Goal: Contribute content: Contribute content

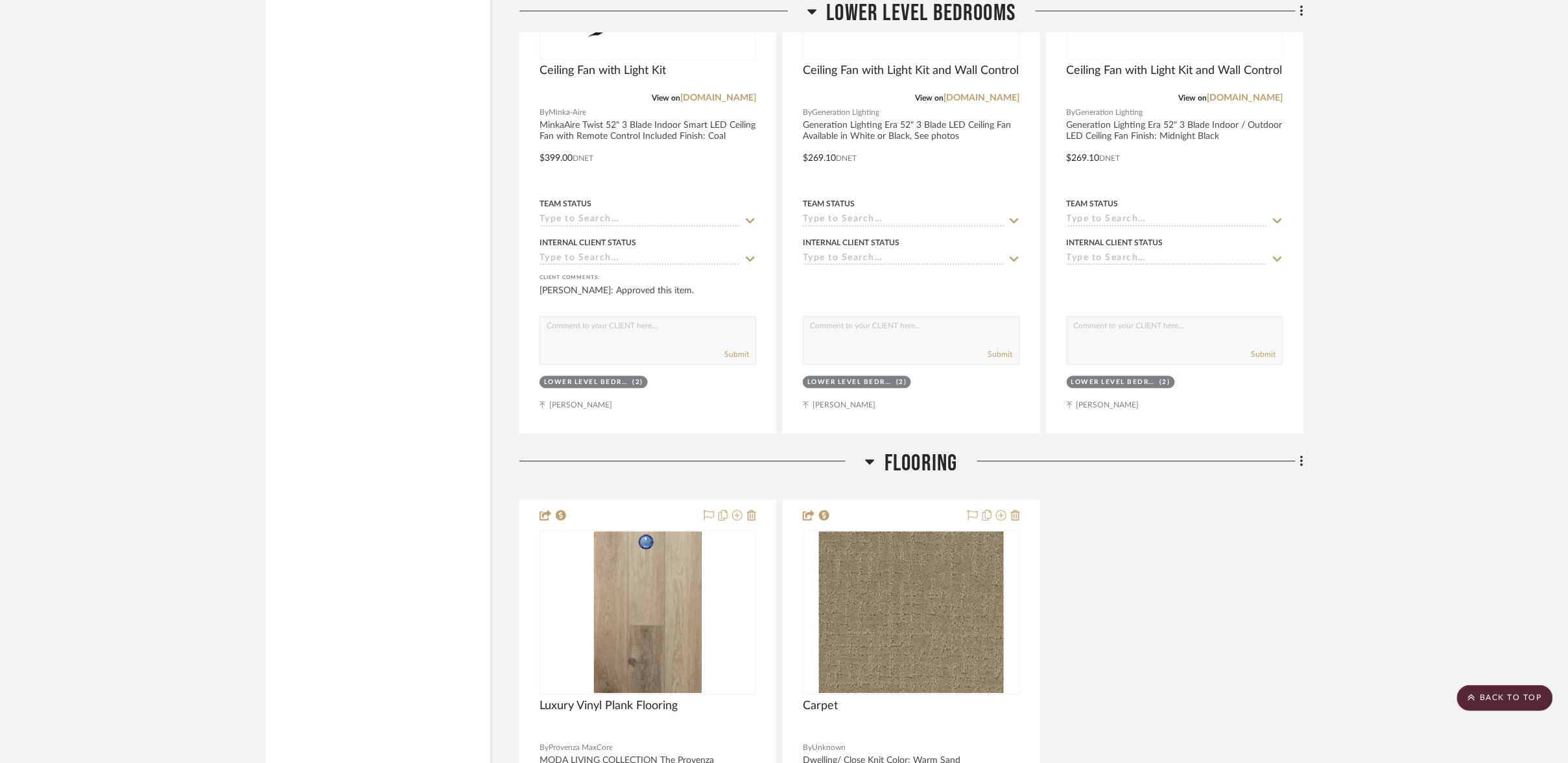
scroll to position [20165, 0]
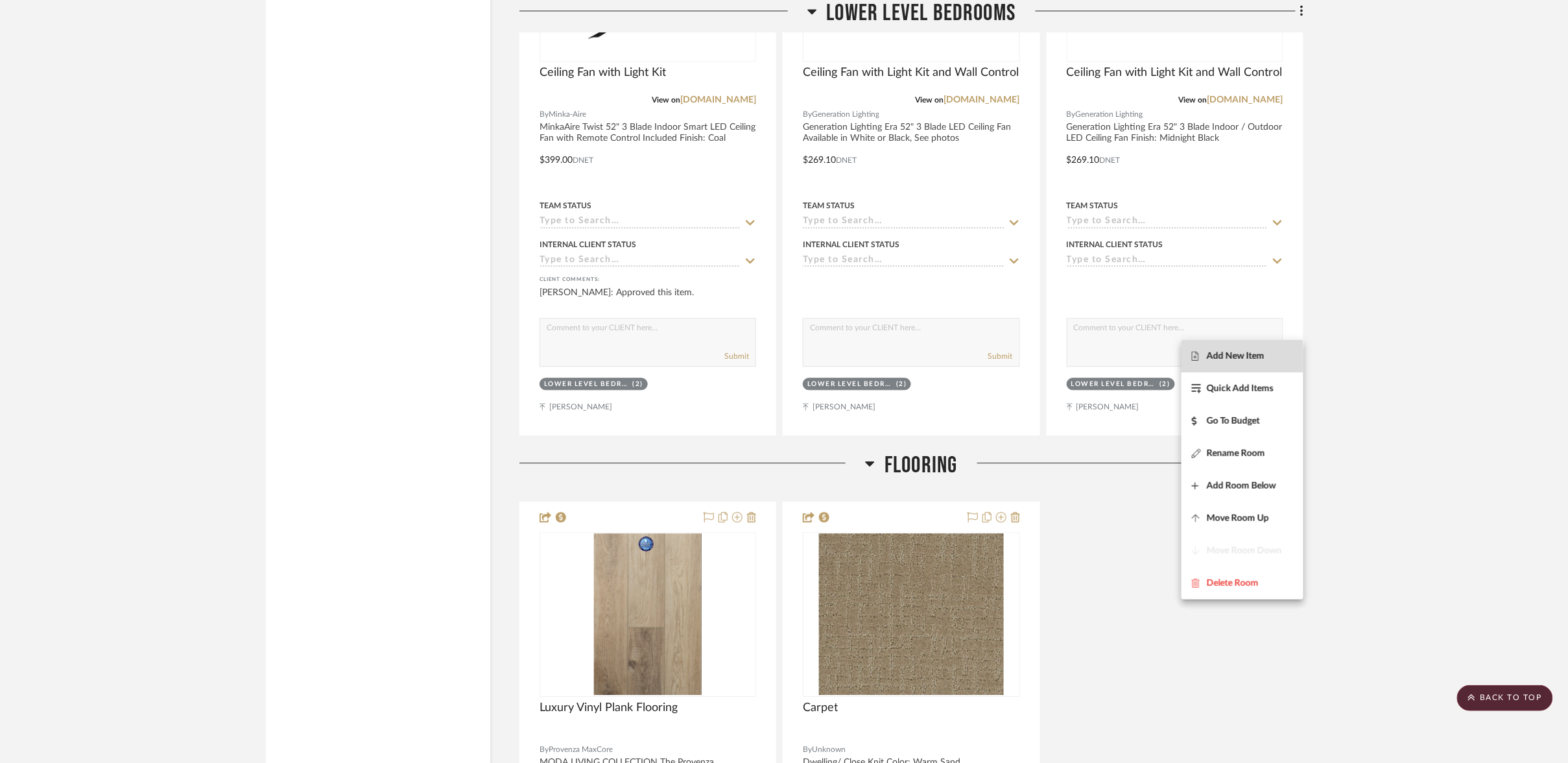
click at [1244, 359] on span "Add New Item" at bounding box center [1235, 356] width 58 height 11
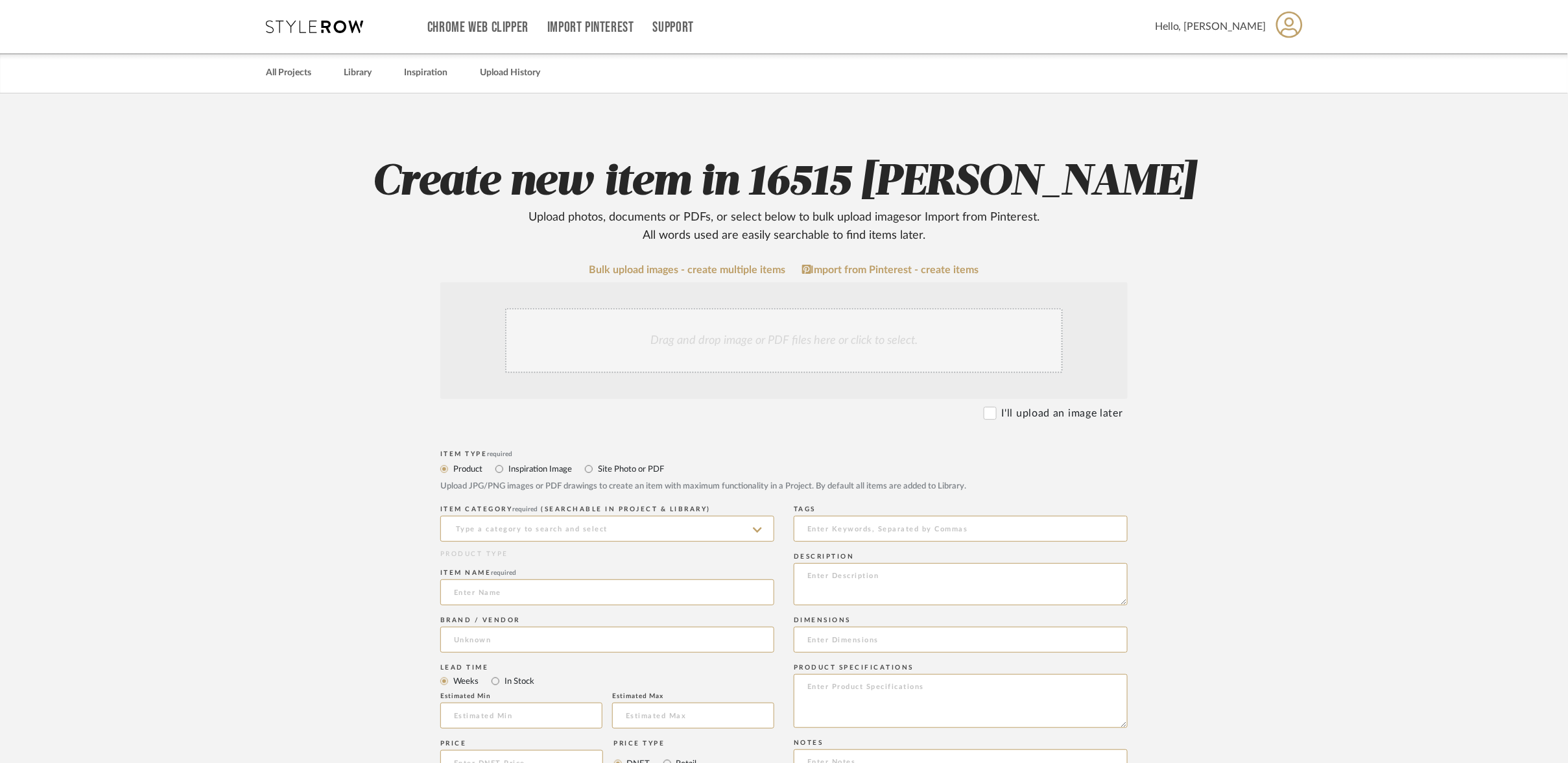
click at [785, 308] on div "Drag and drop image or PDF files here or click to select." at bounding box center [784, 340] width 557 height 65
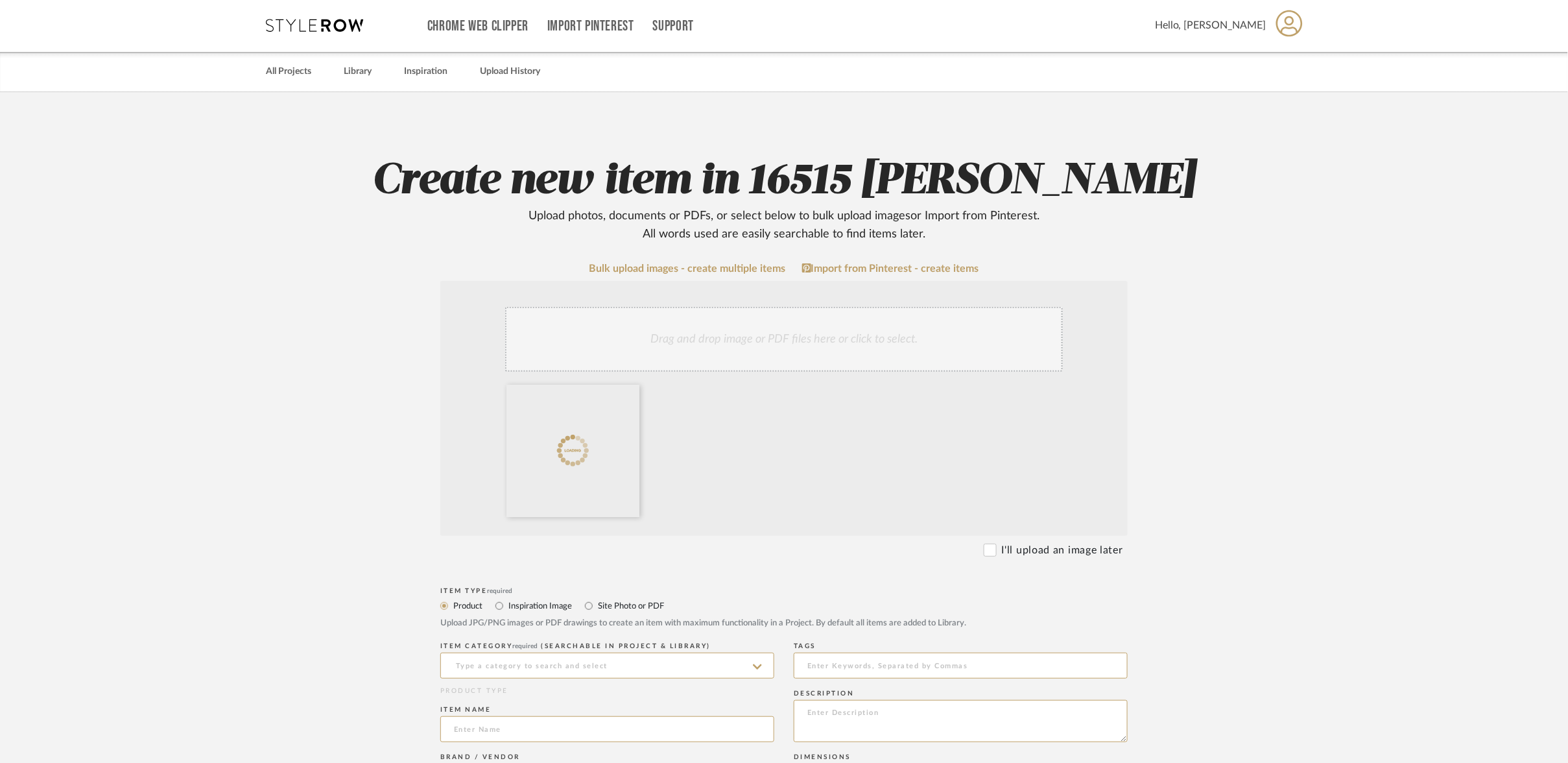
scroll to position [3, 0]
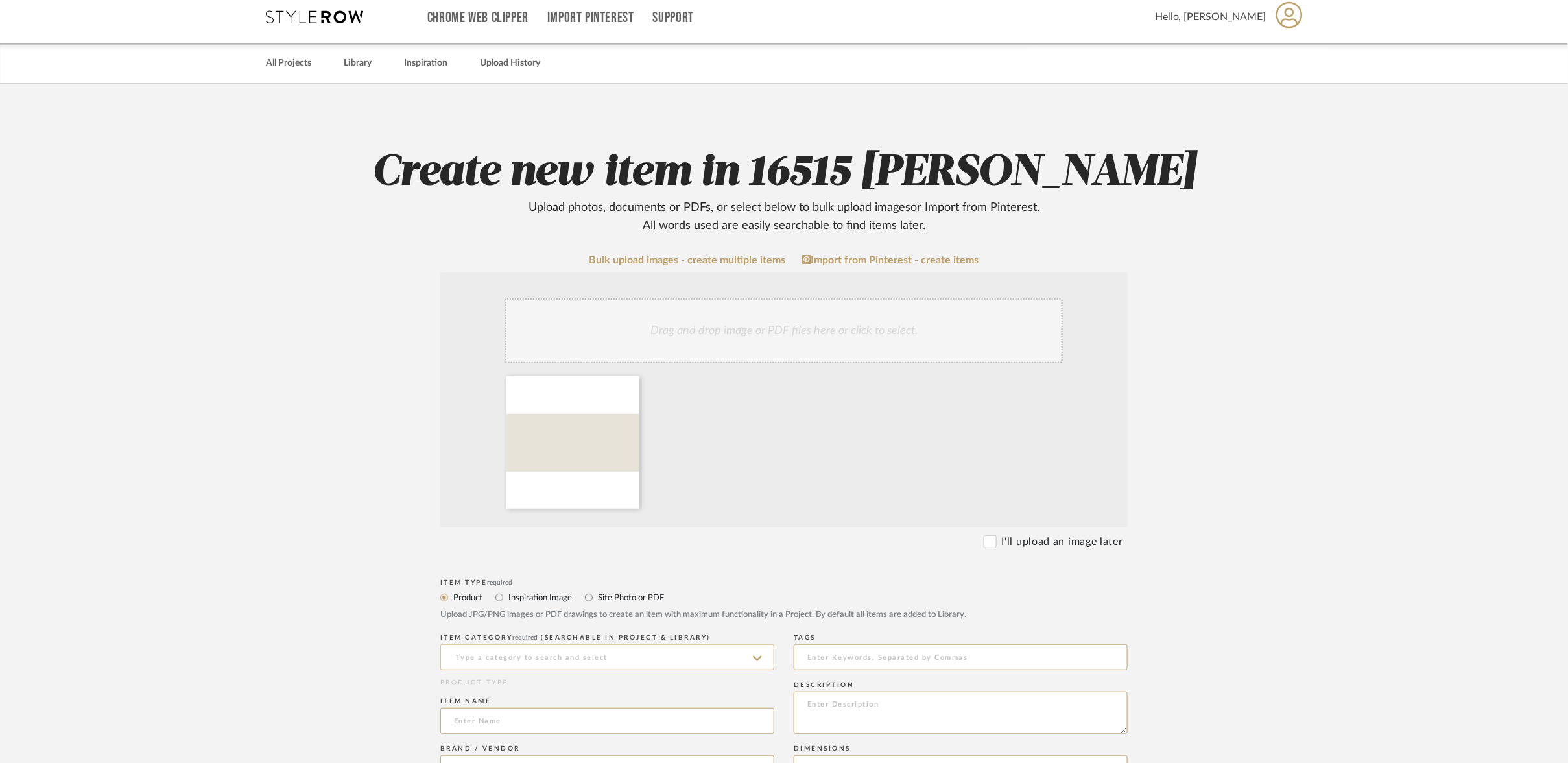
click at [630, 644] on input at bounding box center [607, 657] width 334 height 26
click at [625, 645] on input at bounding box center [607, 658] width 334 height 26
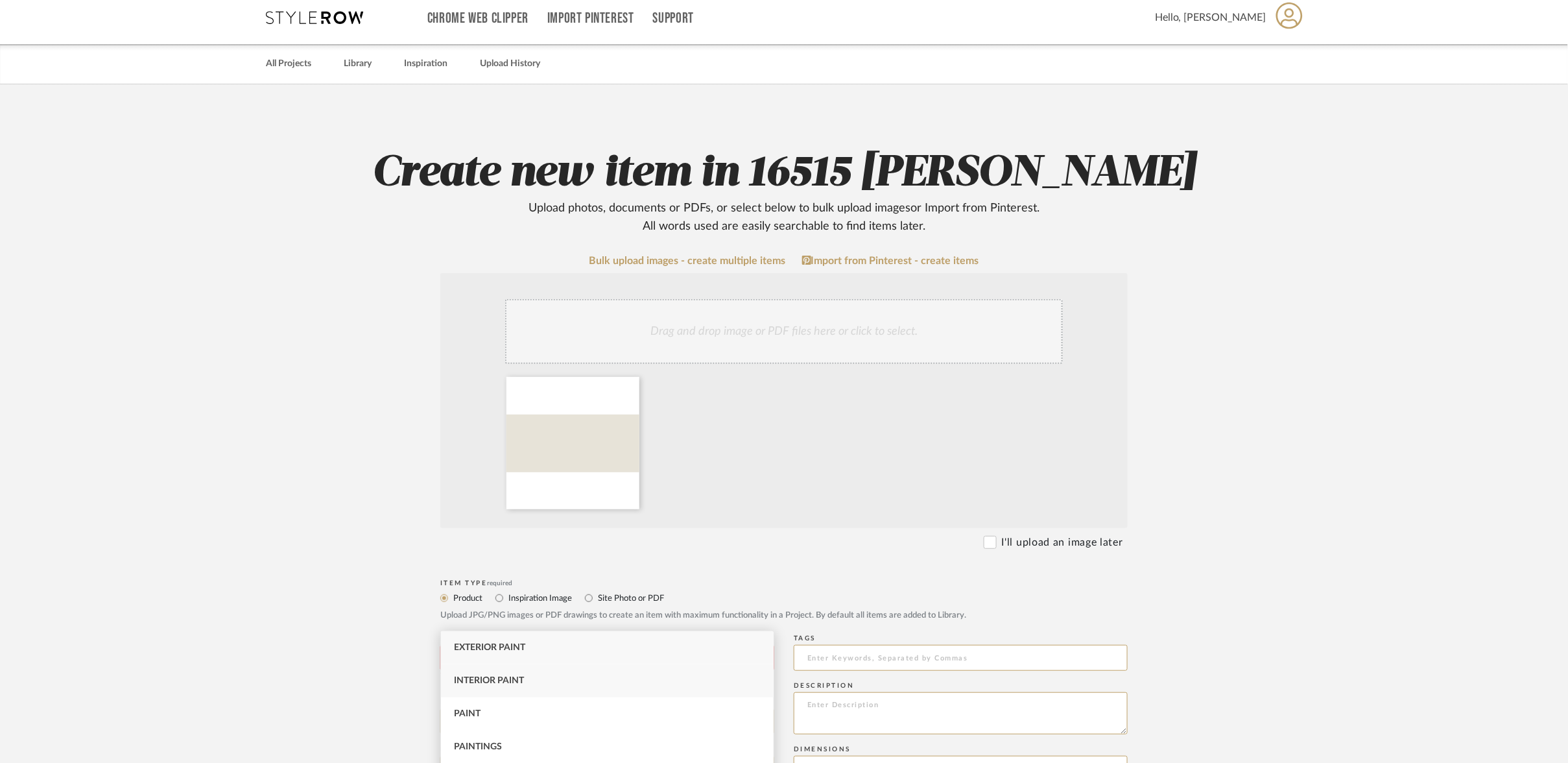
click at [539, 673] on div "Interior Paint" at bounding box center [607, 680] width 332 height 33
type input "Interior Paint"
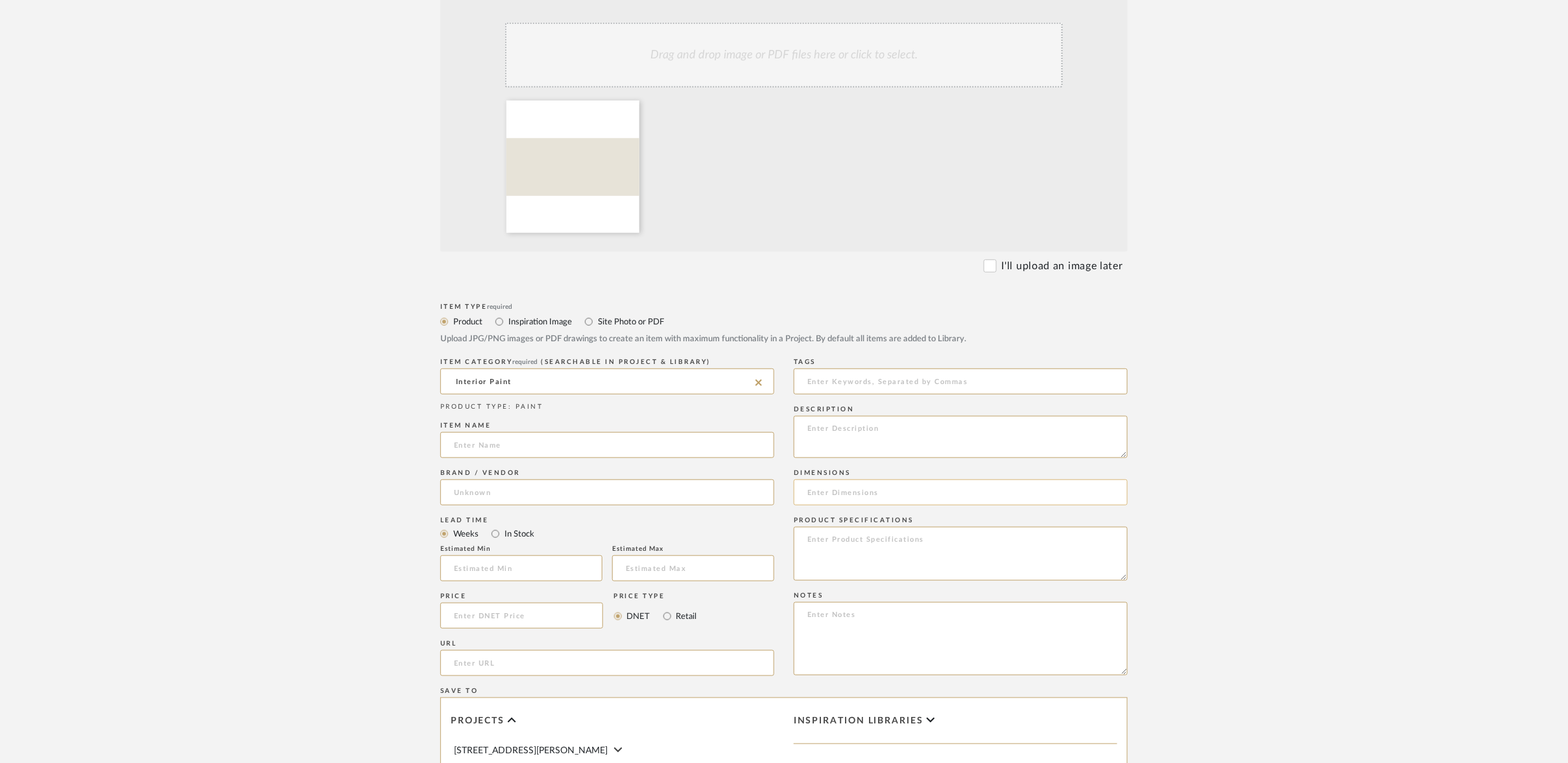
scroll to position [296, 0]
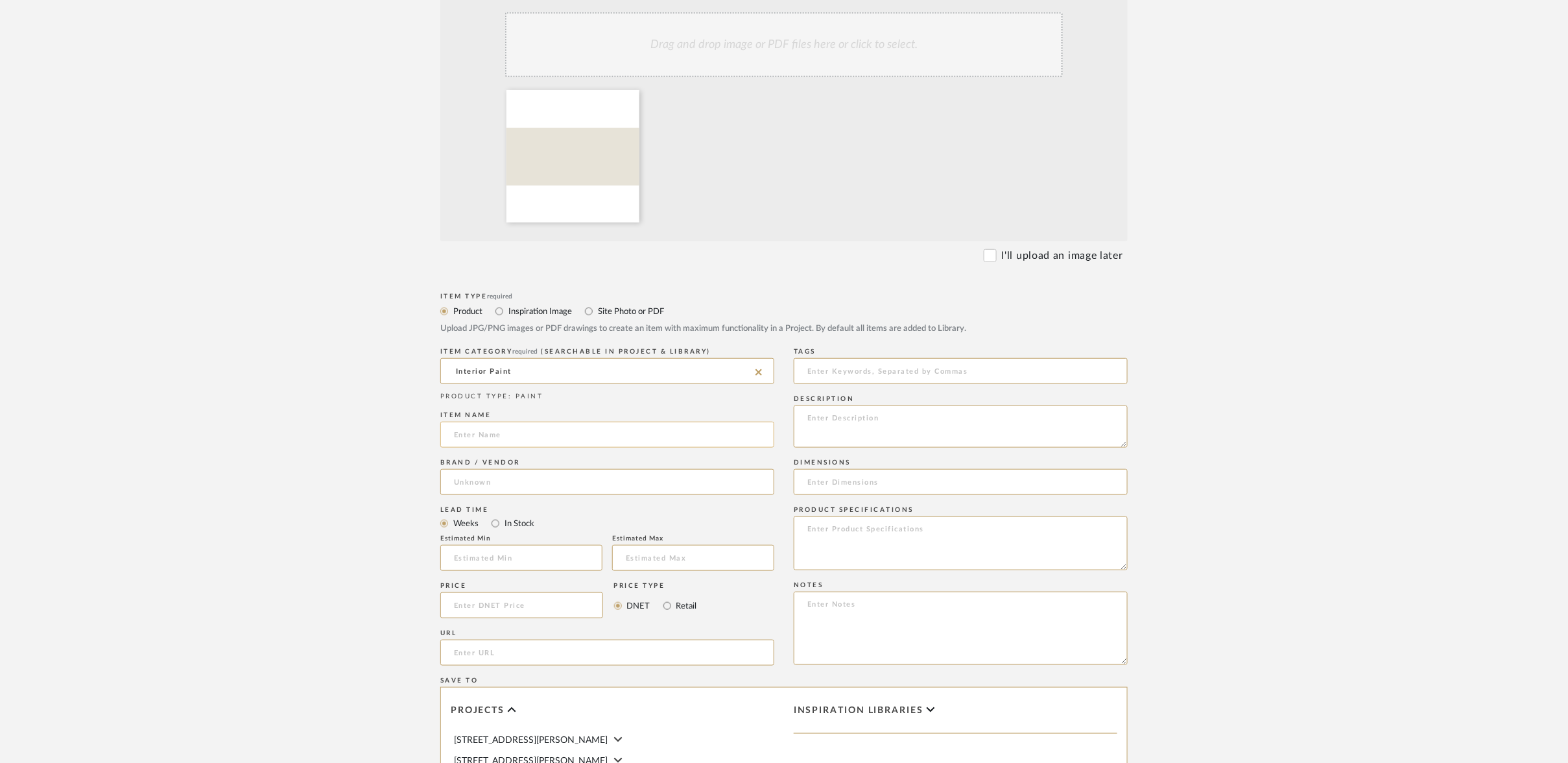
click at [535, 422] on input at bounding box center [607, 434] width 334 height 26
type input "Wall Paint"
click at [457, 469] on input at bounding box center [607, 482] width 334 height 26
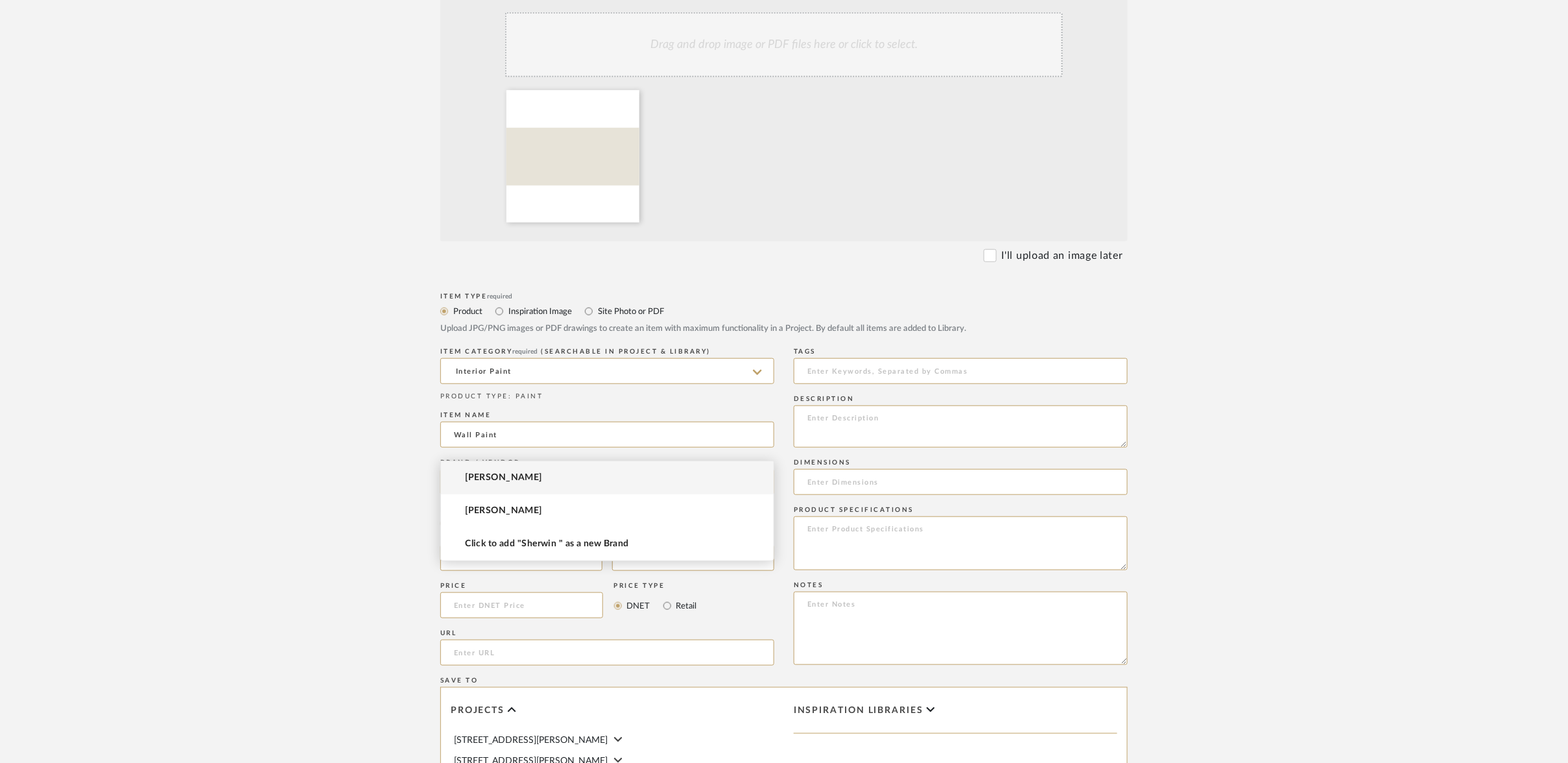
scroll to position [295, 1]
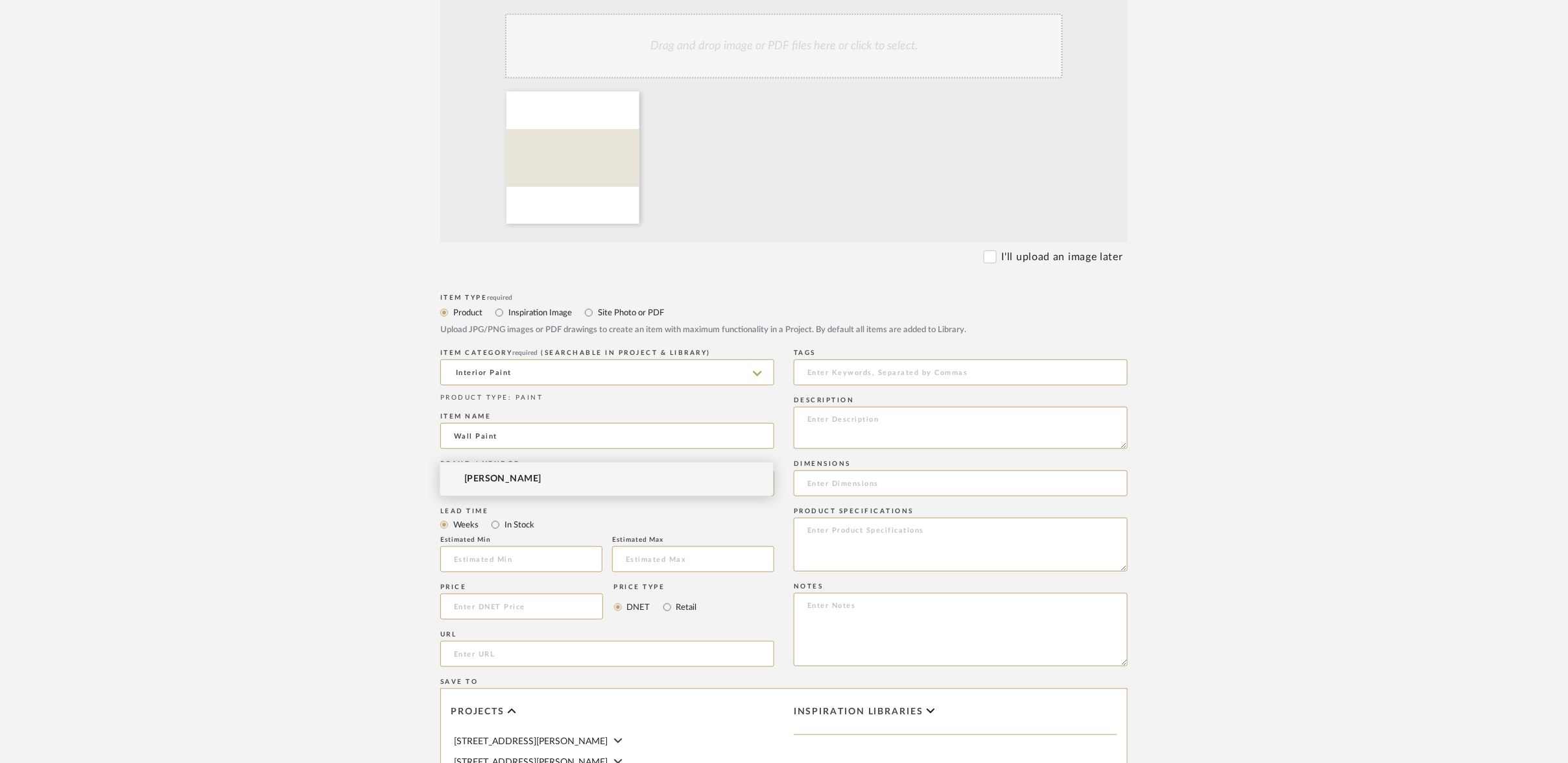
type input "[PERSON_NAME]"
click at [496, 536] on div "Estimated Min" at bounding box center [521, 558] width 163 height 44
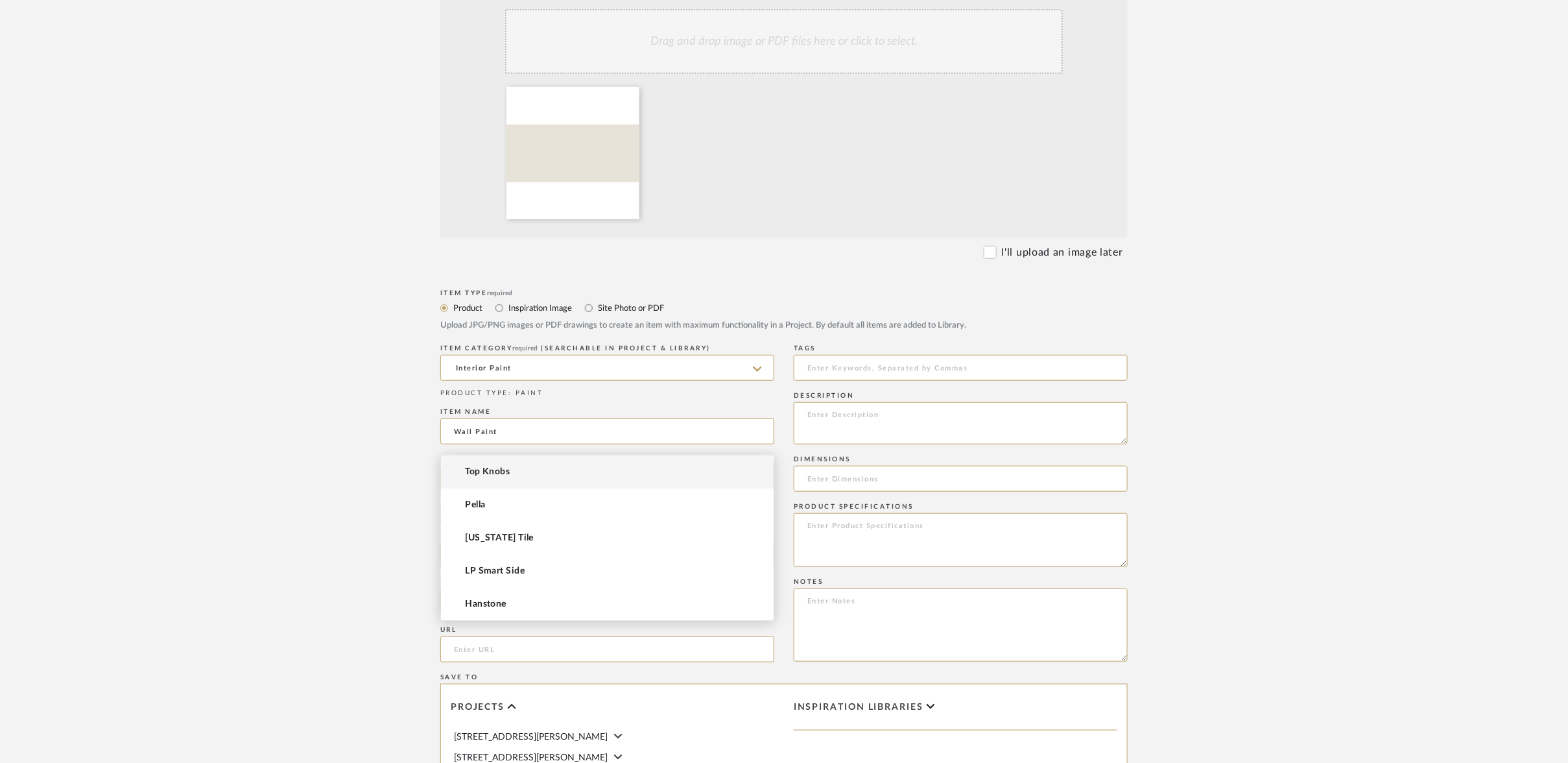
click at [491, 465] on input at bounding box center [607, 478] width 334 height 26
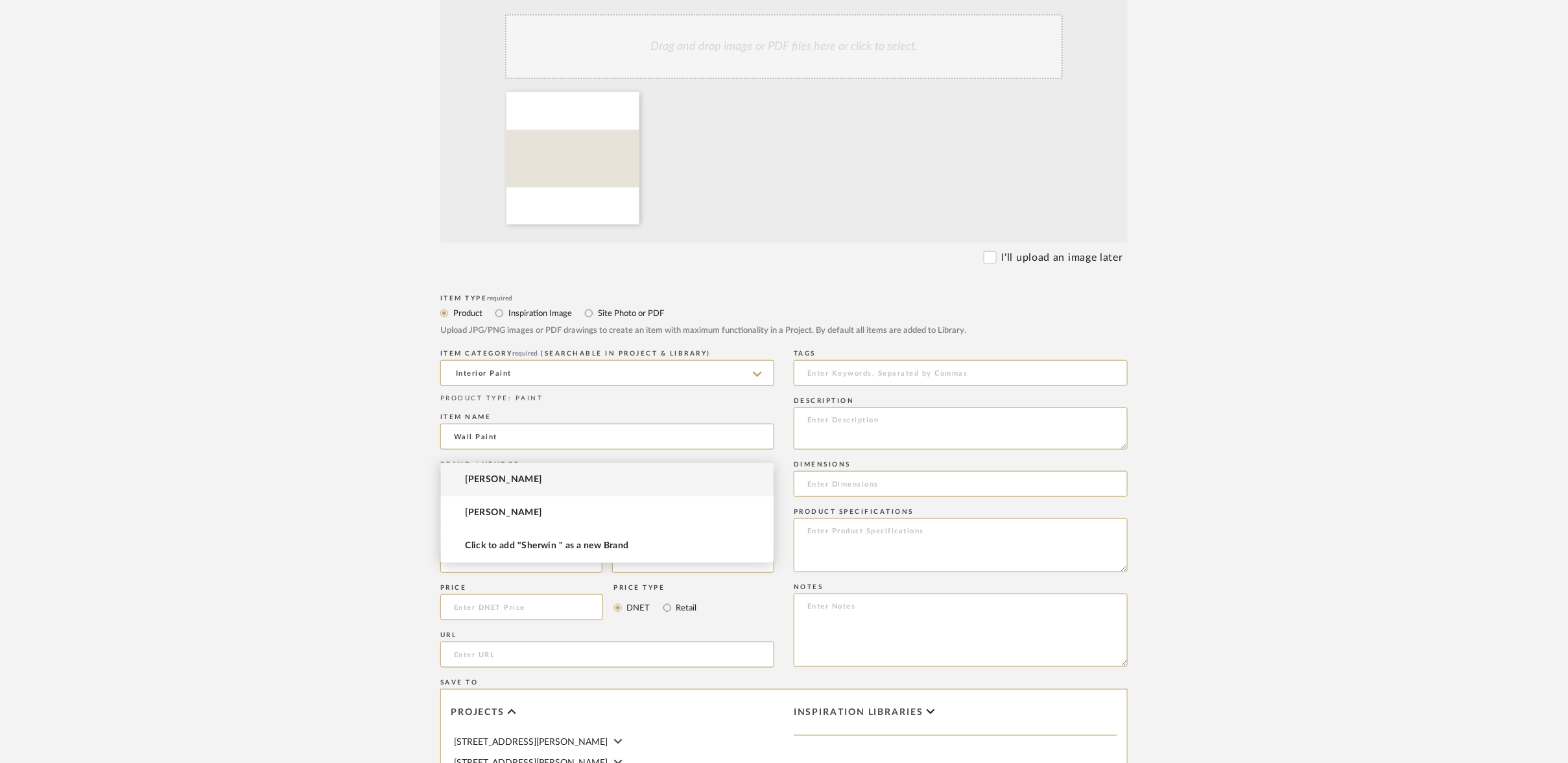
click at [478, 475] on span "[PERSON_NAME]" at bounding box center [504, 480] width 77 height 11
type input "[PERSON_NAME]"
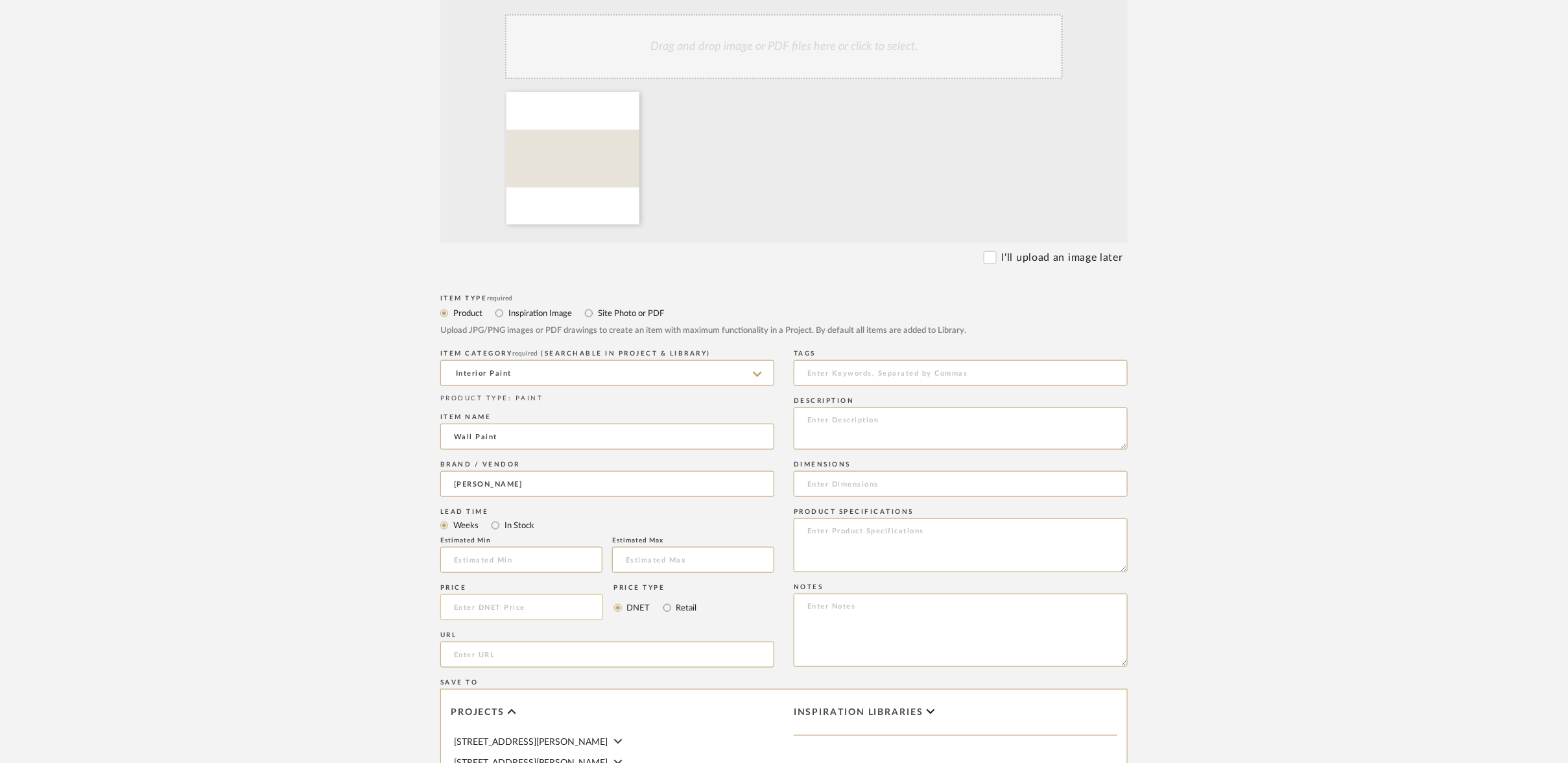
click at [467, 594] on input at bounding box center [521, 607] width 163 height 26
type input "$1.00"
click at [447, 645] on input "url" at bounding box center [607, 658] width 334 height 26
paste input "https://www.sherwin-williams.com/en-us/color/color-family/white-paint-colors/sw…"
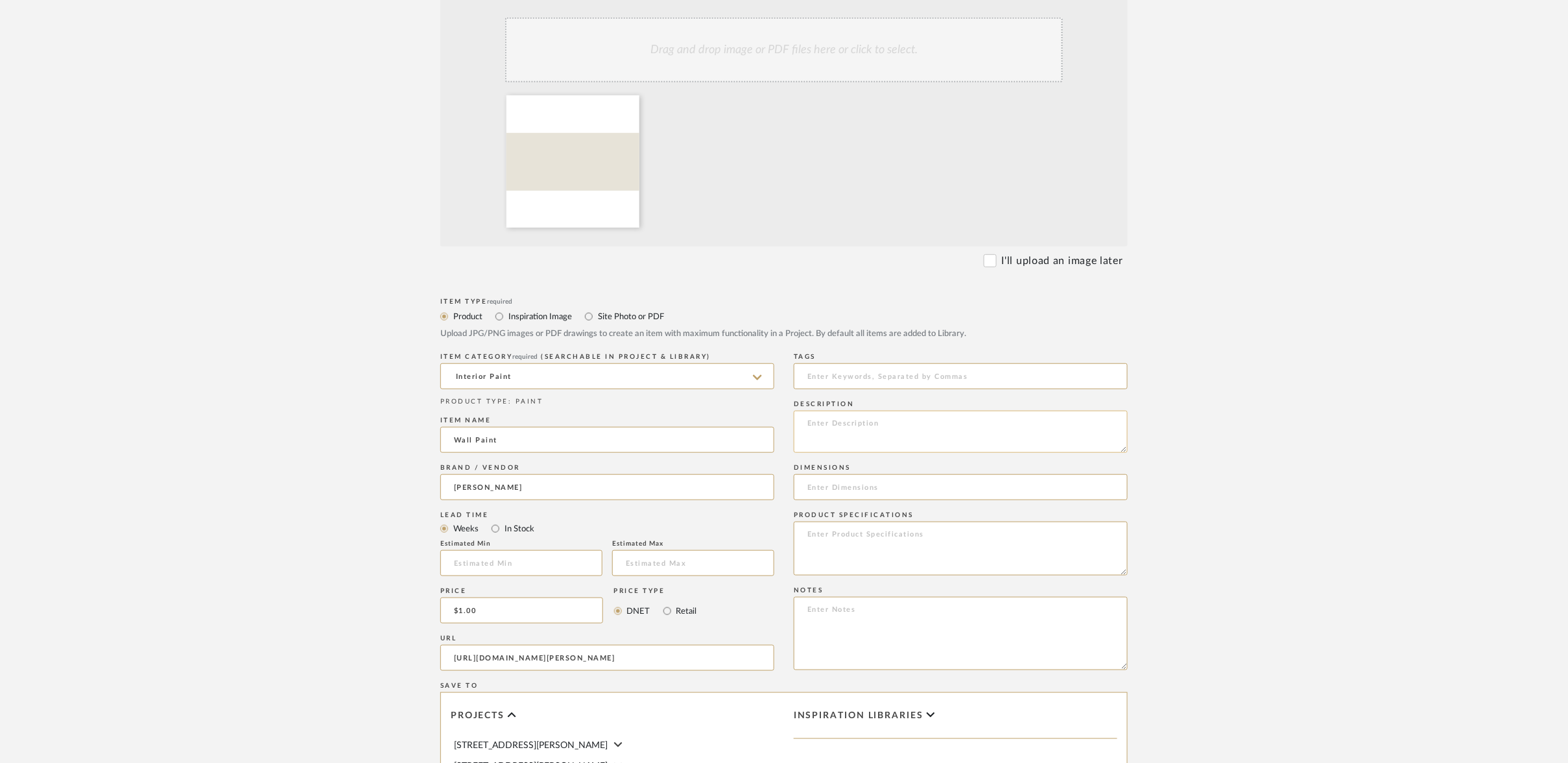
type input "https://www.sherwin-williams.com/en-us/color/color-family/white-paint-colors/sw…"
click at [827, 411] on textarea at bounding box center [961, 432] width 334 height 42
type textarea "S"
type textarea "[PERSON_NAME] SW 7009"
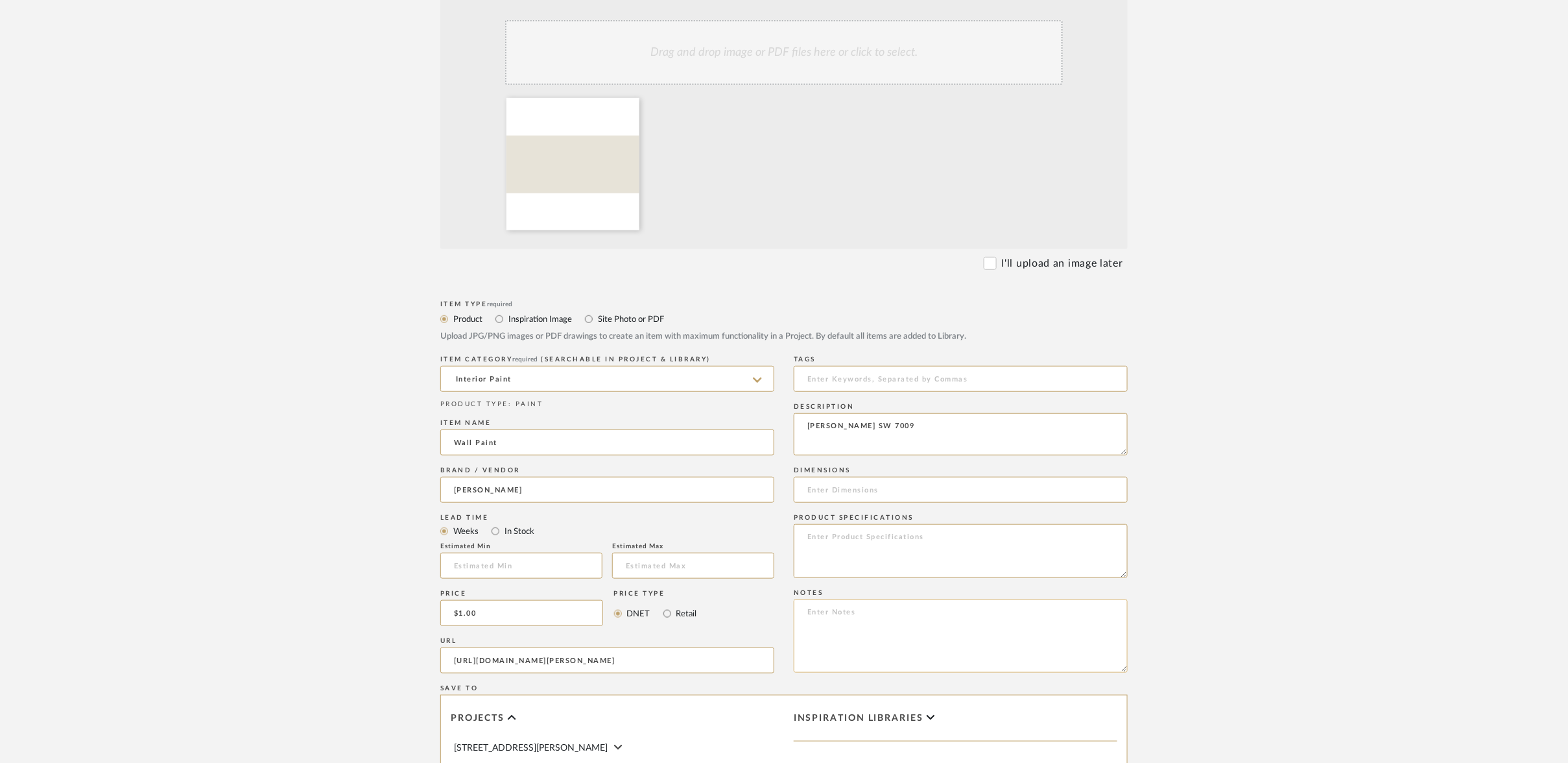
click at [810, 600] on textarea at bounding box center [961, 636] width 334 height 73
type textarea "T"
type textarea "P"
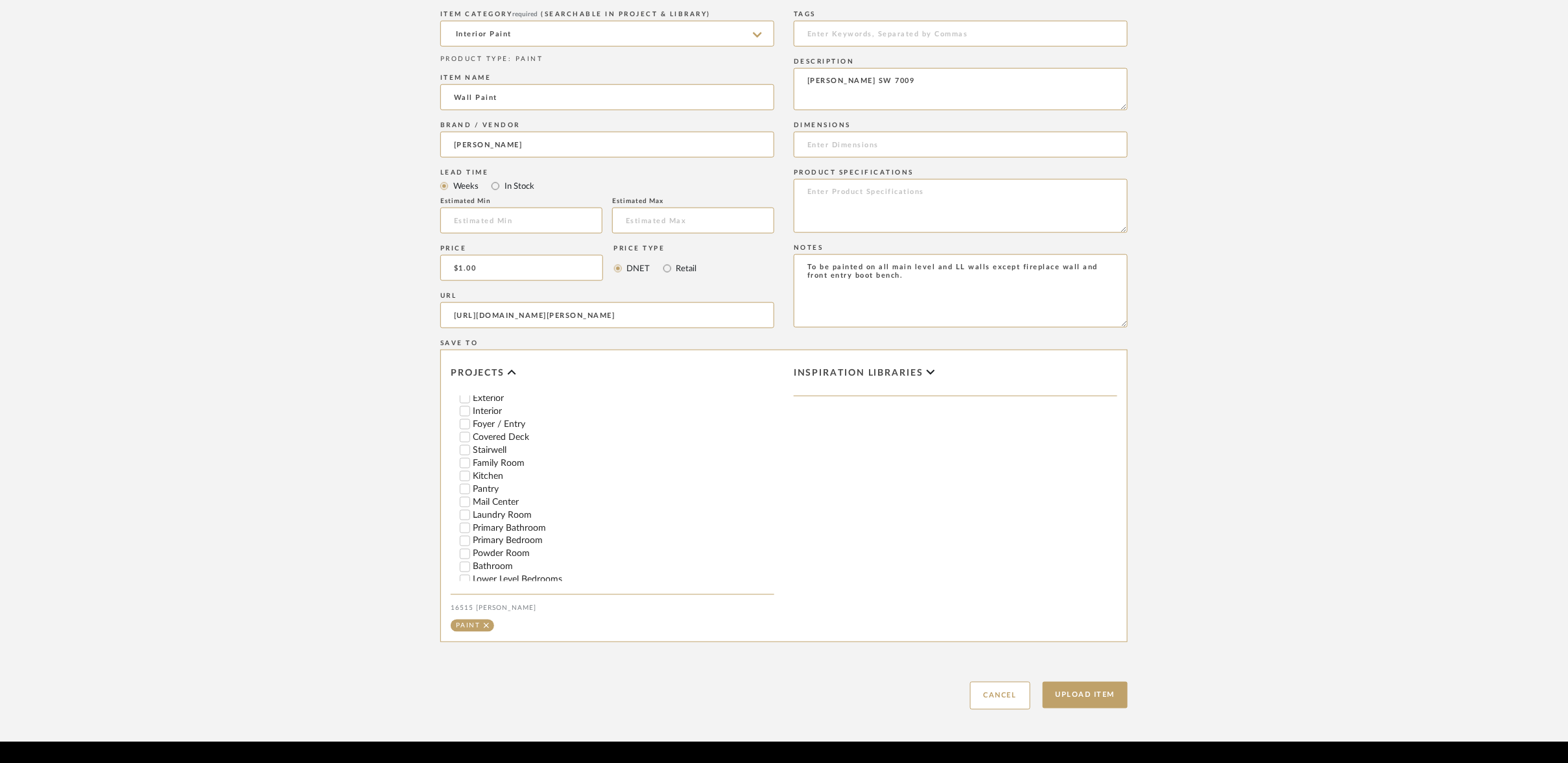
scroll to position [209, 0]
type textarea "To be painted on all main level and LL walls except fireplace wall and front en…"
click at [1083, 682] on button "Upload Item" at bounding box center [1085, 695] width 86 height 27
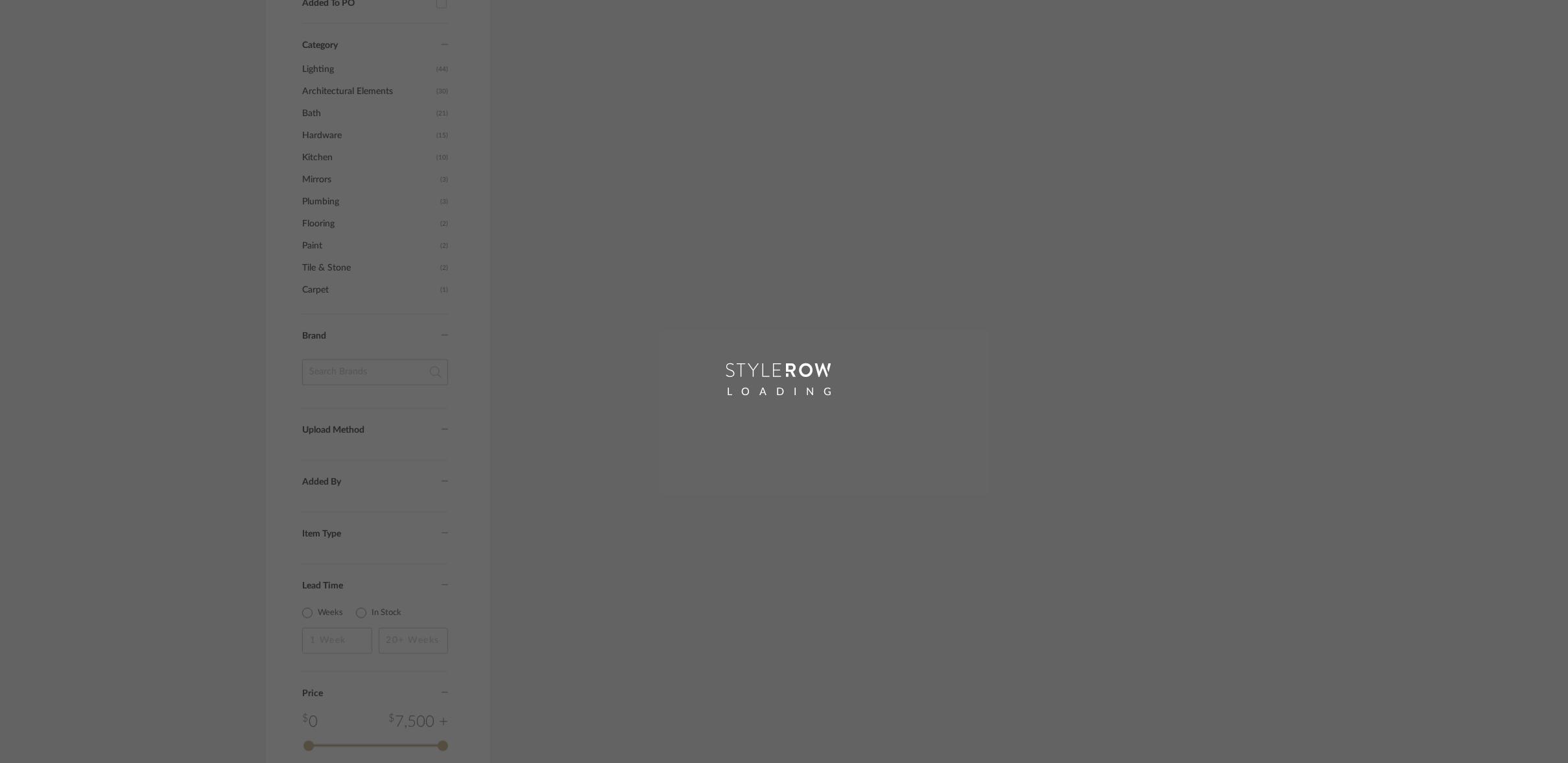
scroll to position [551, 0]
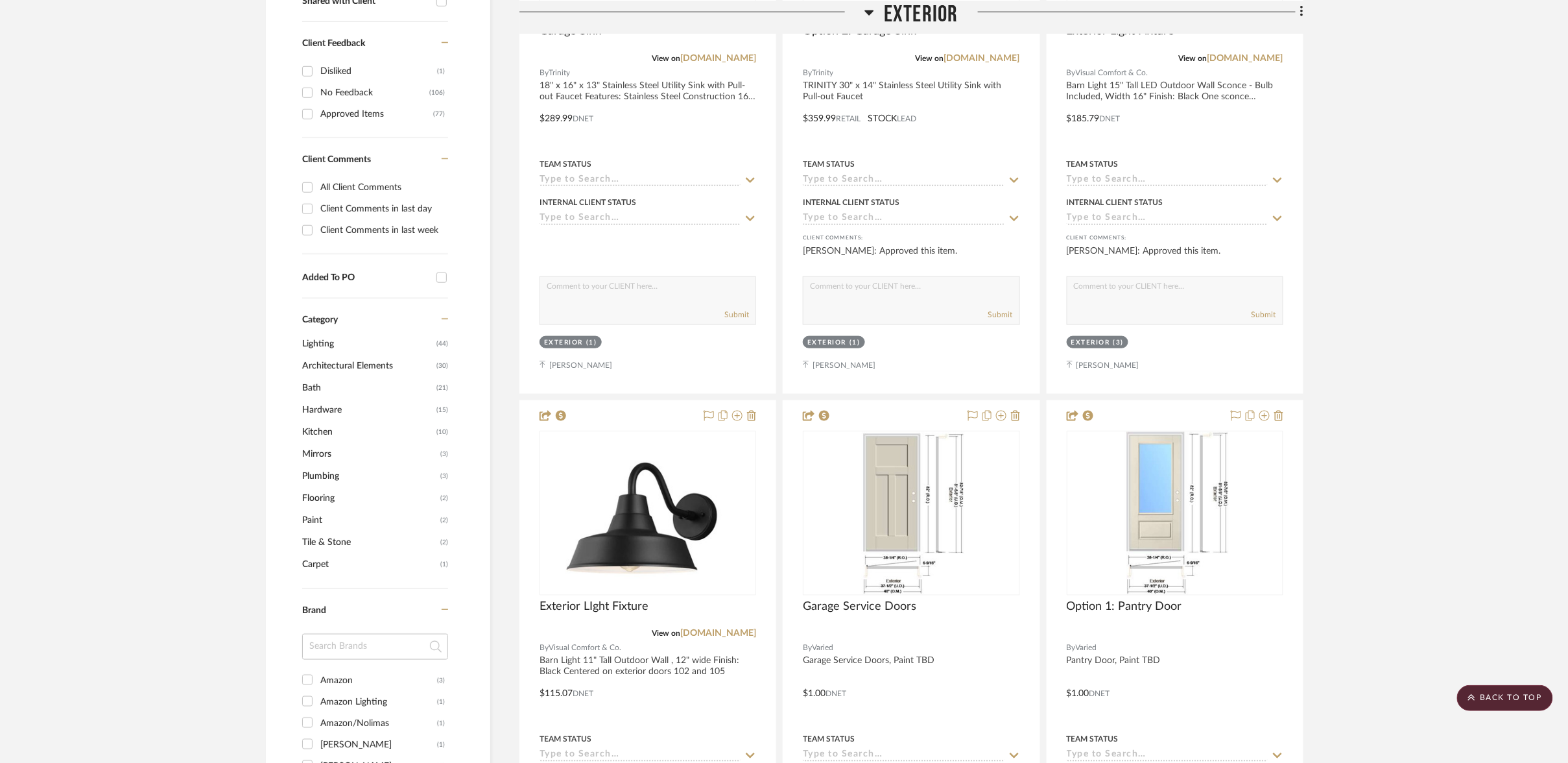
scroll to position [20363, 0]
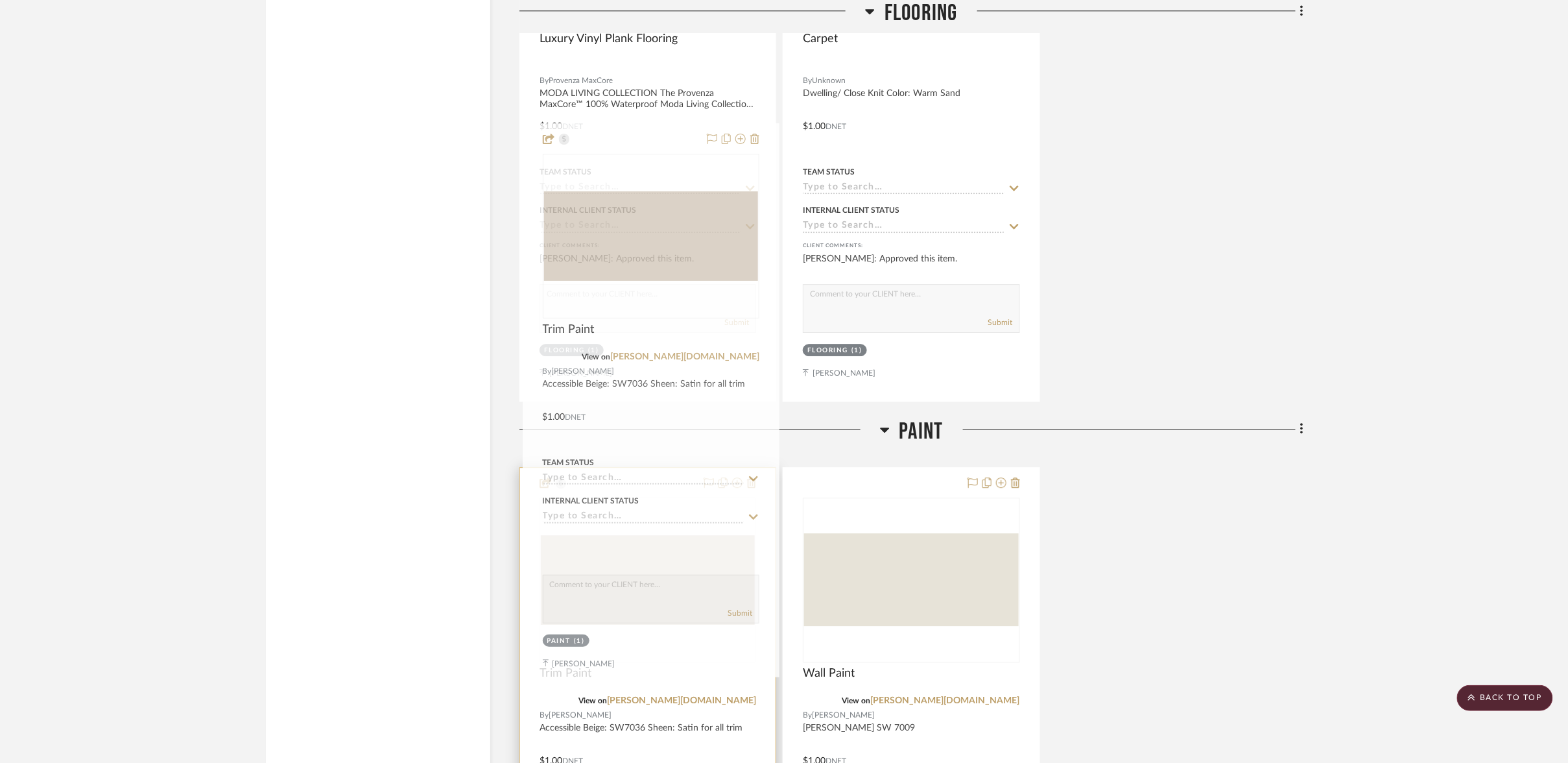
drag, startPoint x: 938, startPoint y: 423, endPoint x: 677, endPoint y: 421, distance: 261.0
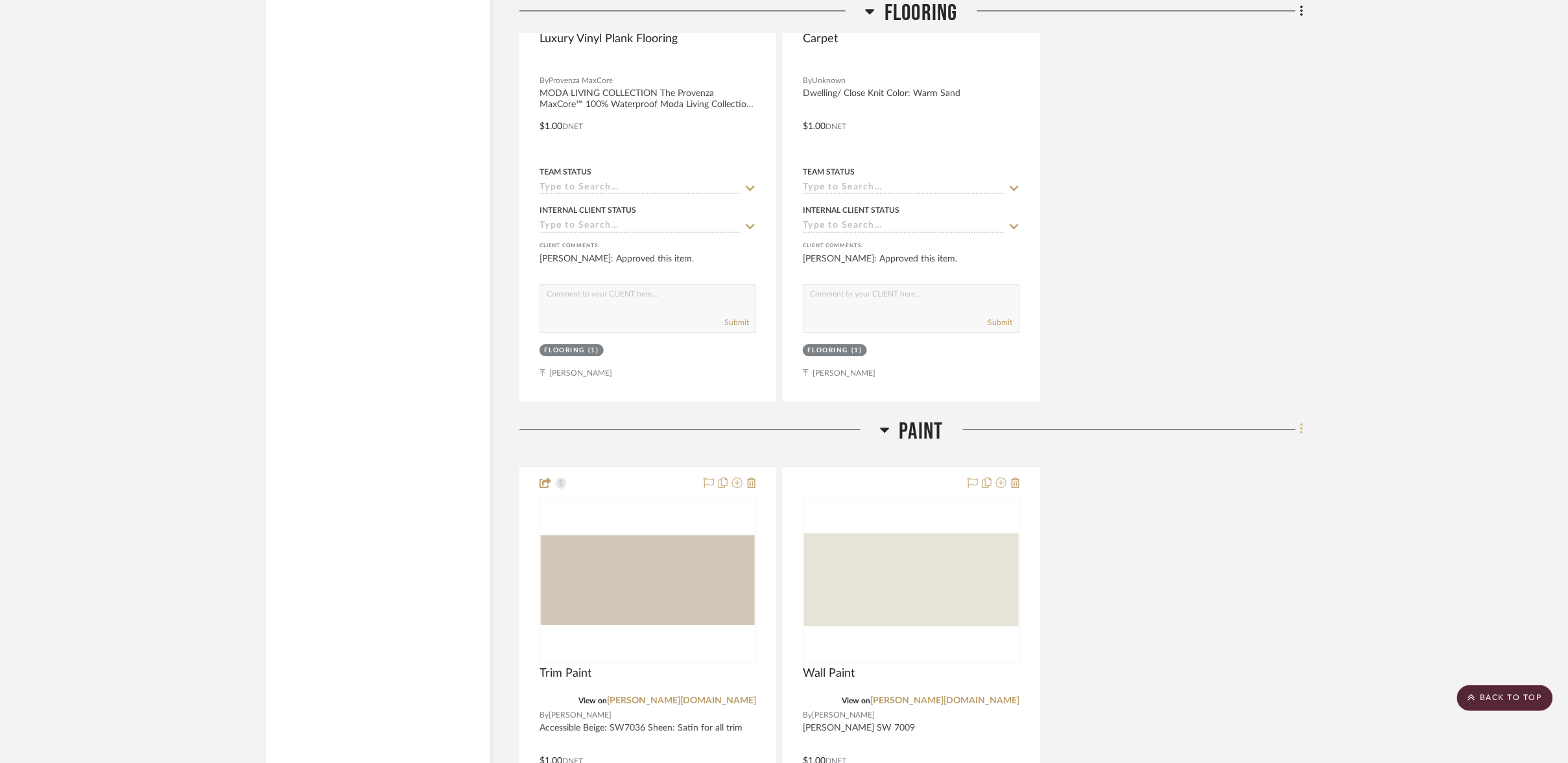
click at [1303, 422] on icon at bounding box center [1302, 429] width 4 height 14
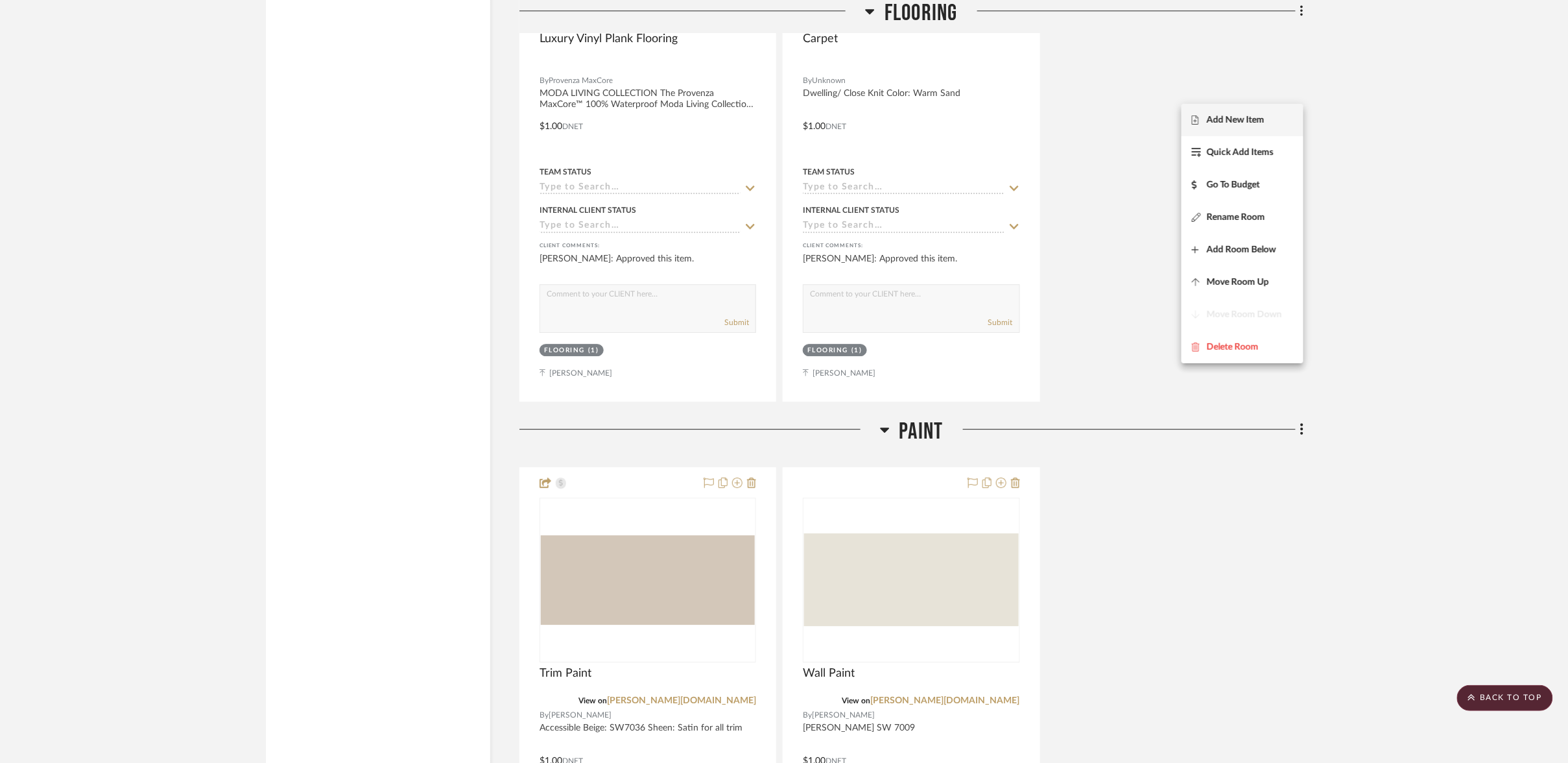
click at [1263, 117] on span "Add New Item" at bounding box center [1241, 121] width 101 height 11
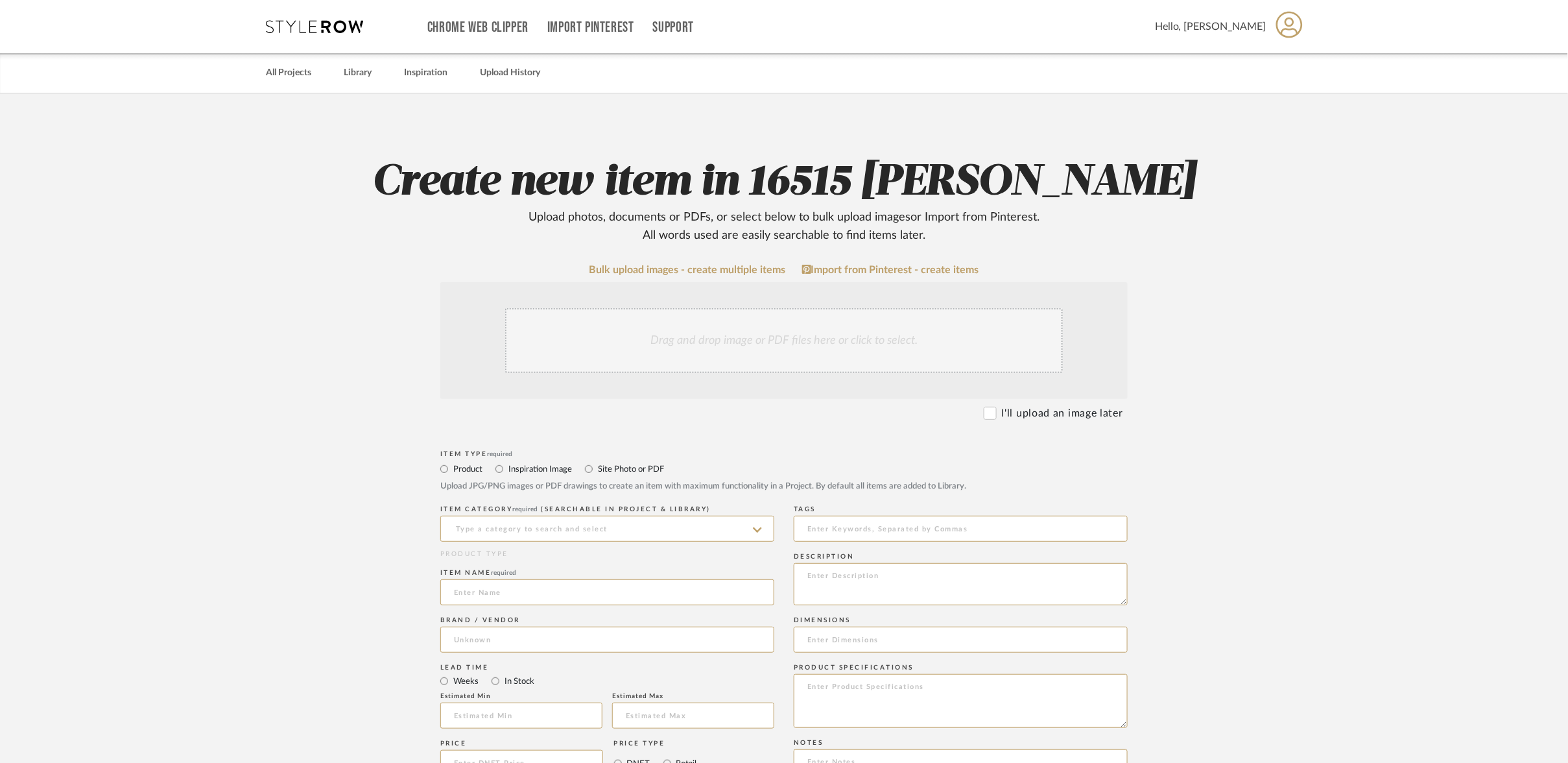
click at [841, 308] on div "Drag and drop image or PDF files here or click to select." at bounding box center [784, 340] width 557 height 65
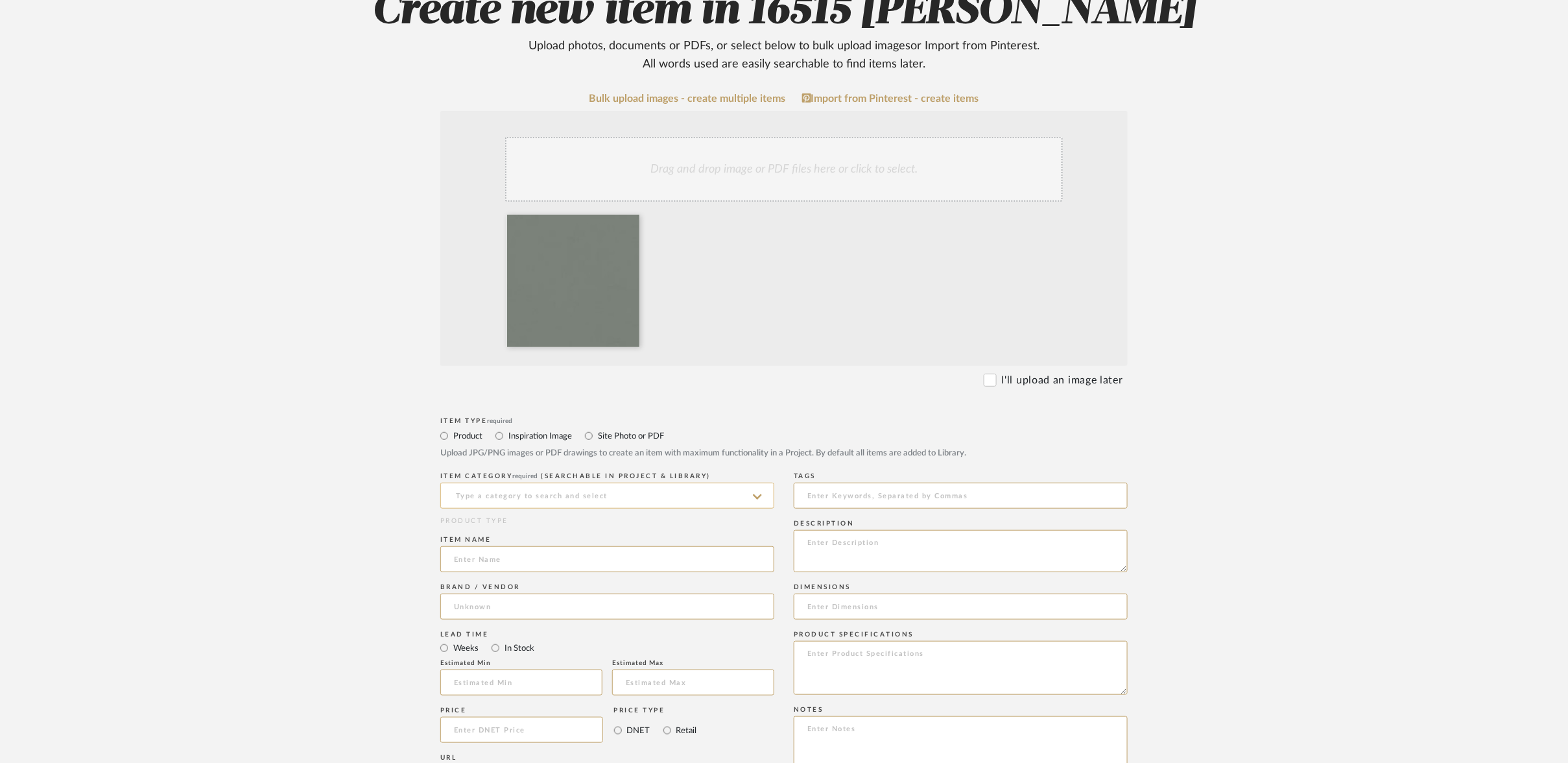
scroll to position [176, 0]
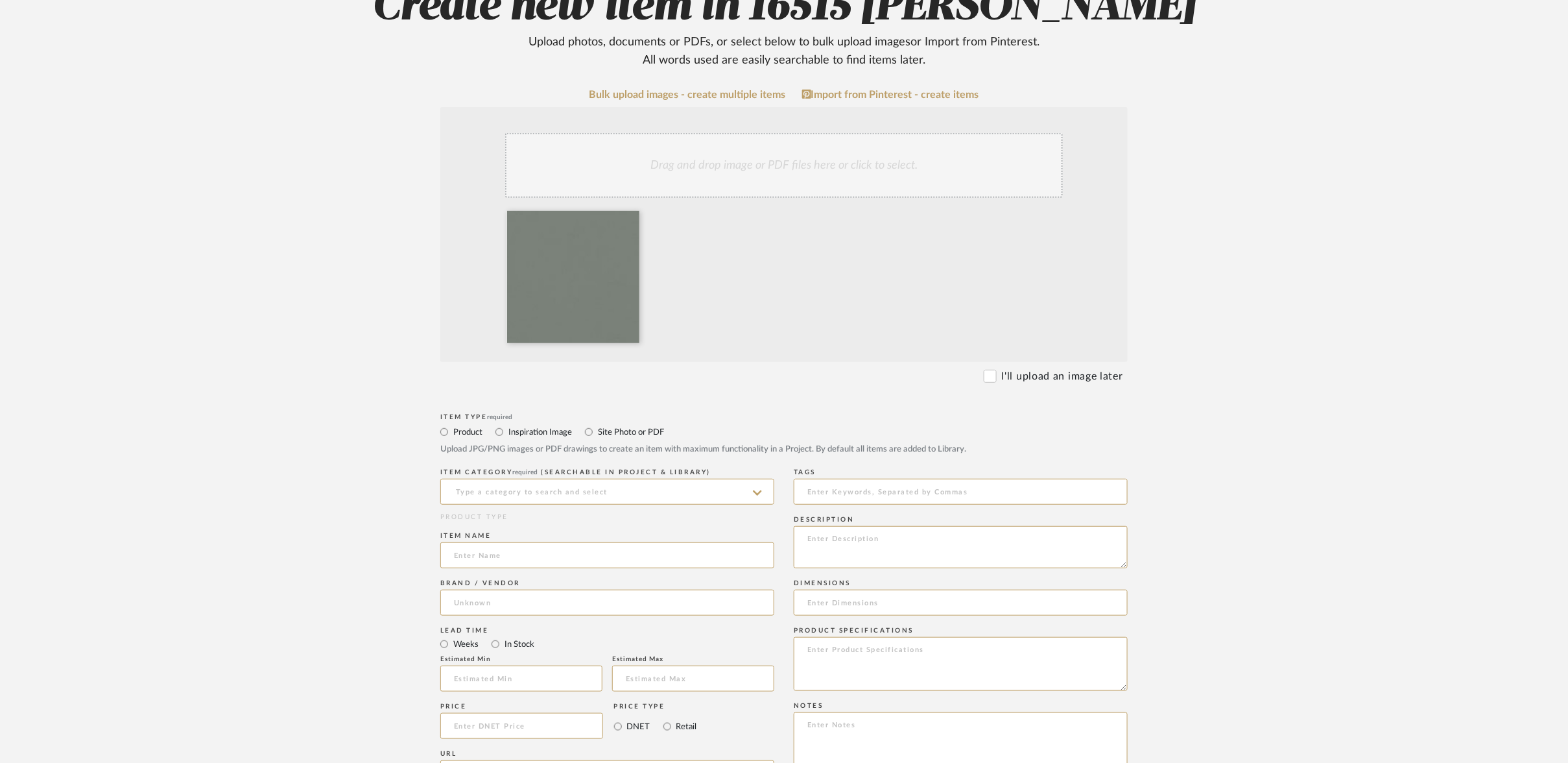
click at [761, 486] on sr-typeahead at bounding box center [607, 491] width 334 height 11
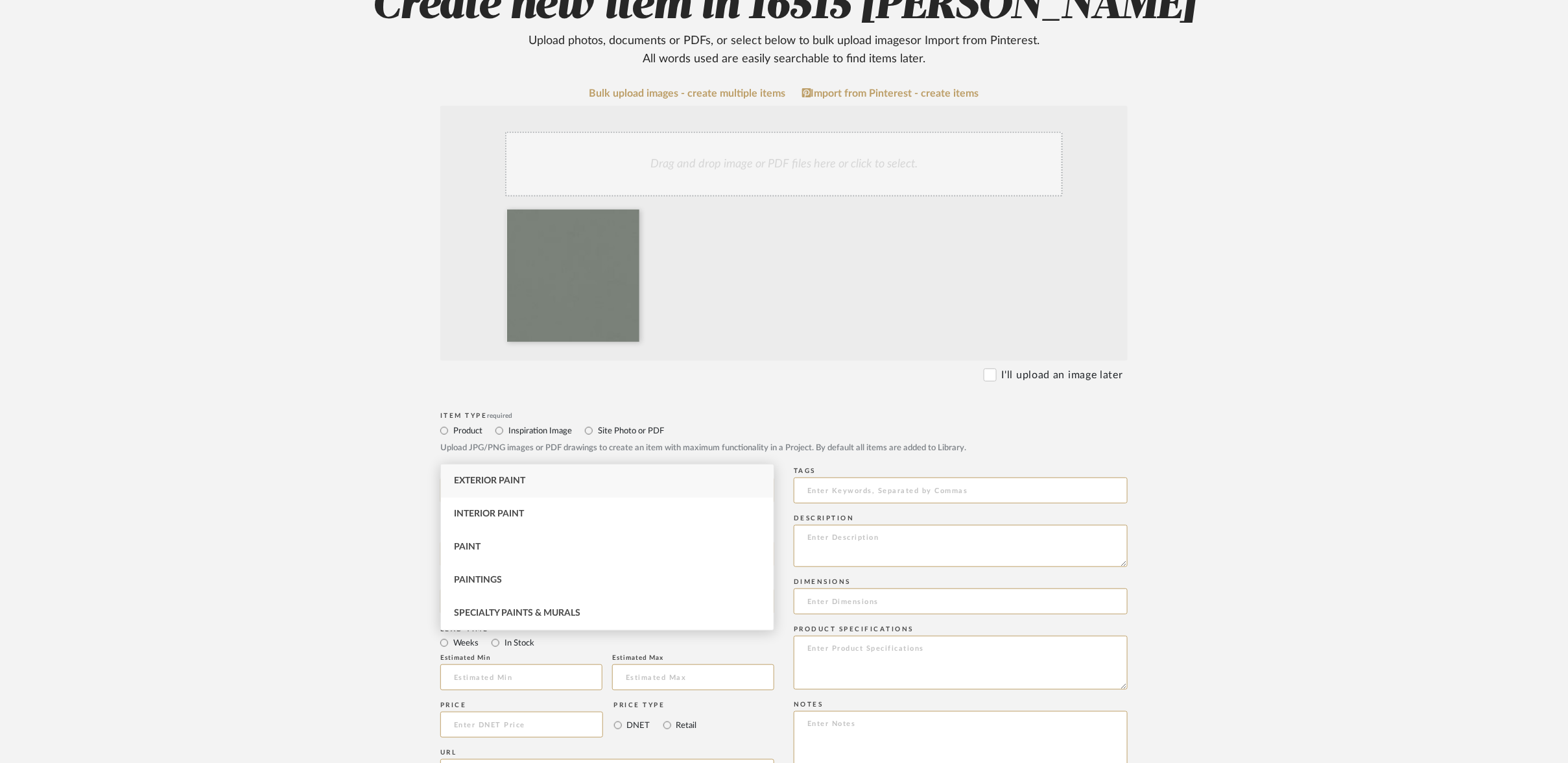
click at [538, 512] on div "Interior Paint" at bounding box center [607, 514] width 332 height 33
type input "Interior Paint"
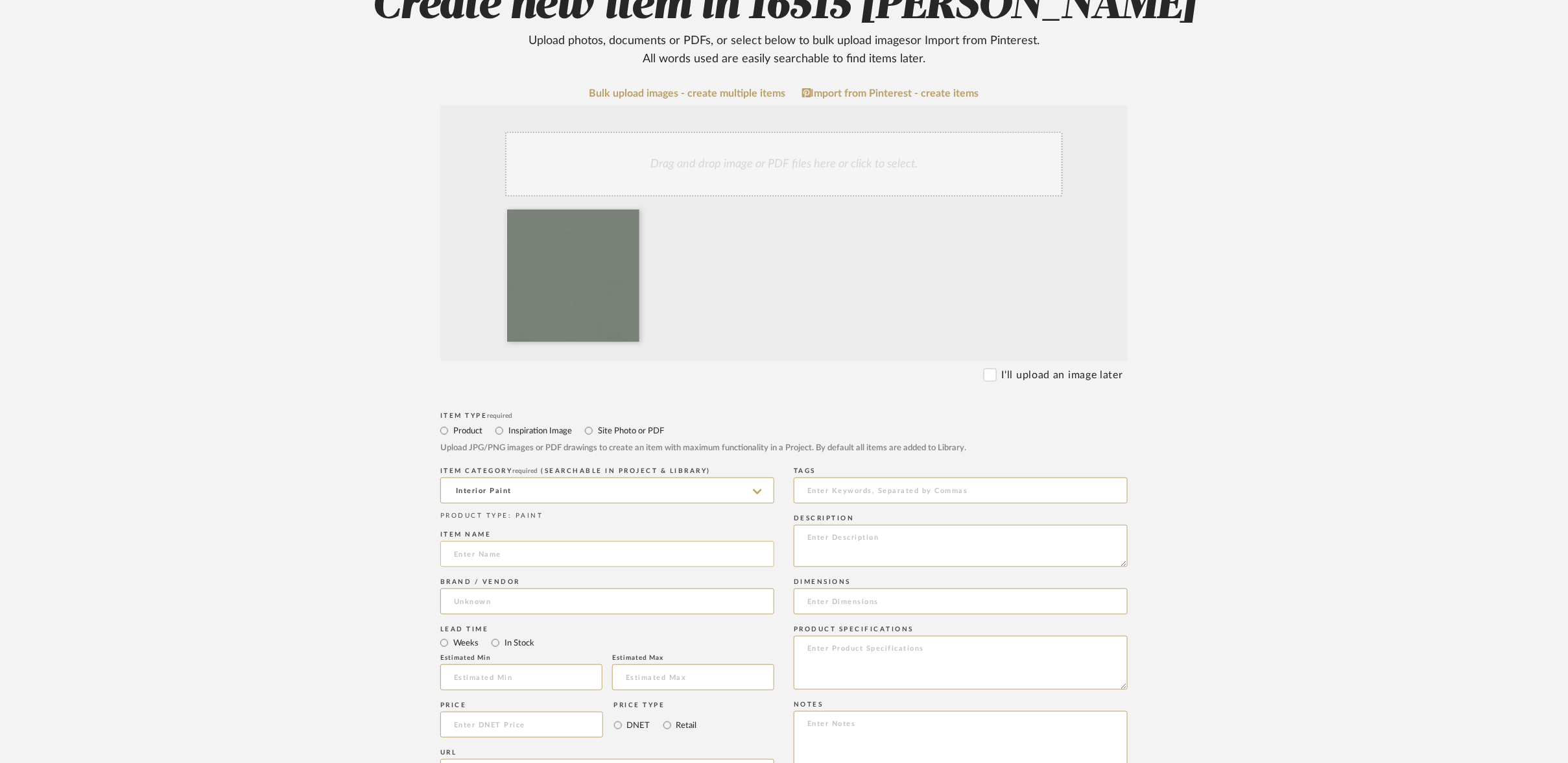
click at [533, 541] on input at bounding box center [607, 554] width 334 height 26
type input "Boot Bench Paint"
click at [504, 589] on input at bounding box center [607, 601] width 334 height 26
click at [513, 628] on span "[PERSON_NAME]" at bounding box center [504, 630] width 77 height 11
type input "[PERSON_NAME]"
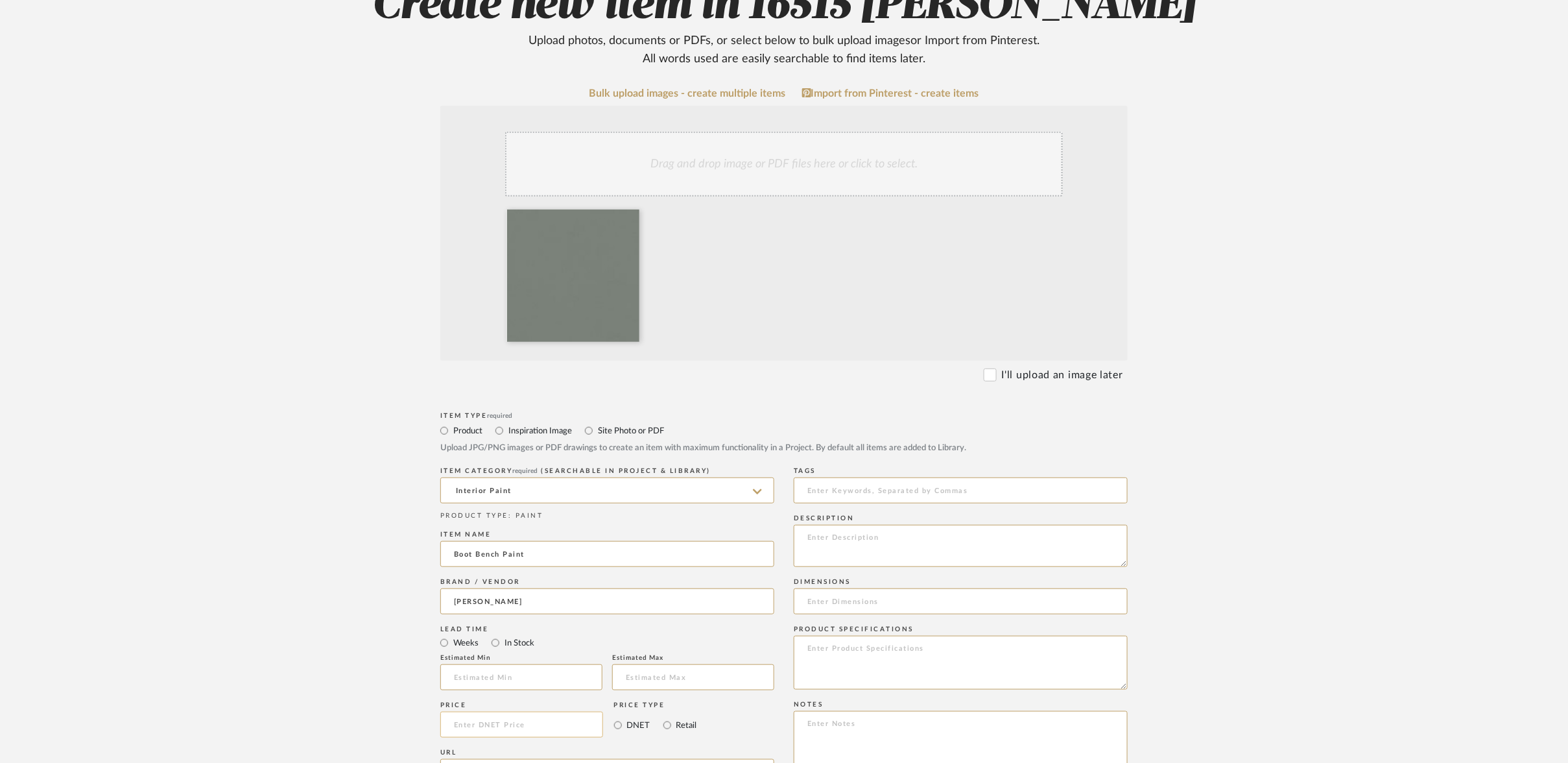
click at [457, 711] on input at bounding box center [521, 724] width 163 height 26
type input "$1.00"
click at [825, 524] on textarea at bounding box center [961, 544] width 334 height 42
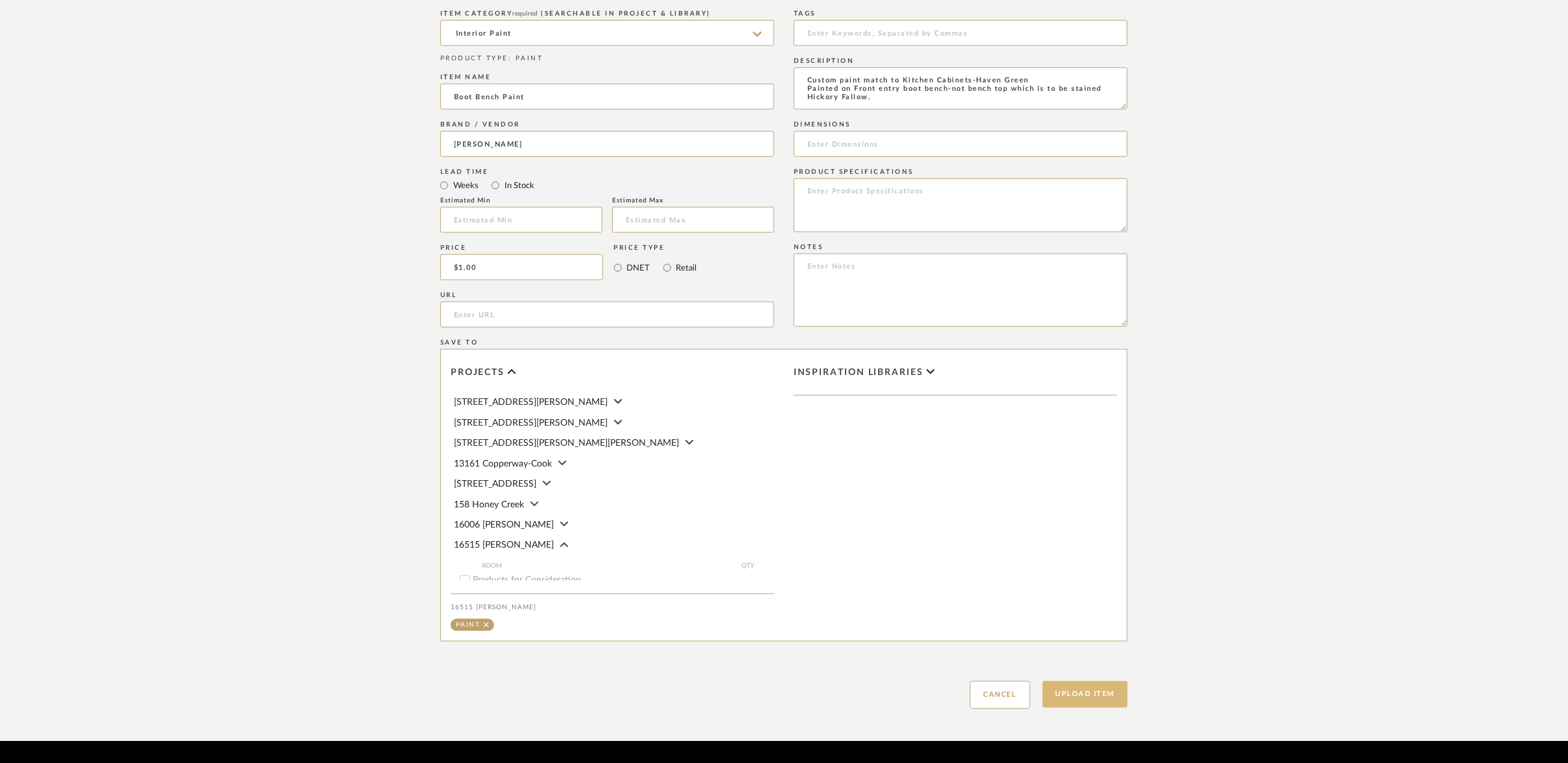
scroll to position [633, 0]
type textarea "Custom paint match to Kitchen Cabinets-Haven Green Painted on Front entry boot …"
click at [1097, 682] on button "Upload Item" at bounding box center [1085, 695] width 86 height 27
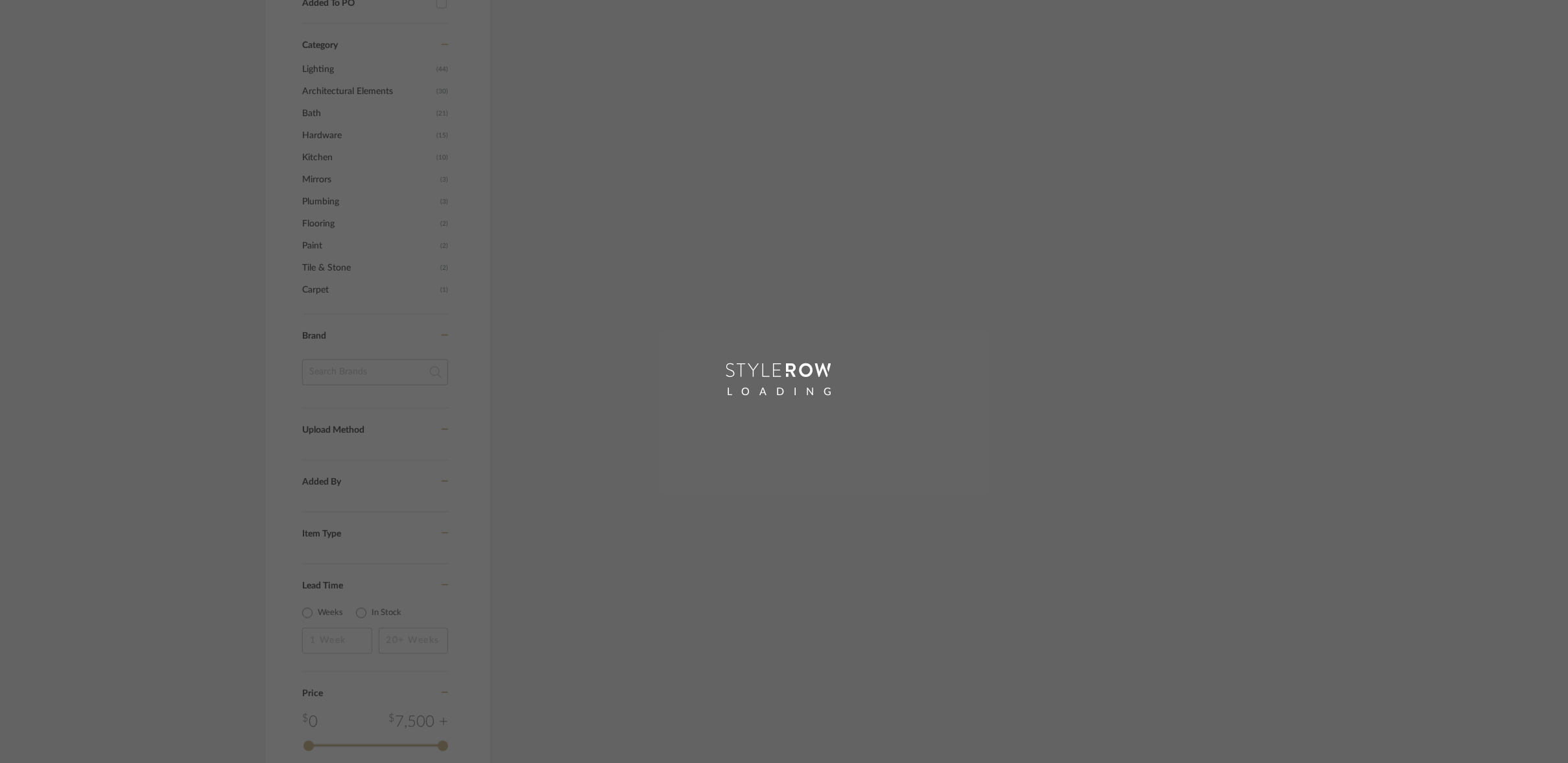
scroll to position [551, 0]
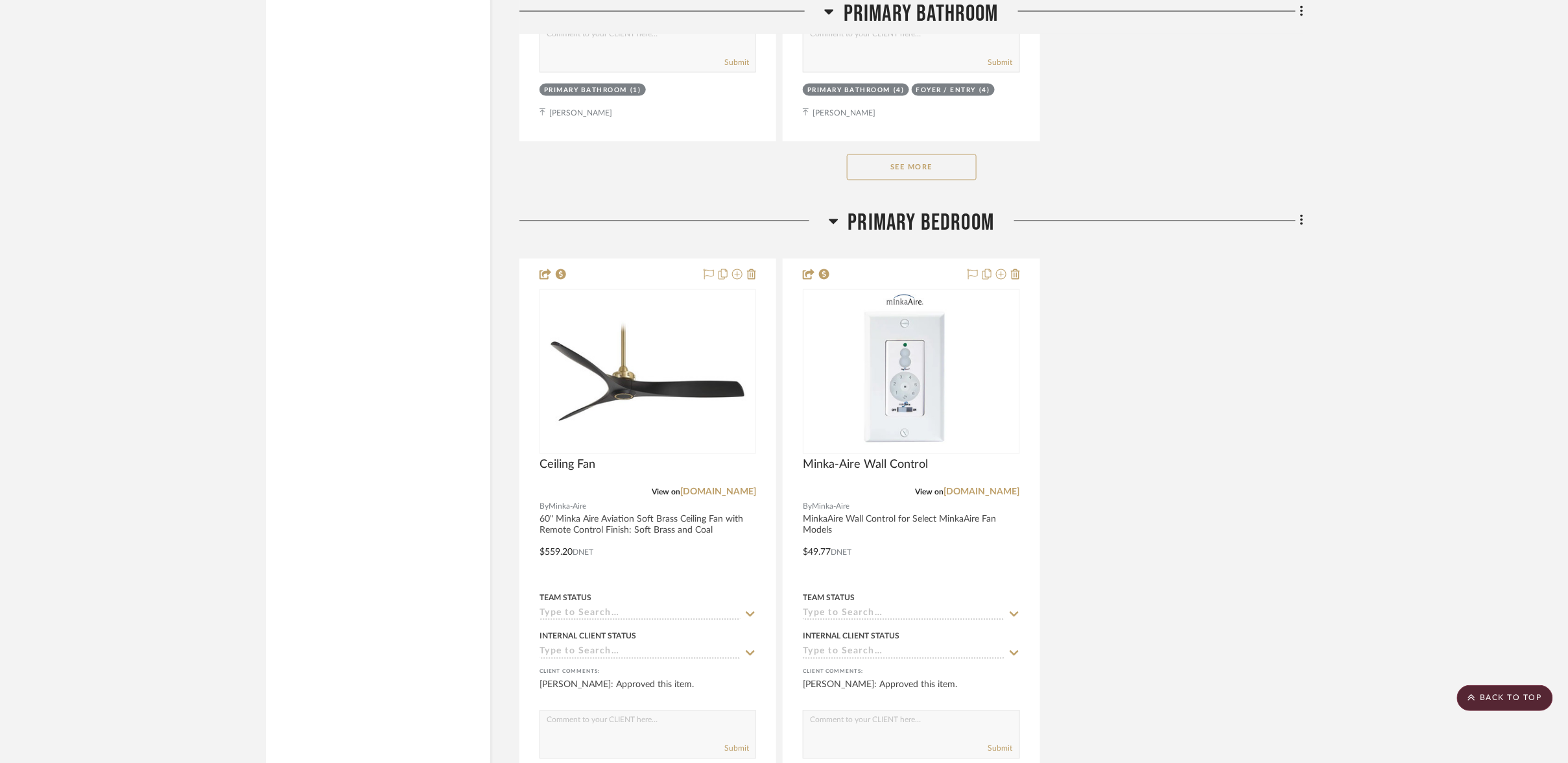
scroll to position [15122, 0]
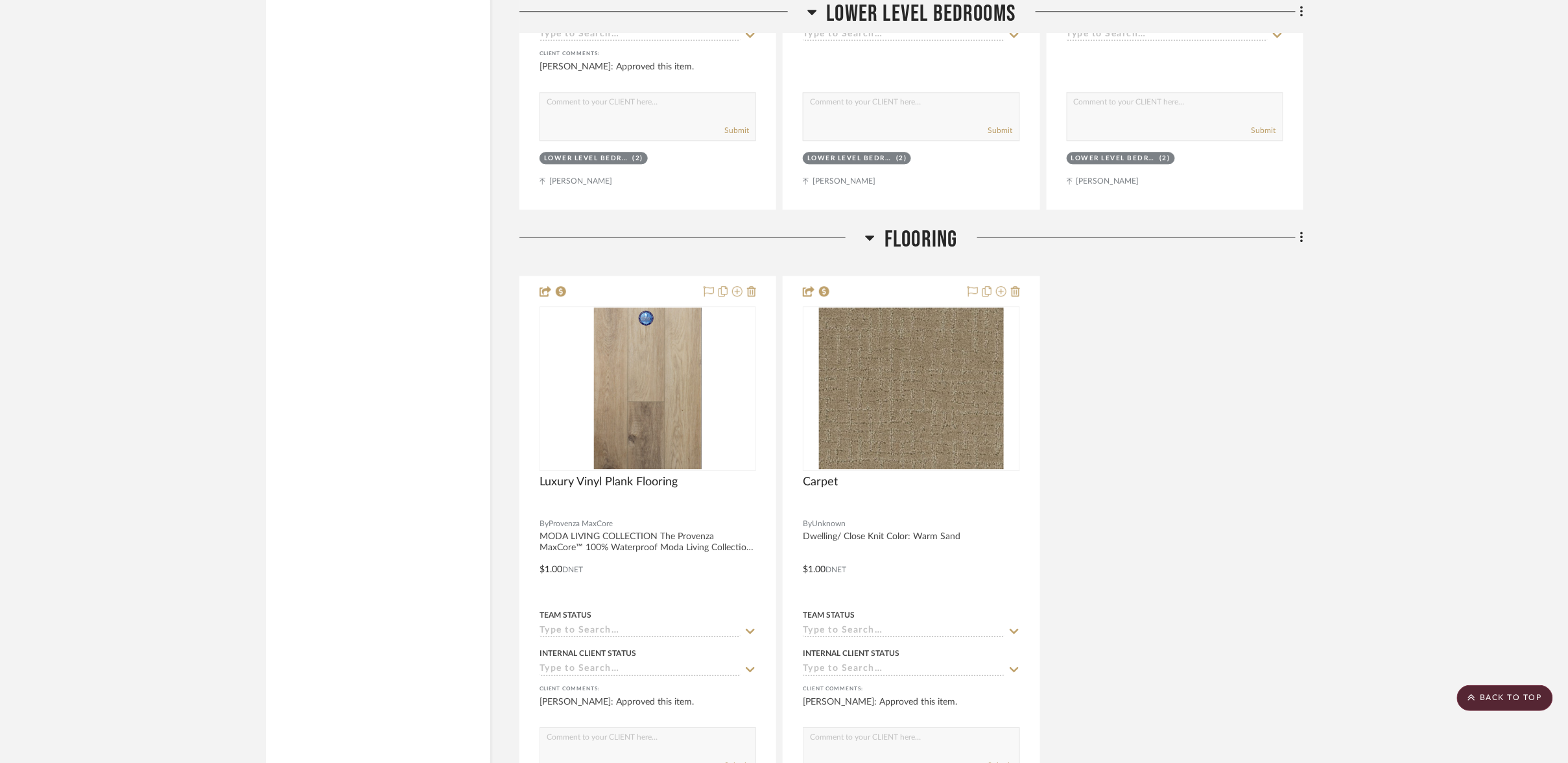
scroll to position [20395, 0]
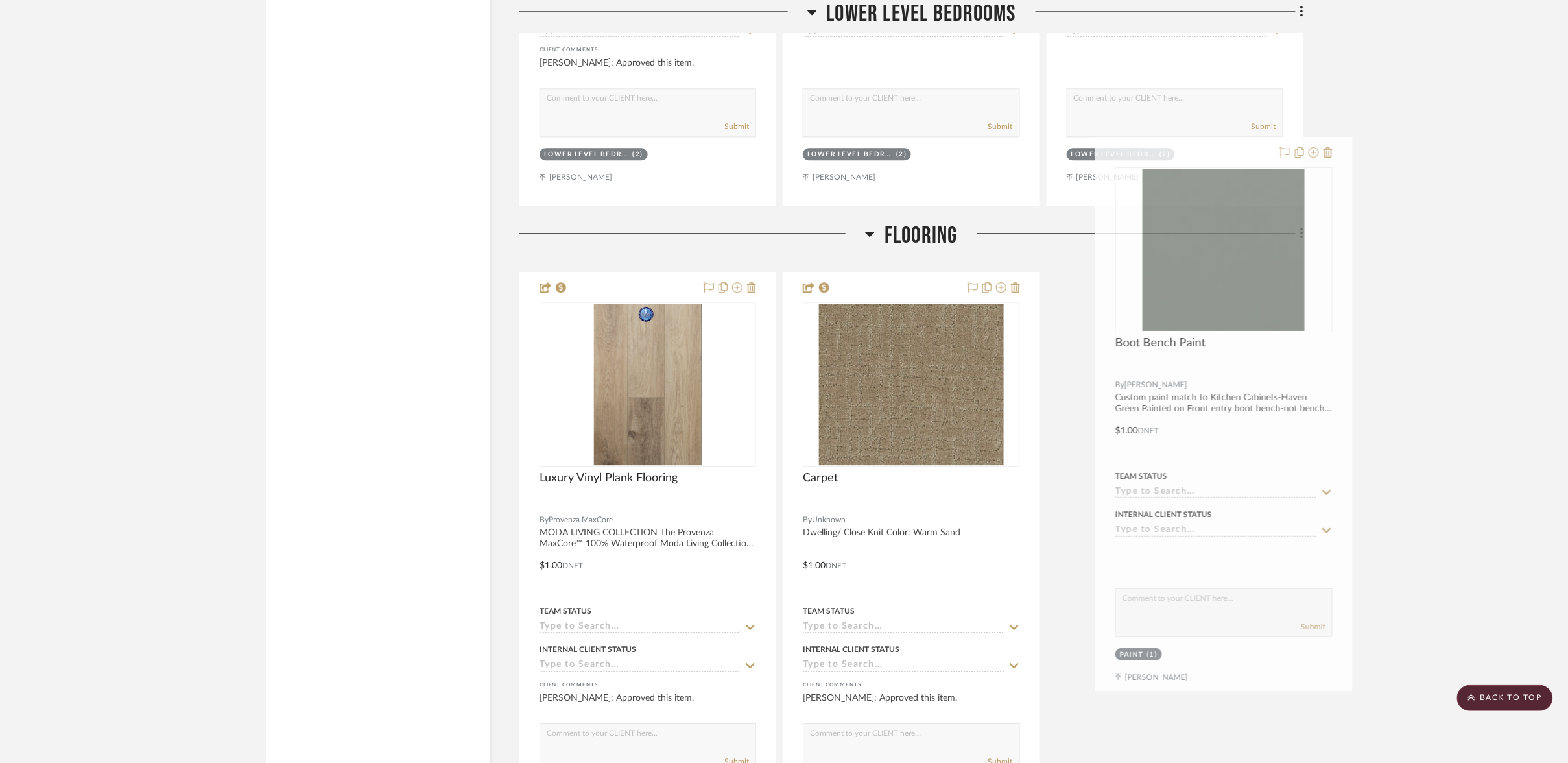
drag, startPoint x: 662, startPoint y: 359, endPoint x: 1238, endPoint y: 364, distance: 576.0
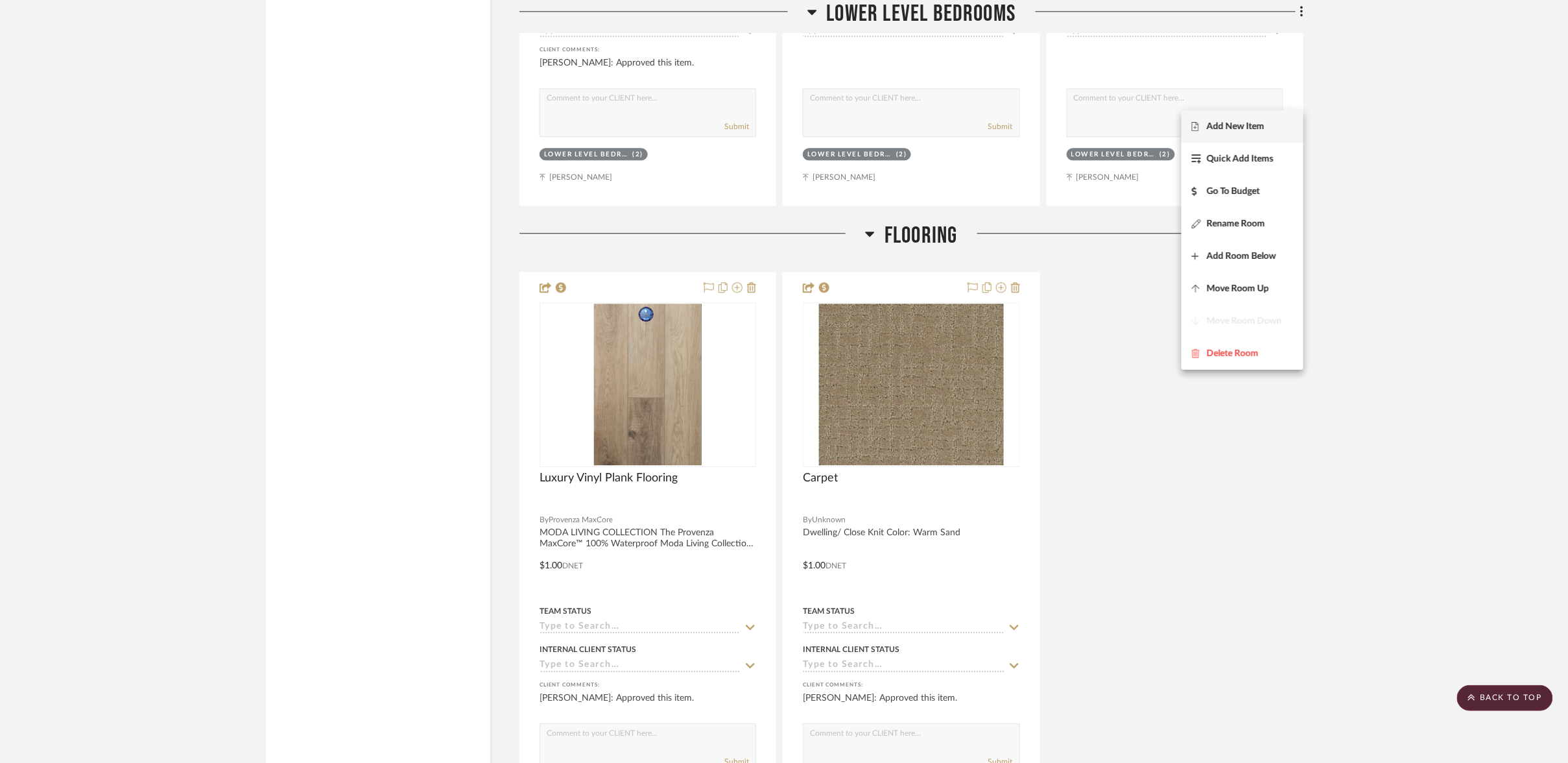
click at [1234, 127] on span "Add New Item" at bounding box center [1235, 127] width 58 height 11
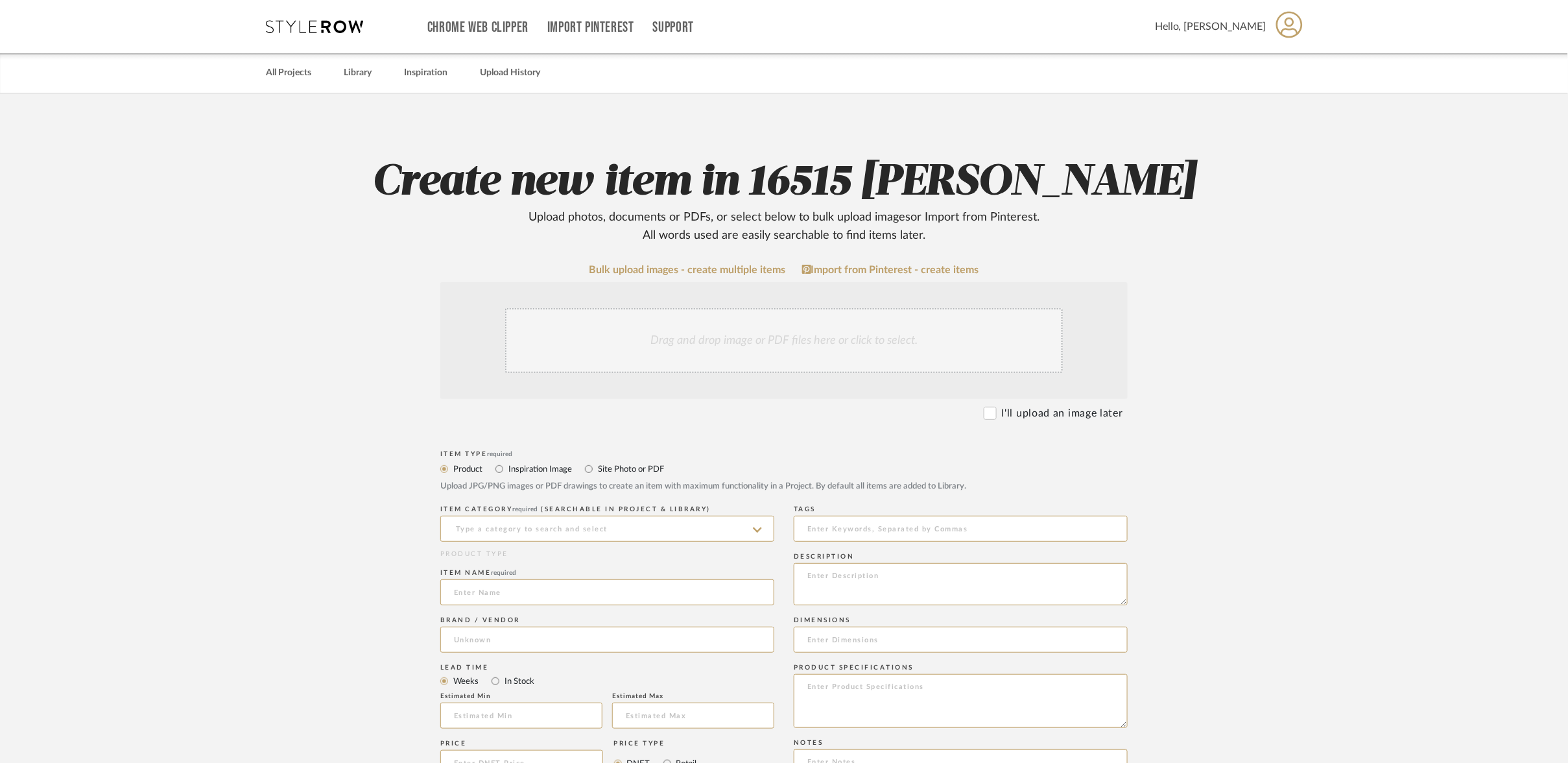
click at [844, 308] on div "Drag and drop image or PDF files here or click to select." at bounding box center [784, 340] width 557 height 65
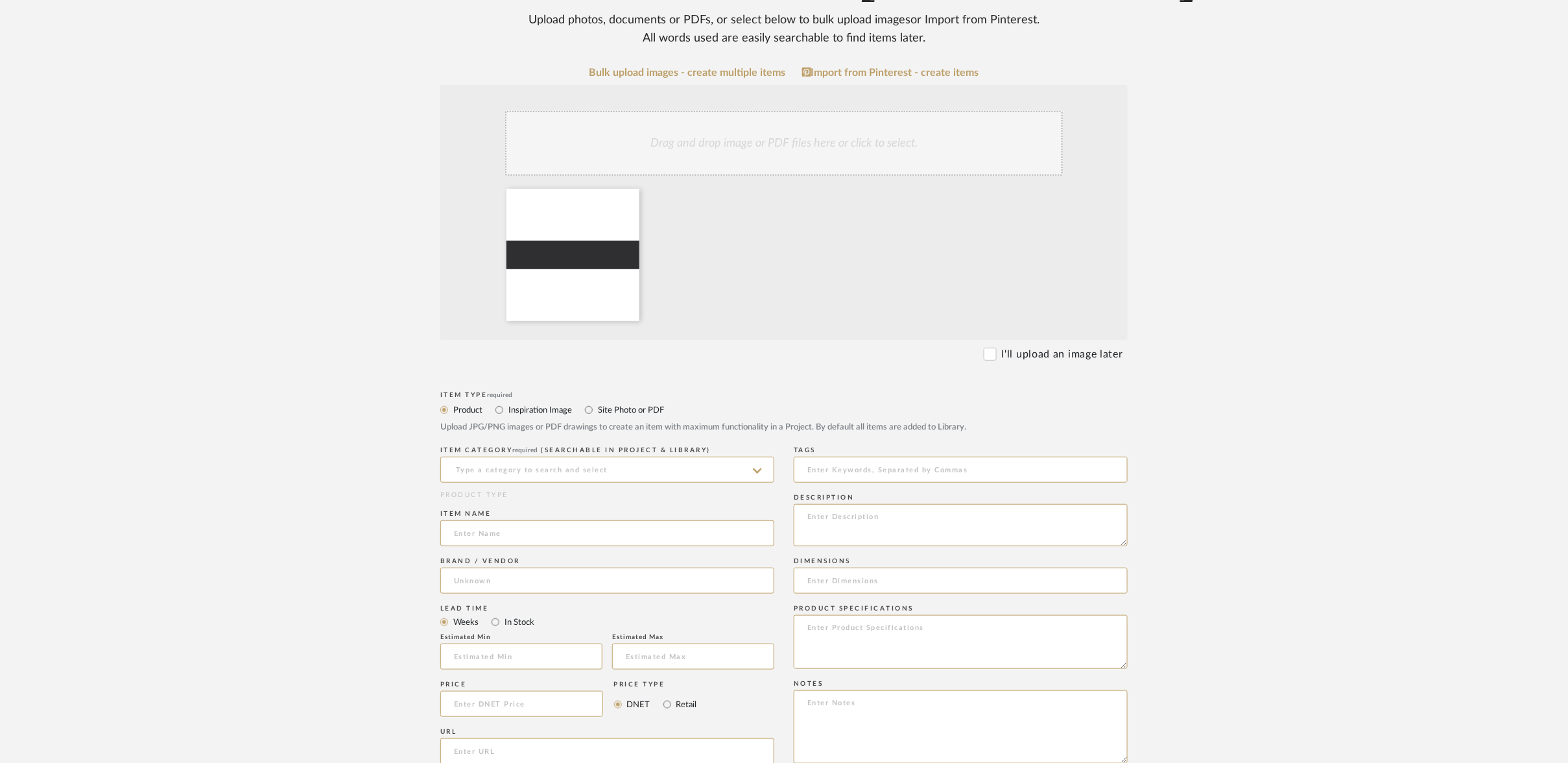
scroll to position [229, 0]
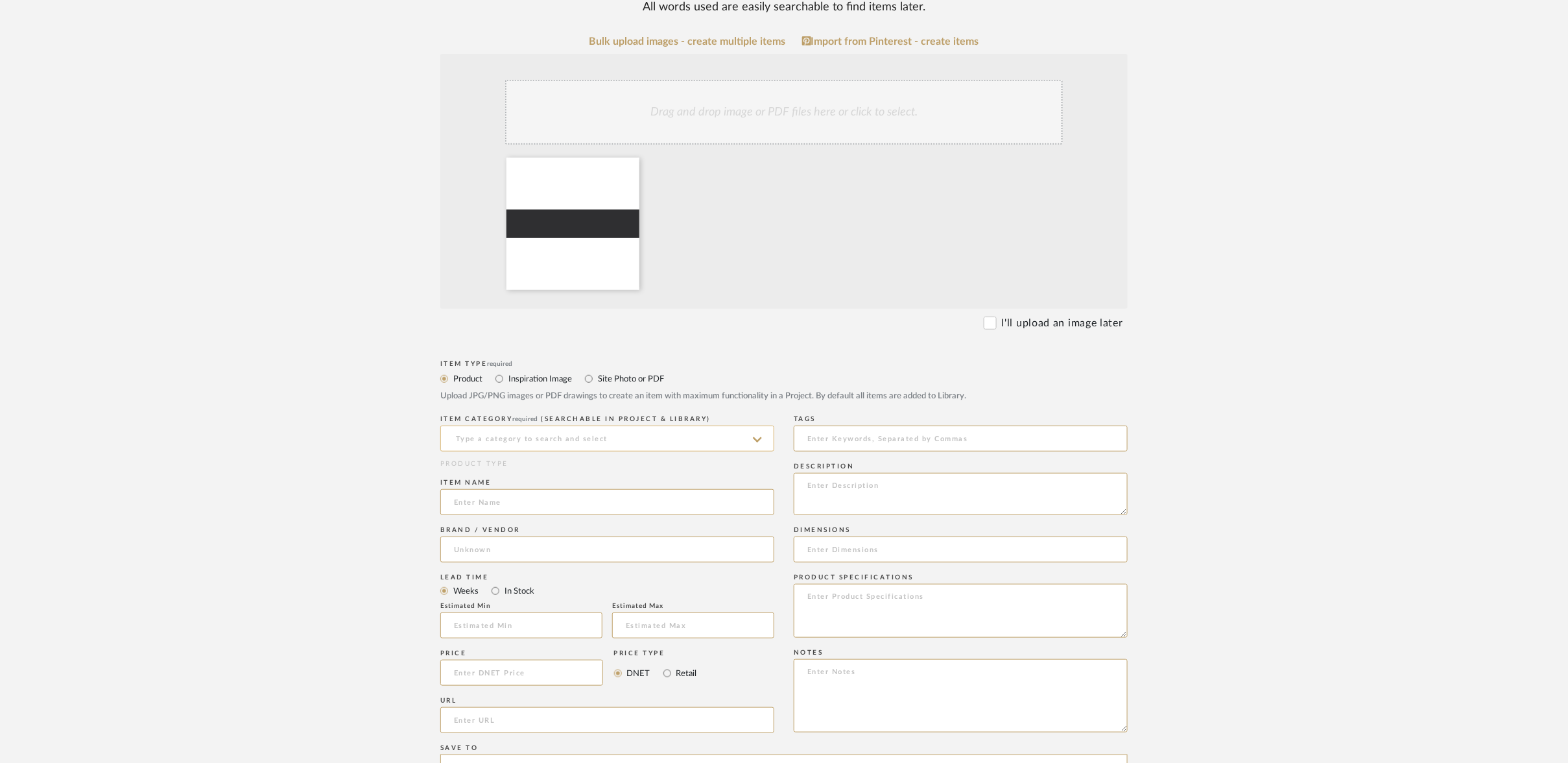
click at [765, 425] on input at bounding box center [607, 438] width 334 height 26
click at [551, 422] on div "Exterior Paint" at bounding box center [607, 429] width 332 height 33
type input "Exterior Paint"
click at [505, 489] on input at bounding box center [607, 501] width 334 height 26
type input "Front Entry Door Paint"
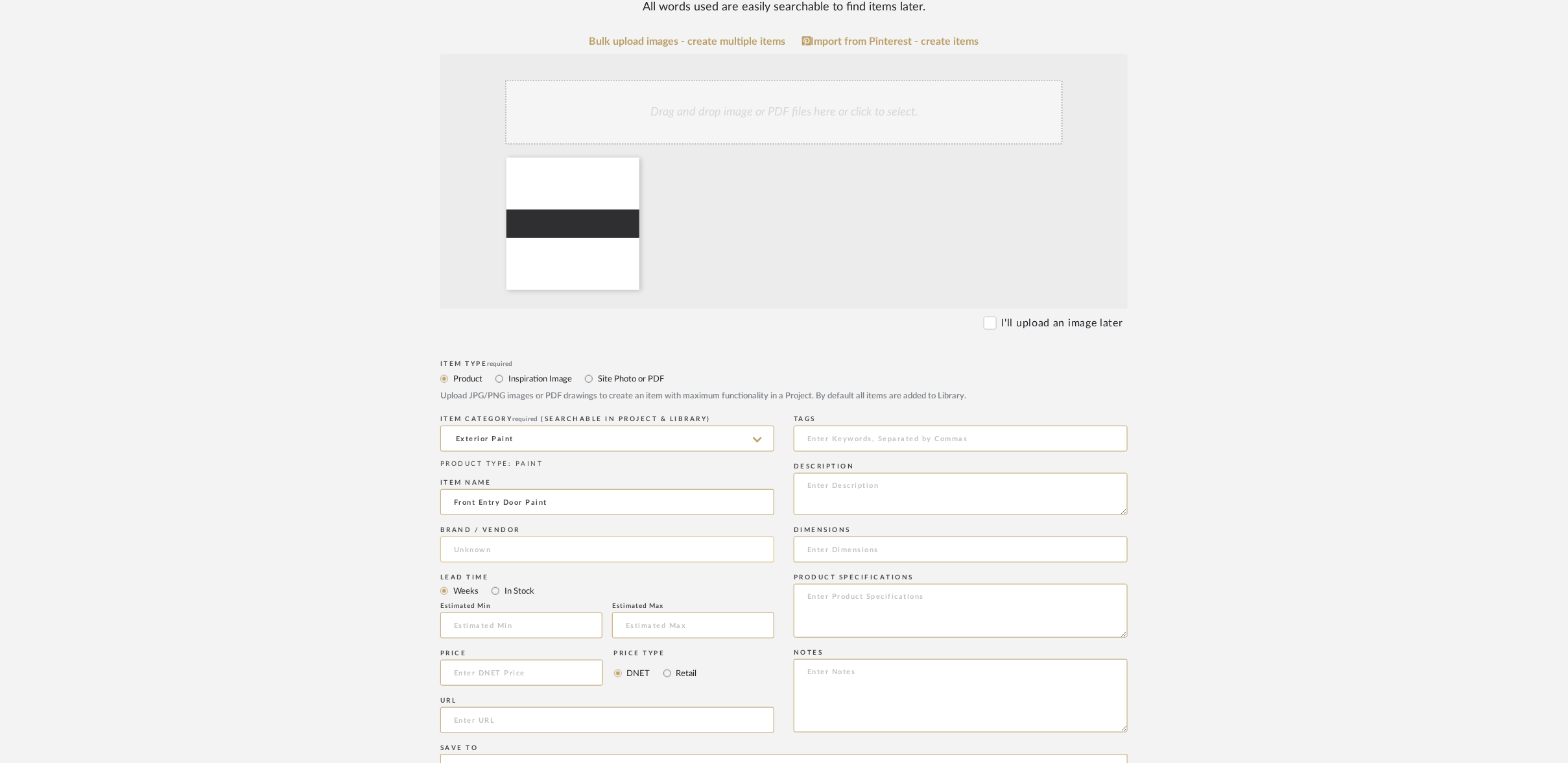
click at [465, 536] on input at bounding box center [607, 549] width 334 height 26
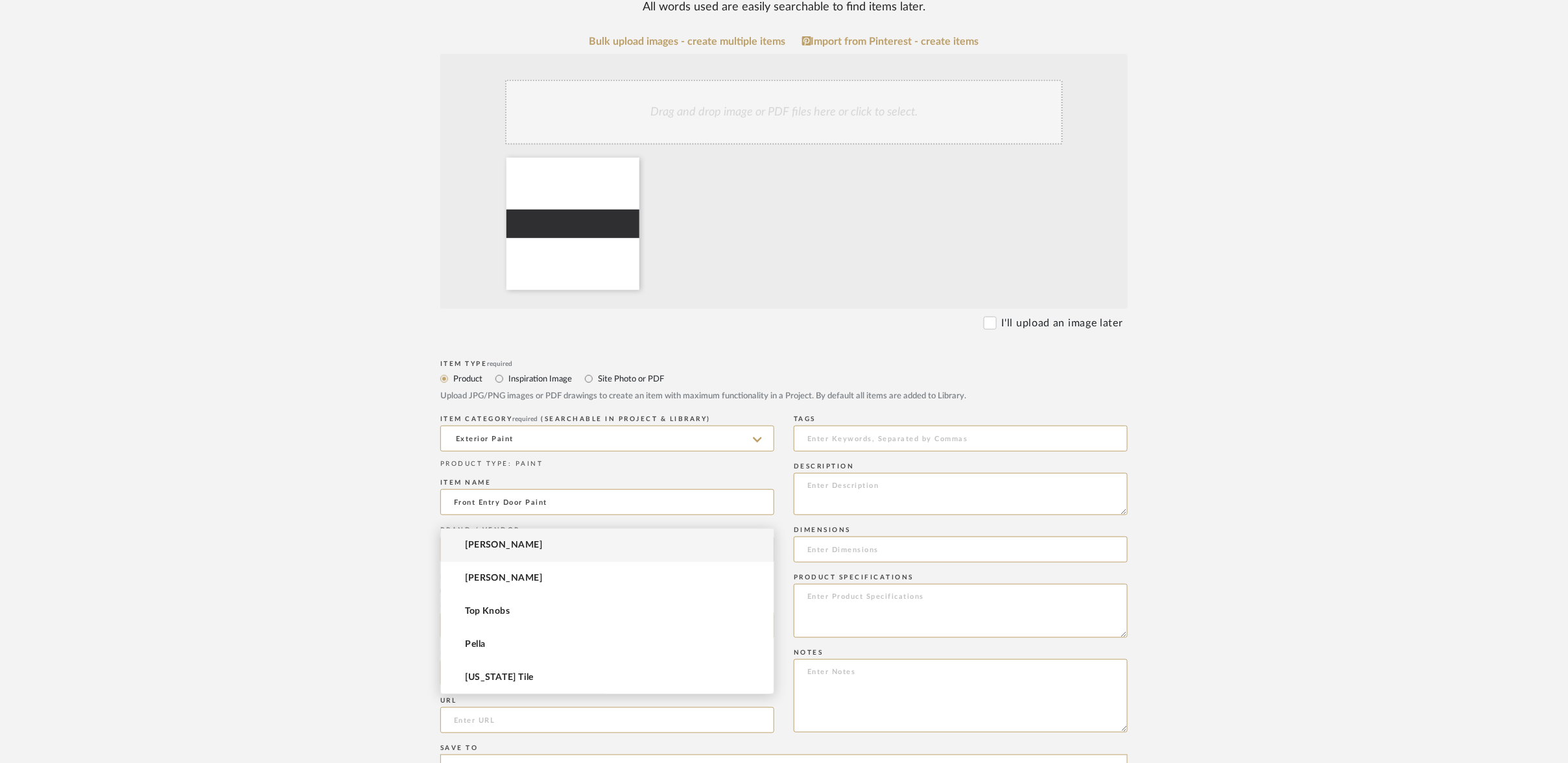
type input "[PERSON_NAME]"
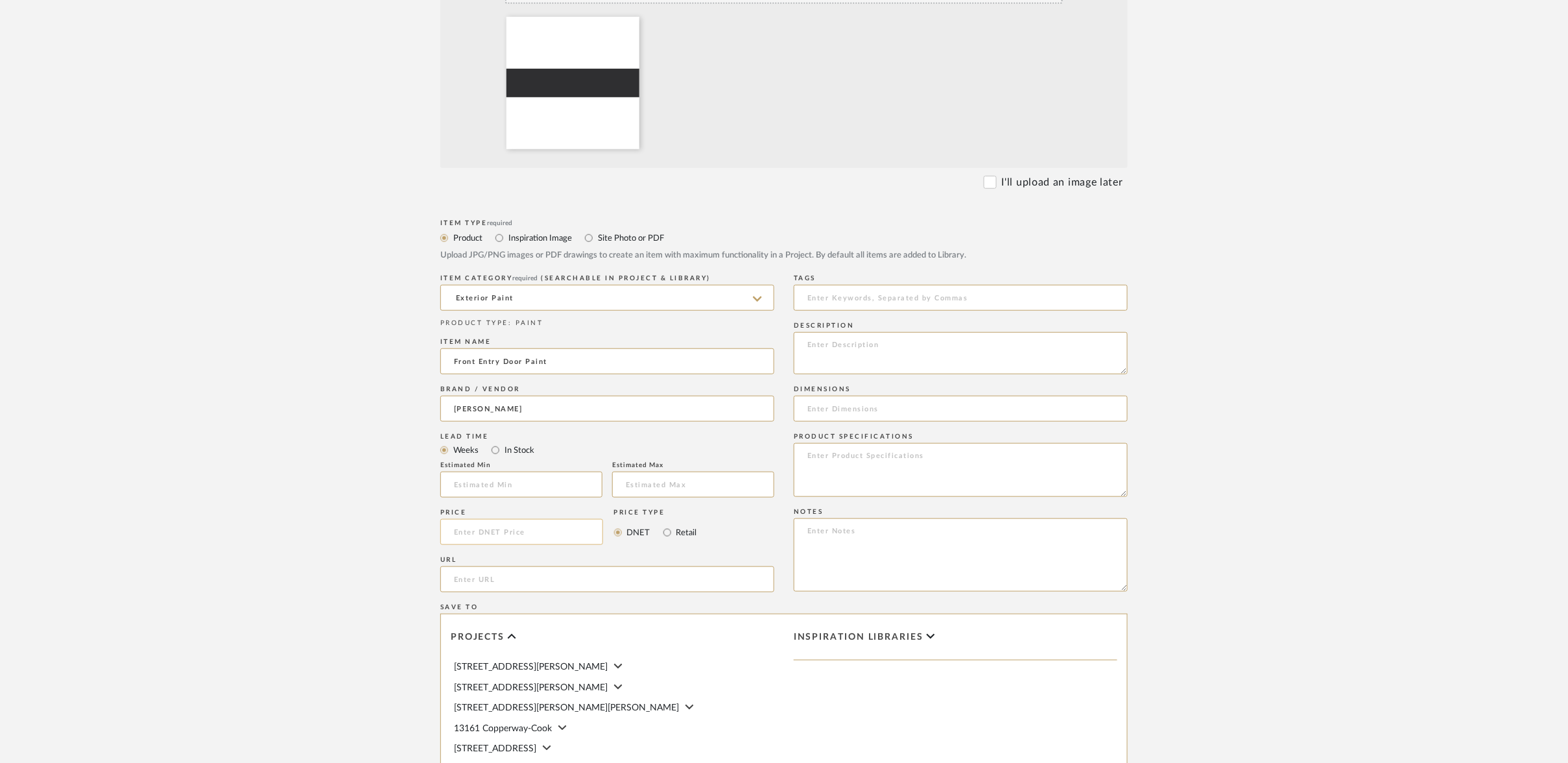
scroll to position [382, 0]
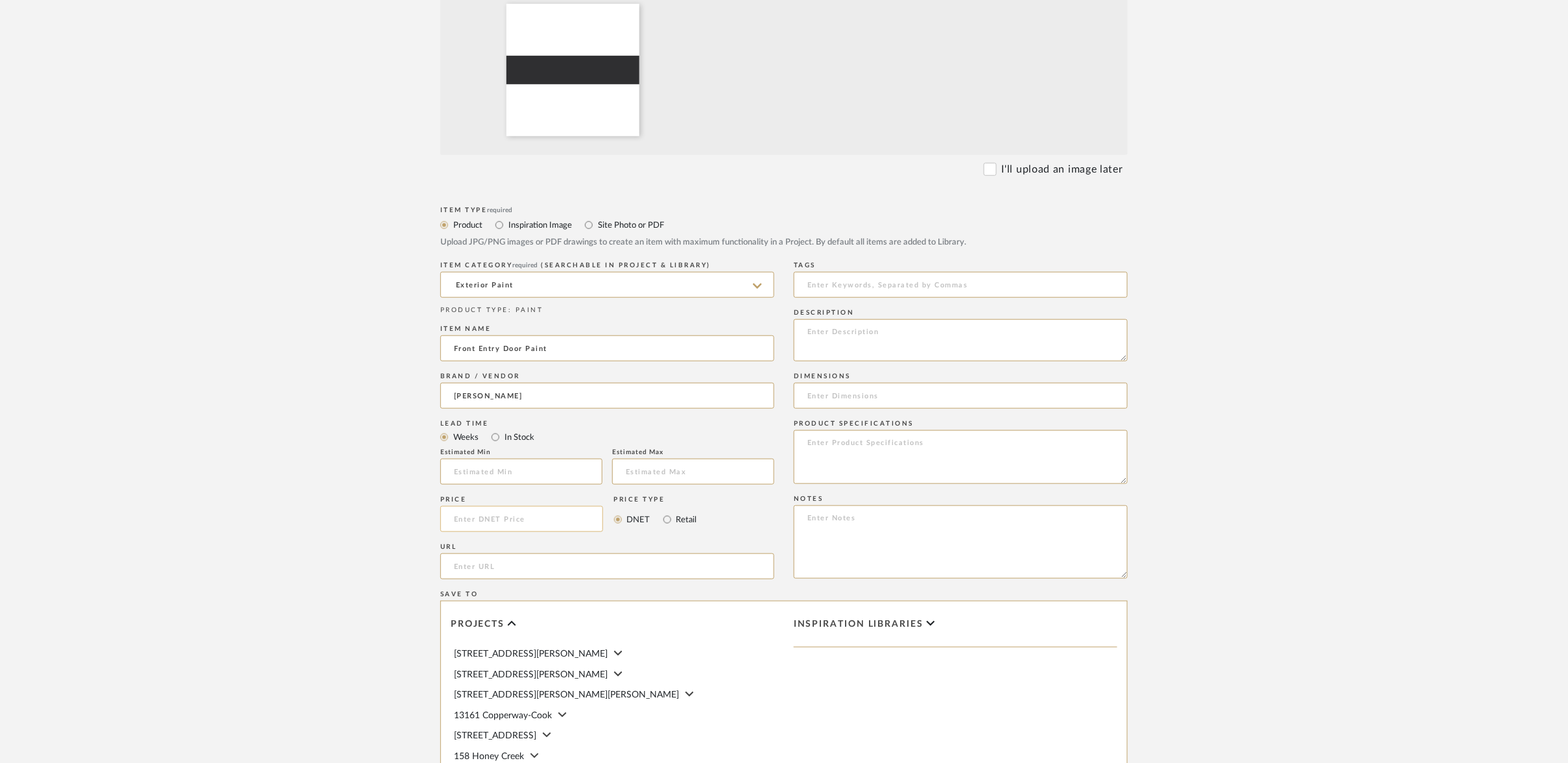
click at [501, 506] on input at bounding box center [521, 518] width 163 height 26
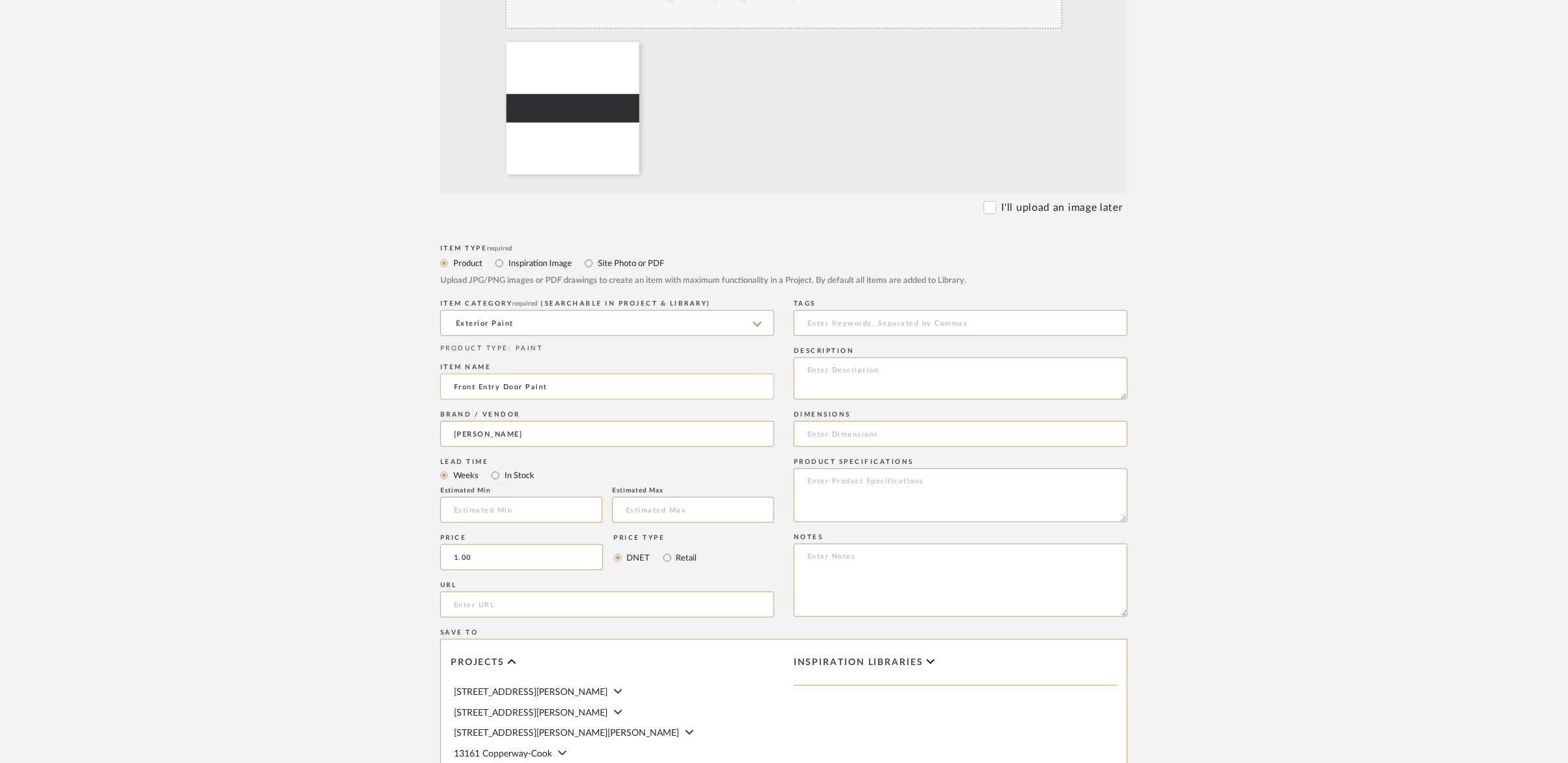
scroll to position [338, 0]
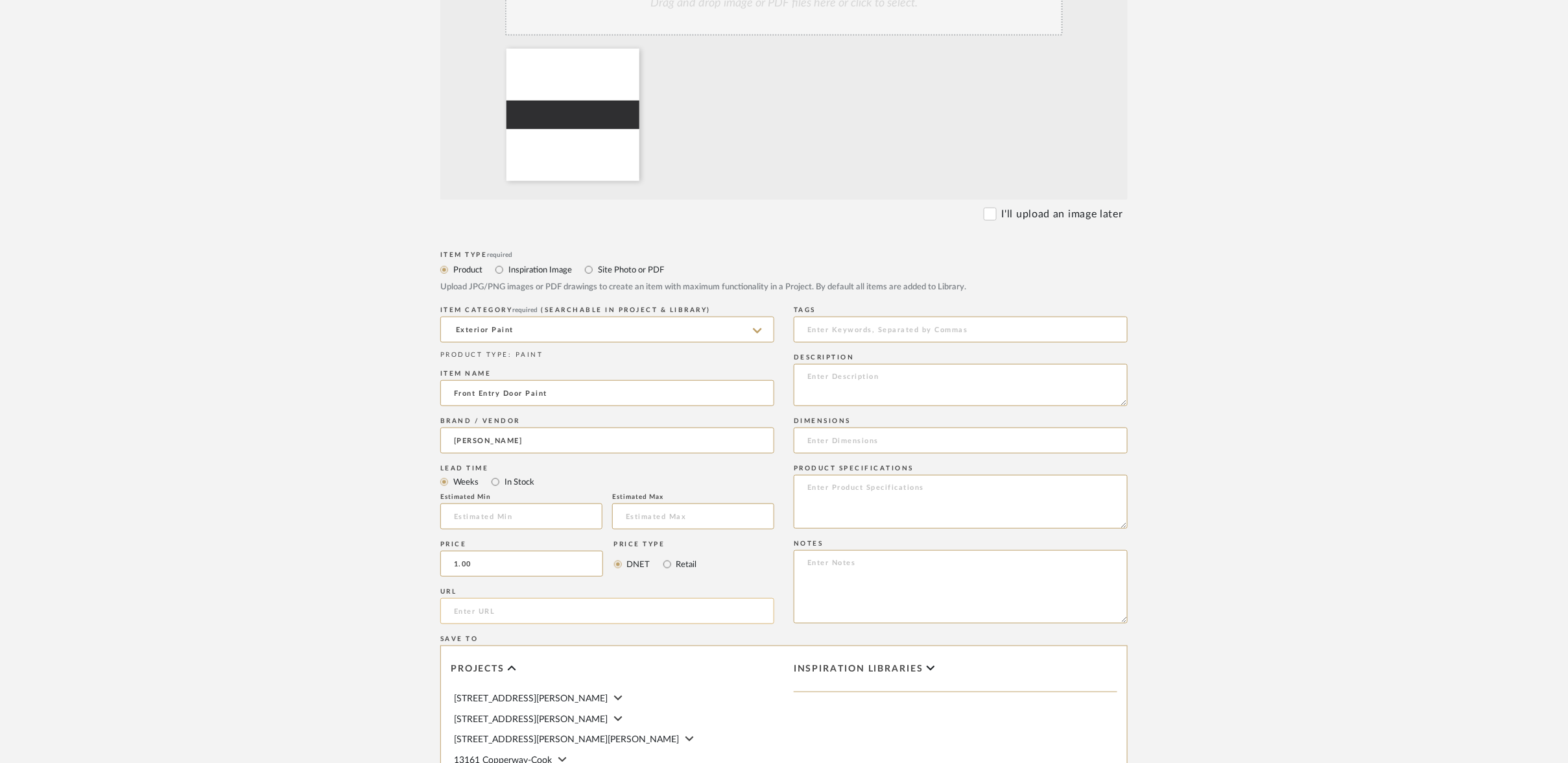
type input "$1.00"
click at [487, 598] on input "url" at bounding box center [607, 610] width 334 height 26
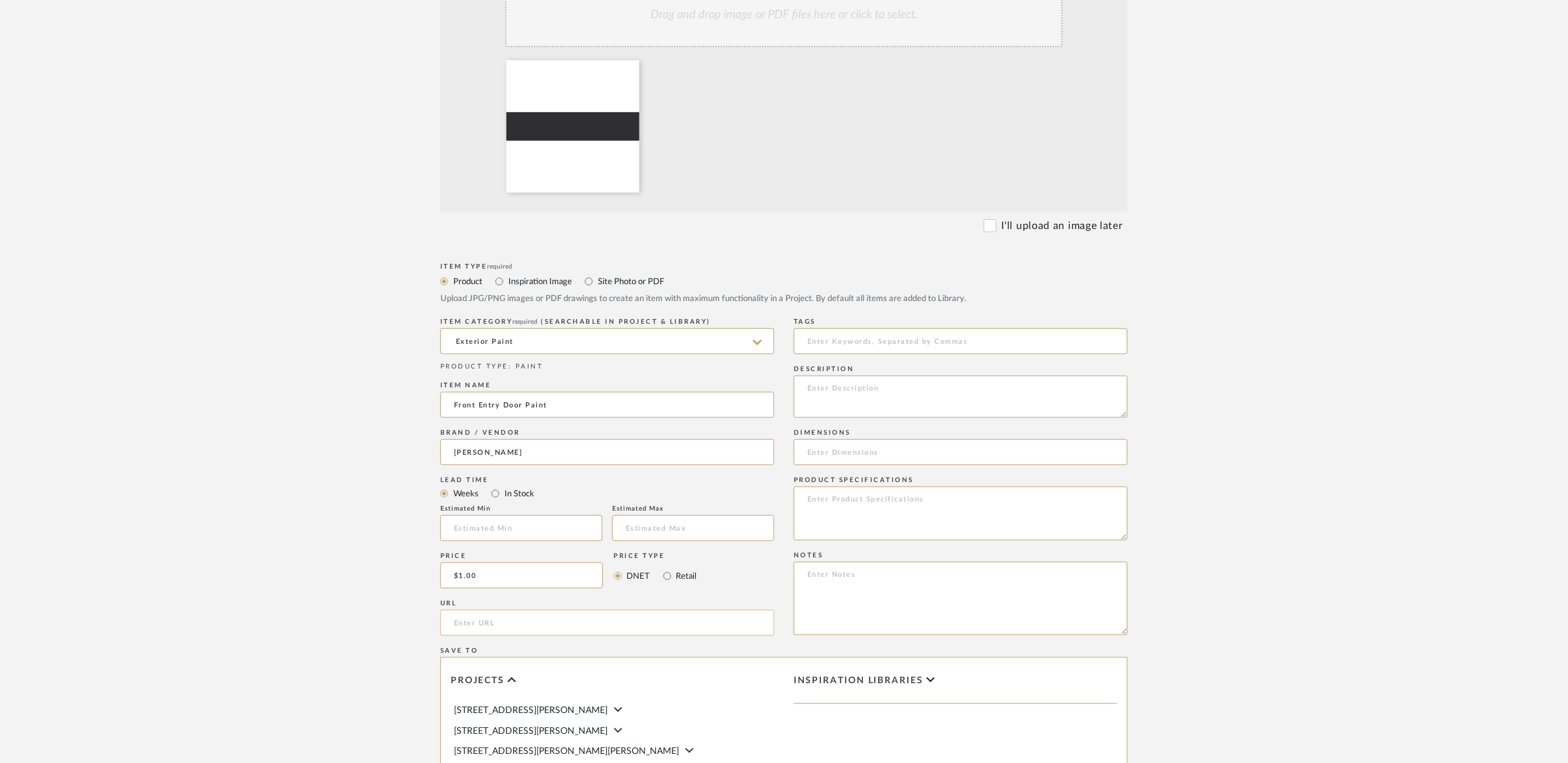
paste input "[URL][DOMAIN_NAME][PERSON_NAME]"
type input "[URL][DOMAIN_NAME][PERSON_NAME]"
click at [813, 375] on textarea at bounding box center [961, 396] width 334 height 42
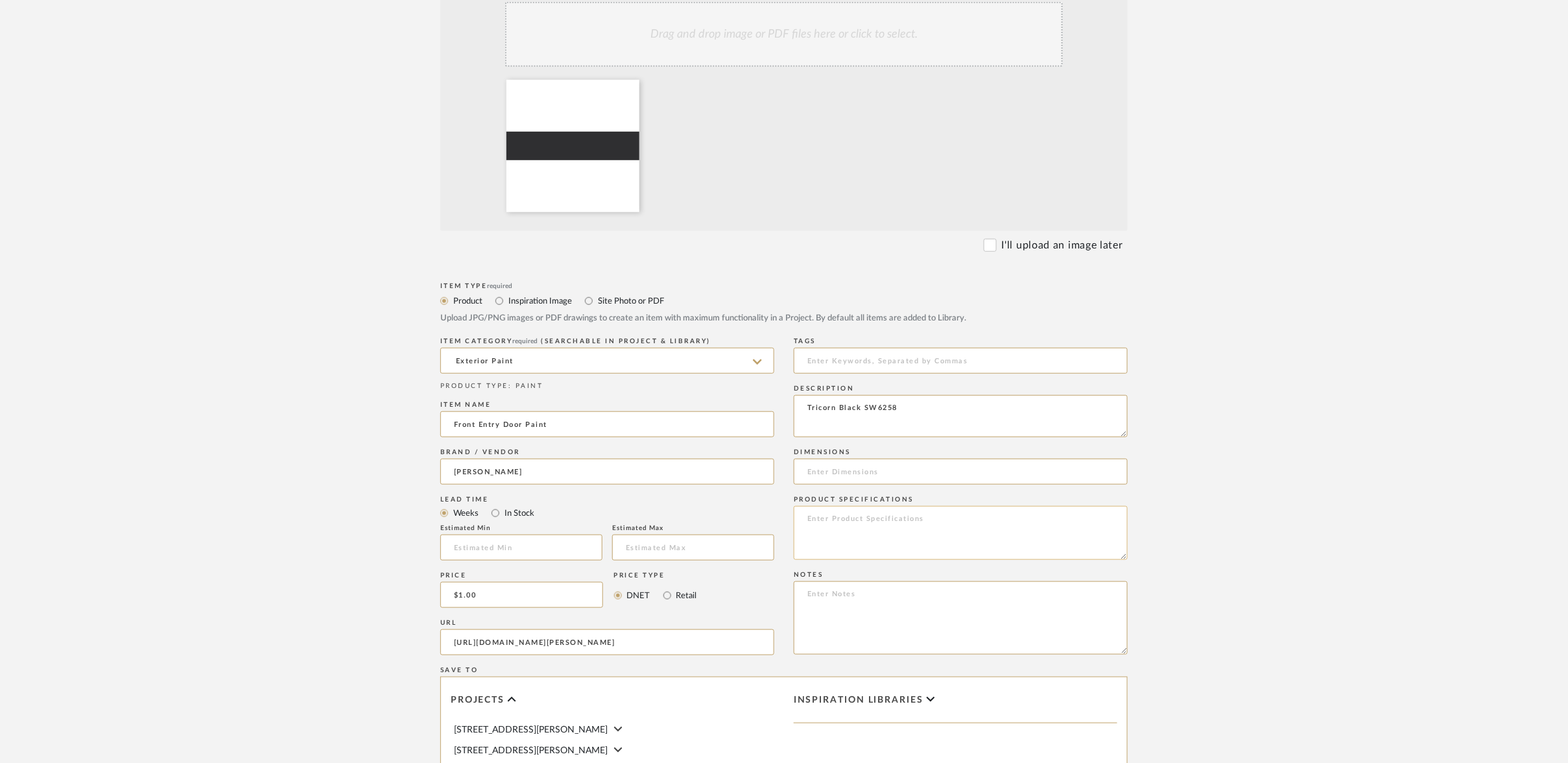
type textarea "Tricorn Black SW6258"
click at [811, 505] on textarea at bounding box center [961, 532] width 334 height 54
click at [831, 583] on textarea at bounding box center [961, 619] width 334 height 73
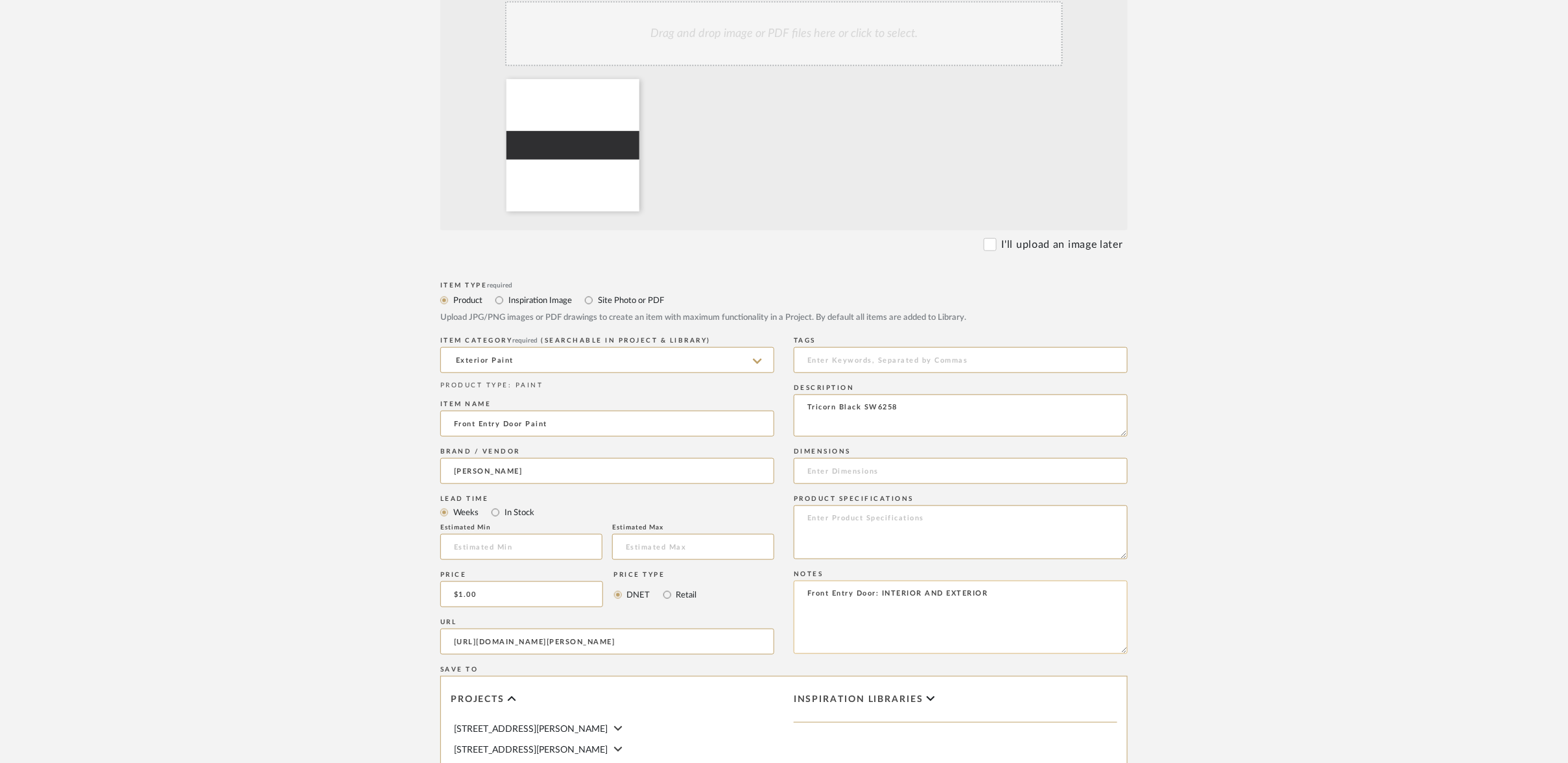
click at [838, 581] on textarea "Front Entry Door: INTERIOR AND EXTERIOR" at bounding box center [961, 617] width 334 height 73
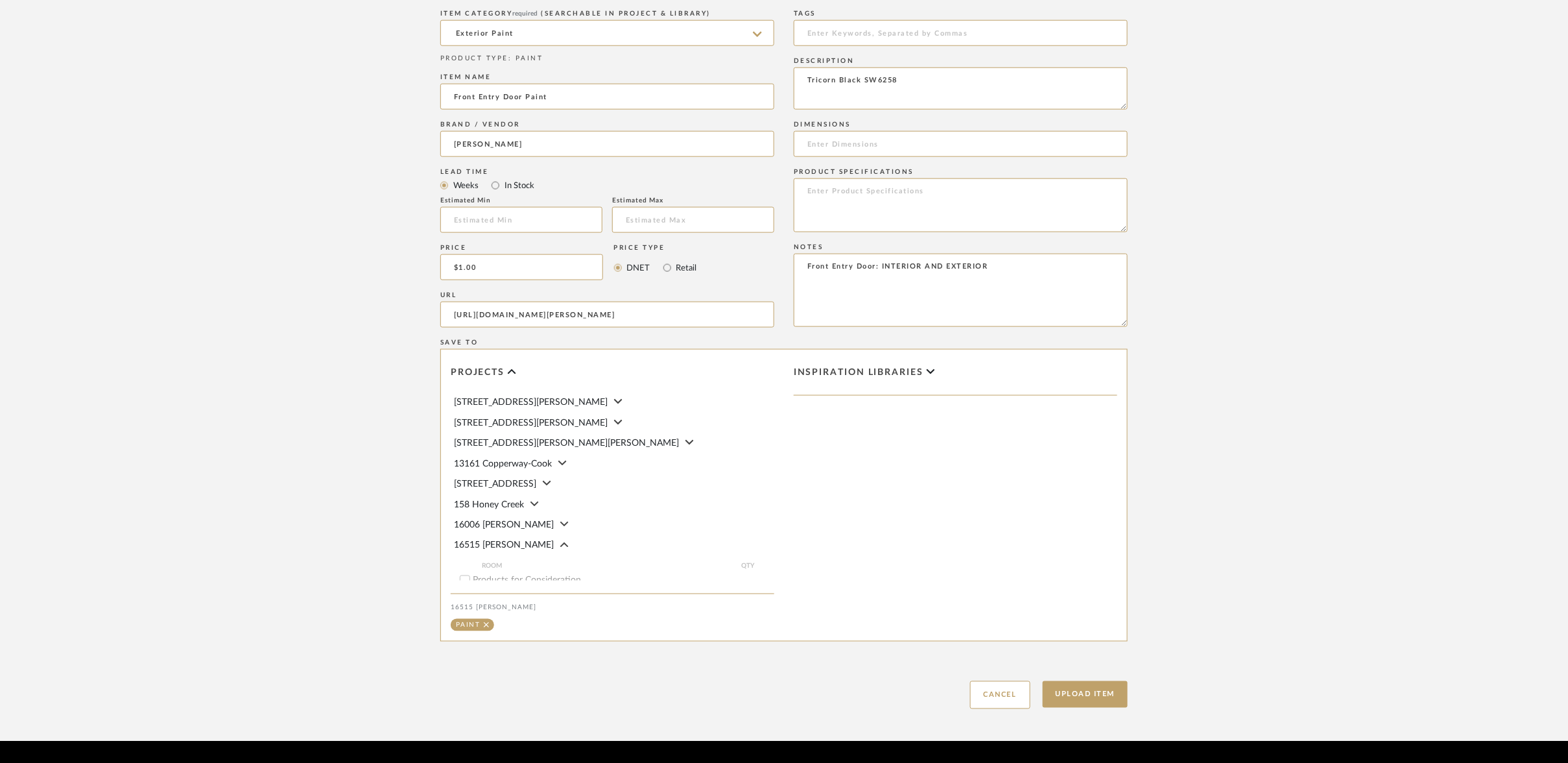
scroll to position [633, 0]
type textarea "Front Entry Door: INTERIOR AND EXTERIOR"
click at [1105, 682] on button "Upload Item" at bounding box center [1085, 695] width 86 height 27
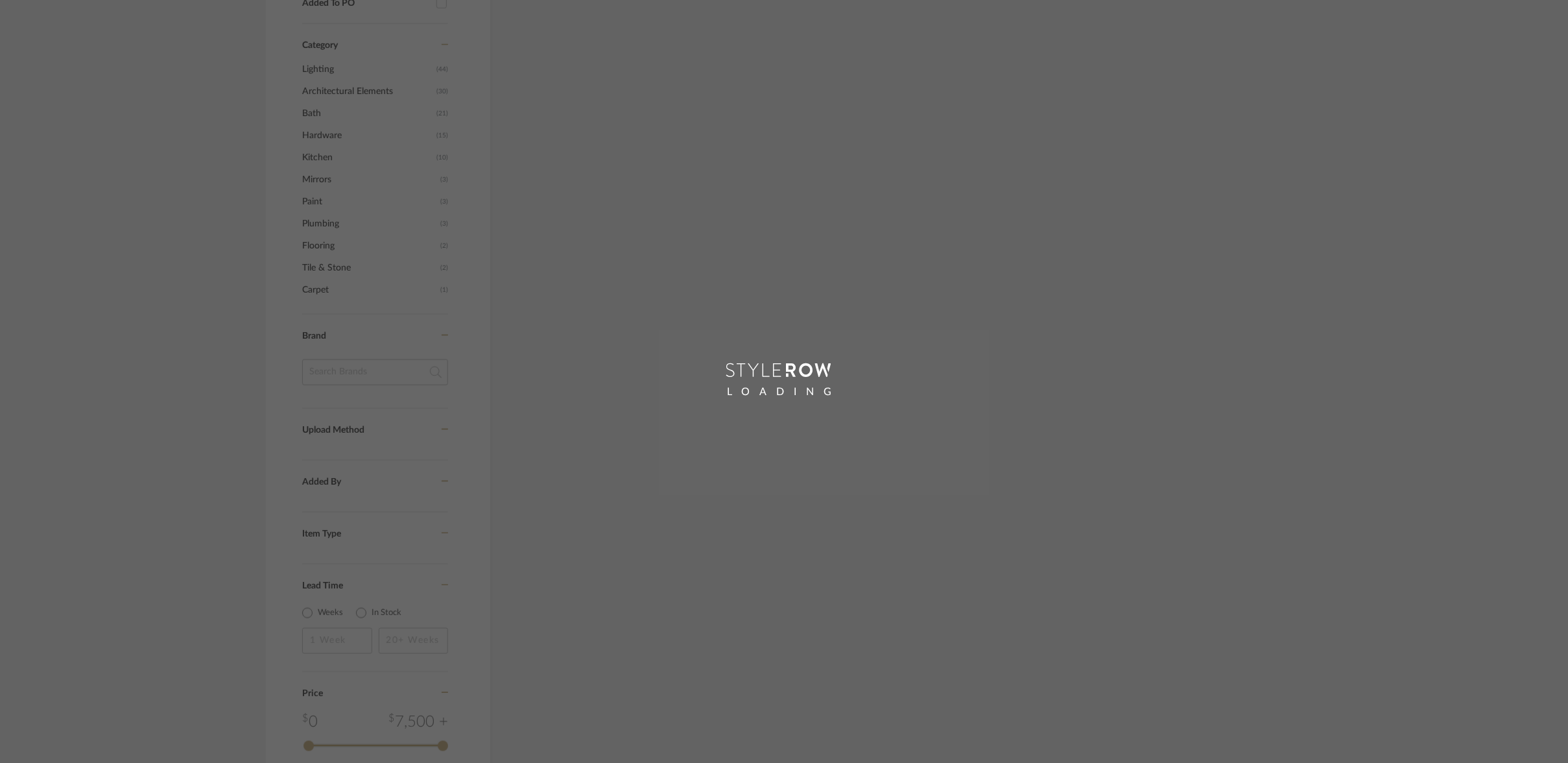
scroll to position [551, 0]
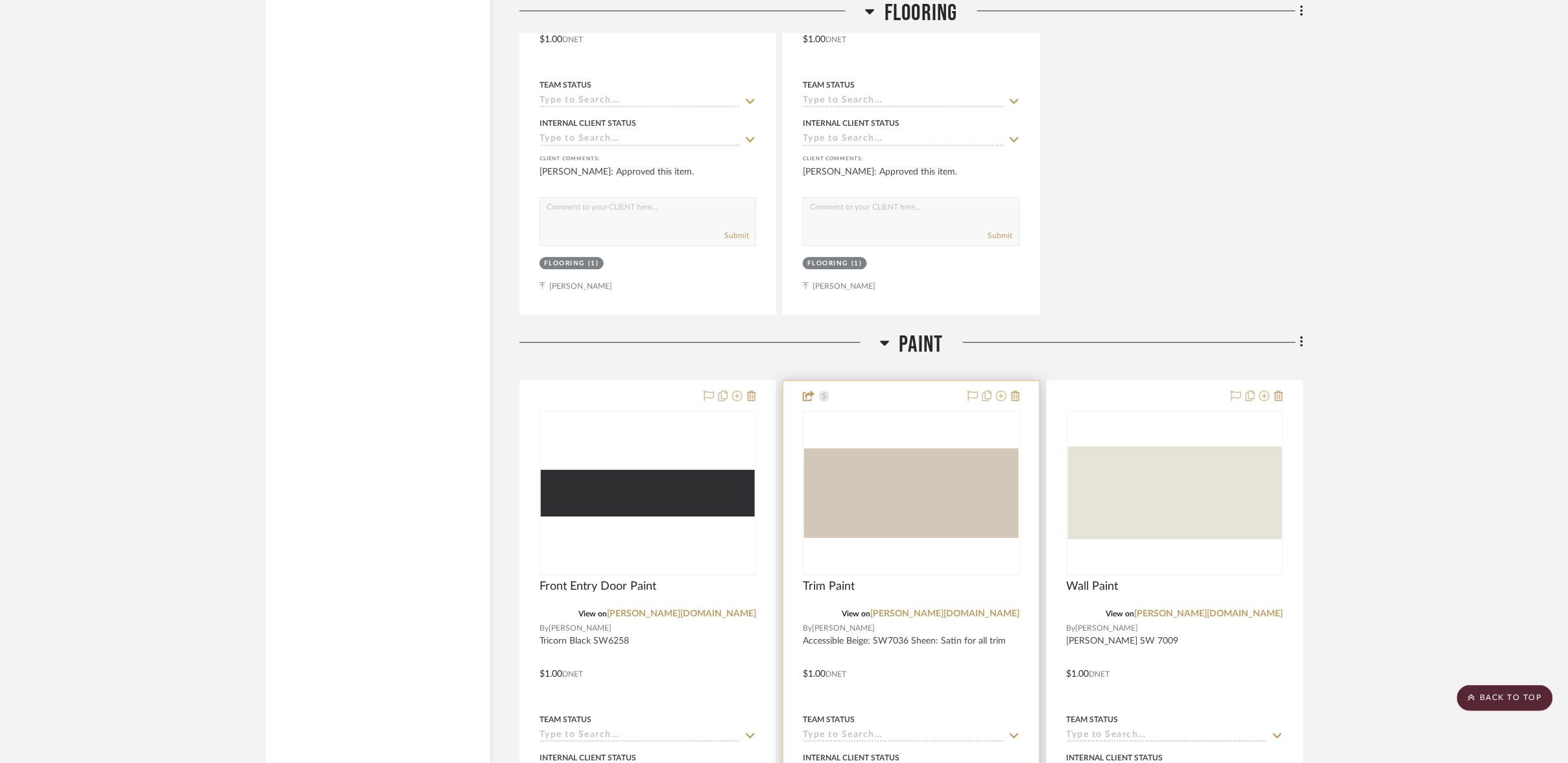
scroll to position [20448, 0]
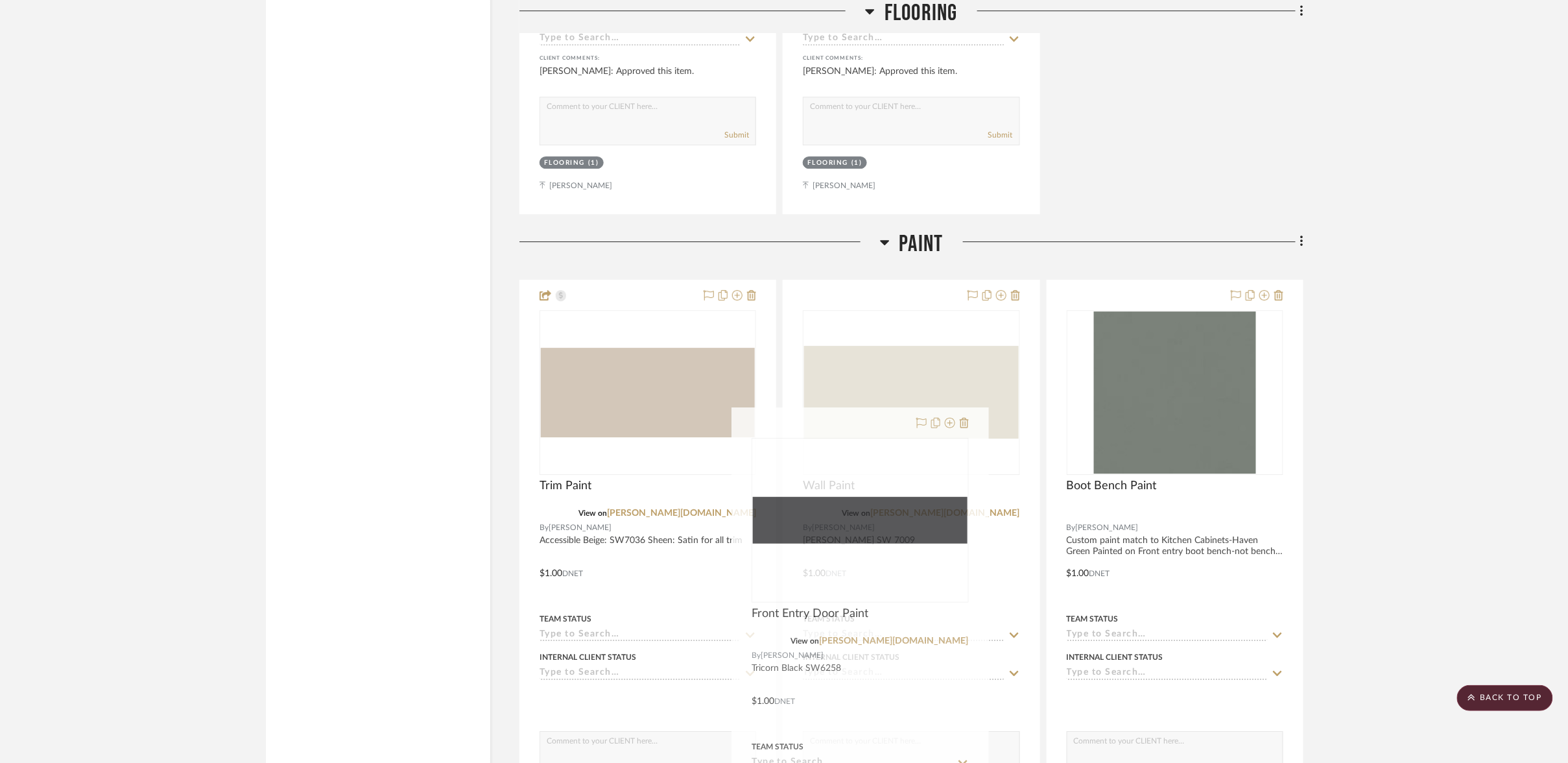
drag, startPoint x: 678, startPoint y: 305, endPoint x: 890, endPoint y: 669, distance: 421.2
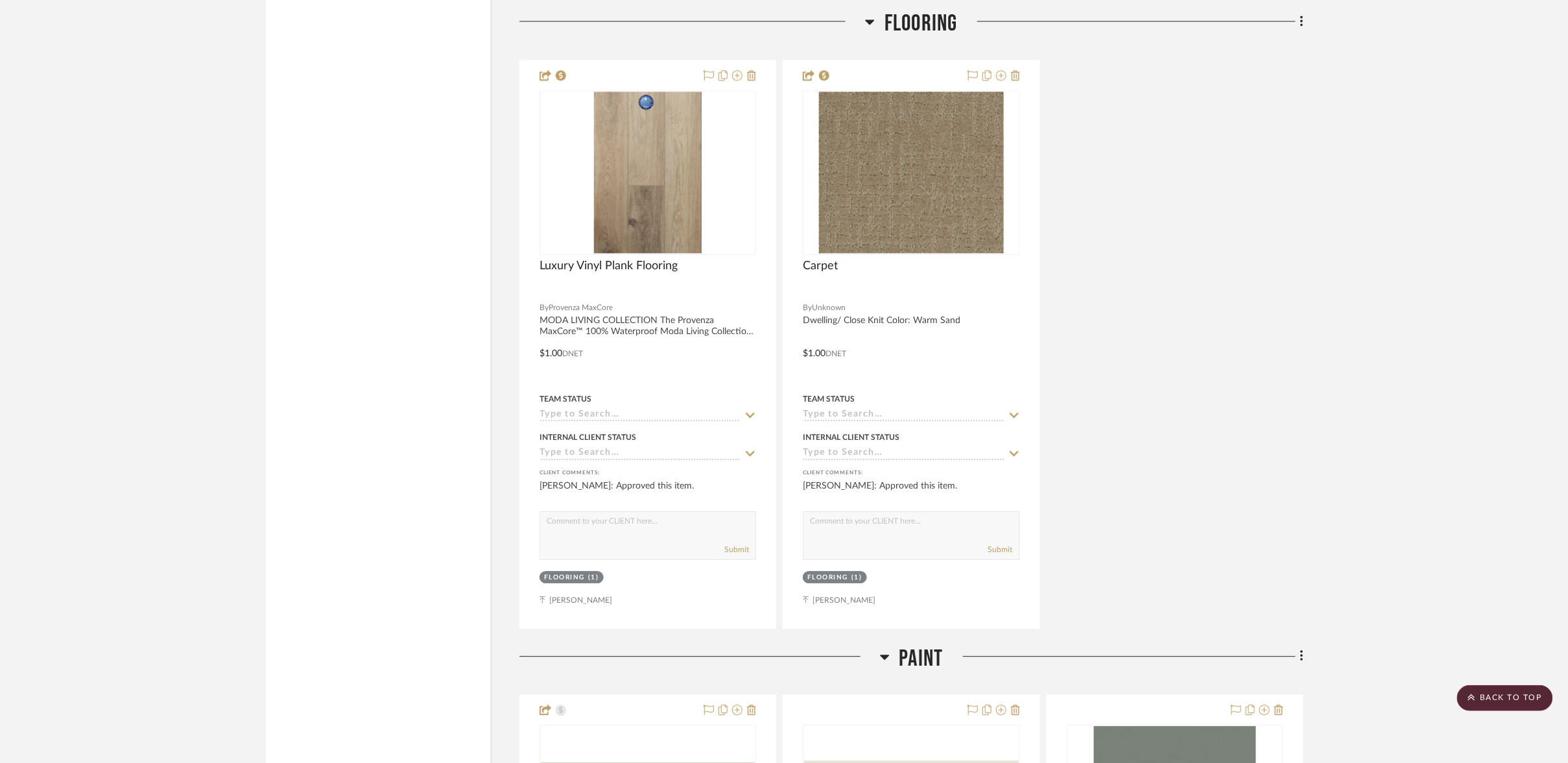
scroll to position [20150, 0]
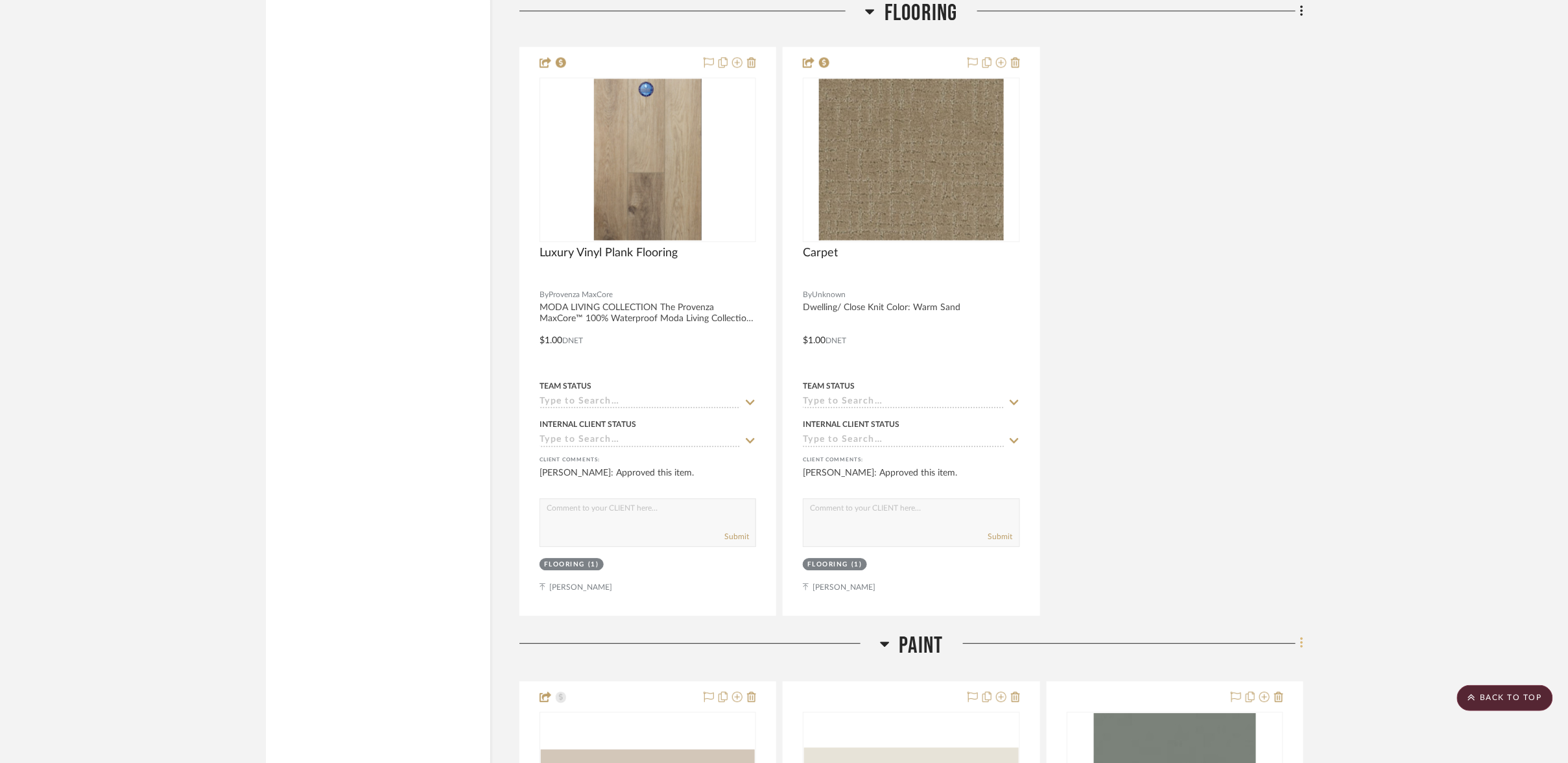
click at [1300, 636] on icon at bounding box center [1302, 643] width 4 height 14
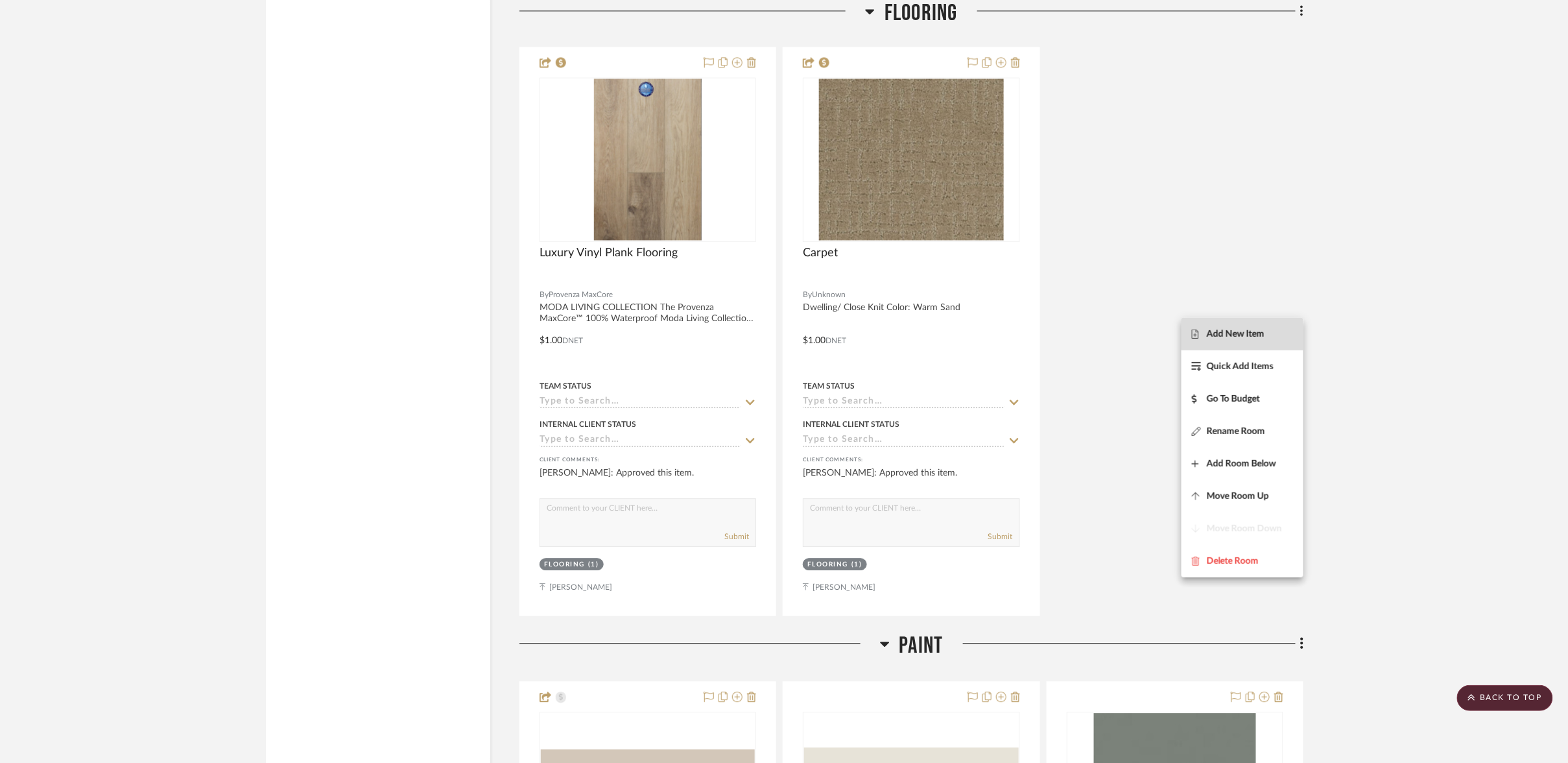
click at [1248, 331] on span "Add New Item" at bounding box center [1235, 333] width 58 height 11
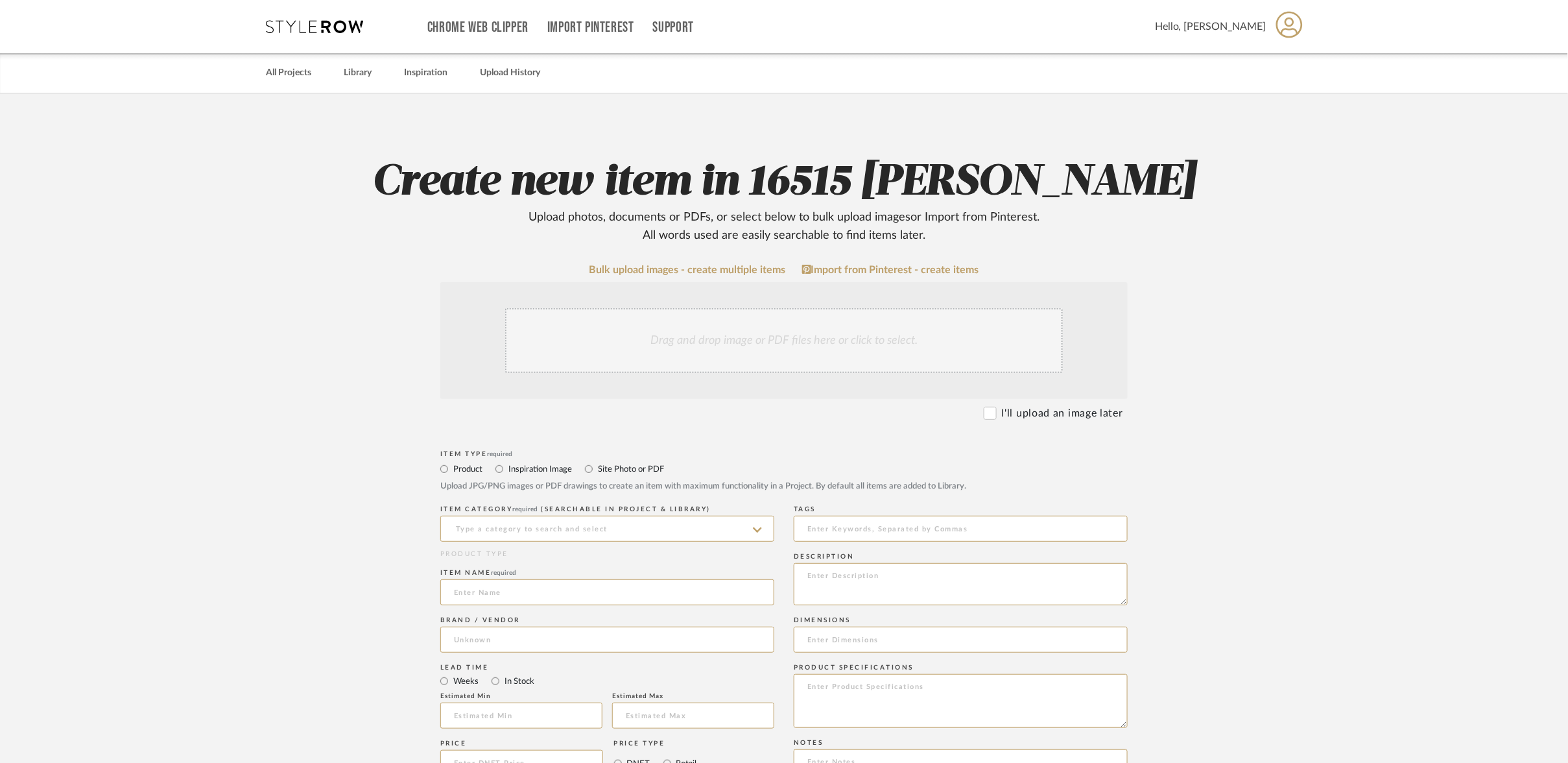
click at [862, 308] on div "Drag and drop image or PDF files here or click to select." at bounding box center [784, 340] width 557 height 65
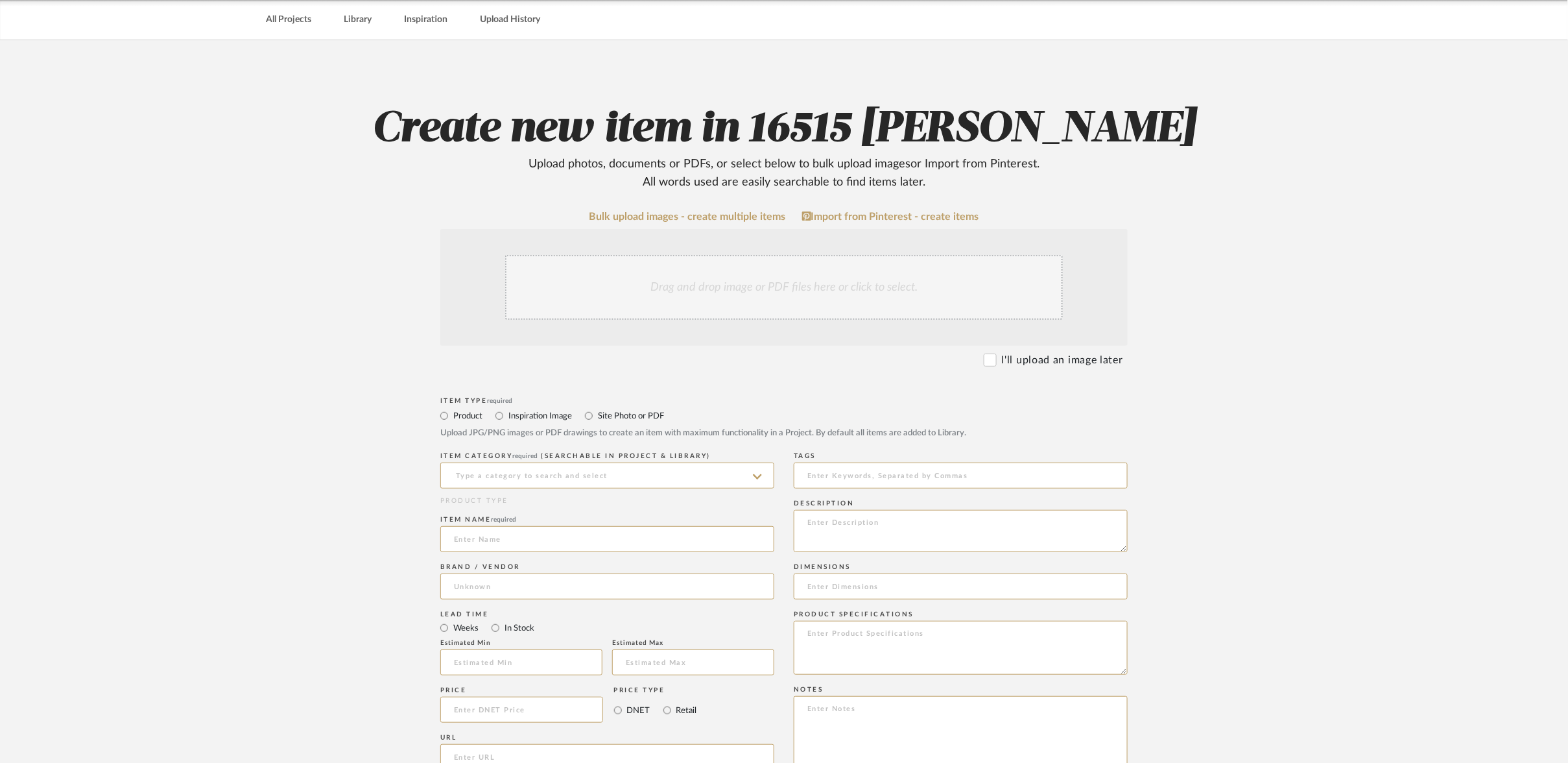
scroll to position [63, 0]
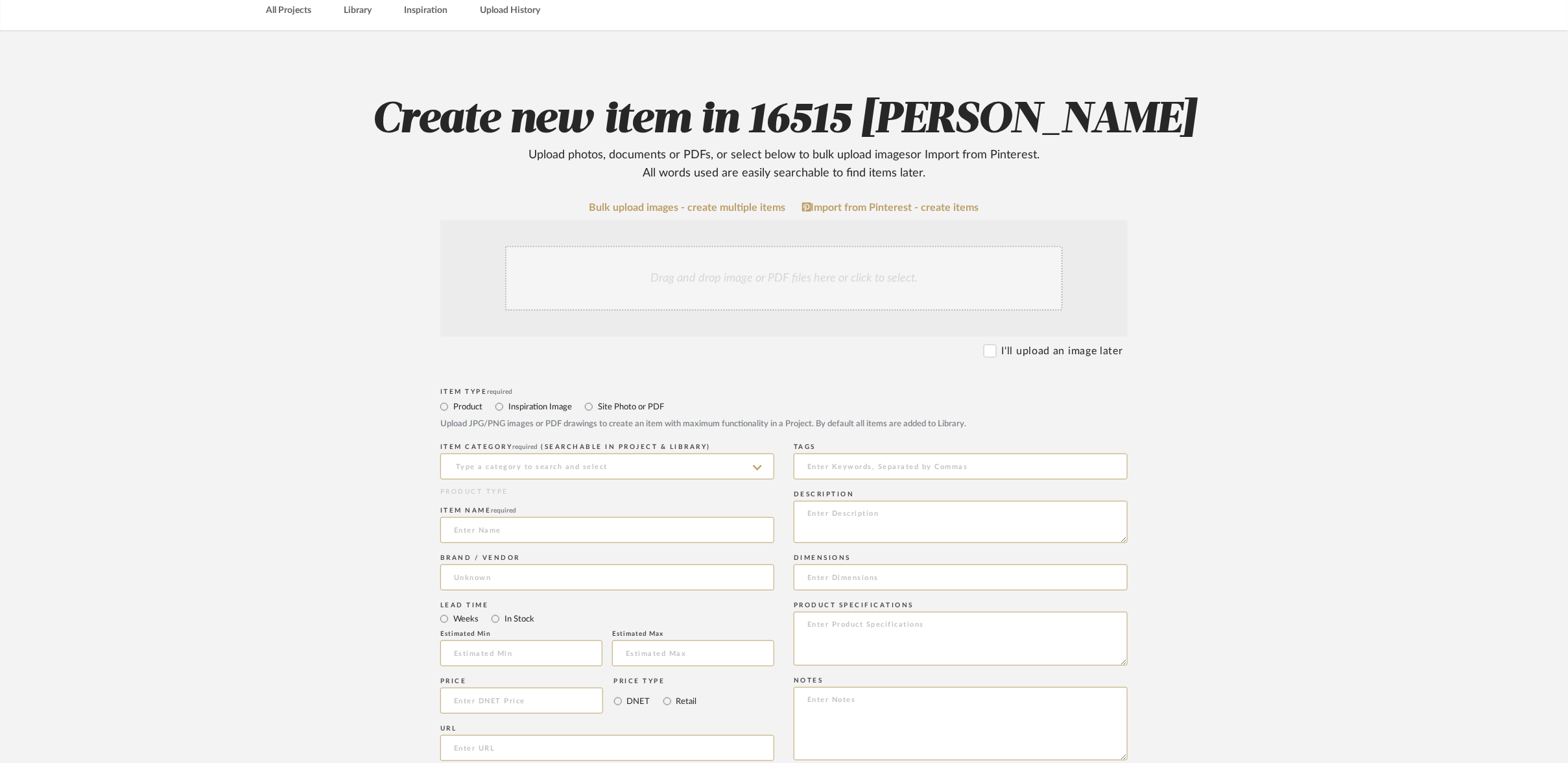
click at [622, 246] on div "Drag and drop image or PDF files here or click to select." at bounding box center [784, 278] width 557 height 65
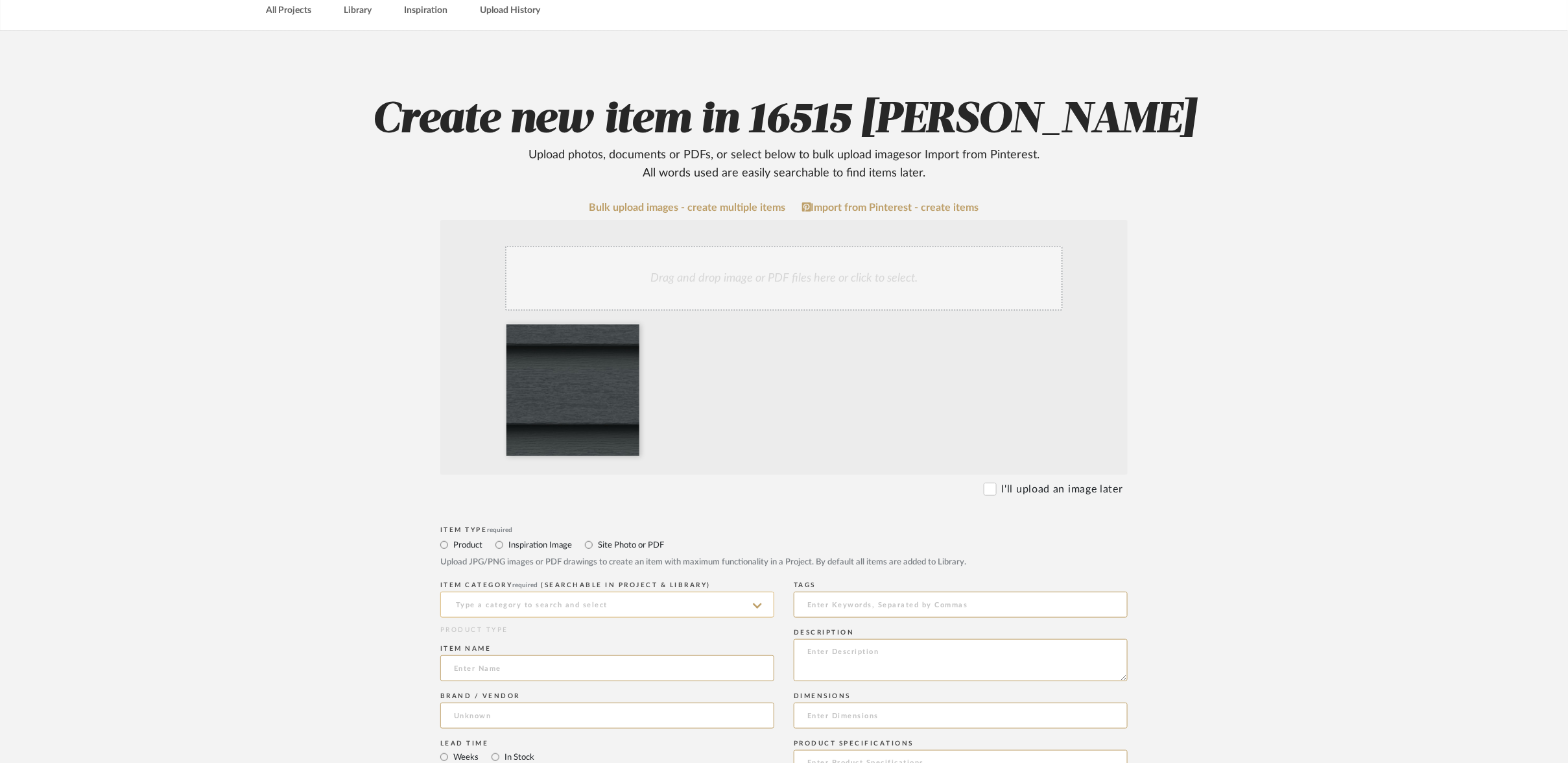
click at [730, 591] on input at bounding box center [607, 604] width 334 height 26
type input "E"
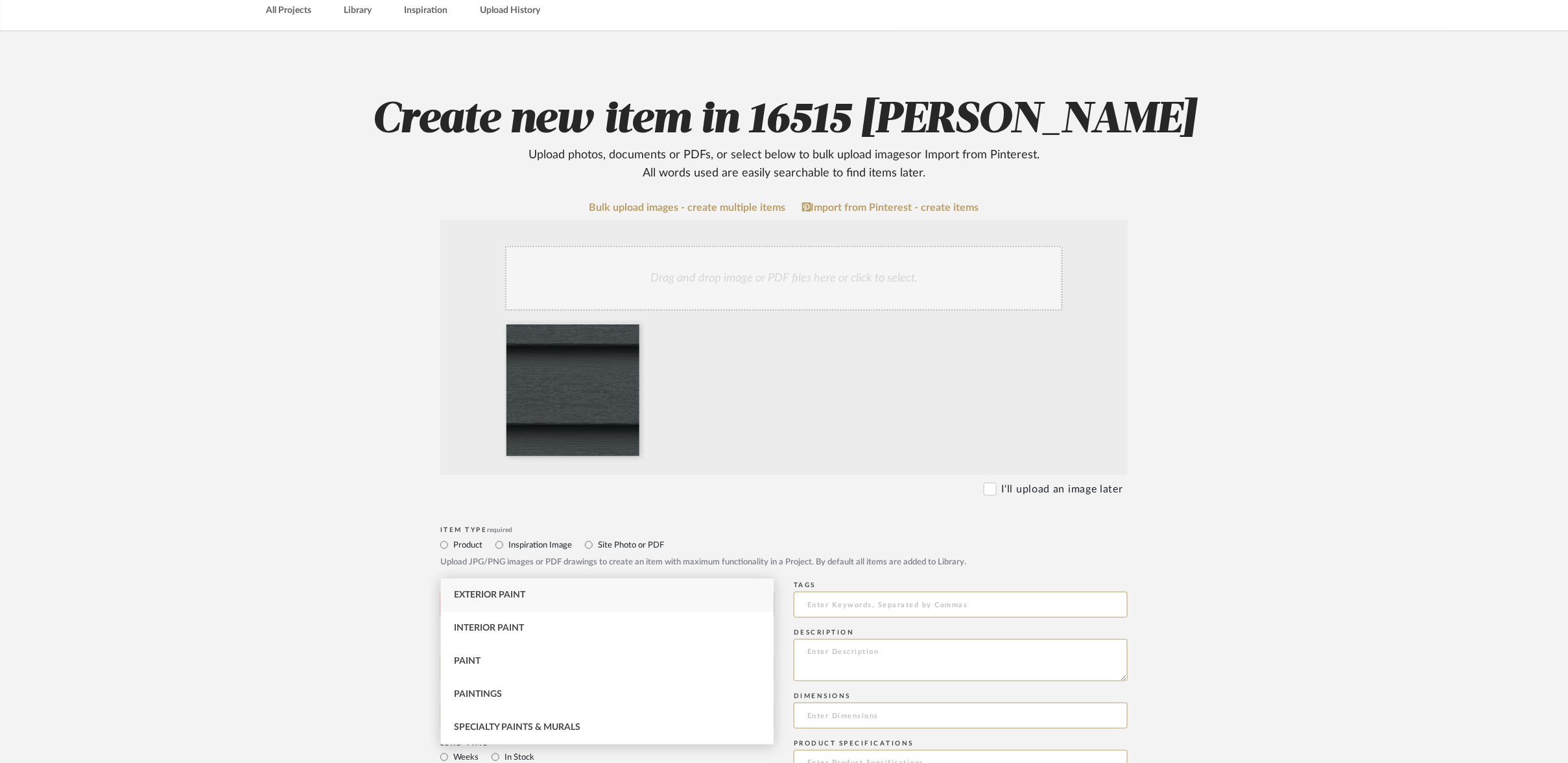
click at [465, 587] on div "Exterior Paint" at bounding box center [607, 595] width 332 height 33
type input "Exterior Paint"
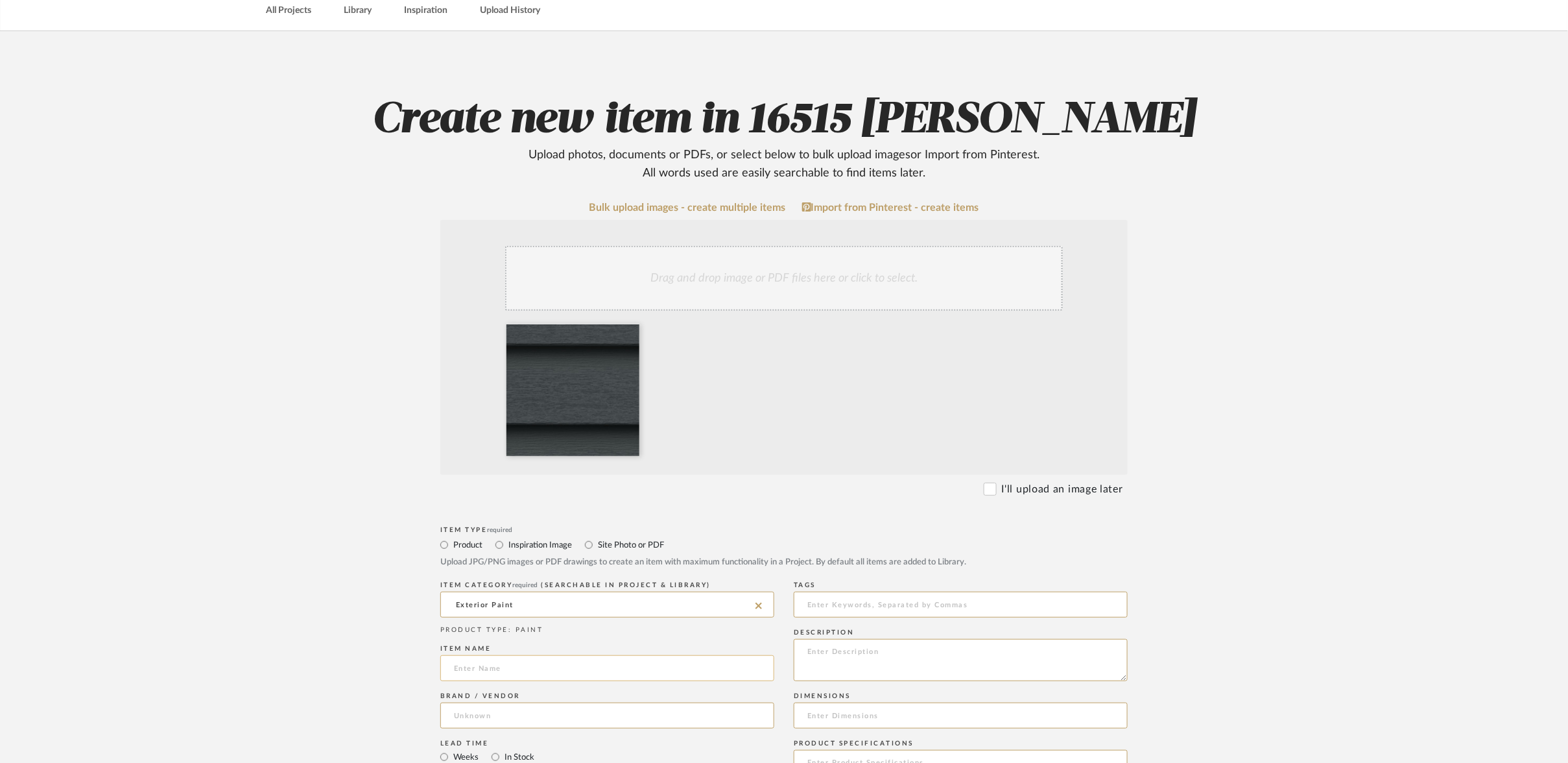
click at [488, 655] on input at bounding box center [607, 667] width 334 height 26
type input "Exterior Door Paint"
click at [464, 702] on input at bounding box center [607, 715] width 334 height 26
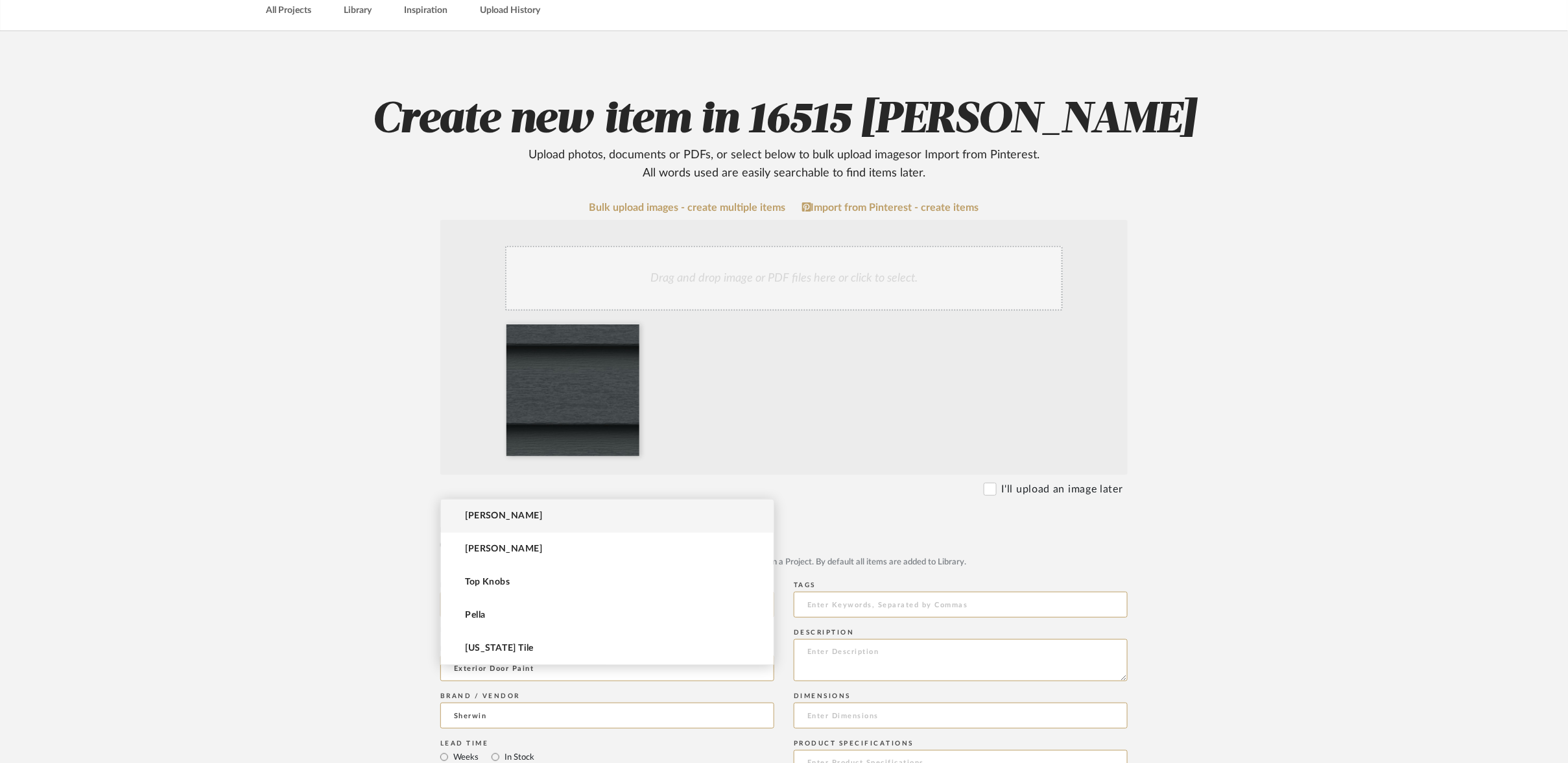
type input "Sherwin"
click at [512, 578] on div "ITEM CATEGORY required (Searchable in Project & Library) Exterior Paint" at bounding box center [607, 601] width 334 height 47
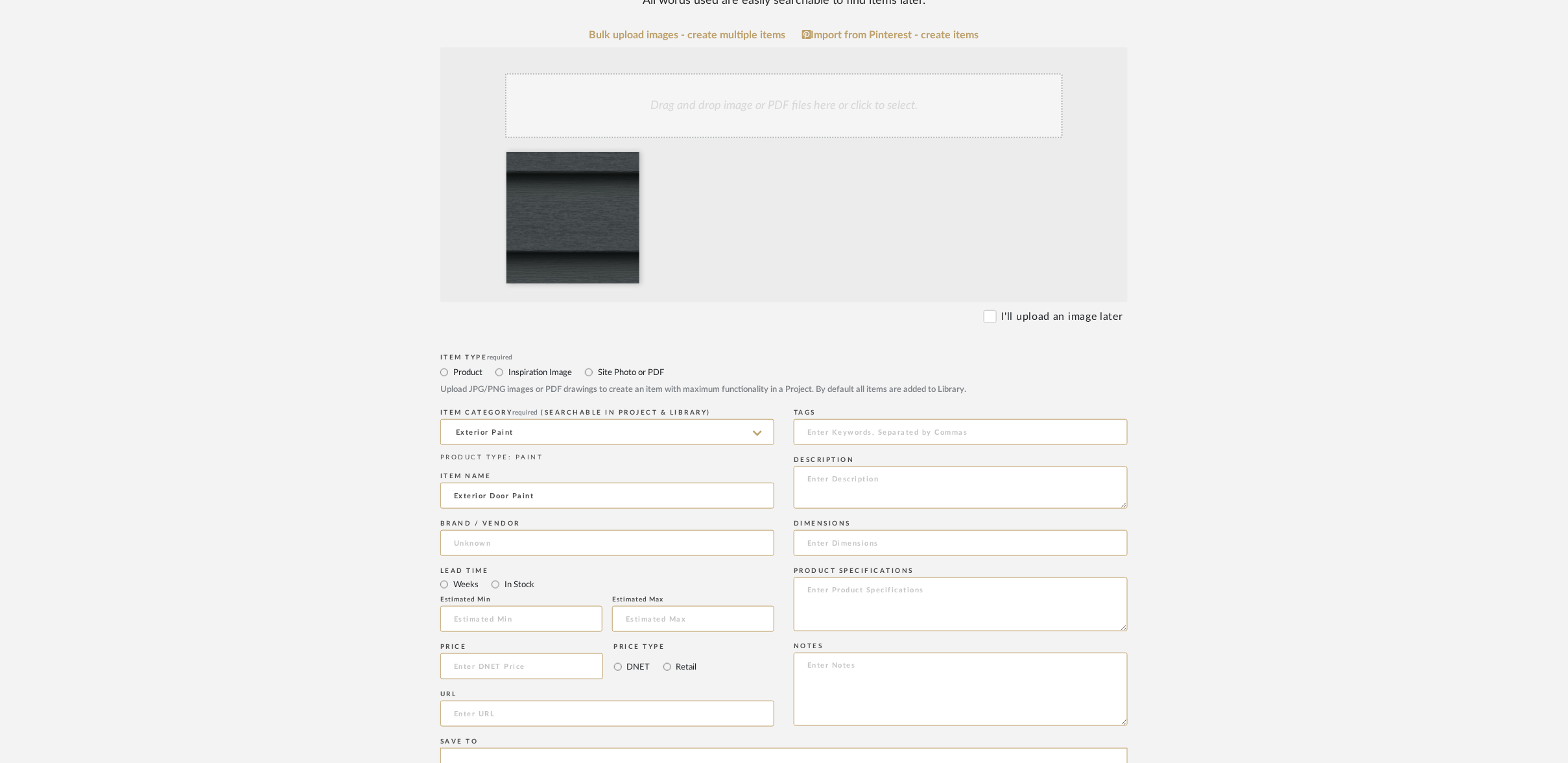
scroll to position [236, 0]
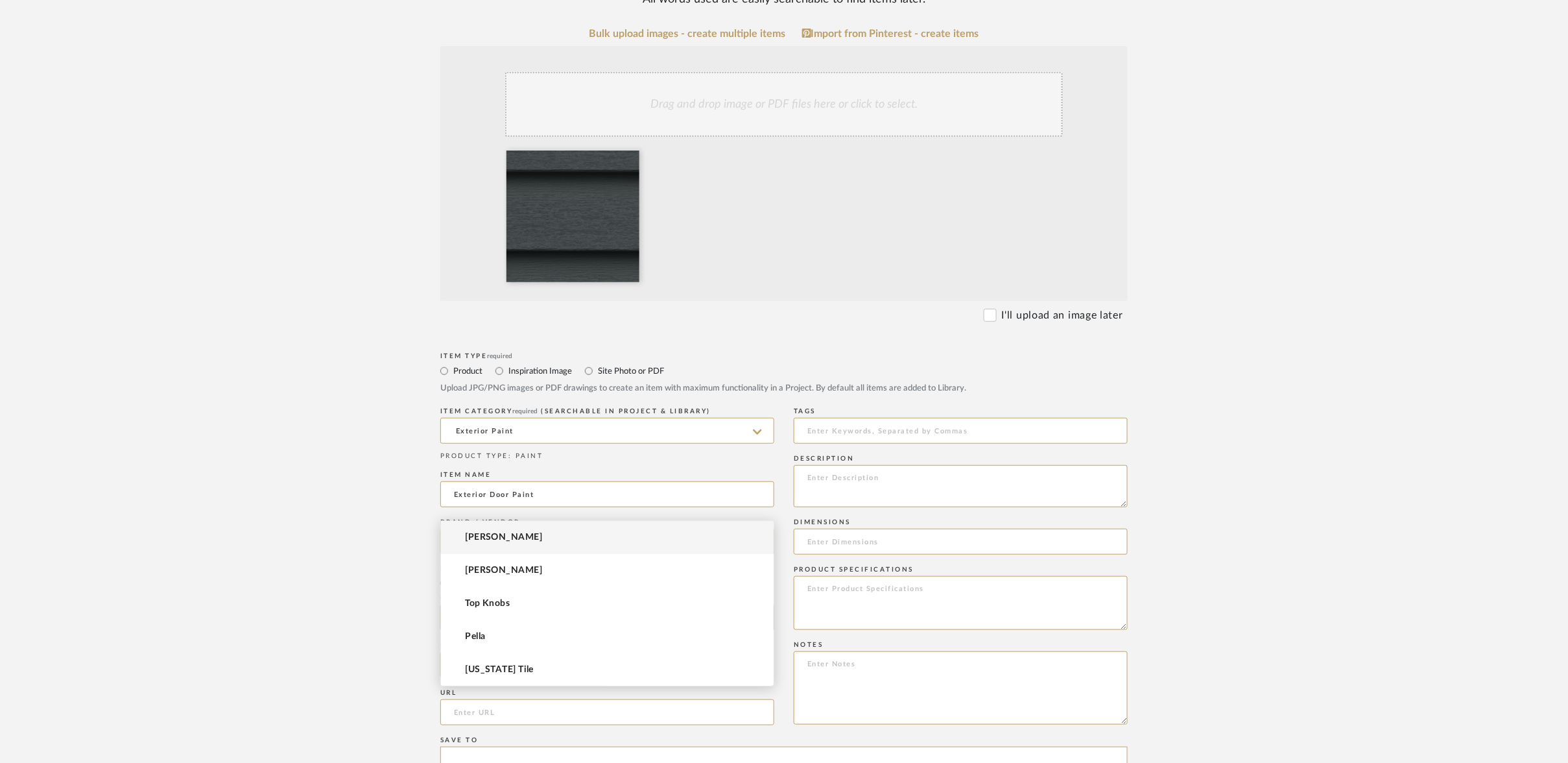
click at [491, 529] on input at bounding box center [607, 541] width 334 height 26
click at [491, 561] on mat-option "[PERSON_NAME]" at bounding box center [607, 570] width 332 height 33
type input "[PERSON_NAME]"
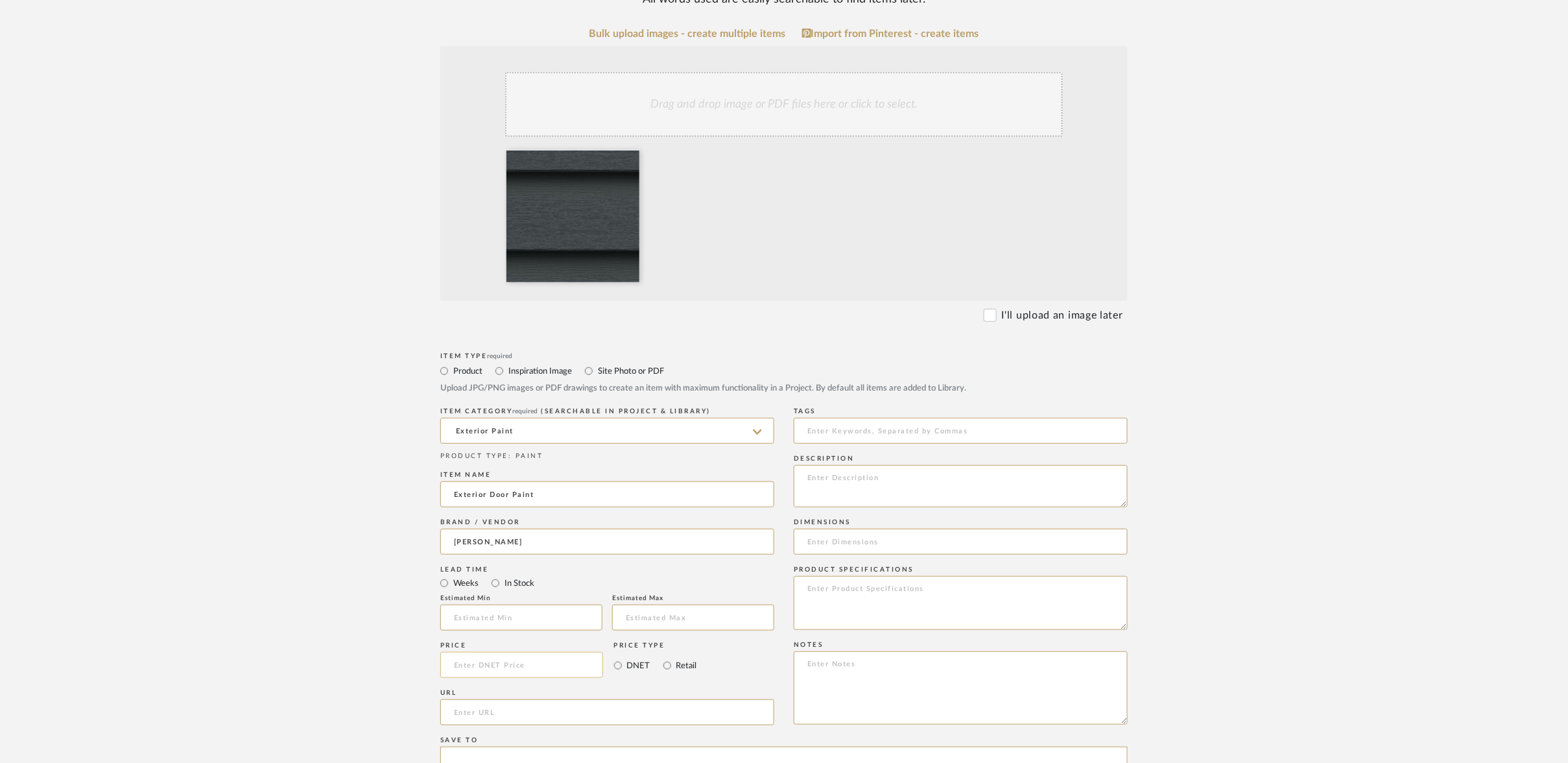
click at [463, 652] on input at bounding box center [521, 665] width 163 height 26
type input "$1.00"
click at [856, 465] on textarea at bounding box center [961, 486] width 334 height 42
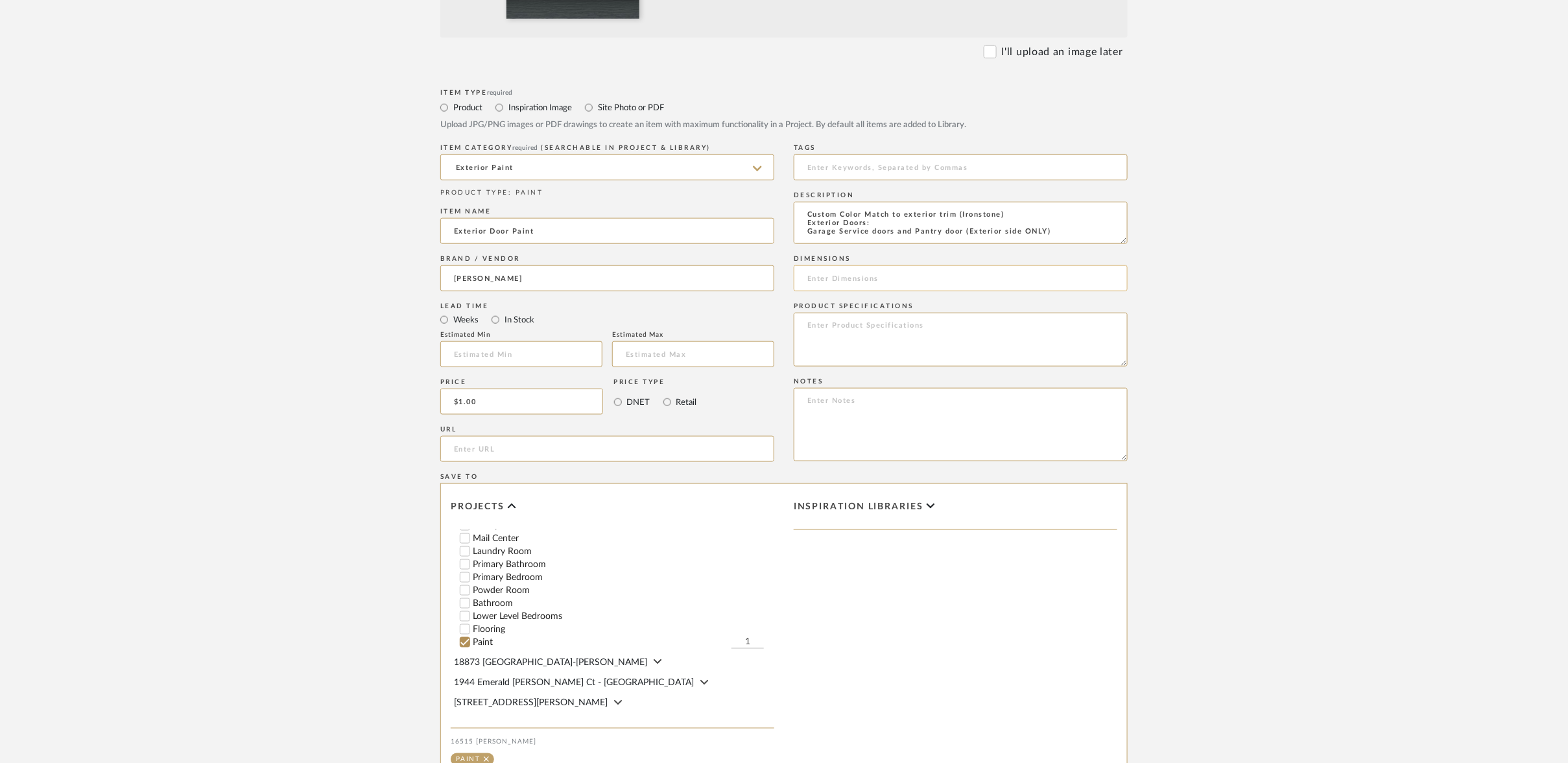
scroll to position [499, 0]
type textarea "Custom Color Match to exterior trim (Ironstone) Exterior Doors: Garage Service …"
click at [815, 388] on textarea at bounding box center [961, 424] width 334 height 73
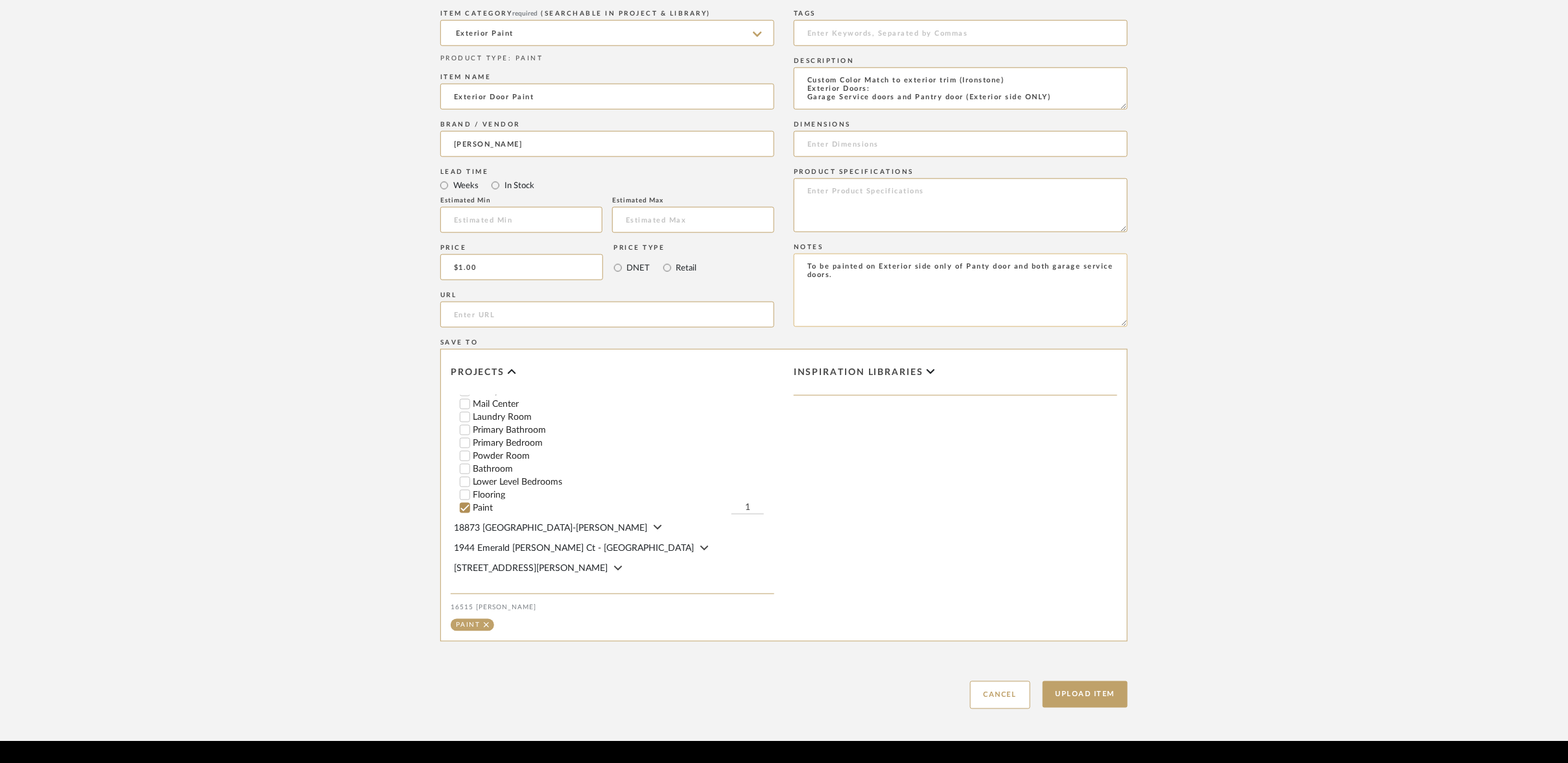
scroll to position [633, 0]
type textarea "To be painted on Exterior side only of Panty door and both garage service doors."
click at [1089, 682] on button "Upload Item" at bounding box center [1085, 695] width 86 height 27
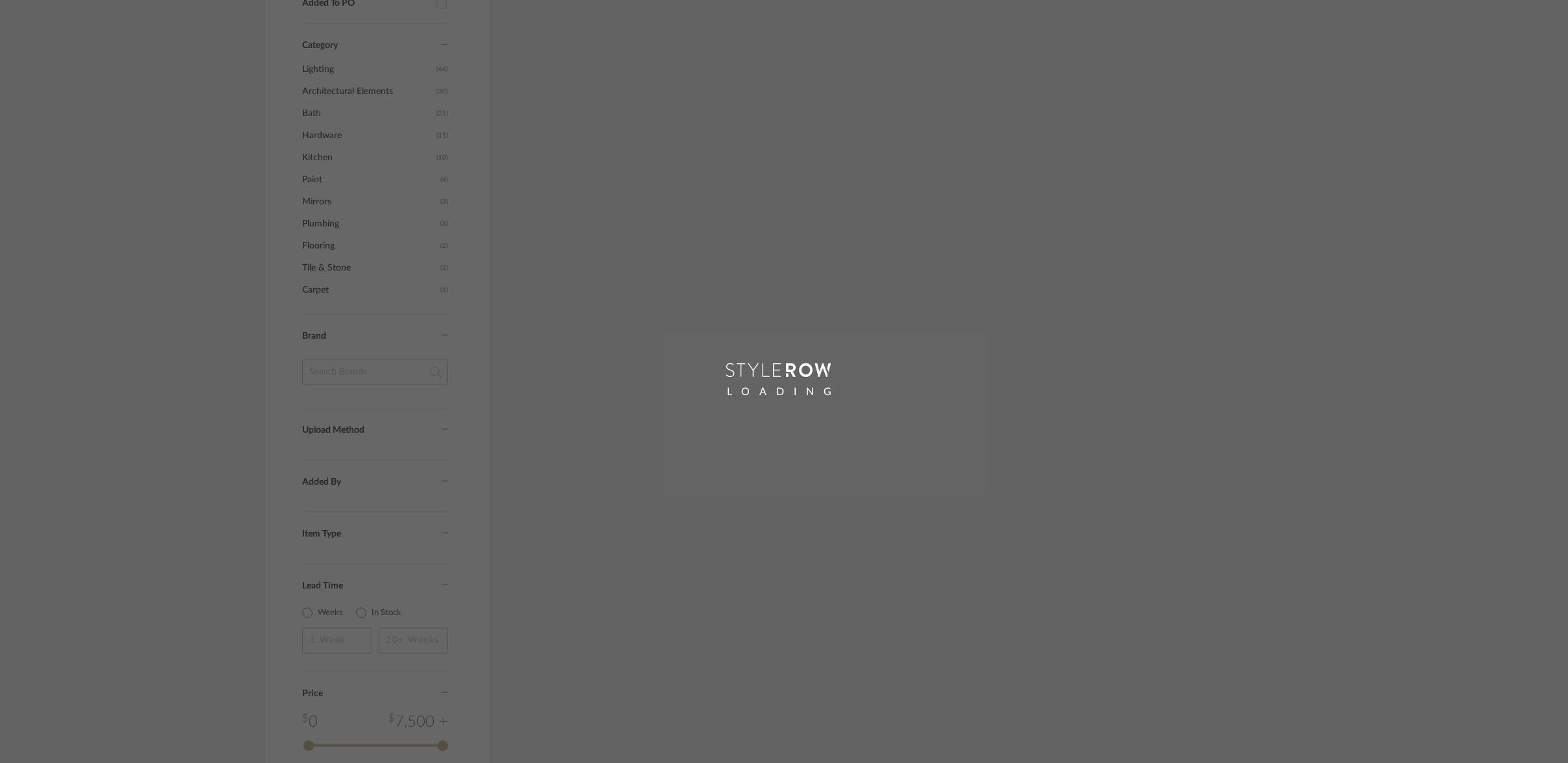
scroll to position [551, 0]
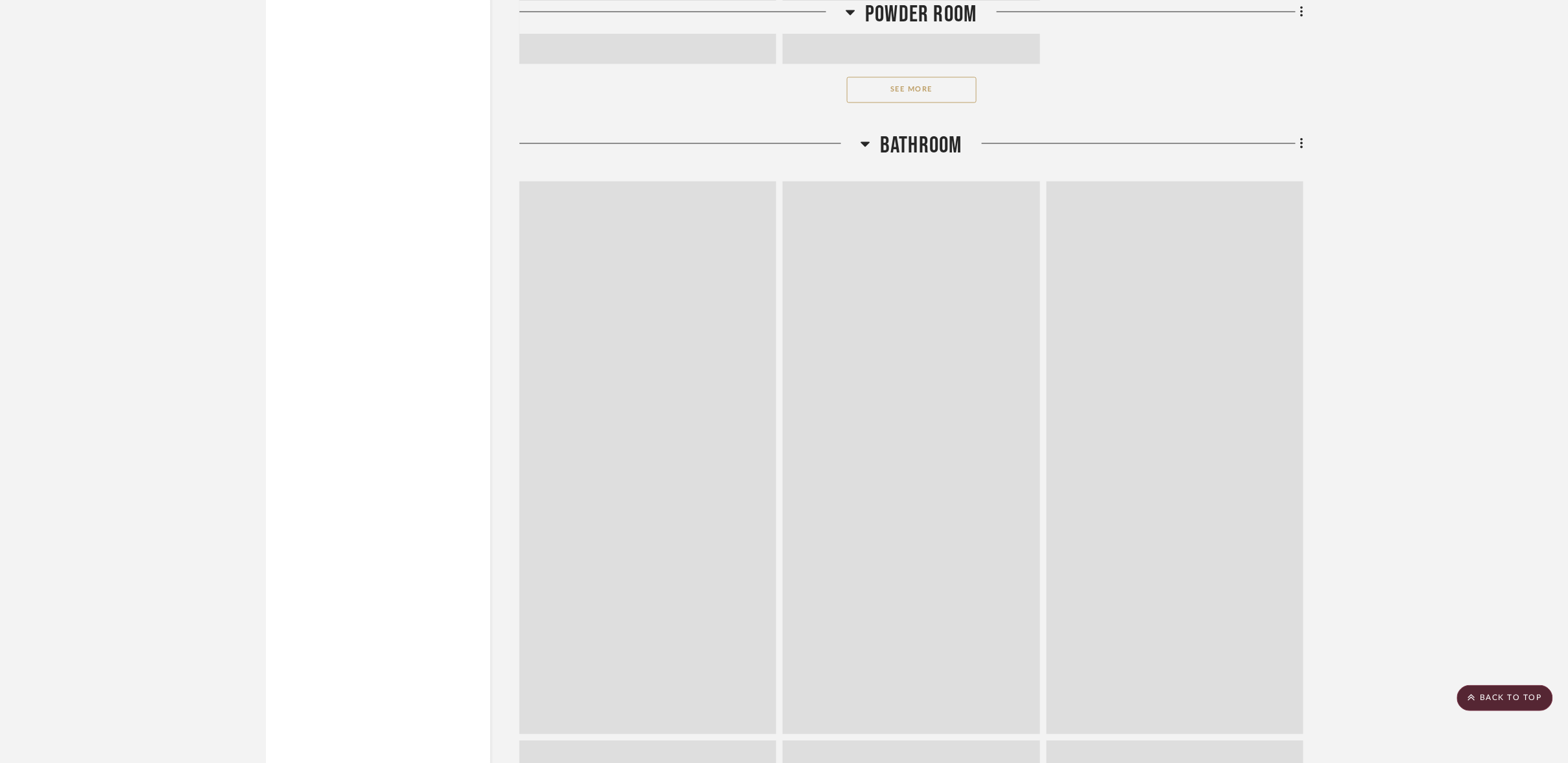
scroll to position [20450, 0]
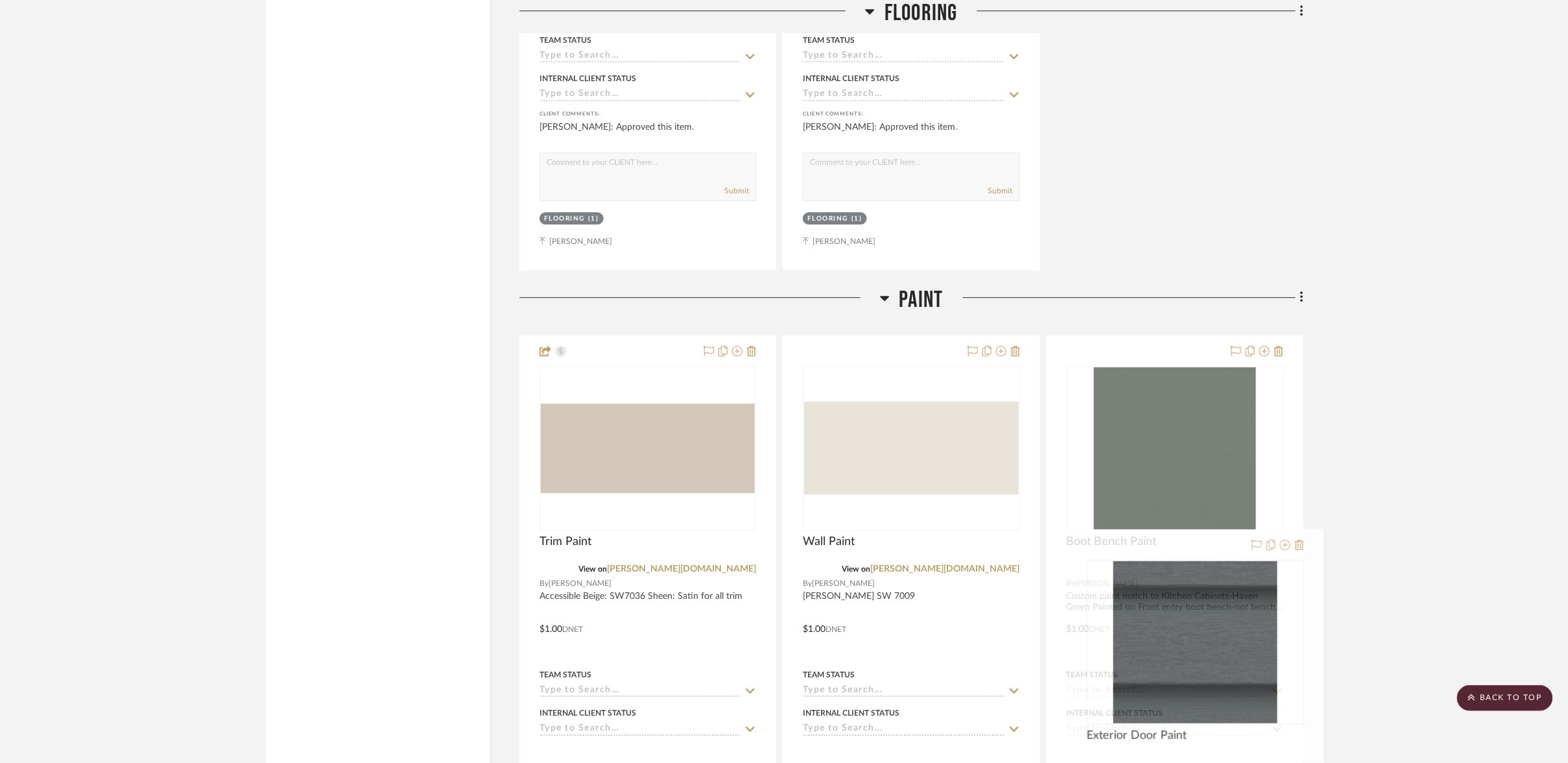
drag, startPoint x: 633, startPoint y: 214, endPoint x: 1162, endPoint y: 699, distance: 717.7
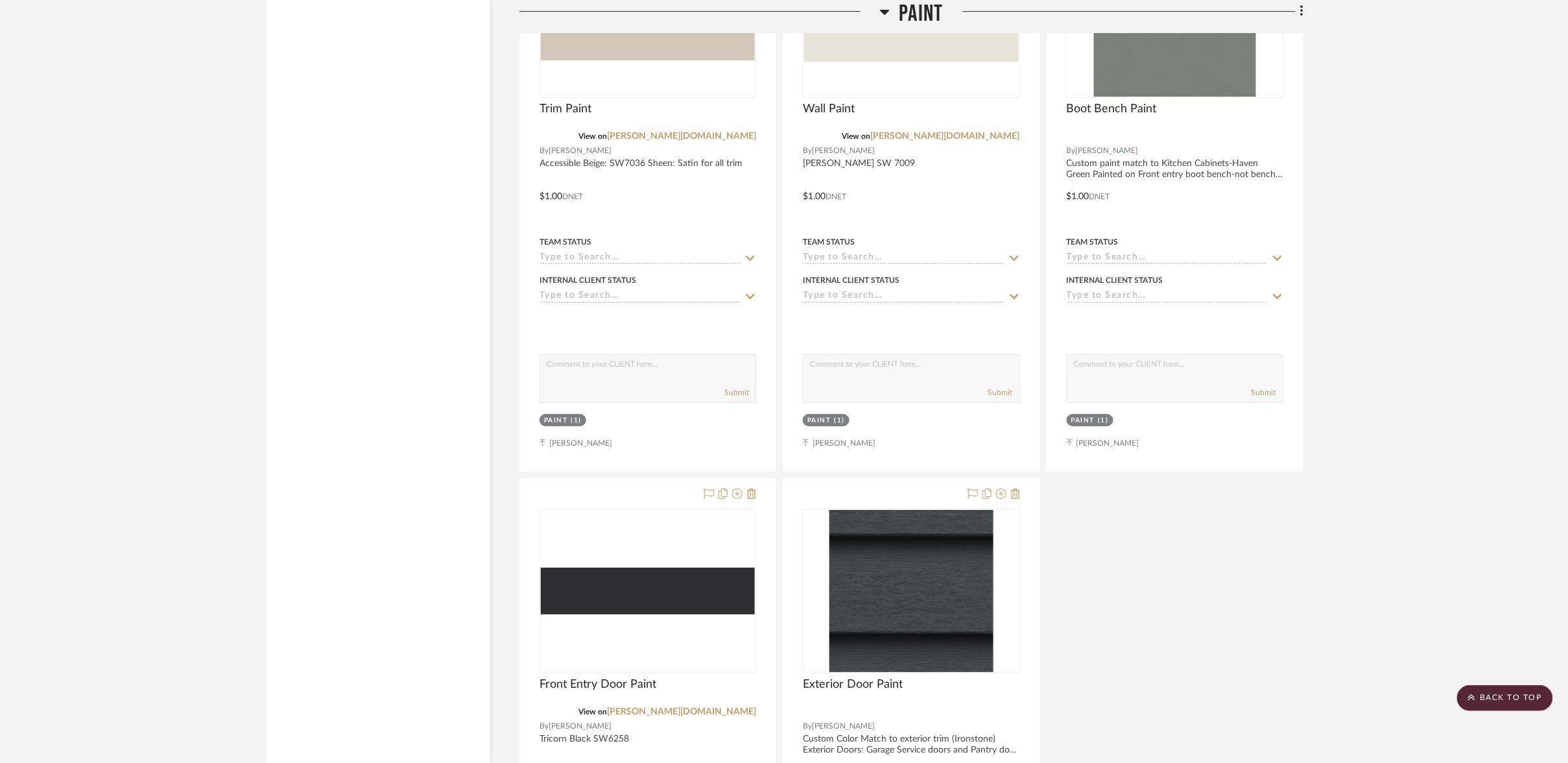
scroll to position [20926, 0]
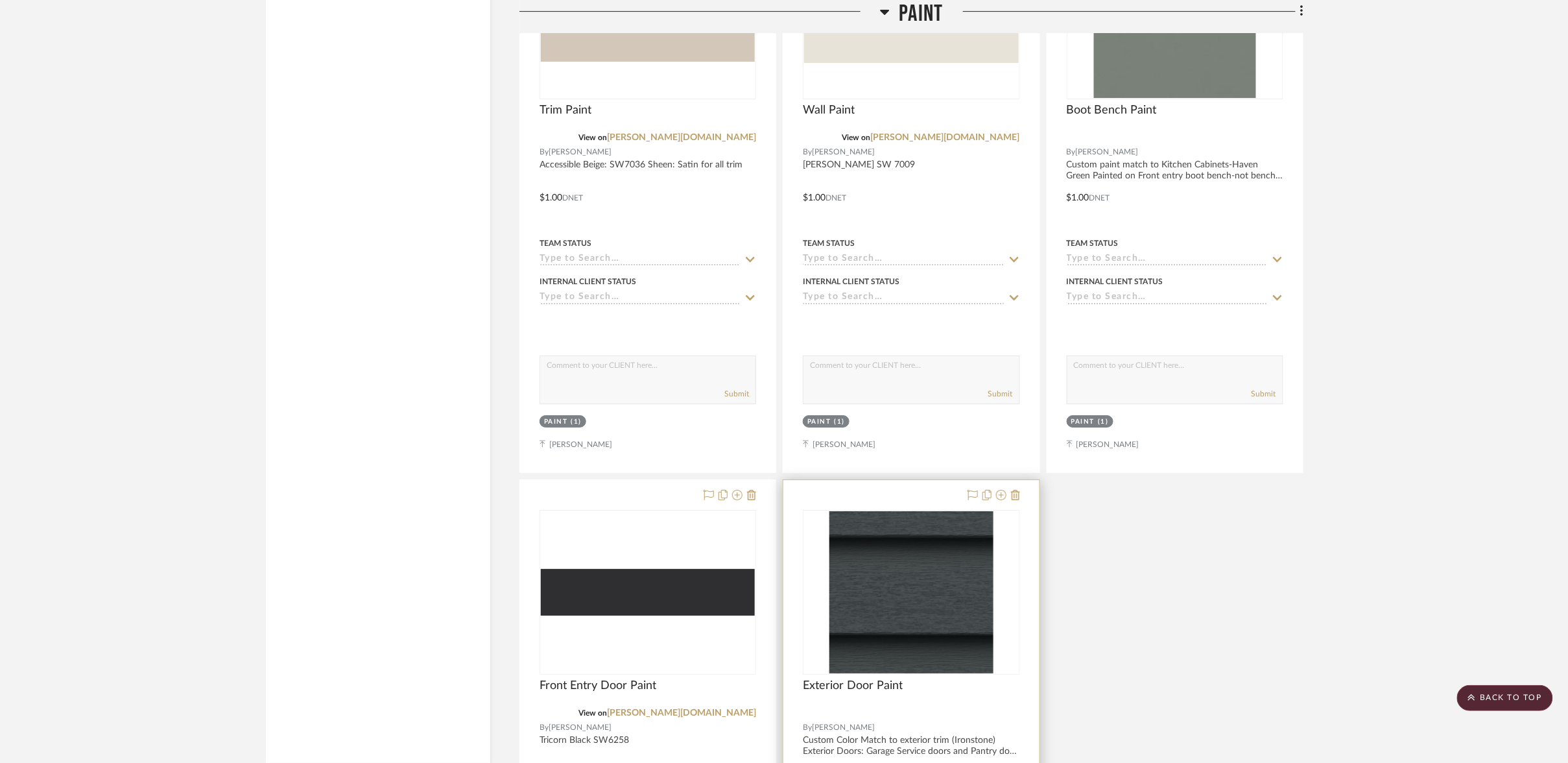
click at [893, 480] on div at bounding box center [911, 763] width 255 height 567
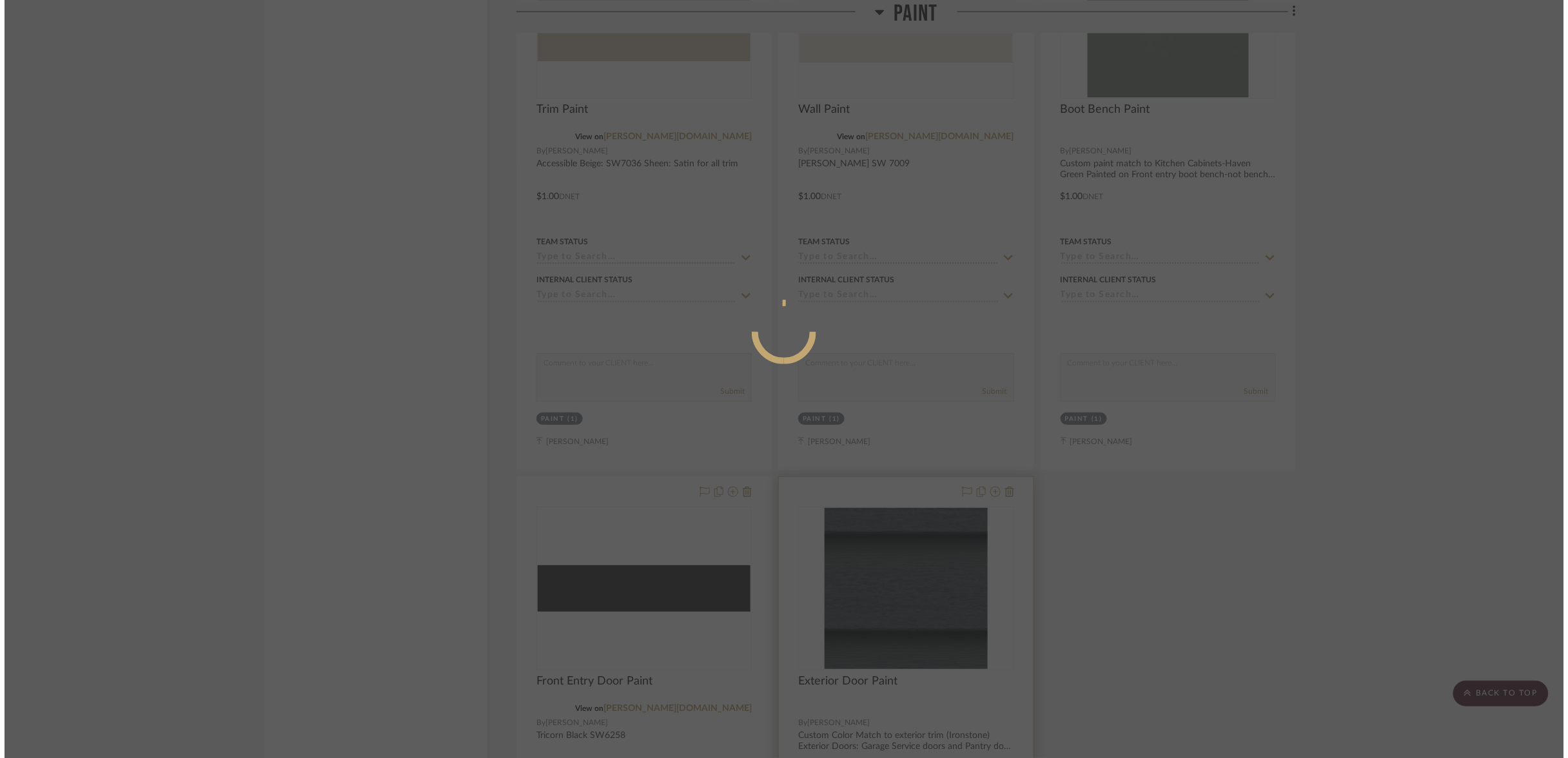
scroll to position [0, 0]
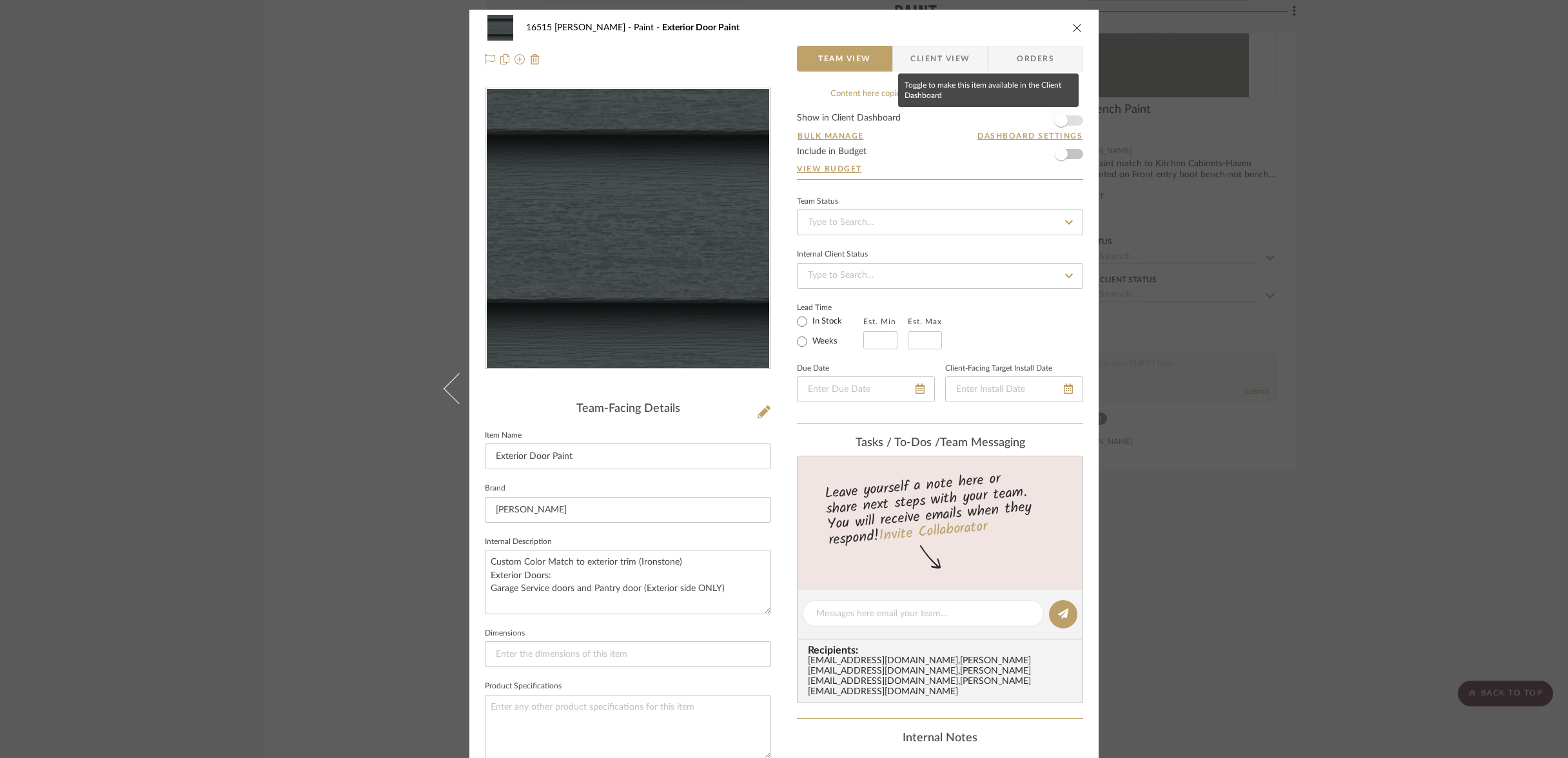
click at [1063, 116] on span "button" at bounding box center [1061, 121] width 13 height 13
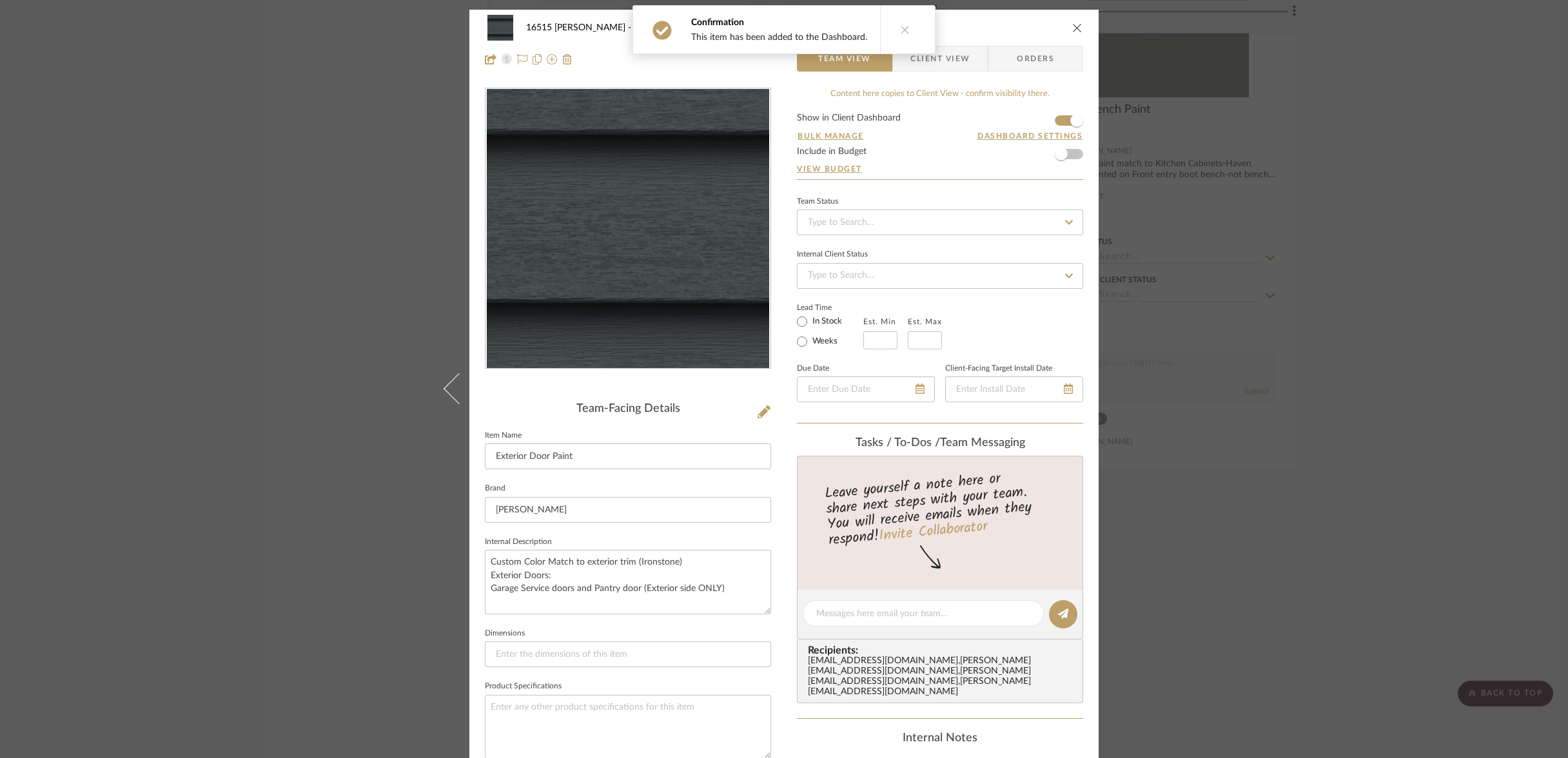
click at [1072, 26] on icon "close" at bounding box center [1077, 28] width 11 height 11
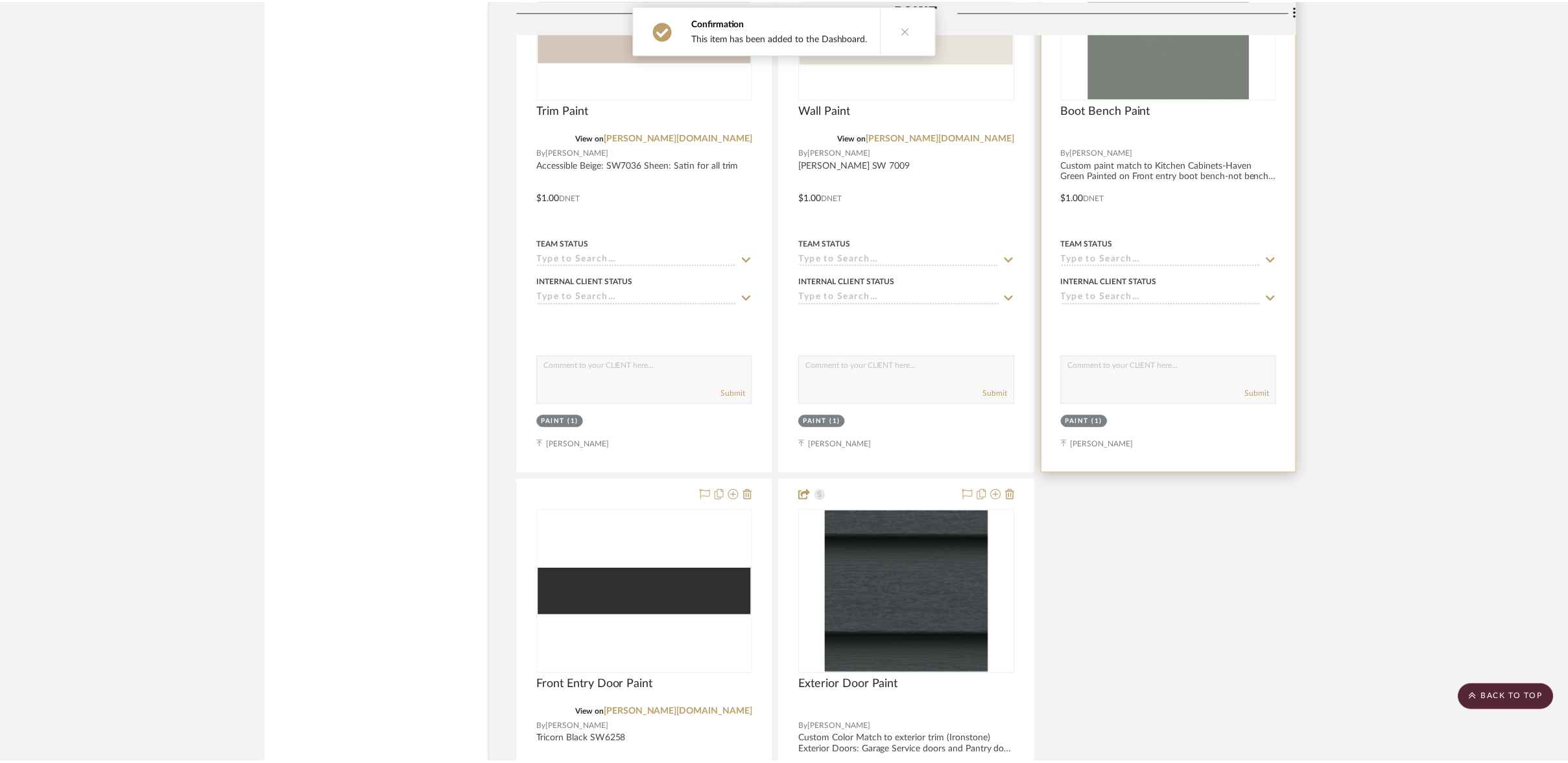
scroll to position [20926, 0]
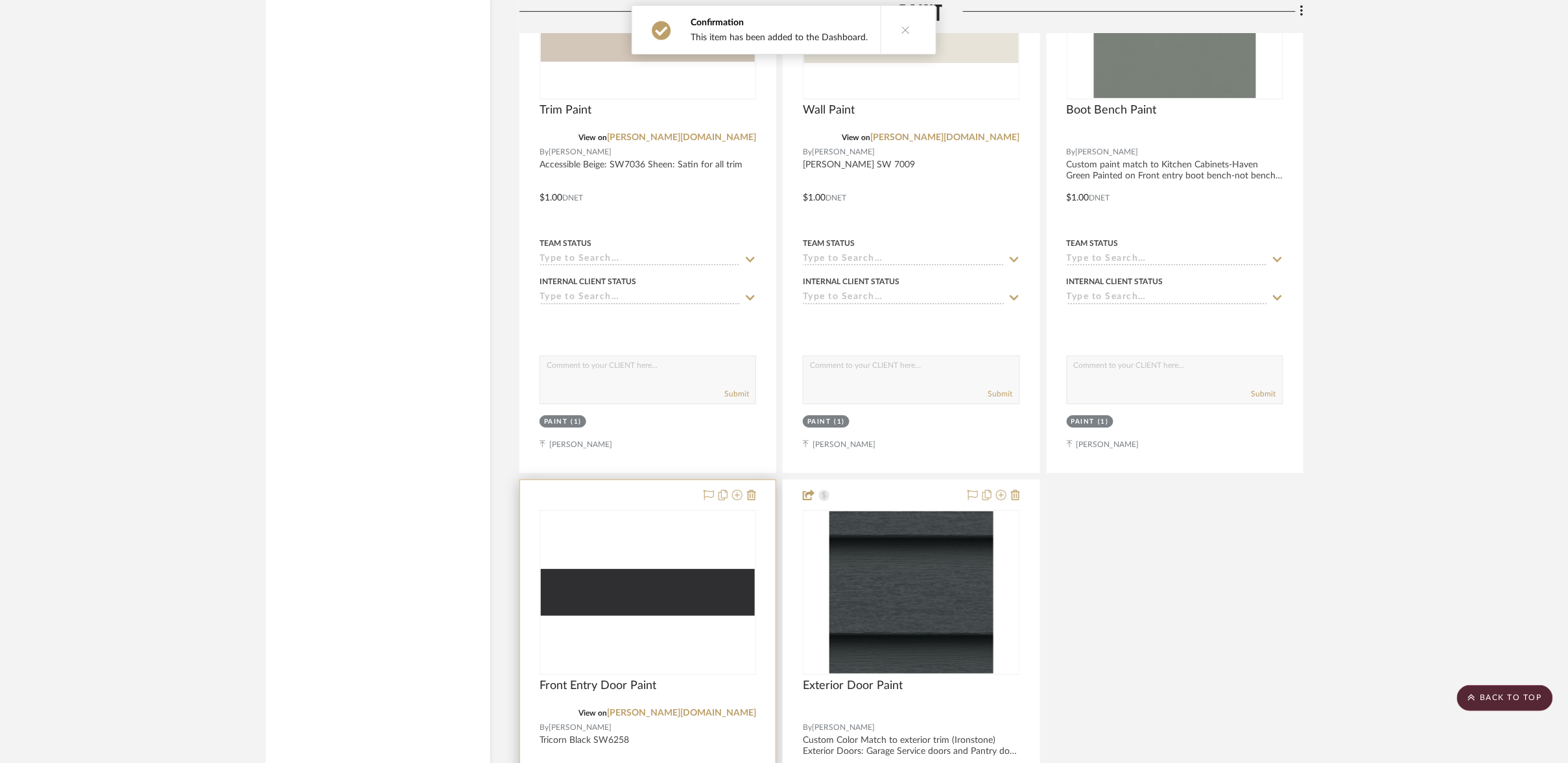
click at [589, 480] on div at bounding box center [647, 763] width 255 height 567
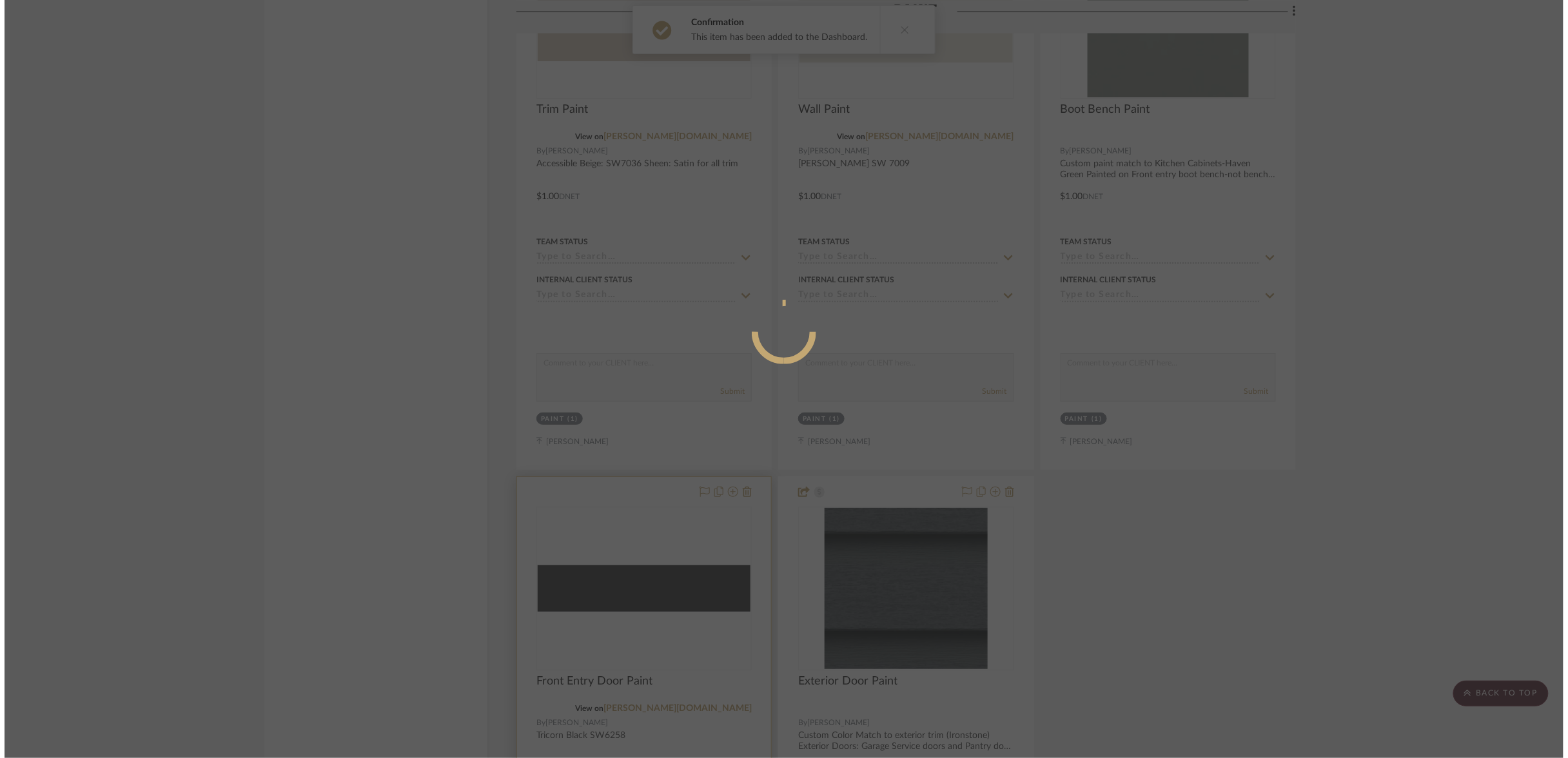
scroll to position [0, 0]
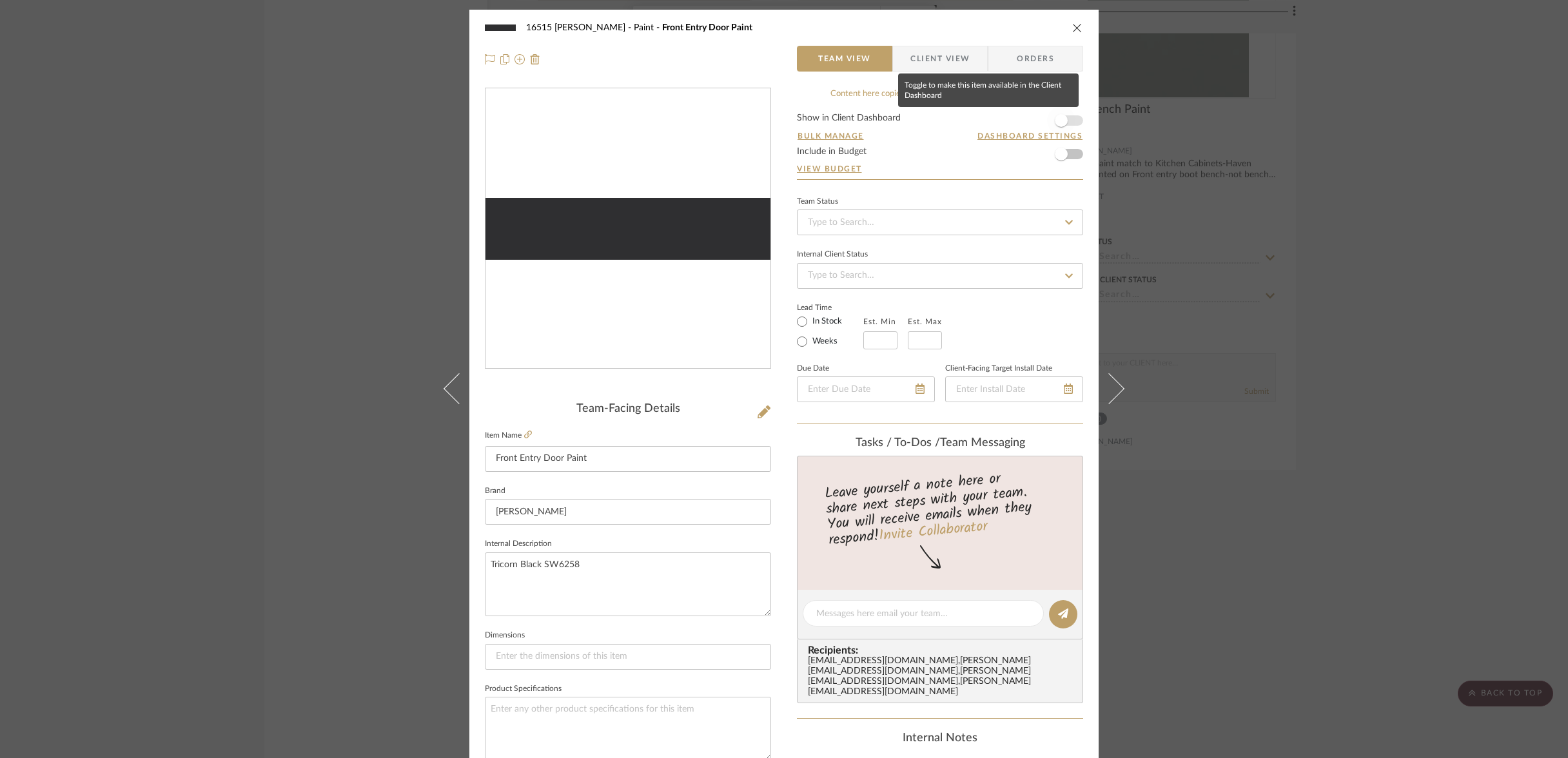
click at [1064, 117] on span "button" at bounding box center [1061, 121] width 28 height 28
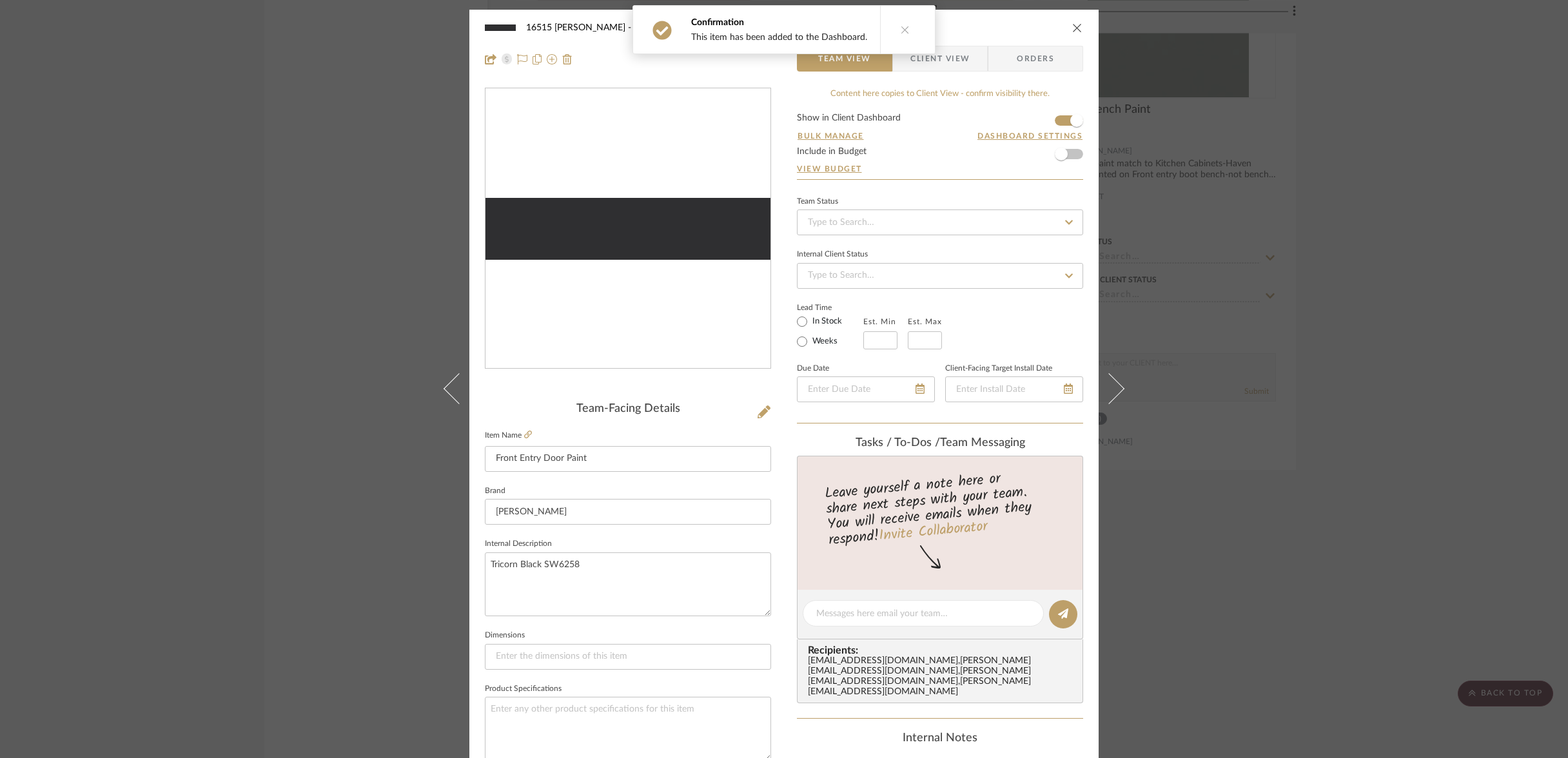
drag, startPoint x: 890, startPoint y: 29, endPoint x: 1024, endPoint y: 36, distance: 134.2
click at [905, 27] on button at bounding box center [905, 30] width 50 height 48
click at [1077, 32] on icon "close" at bounding box center [1077, 28] width 11 height 11
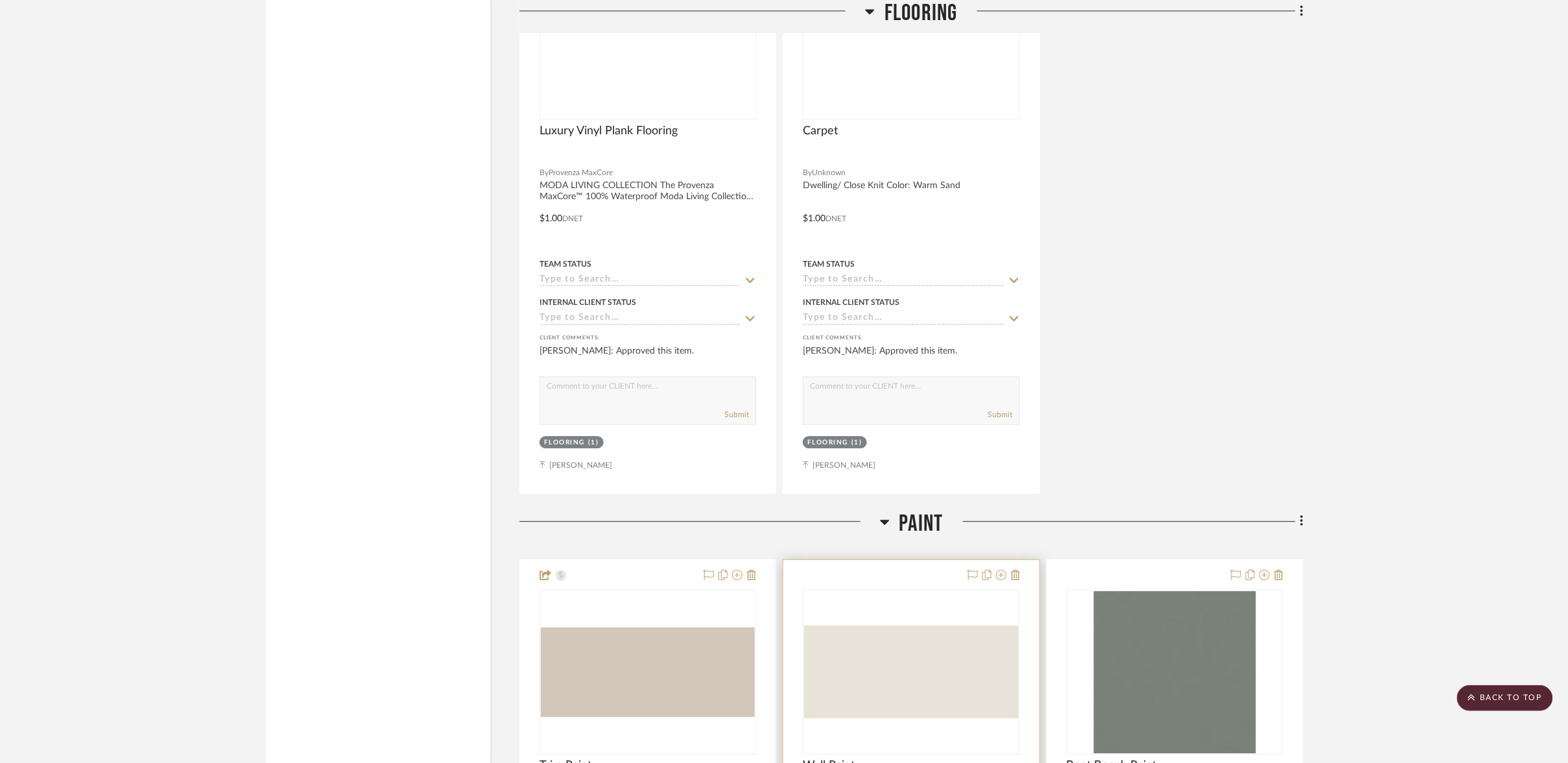
scroll to position [20263, 0]
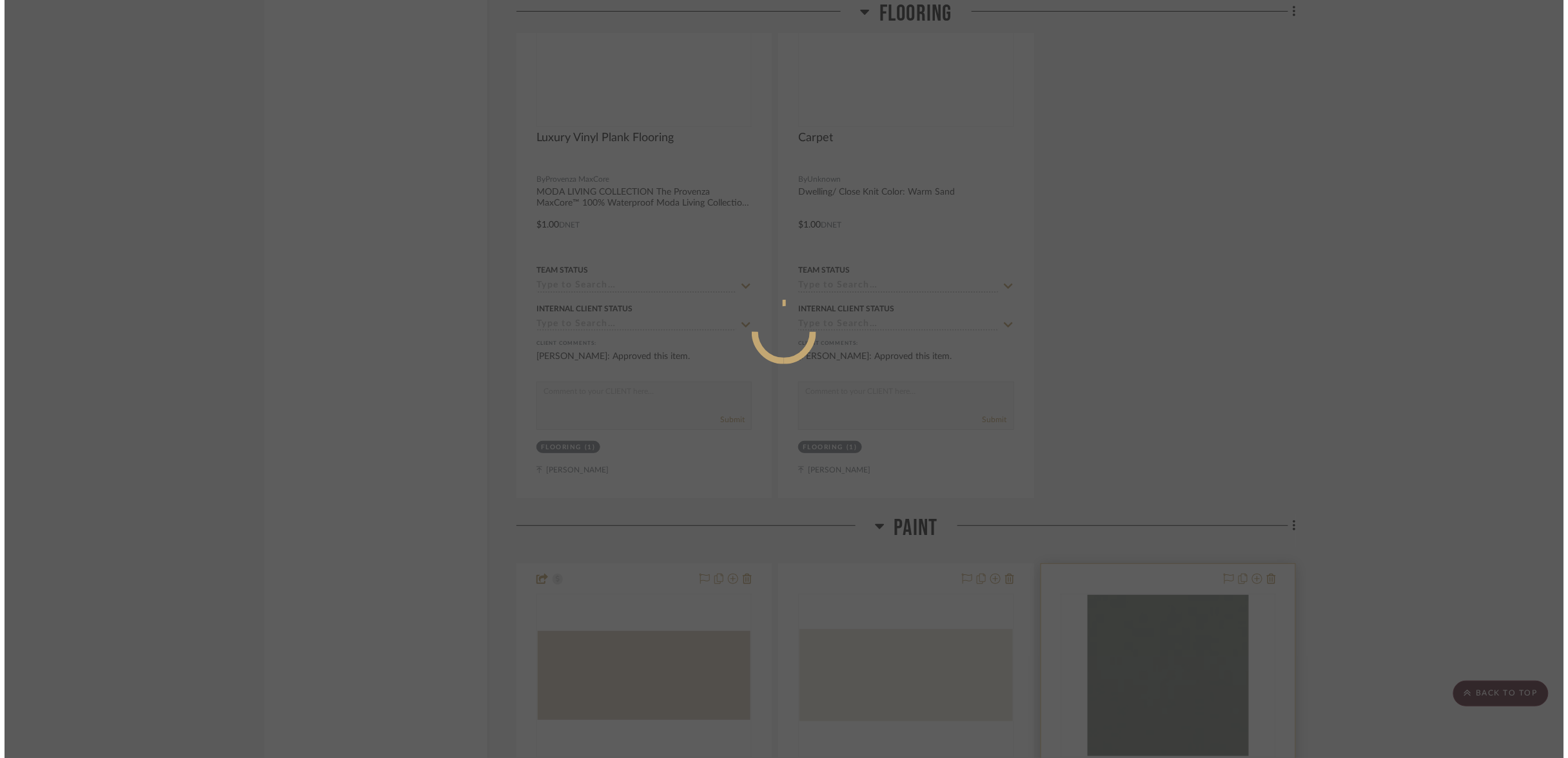
scroll to position [0, 0]
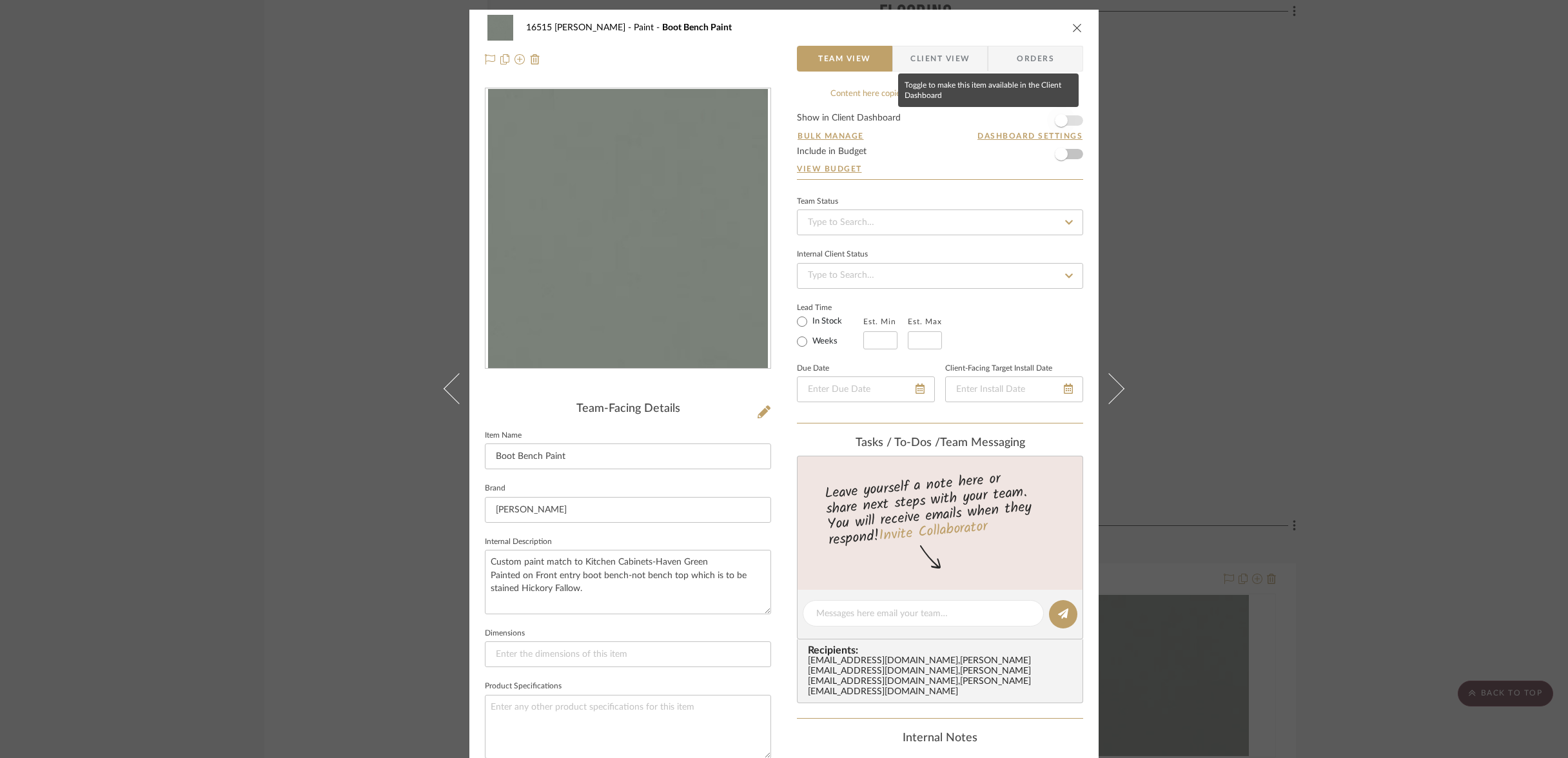
click at [1069, 116] on span "button" at bounding box center [1061, 121] width 28 height 28
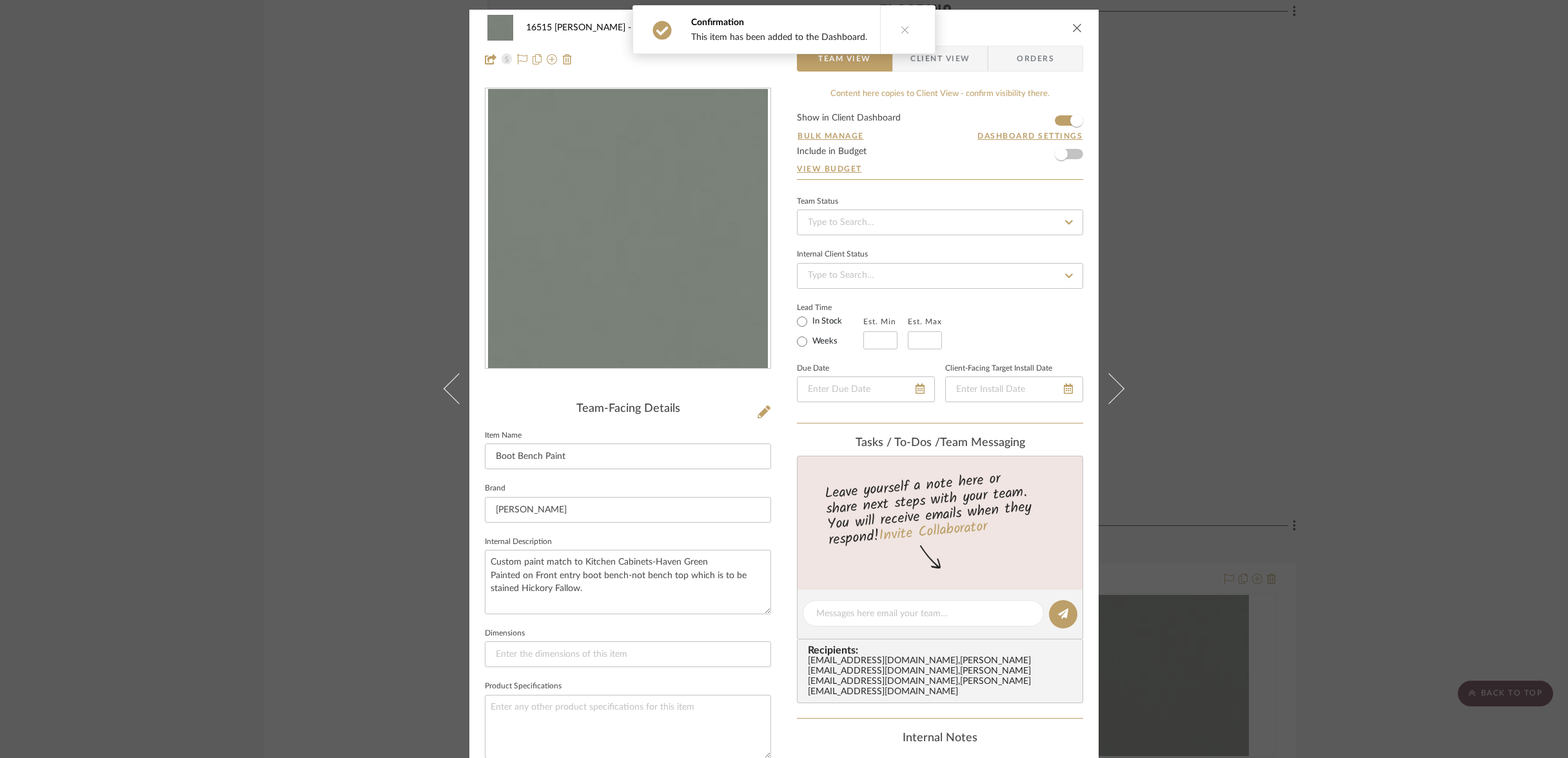
click at [900, 27] on icon at bounding box center [905, 29] width 9 height 9
click at [1072, 28] on icon "close" at bounding box center [1077, 28] width 11 height 11
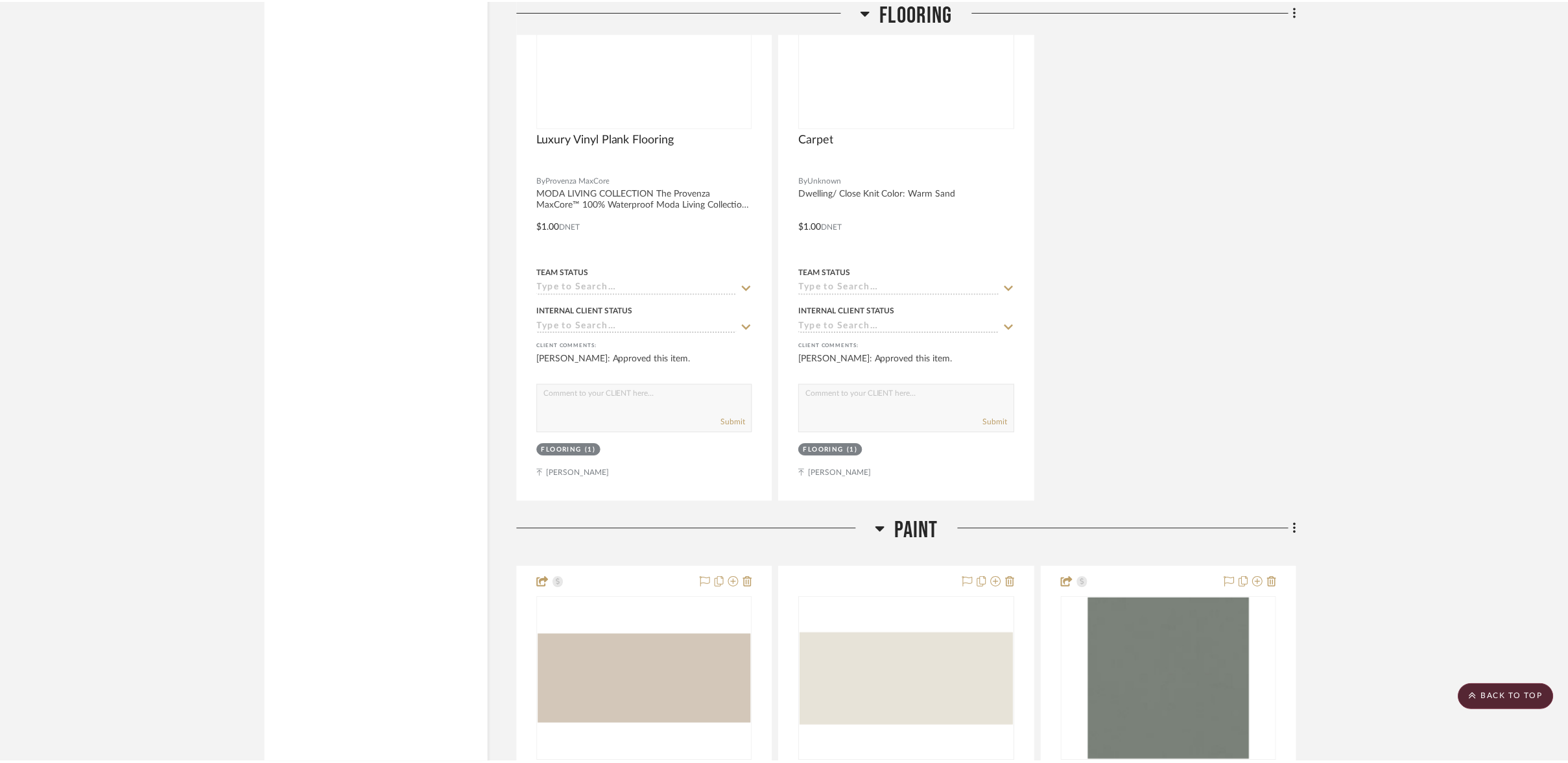
scroll to position [20262, 0]
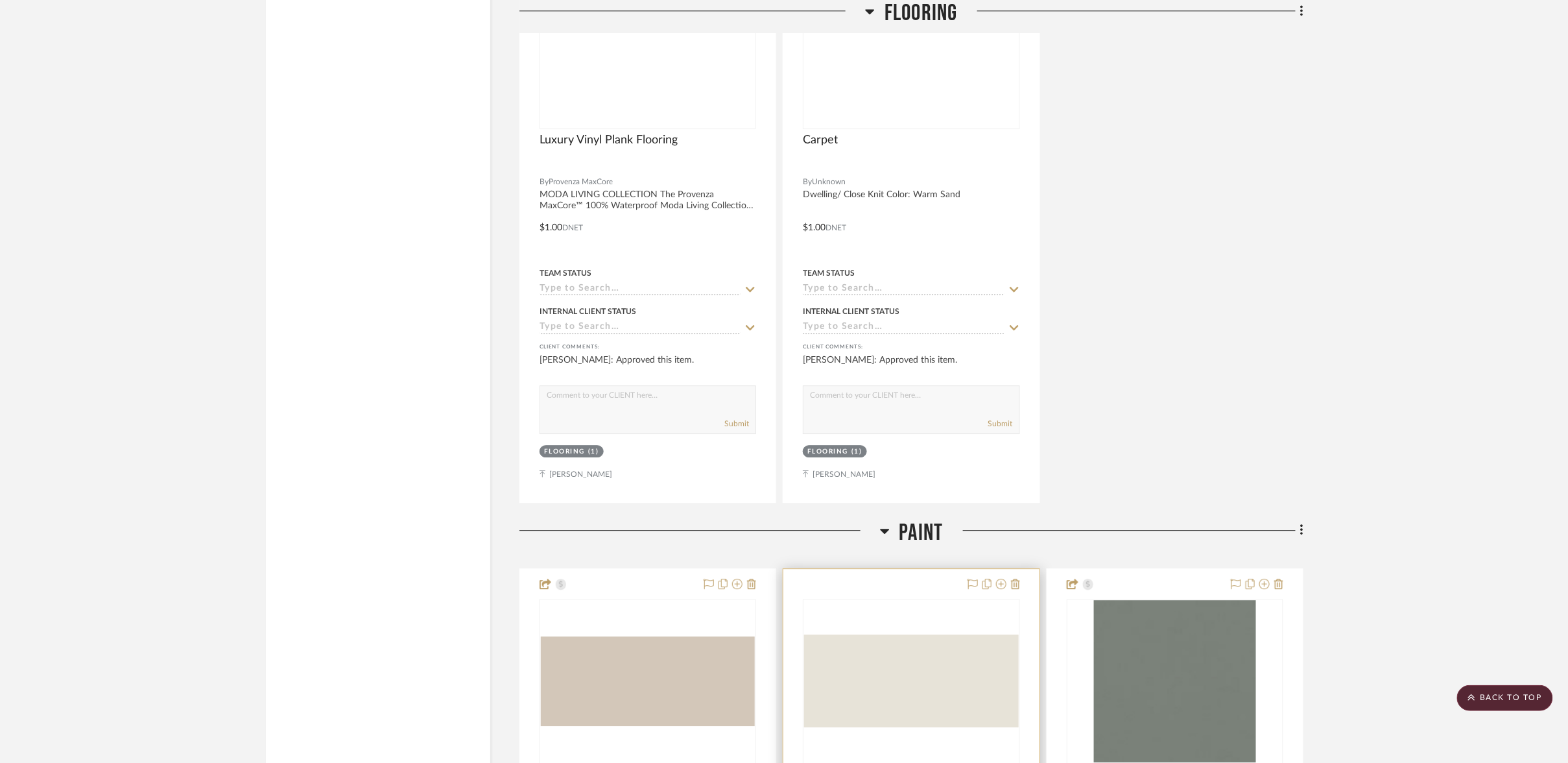
click at [886, 634] on img "0" at bounding box center [911, 681] width 214 height 93
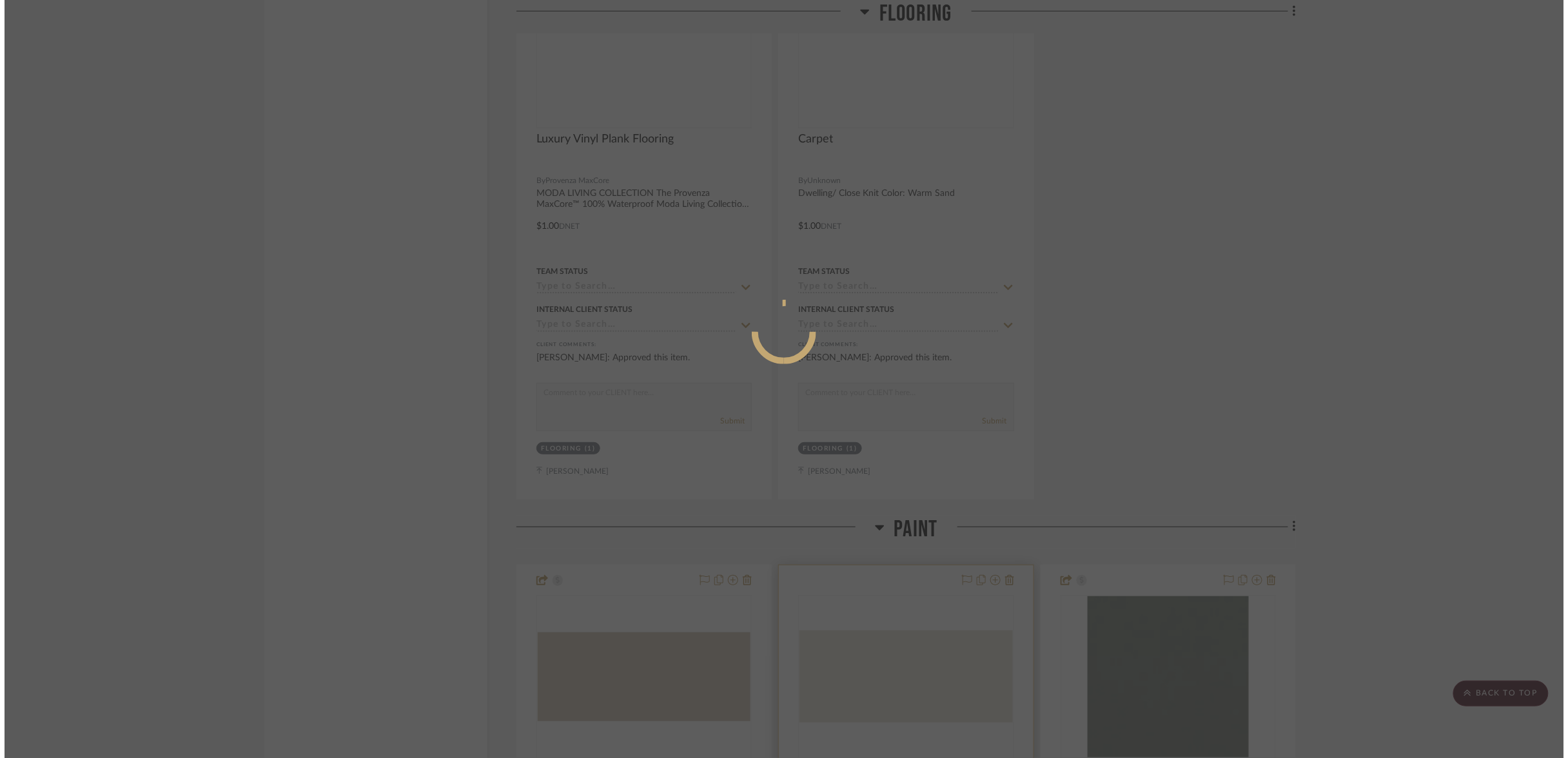
scroll to position [0, 0]
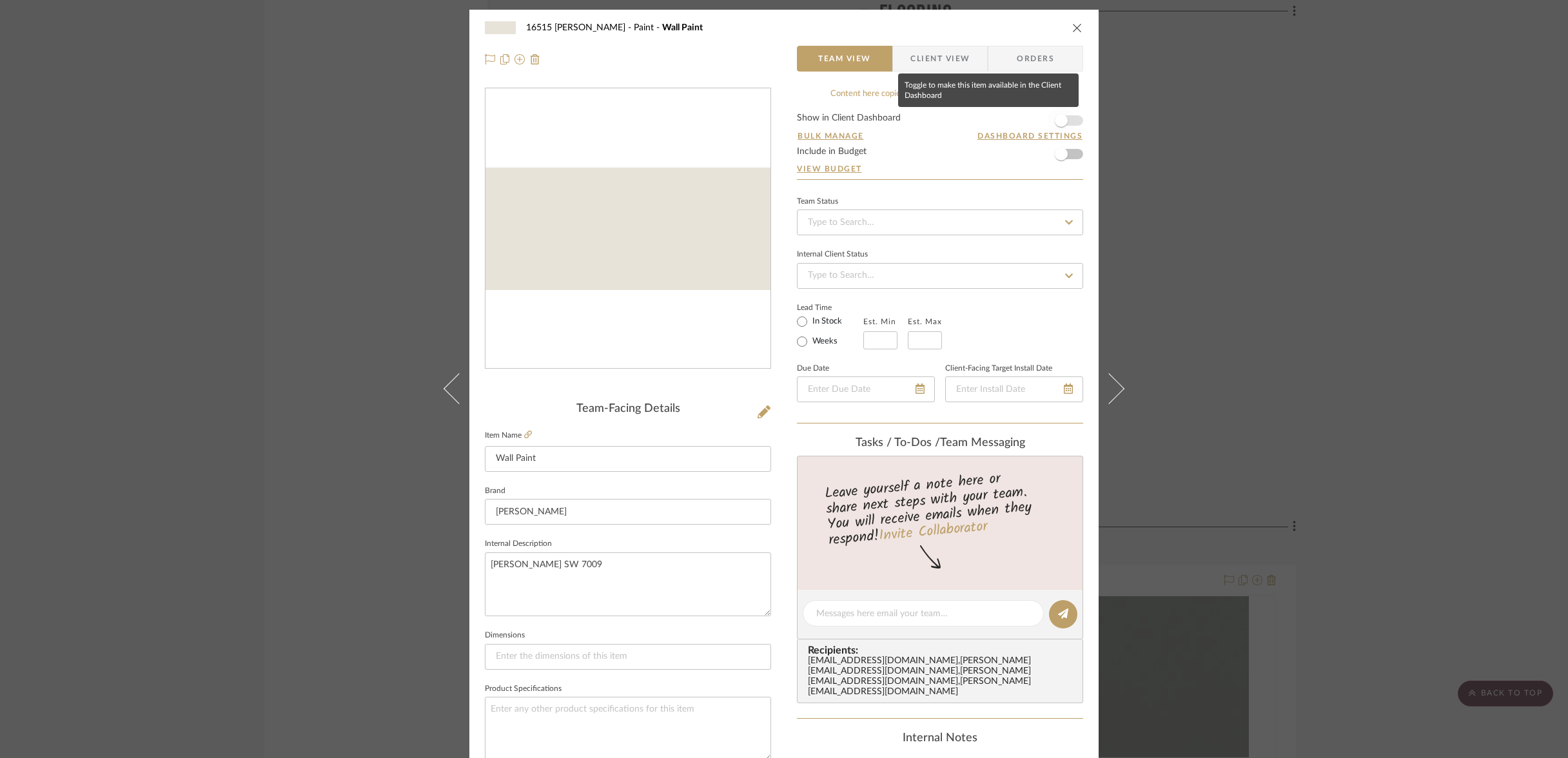
click at [1060, 119] on span "button" at bounding box center [1061, 121] width 13 height 13
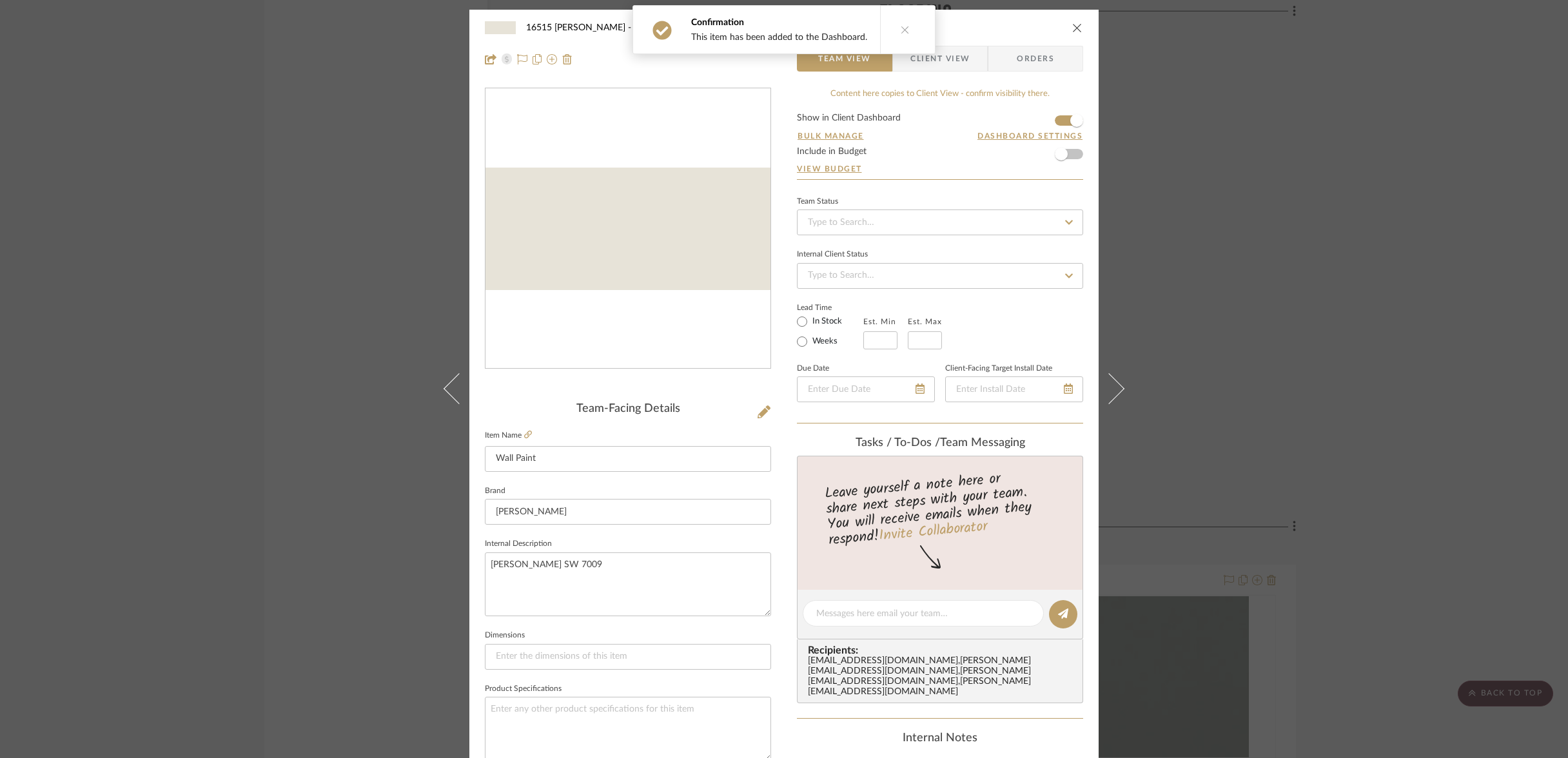
click at [891, 31] on button at bounding box center [905, 30] width 50 height 48
click at [1072, 27] on icon "close" at bounding box center [1077, 28] width 11 height 11
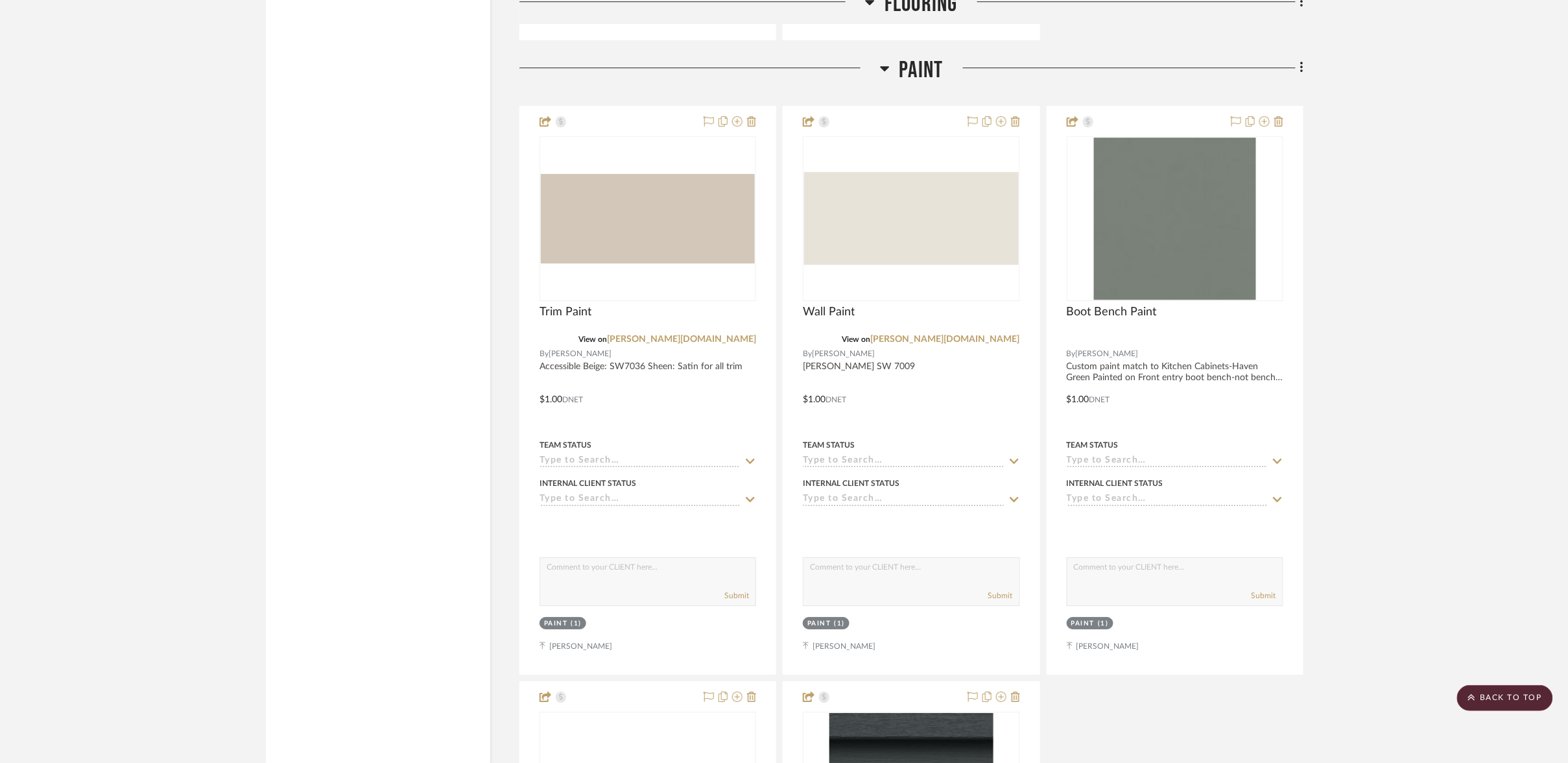
scroll to position [20751, 0]
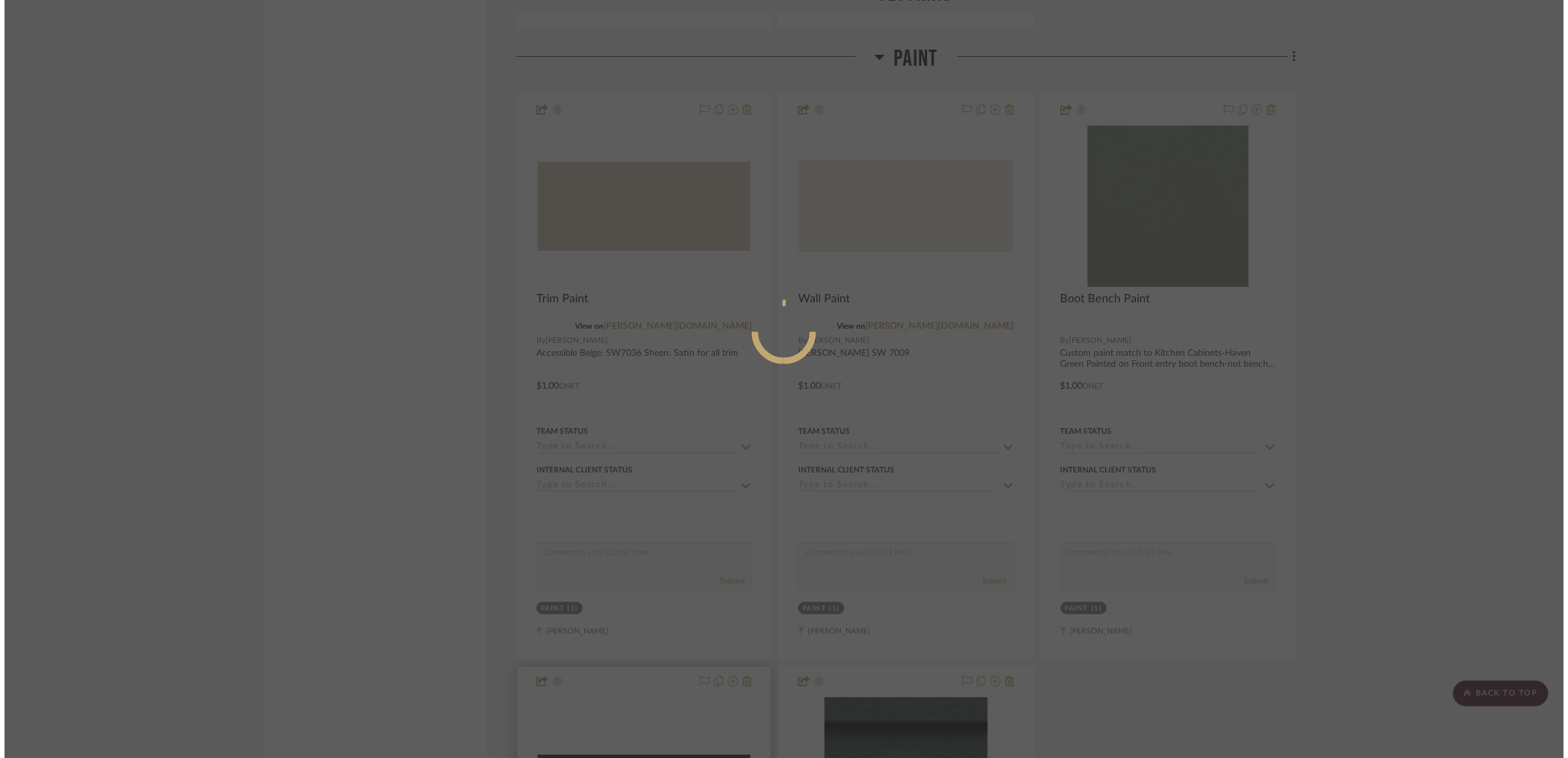
scroll to position [0, 0]
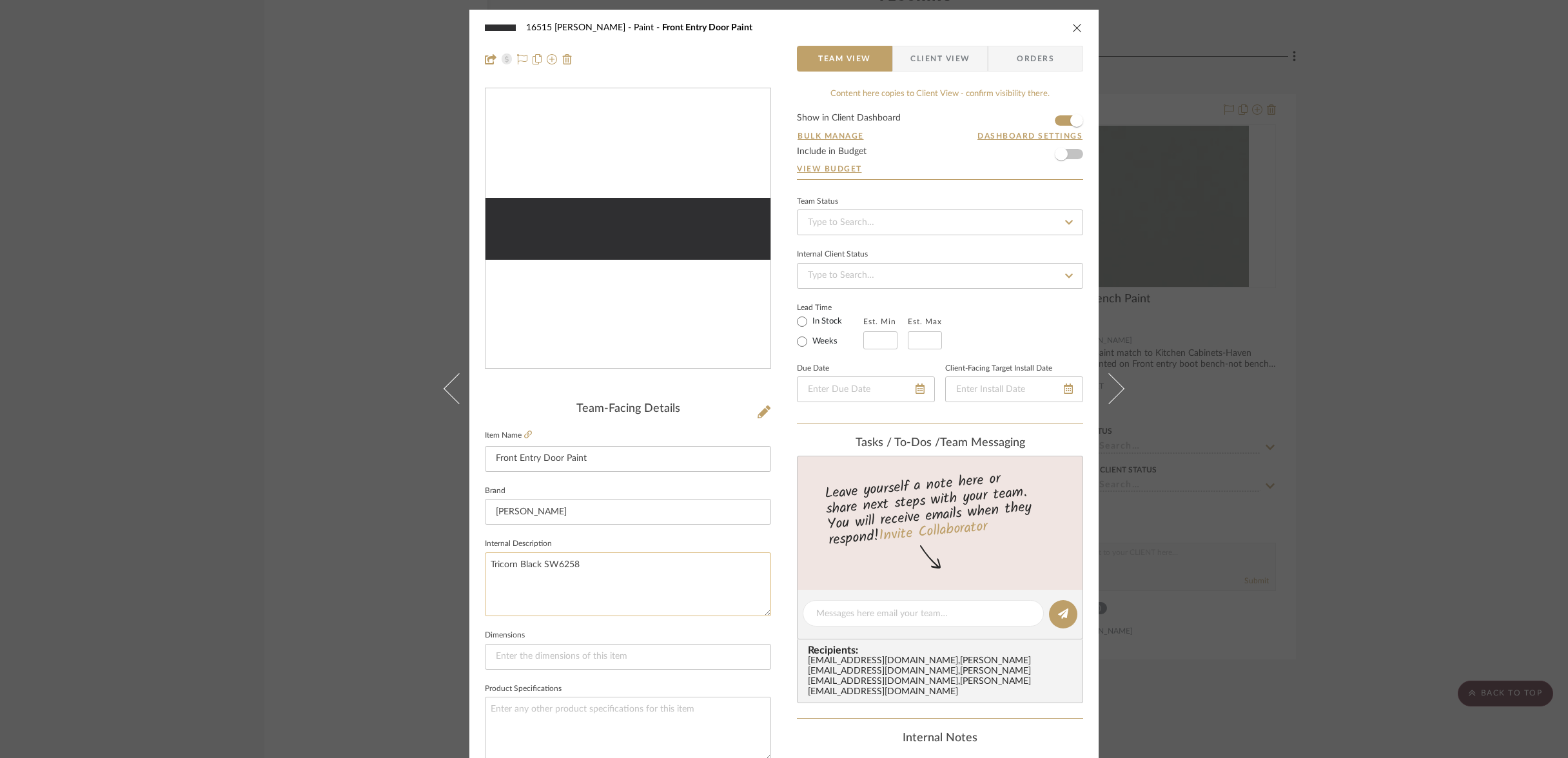
click at [584, 552] on textarea "Tricorn Black SW6258" at bounding box center [628, 584] width 286 height 64
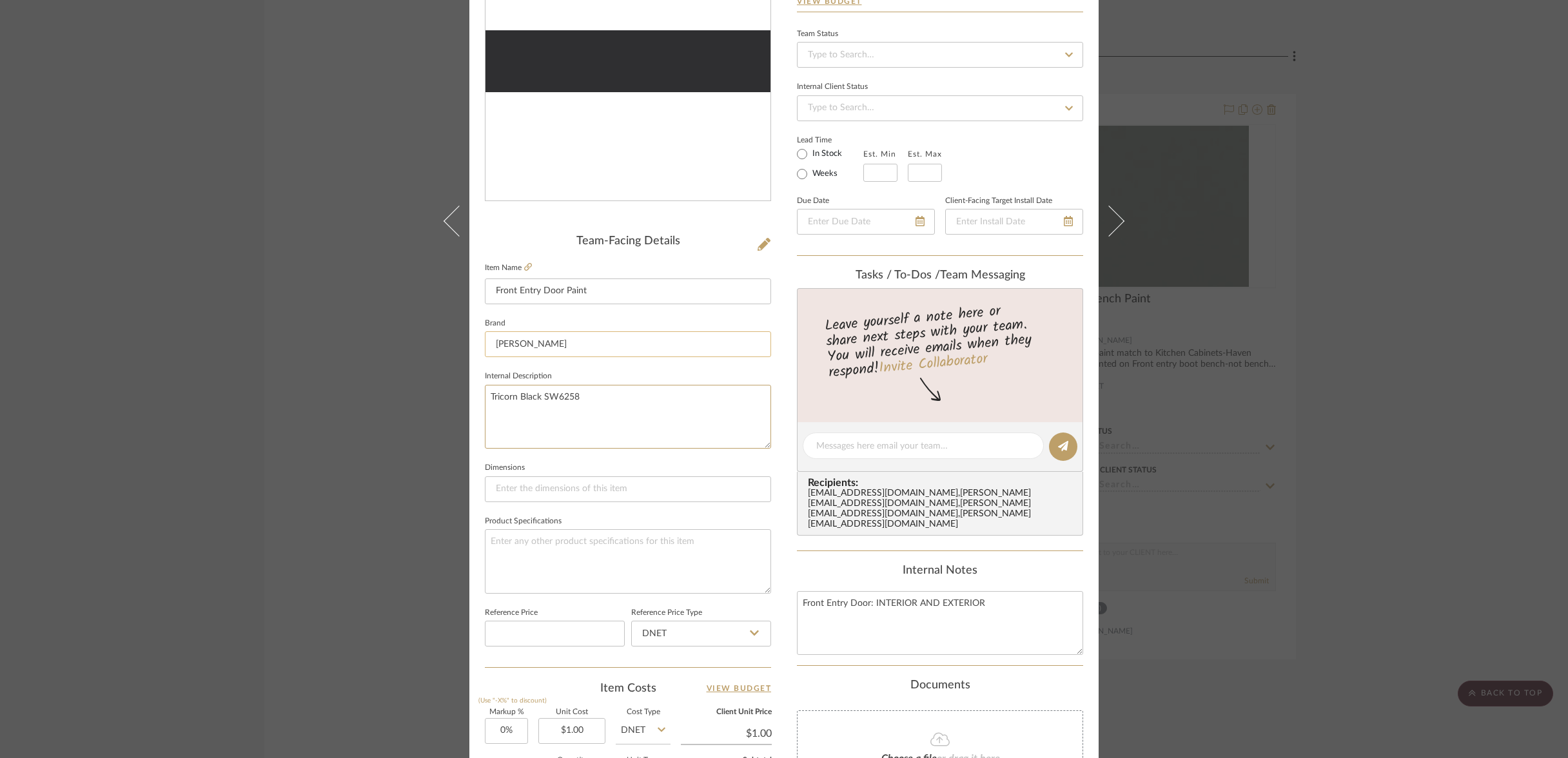
scroll to position [177, 0]
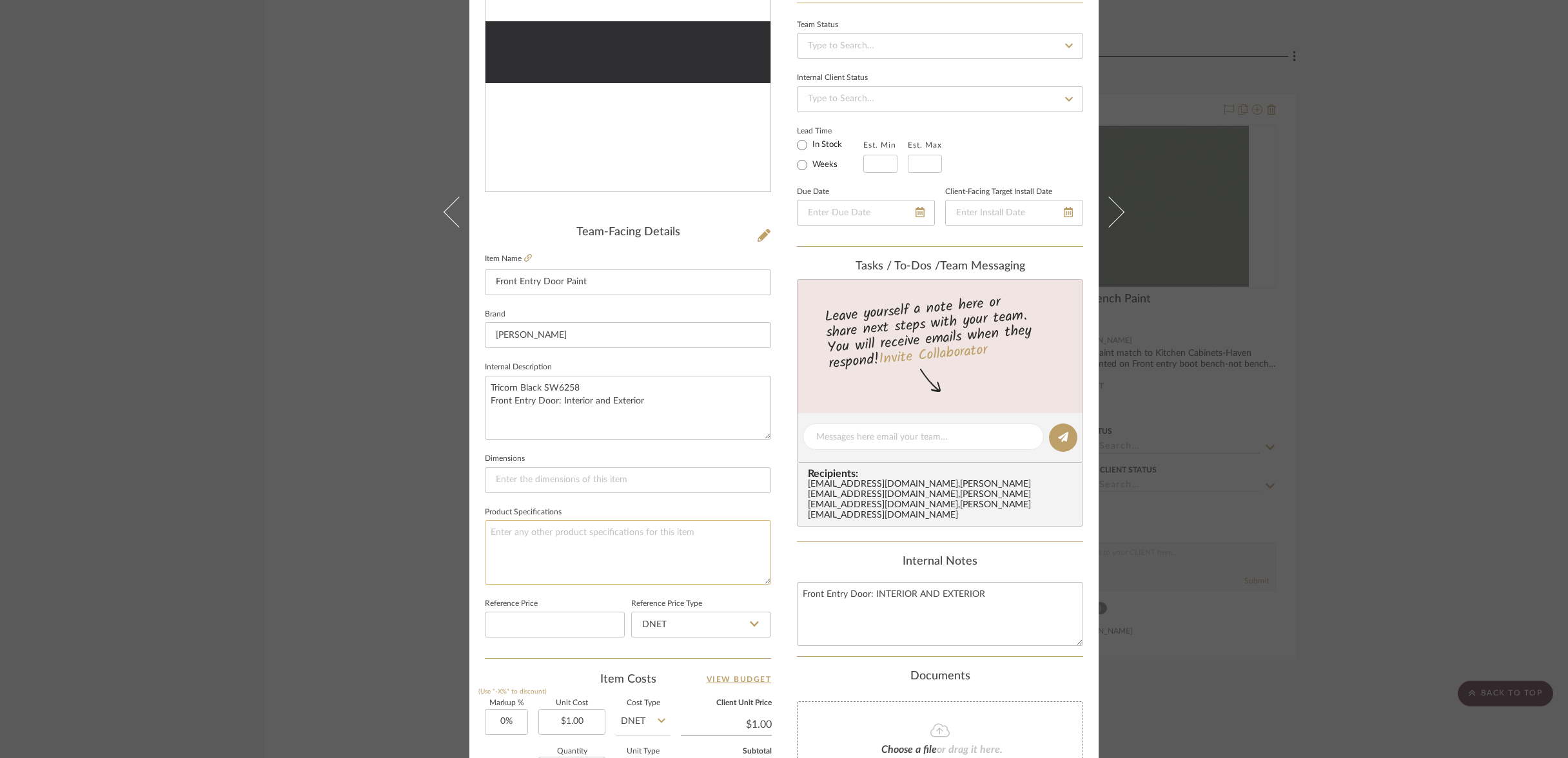
type textarea "Tricorn Black SW6258 Front Entry Door: Interior and Exterior"
drag, startPoint x: 665, startPoint y: 501, endPoint x: 1073, endPoint y: 17, distance: 633.0
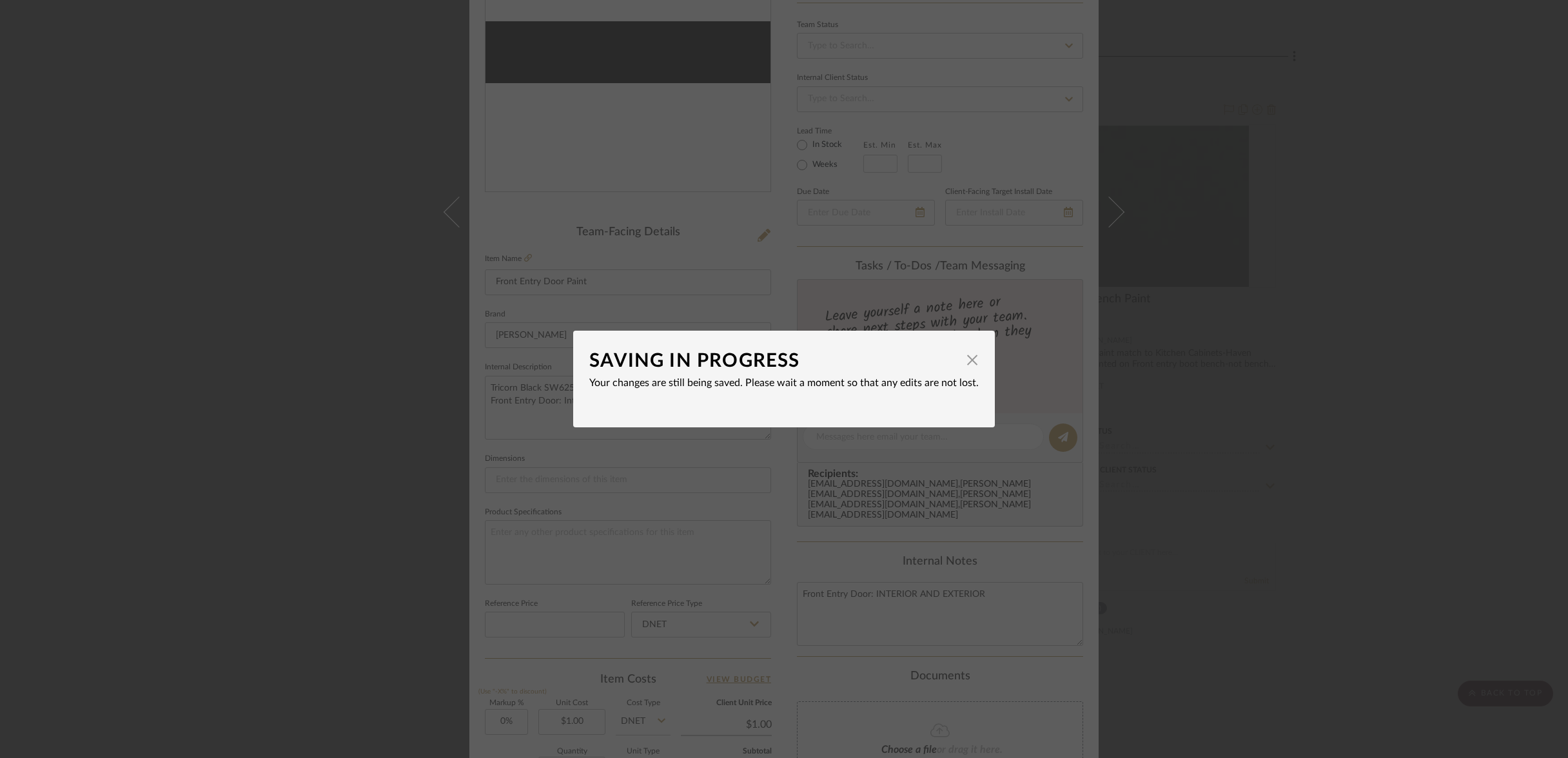
drag, startPoint x: 919, startPoint y: 361, endPoint x: 922, endPoint y: 331, distance: 30.1
click at [959, 359] on span "button" at bounding box center [971, 359] width 26 height 26
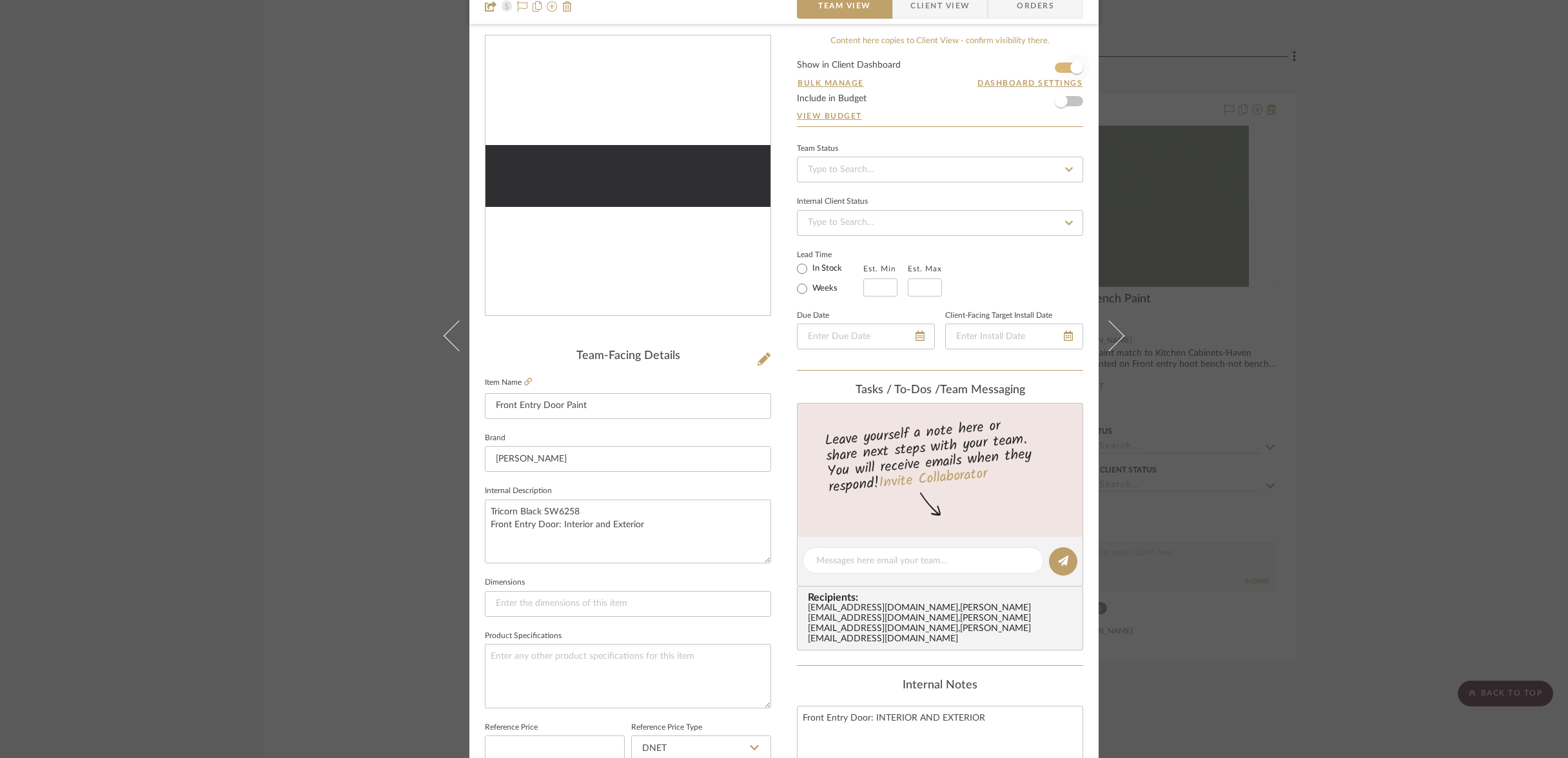
scroll to position [0, 0]
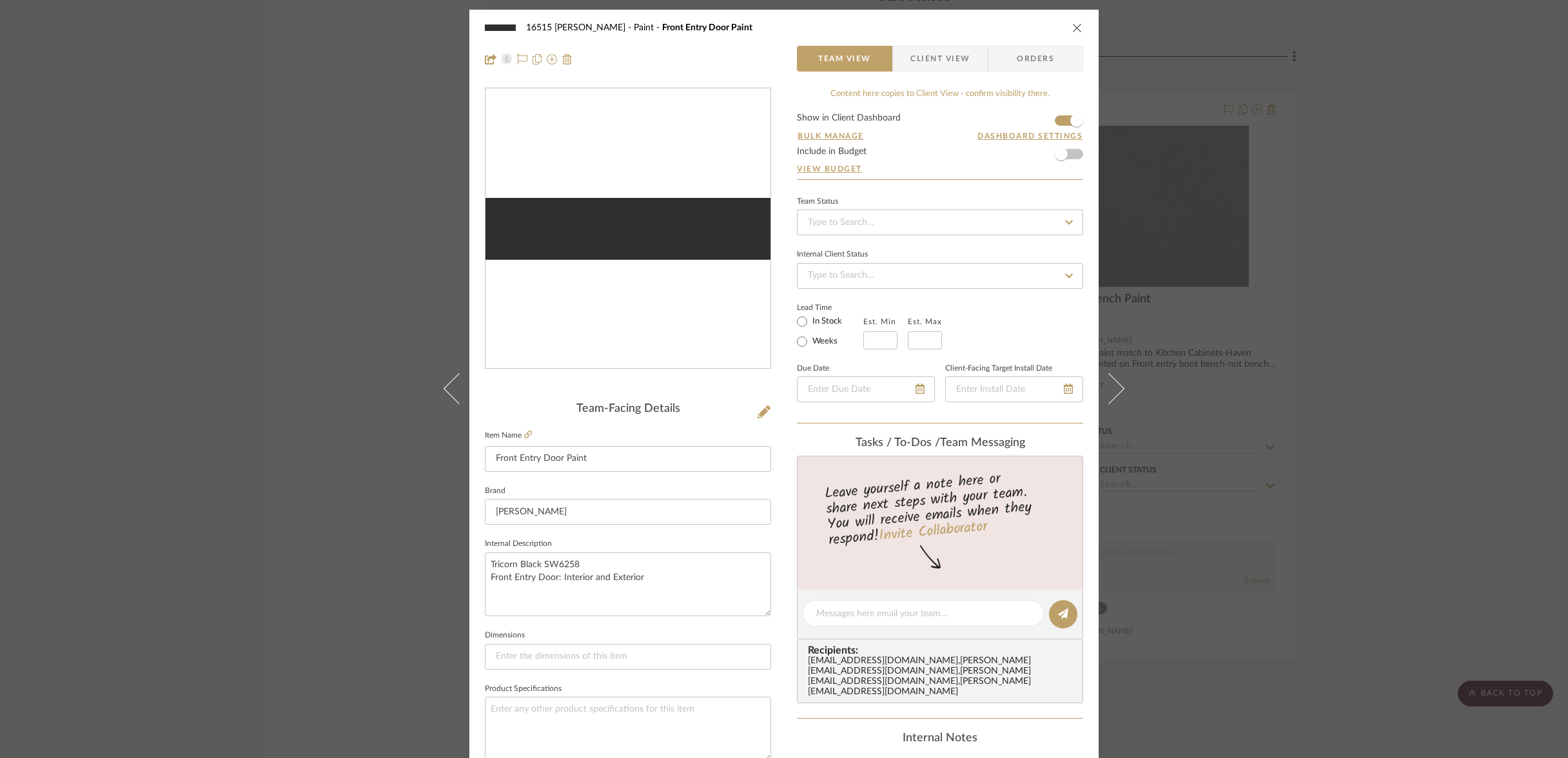
click at [1072, 28] on icon "close" at bounding box center [1077, 28] width 11 height 11
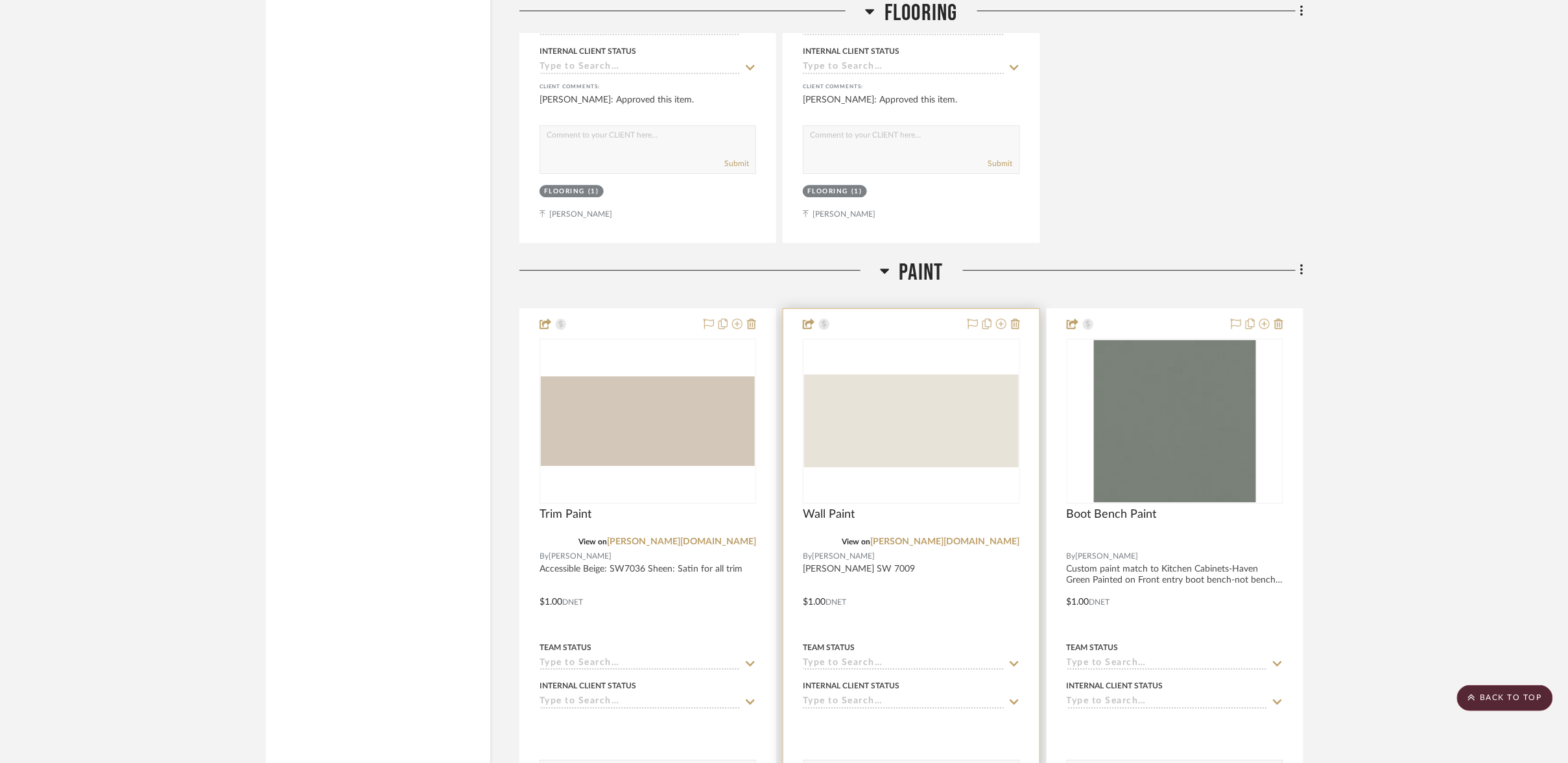
scroll to position [20536, 0]
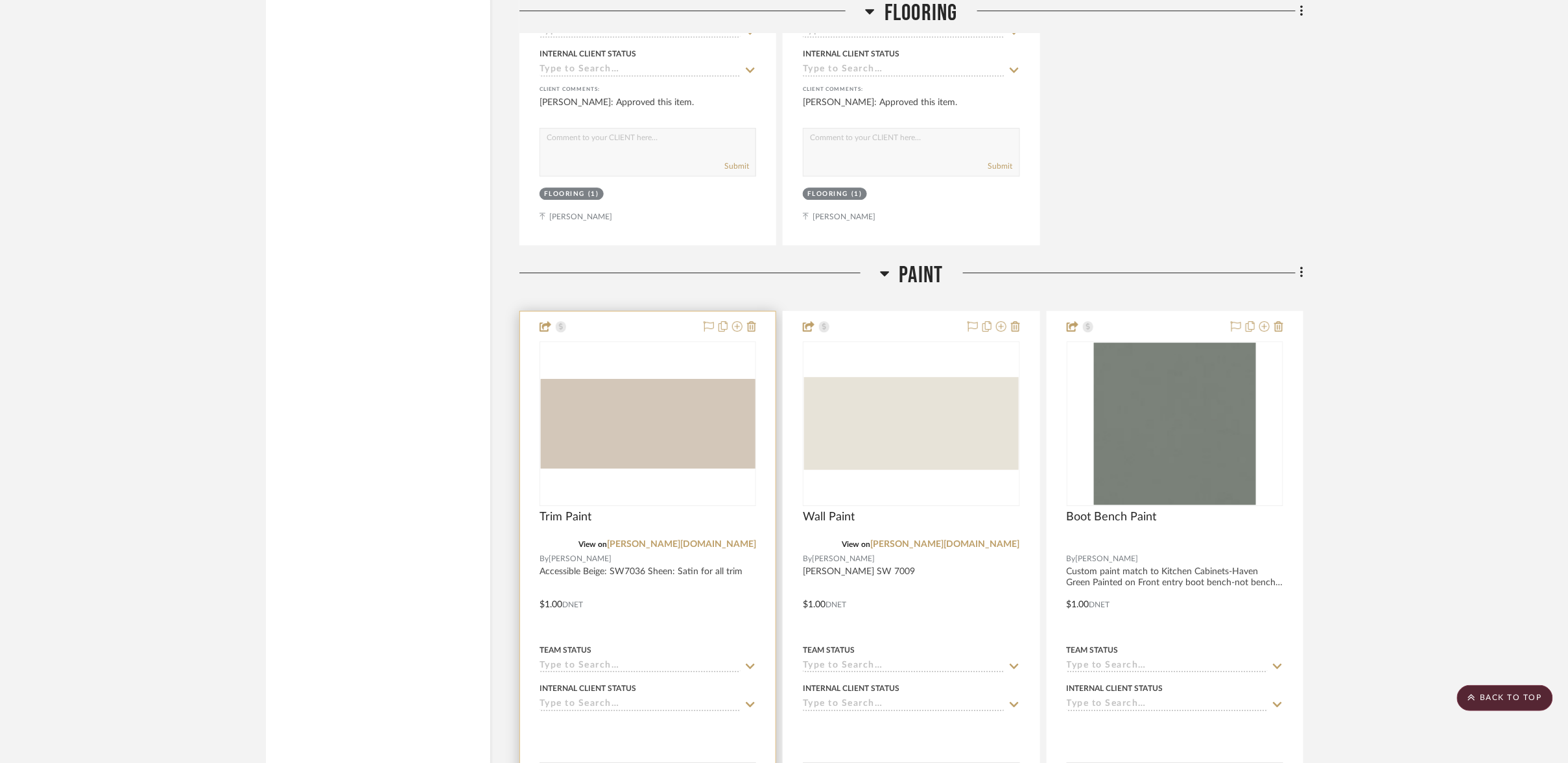
click at [615, 341] on div at bounding box center [647, 423] width 217 height 164
click at [620, 379] on img "0" at bounding box center [648, 423] width 214 height 89
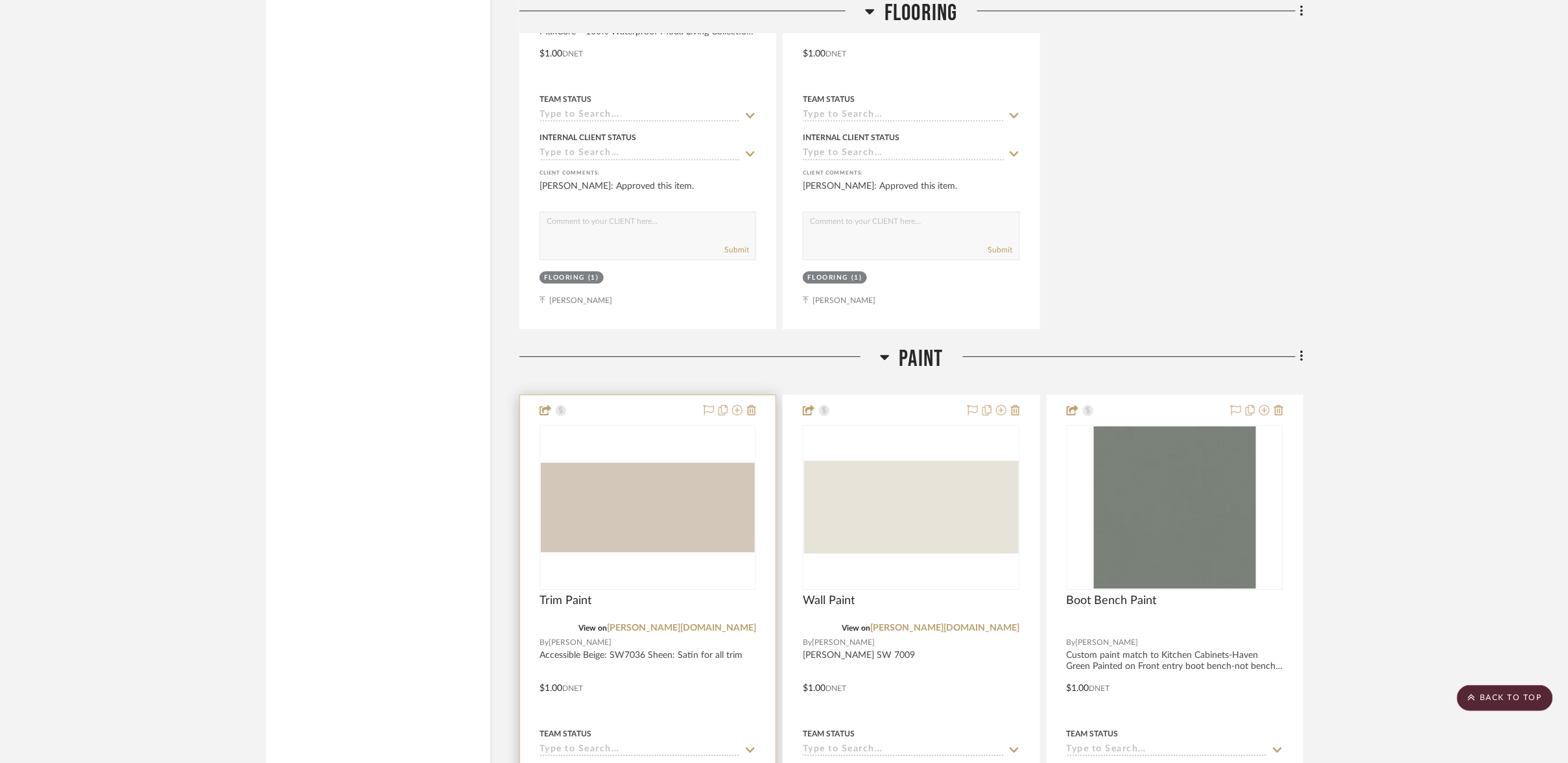
scroll to position [20435, 0]
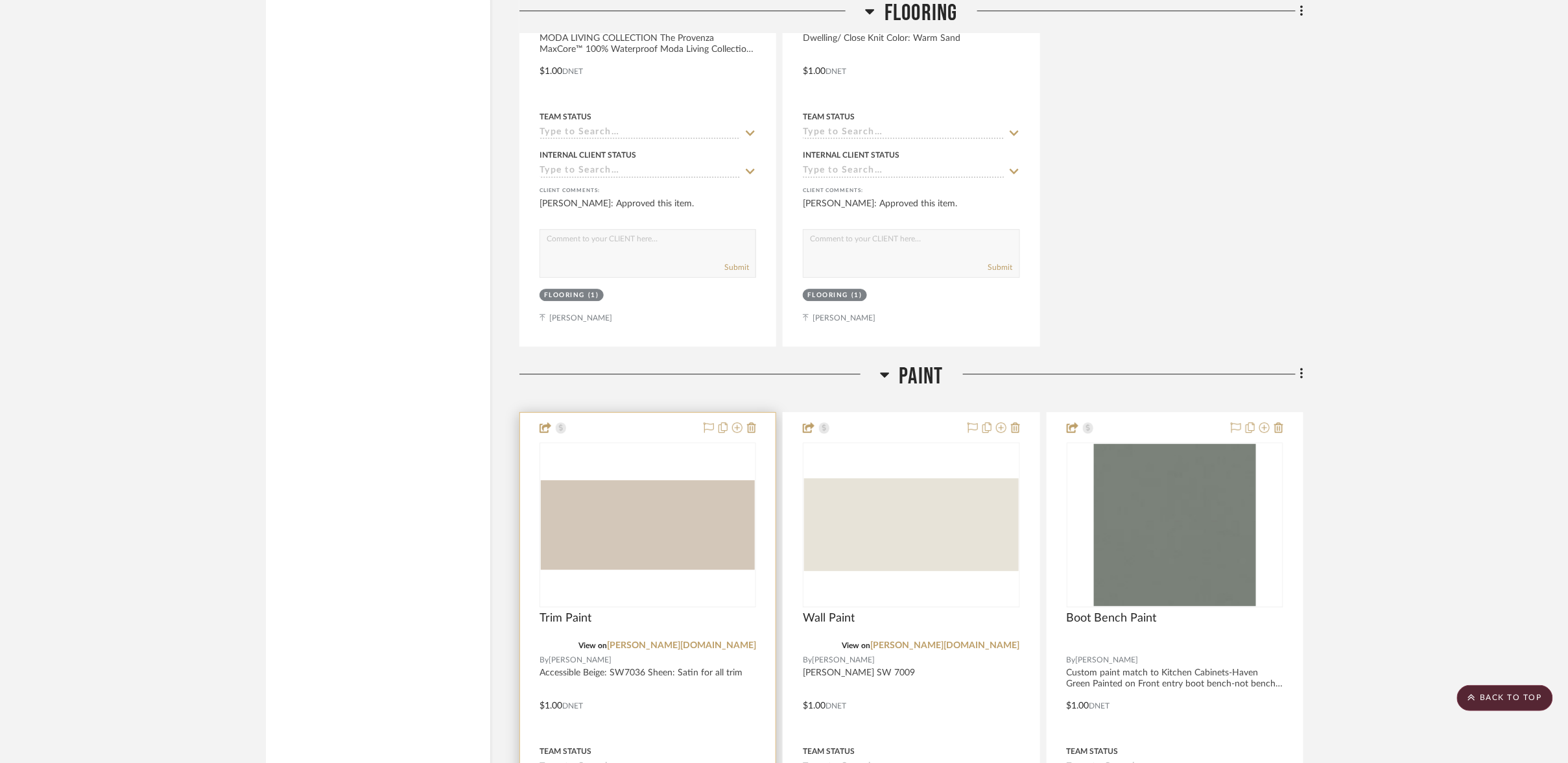
click at [647, 480] on img "0" at bounding box center [648, 524] width 214 height 89
click at [650, 480] on img "0" at bounding box center [648, 524] width 214 height 89
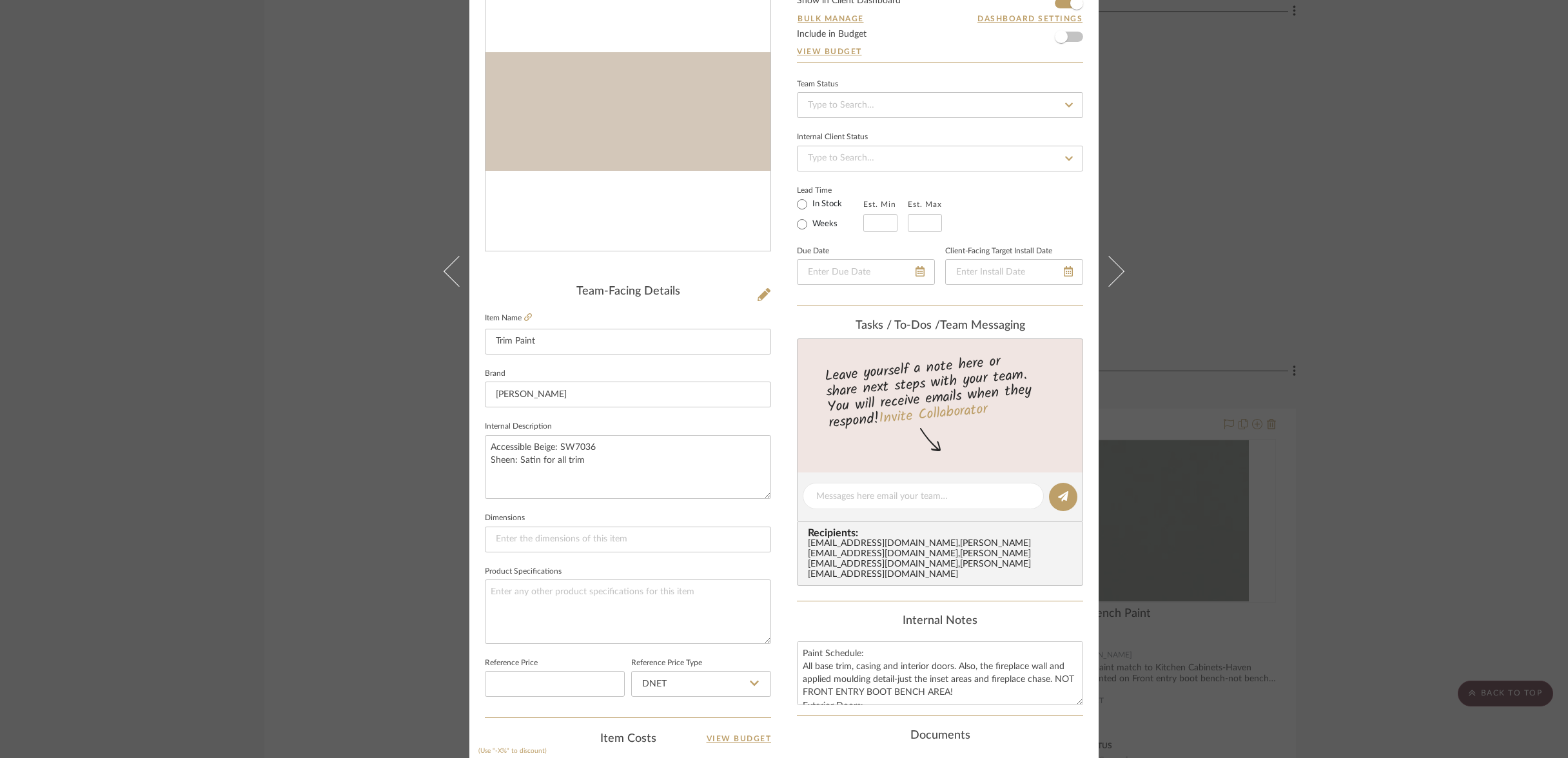
scroll to position [148, 0]
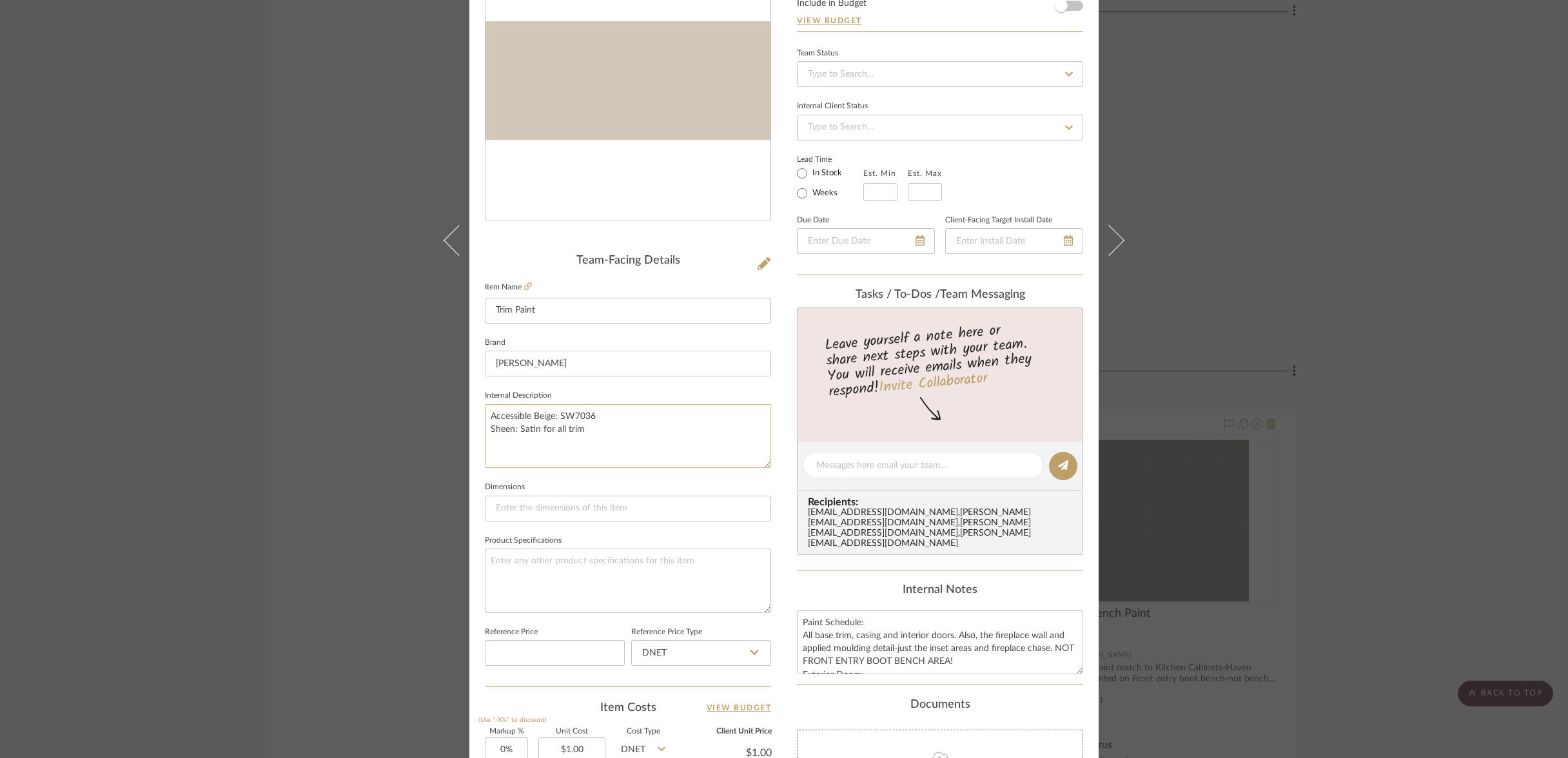
click at [568, 411] on textarea "Accessible Beige: SW7036 Sheen: Satin for all trim" at bounding box center [628, 436] width 286 height 64
type textarea "Accessible Beige: SW7036"
drag, startPoint x: 799, startPoint y: 558, endPoint x: 902, endPoint y: 580, distance: 105.3
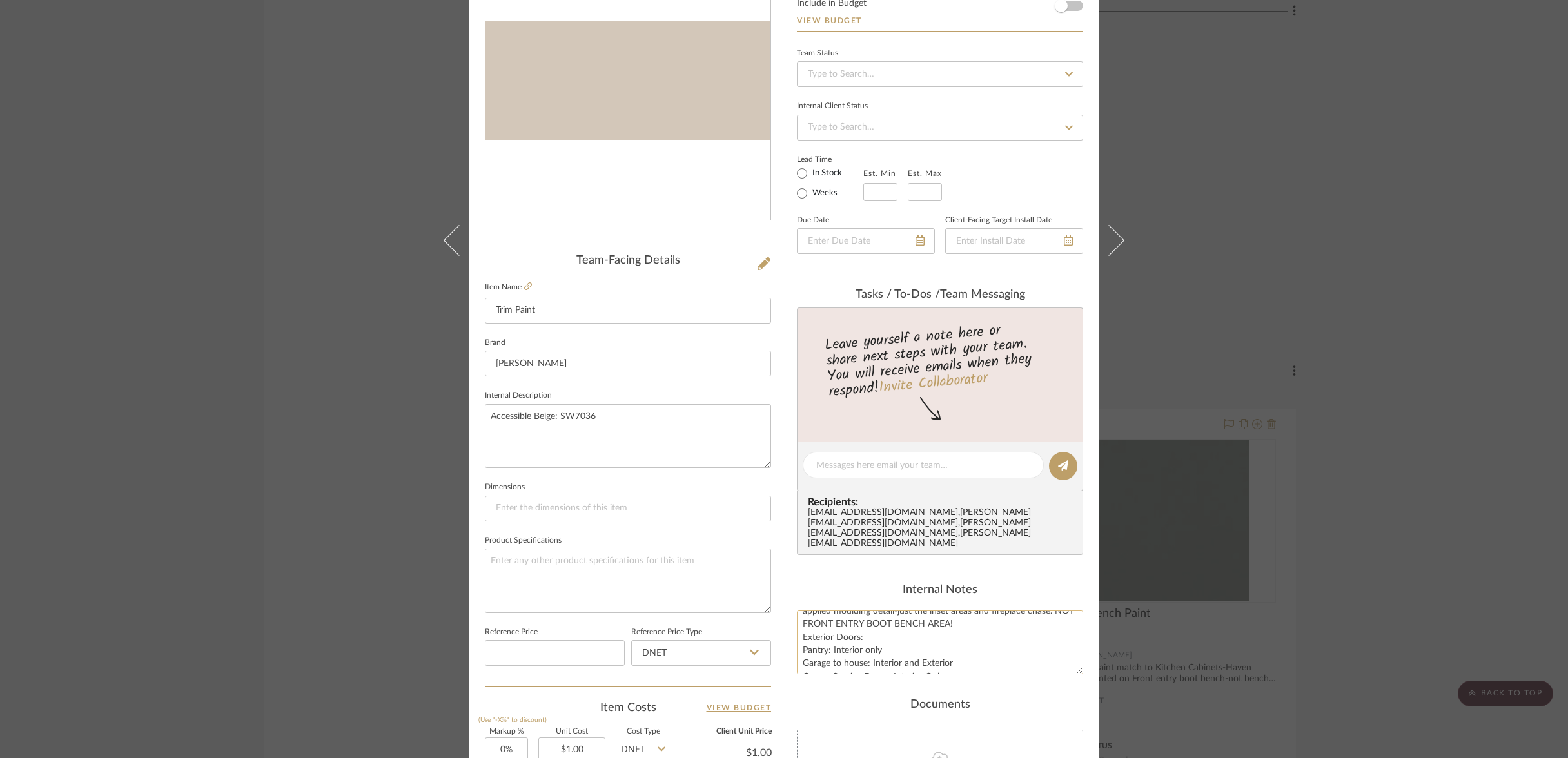
click at [930, 611] on textarea "Paint Schedule: All base trim, casing and interior doors. Also, the fireplace w…" at bounding box center [939, 643] width 286 height 64
drag, startPoint x: 491, startPoint y: 413, endPoint x: 498, endPoint y: 414, distance: 7.1
click at [491, 413] on textarea "Accessible Beige: SW7036" at bounding box center [628, 436] width 286 height 64
paste textarea "Paint Schedule: All base trim, casing and interior doors. Also, the fireplace w…"
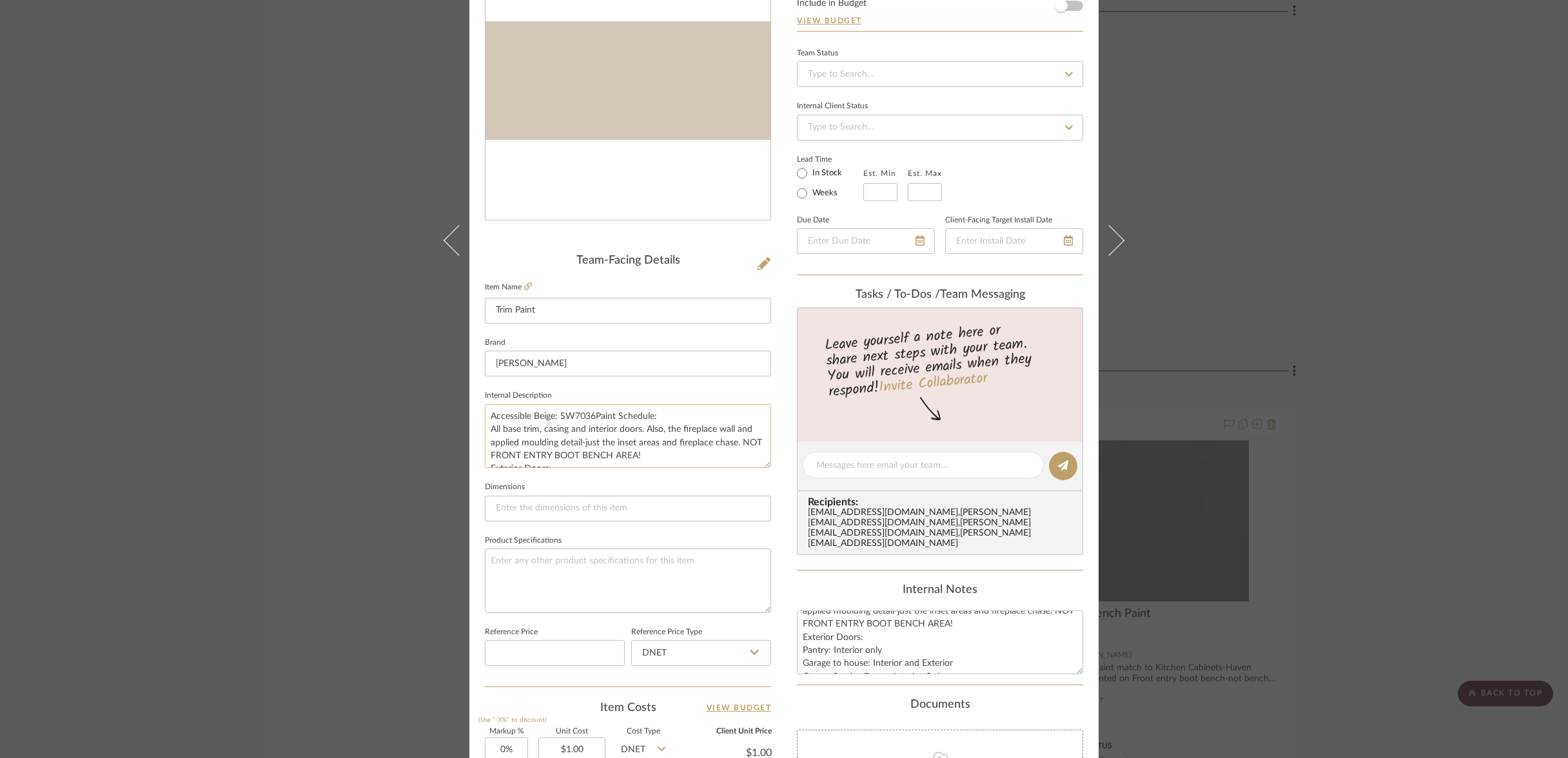
drag, startPoint x: 576, startPoint y: 396, endPoint x: 591, endPoint y: 405, distance: 17.5
click at [576, 404] on textarea "Accessible Beige: SW7036Paint Schedule: All base trim, casing and interior door…" at bounding box center [628, 436] width 286 height 64
click at [537, 425] on textarea "Accessible Beige: SW7036 Paint Schedule: All base trim, casing and interior doo…" at bounding box center [628, 436] width 286 height 64
click at [606, 426] on textarea "Accessible Beige: SW7036 Paint Schedule: All base trim, casing and interior doo…" at bounding box center [628, 436] width 286 height 64
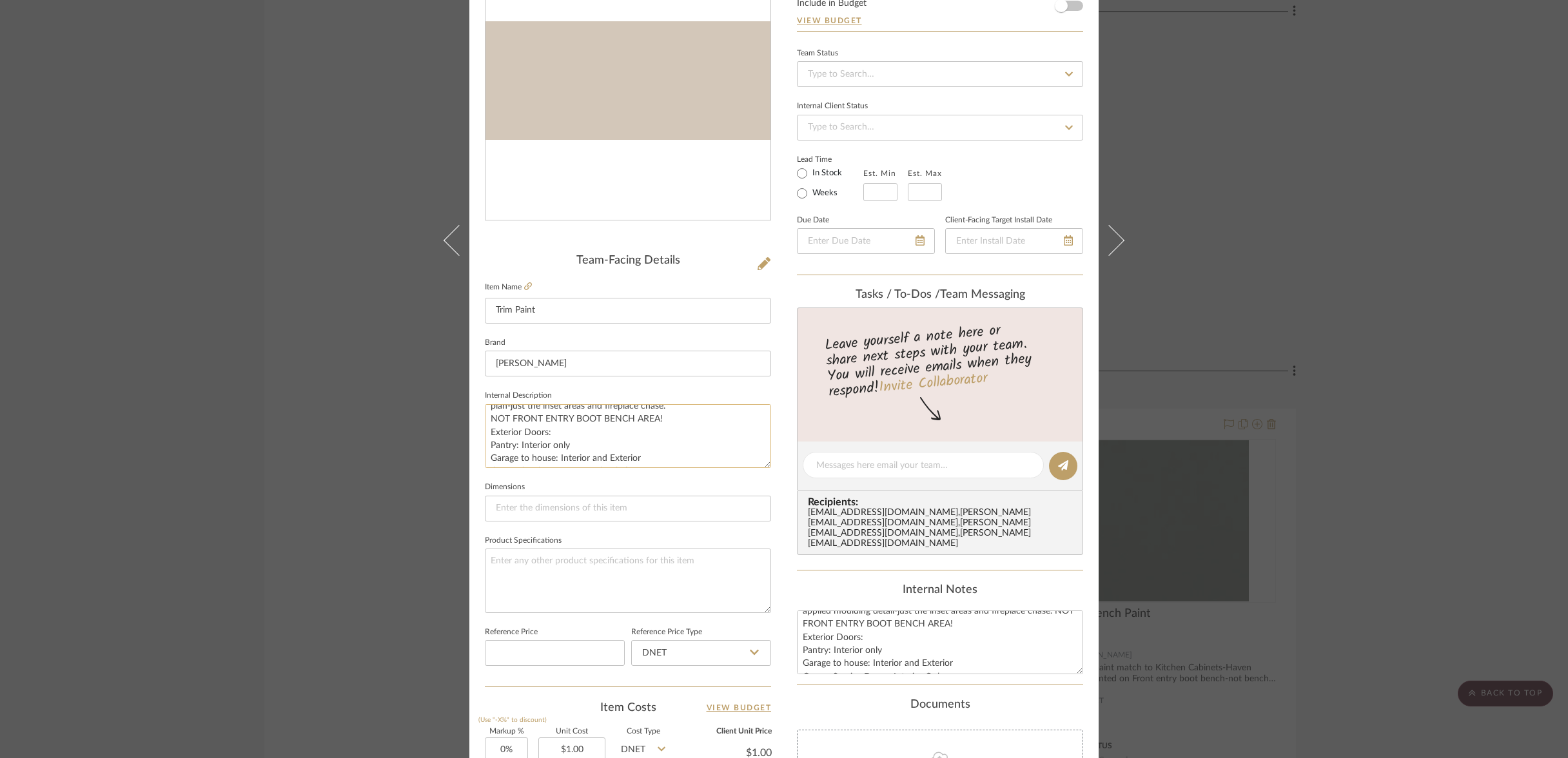
scroll to position [49, 0]
click at [485, 404] on textarea "Accessible Beige: SW7036 Paint Schedule: All base trim, casing and interior doo…" at bounding box center [628, 436] width 286 height 64
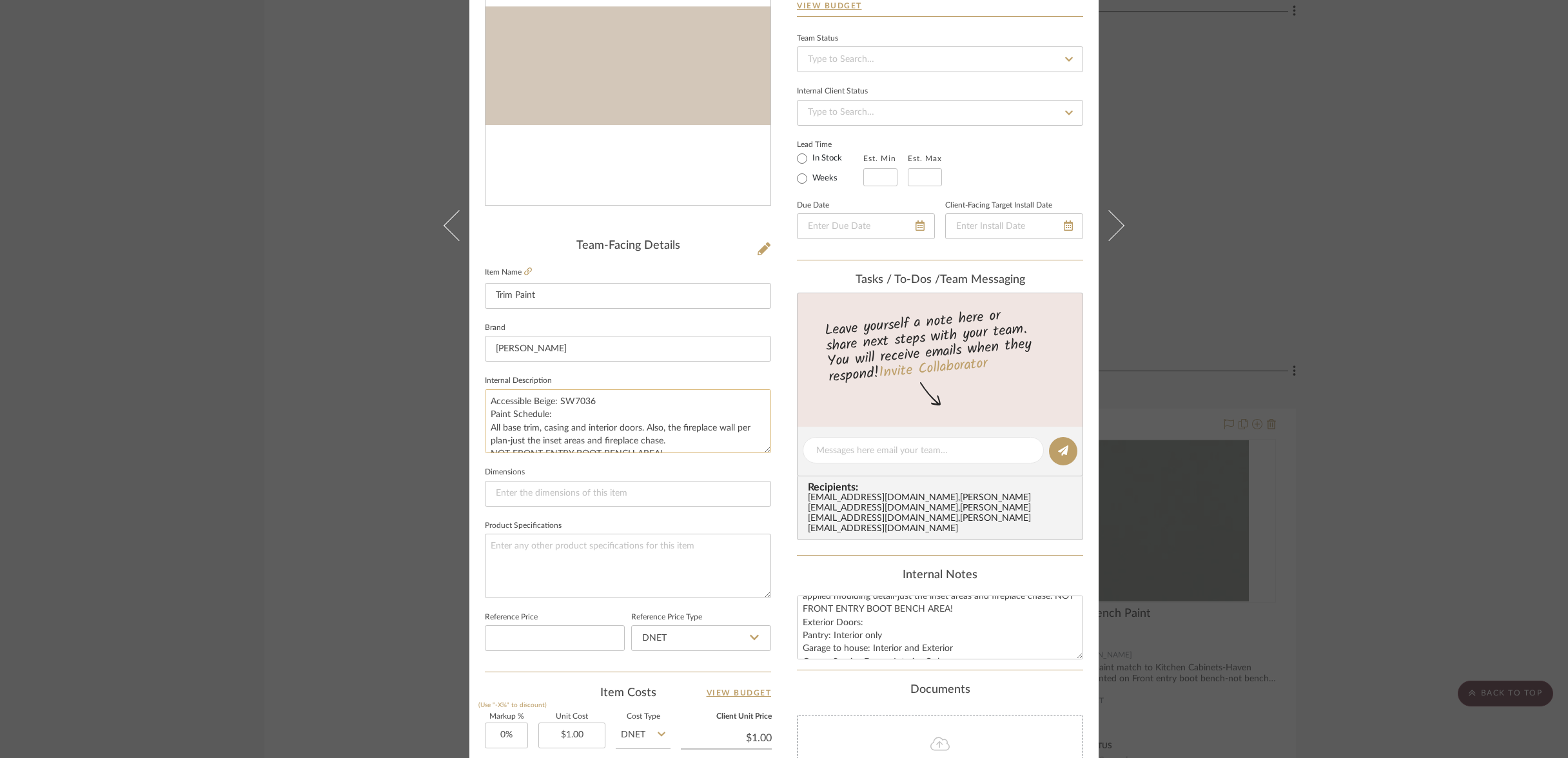
scroll to position [0, 0]
click at [618, 419] on textarea "Accessible Beige: SW7036 Paint Schedule: All base trim, casing and interior doo…" at bounding box center [628, 422] width 286 height 64
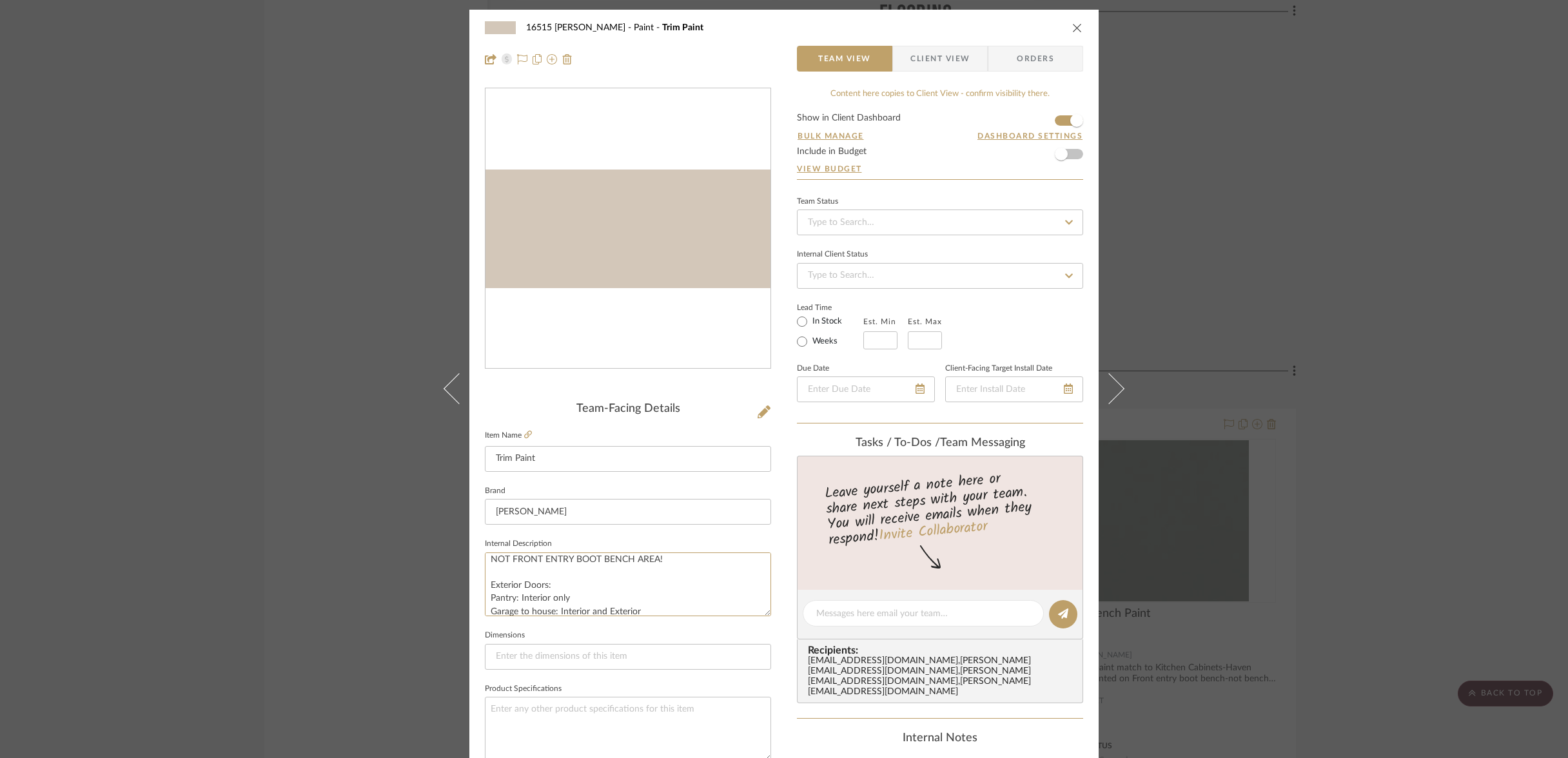
type textarea "Accessible Beige: SW7036 Paint Schedule: All base trim, casing and interior doo…"
click at [1075, 27] on icon "close" at bounding box center [1077, 28] width 11 height 11
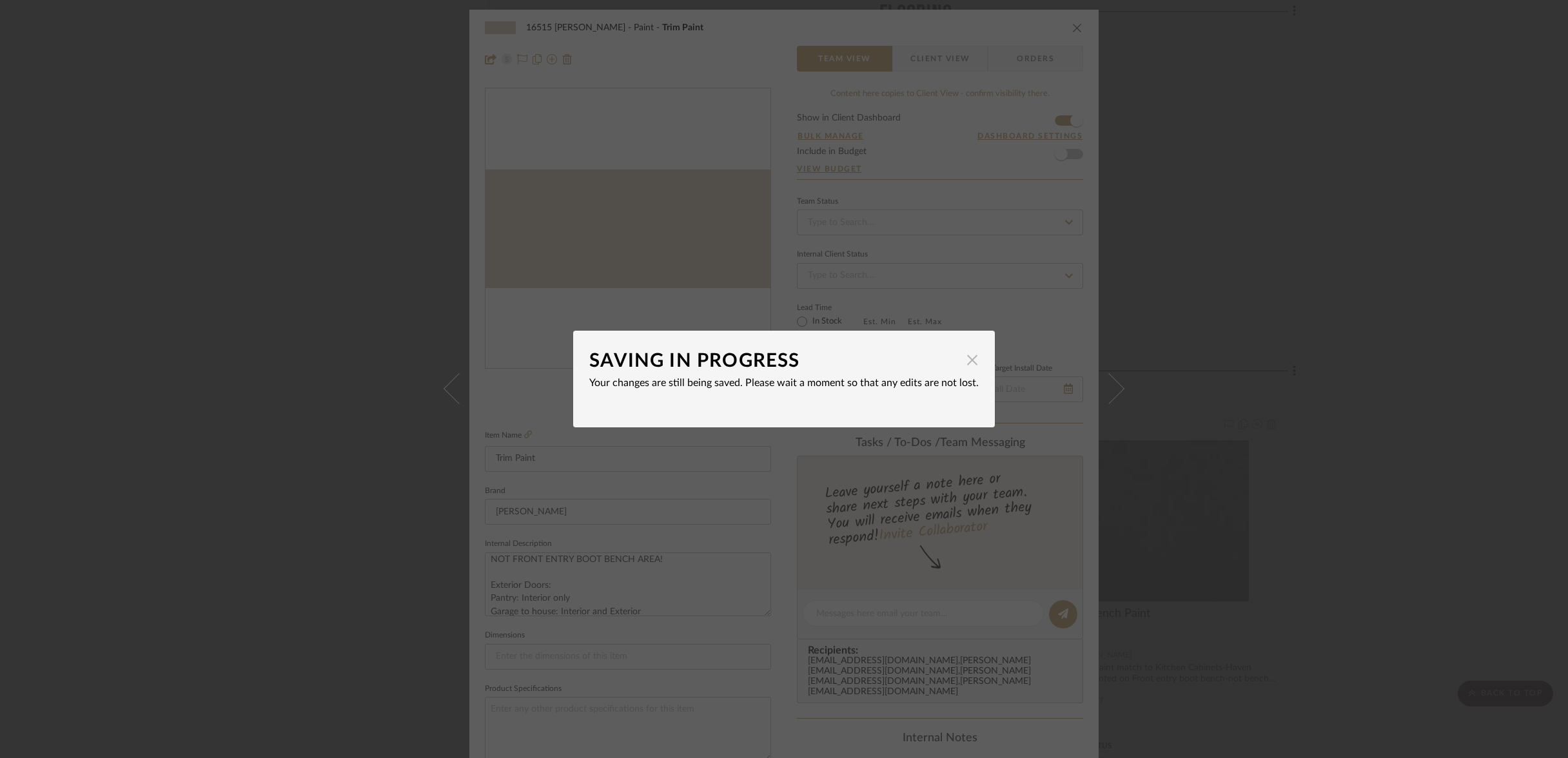
click at [959, 363] on span "button" at bounding box center [971, 359] width 26 height 26
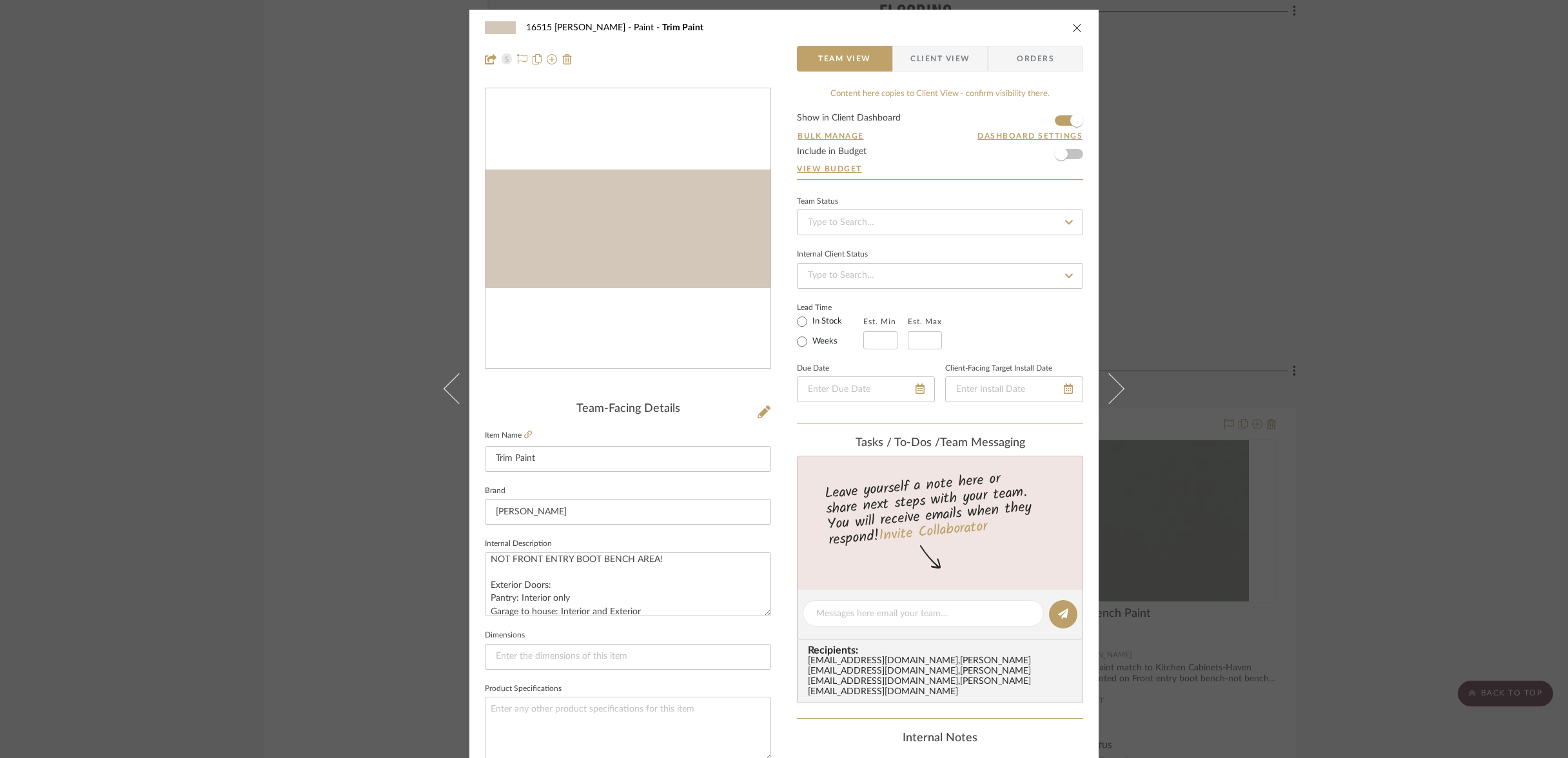
click at [1073, 27] on icon "close" at bounding box center [1077, 28] width 11 height 11
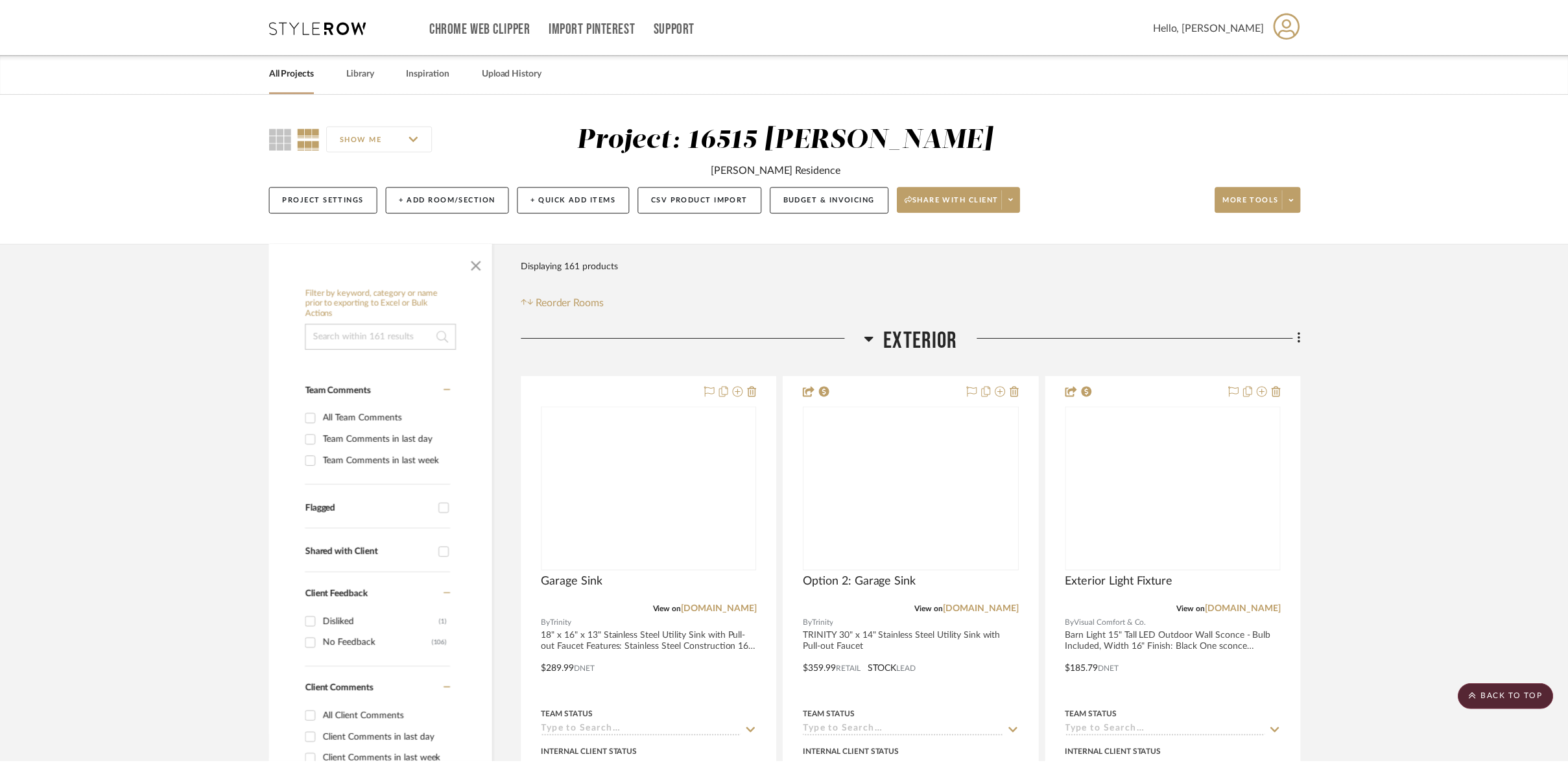
scroll to position [20434, 0]
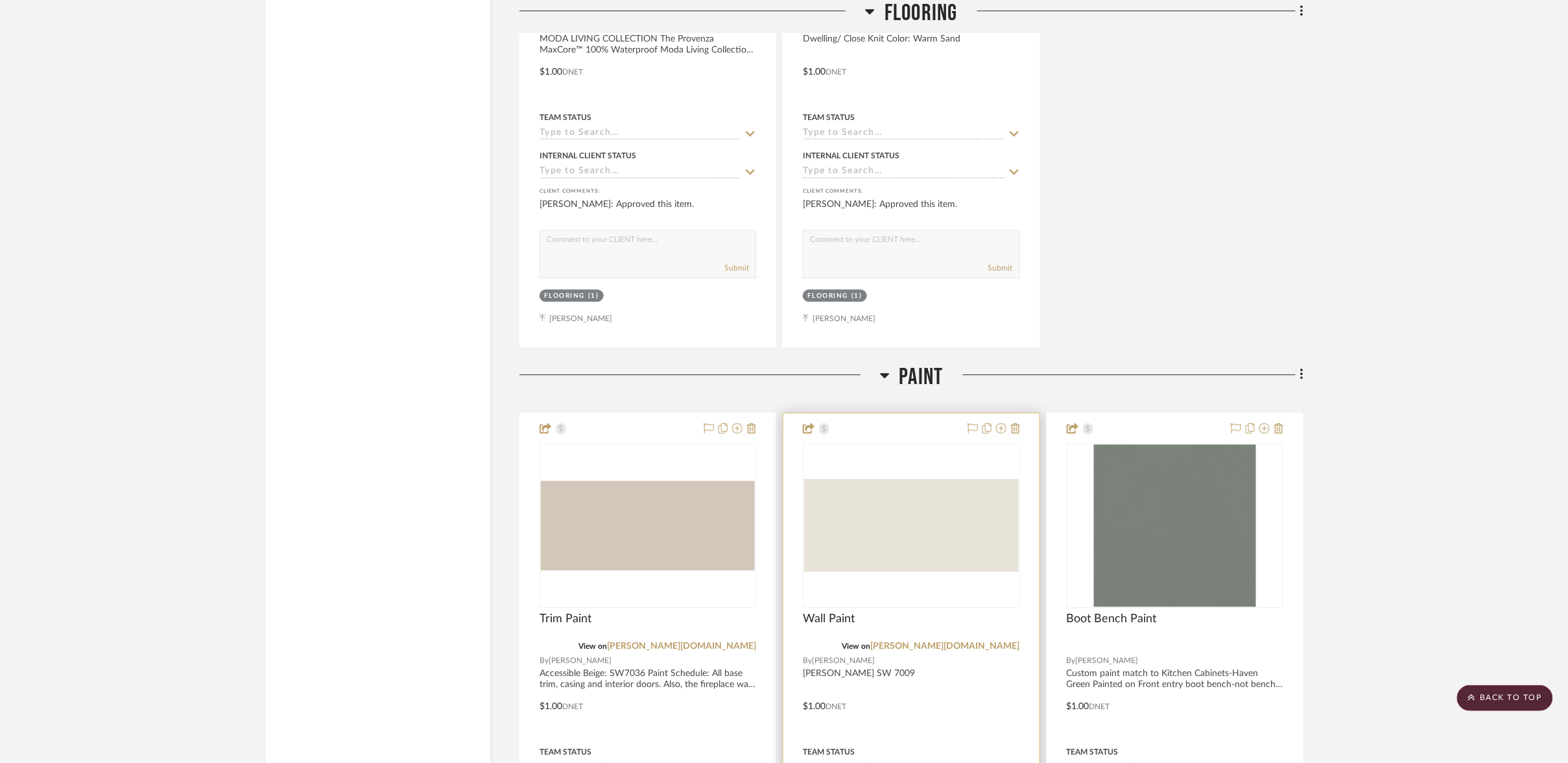
click at [849, 413] on div at bounding box center [911, 696] width 255 height 567
click at [866, 479] on img "0" at bounding box center [911, 525] width 214 height 93
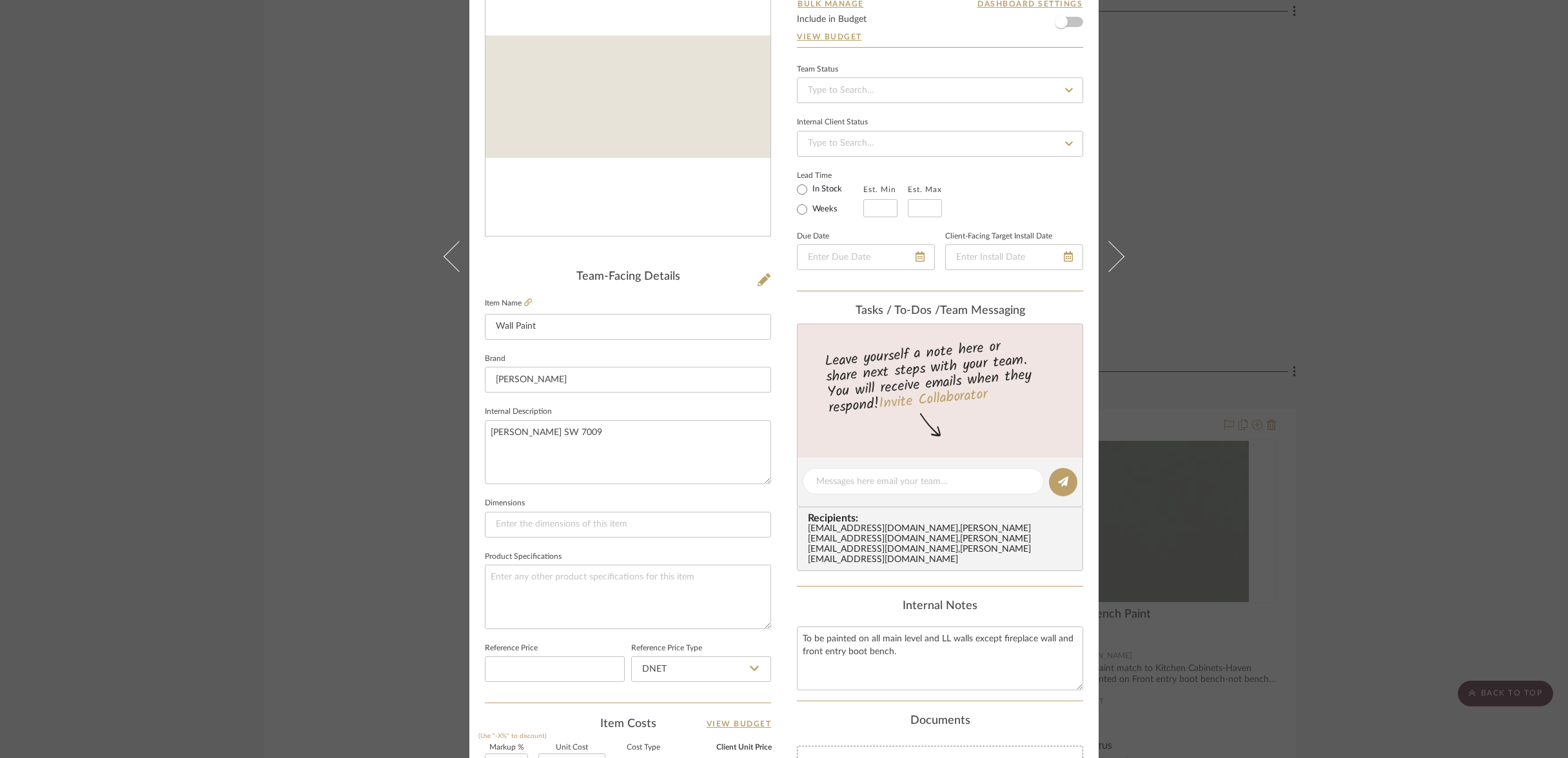
scroll to position [133, 0]
drag, startPoint x: 800, startPoint y: 575, endPoint x: 848, endPoint y: 588, distance: 49.7
click at [850, 626] on textarea "To be painted on all main level and LL walls except fireplace wall and front en…" at bounding box center [939, 658] width 286 height 64
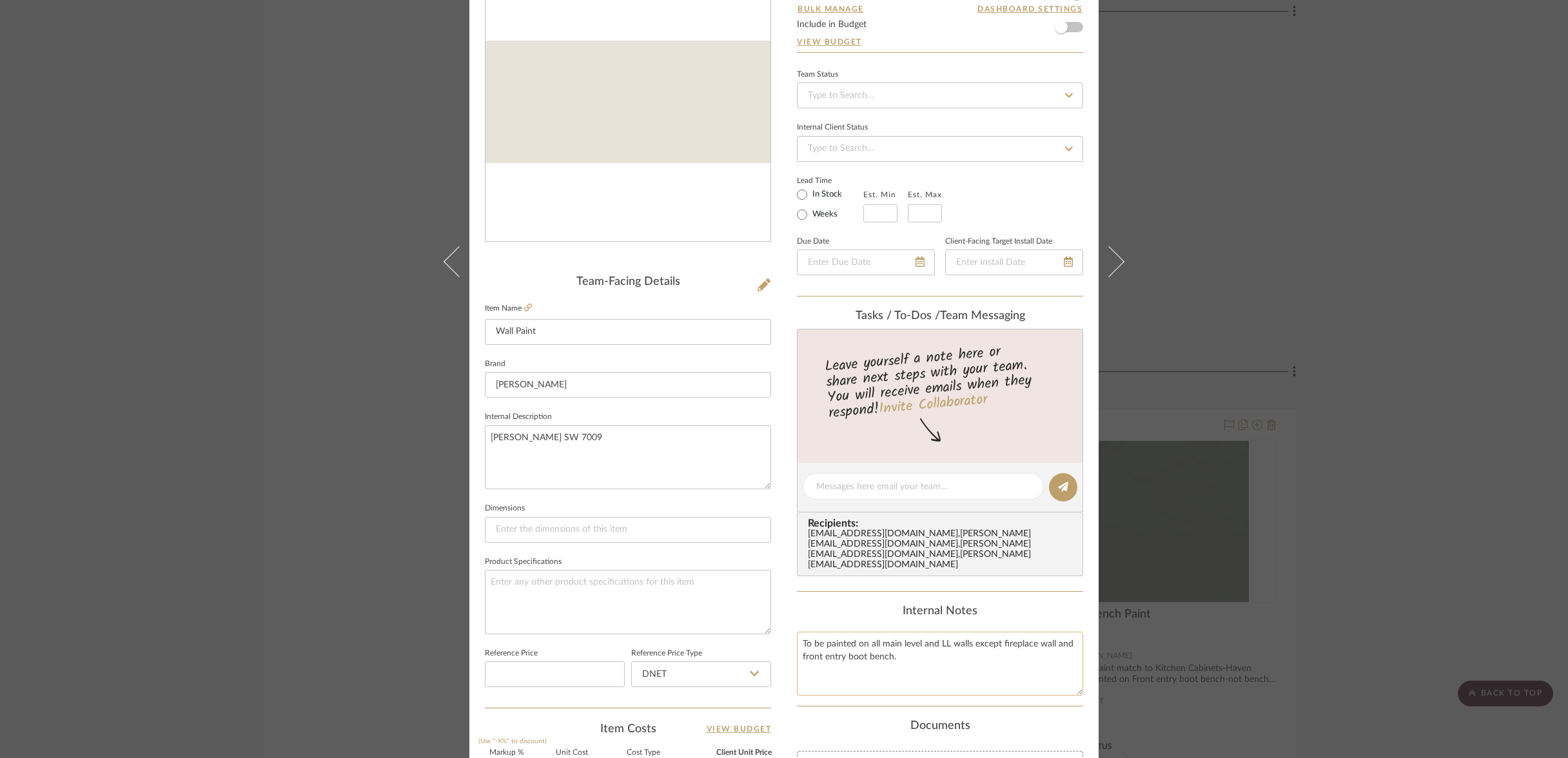
scroll to position [0, 1]
click at [858, 634] on textarea "To be painted on all main level and LL walls except fireplace wall and front en…" at bounding box center [939, 666] width 286 height 64
click at [1048, 634] on textarea "To be painted on all main level and LL walls except fireplace wall and front en…" at bounding box center [939, 666] width 286 height 64
click at [850, 634] on textarea "To be painted on all main level and LL walls except fireplace wall and mudroom …" at bounding box center [939, 666] width 286 height 64
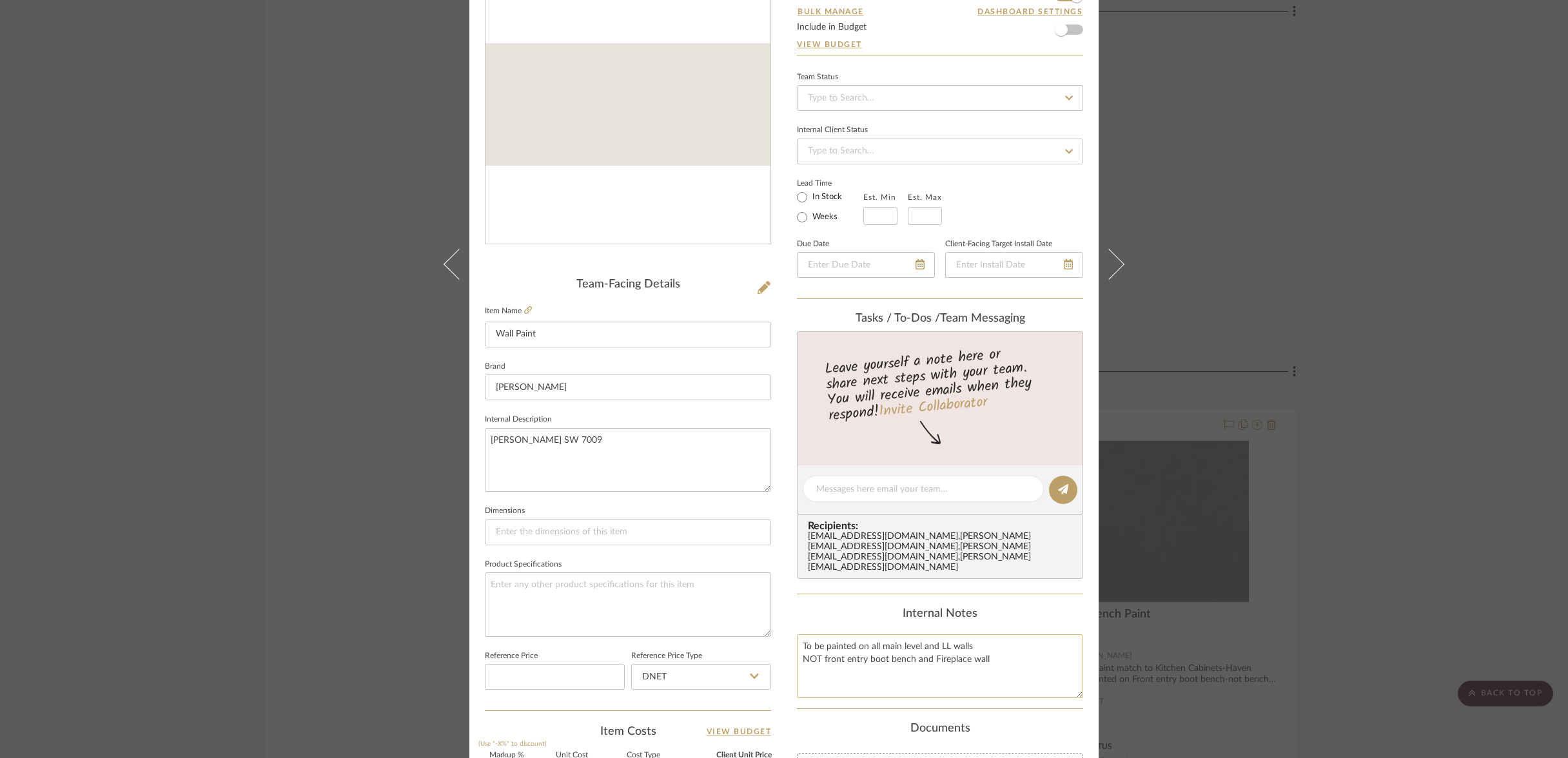
click at [828, 634] on textarea "To be painted on all main level and LL walls NOT front entry boot bench and Fir…" at bounding box center [939, 666] width 286 height 64
drag, startPoint x: 799, startPoint y: 585, endPoint x: 962, endPoint y: 599, distance: 163.6
click at [969, 634] on textarea "To be painted on all main level and LL walls NOT front entry boot bench and Fir…" at bounding box center [939, 666] width 286 height 64
type textarea "To be painted on all main level and LL walls NOT front entry boot bench and Fir…"
click at [495, 436] on textarea "[PERSON_NAME] SW 7009" at bounding box center [628, 460] width 286 height 64
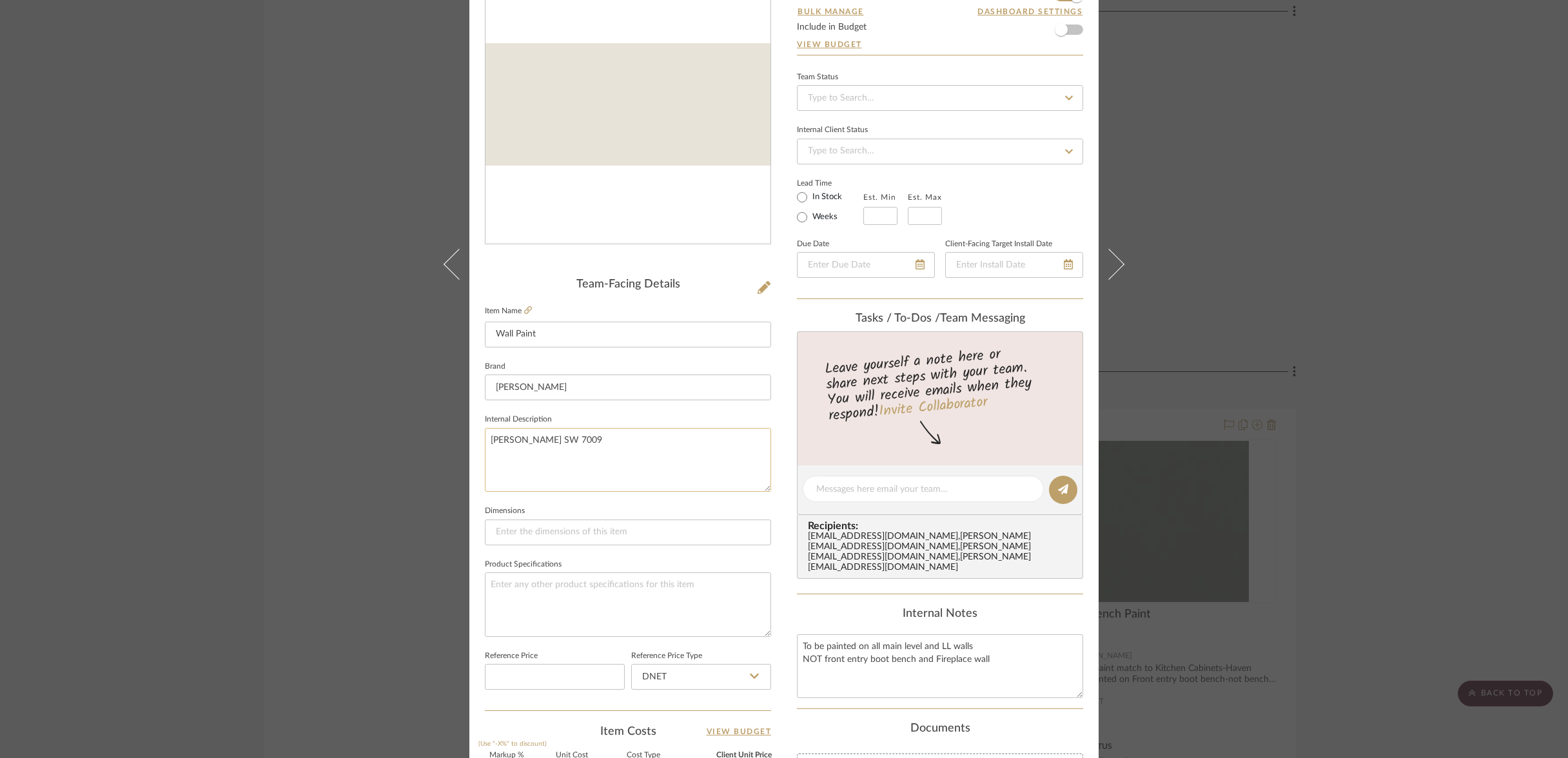
paste textarea "To be painted on all main level and LL walls NOT front entry boot bench and Fir…"
click at [535, 467] on textarea "[PERSON_NAME] SW 7009 To be painted on all main level and LL walls NOT front en…" at bounding box center [628, 460] width 286 height 64
click at [653, 448] on textarea "[PERSON_NAME] SW 7009 To be painted on all main level and LL walls NOT front en…" at bounding box center [628, 460] width 286 height 64
type textarea "[PERSON_NAME] SW 7009 To be painted on all main level and LL walls NOT front en…"
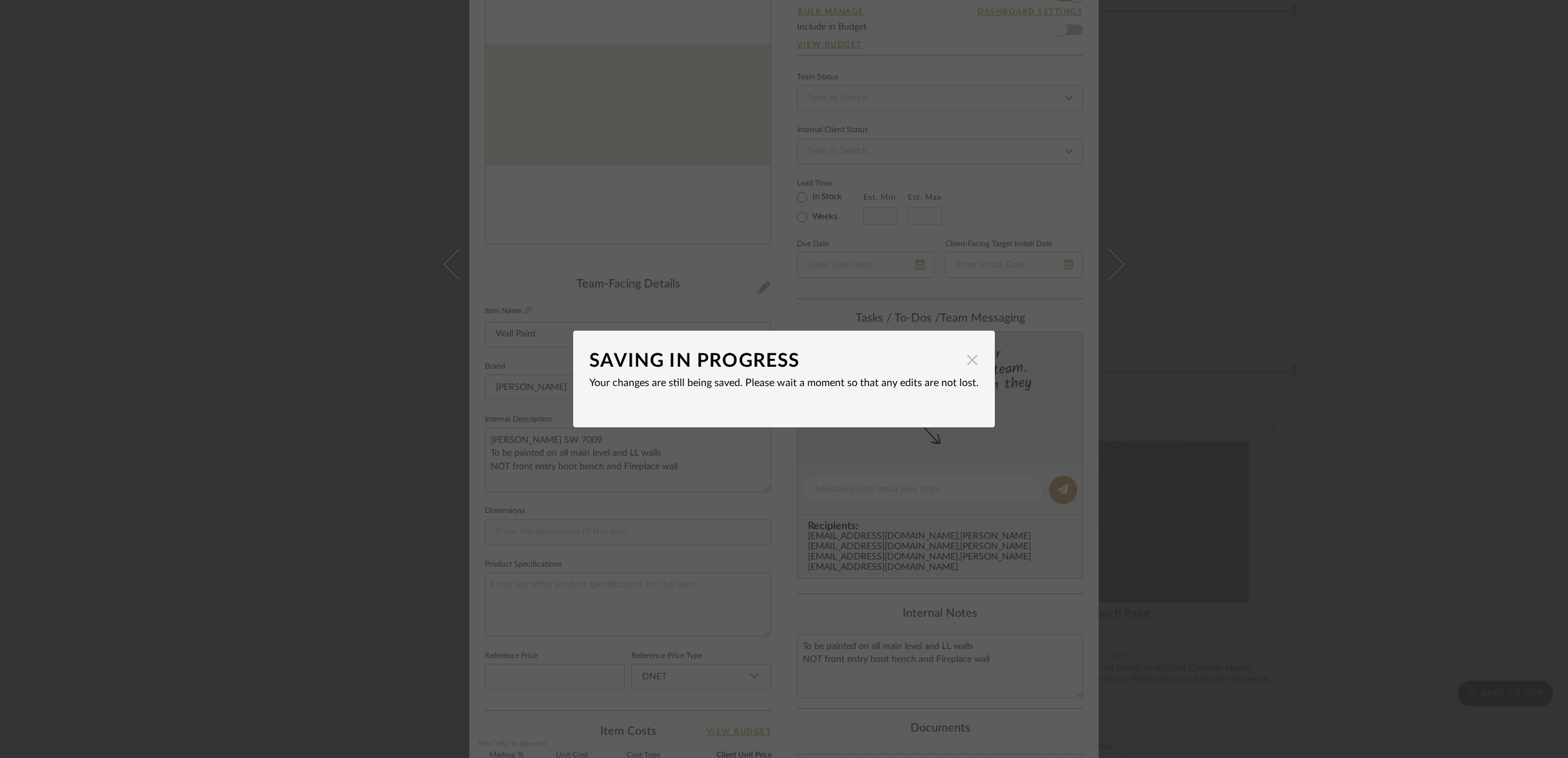
click at [959, 361] on span "button" at bounding box center [971, 359] width 26 height 26
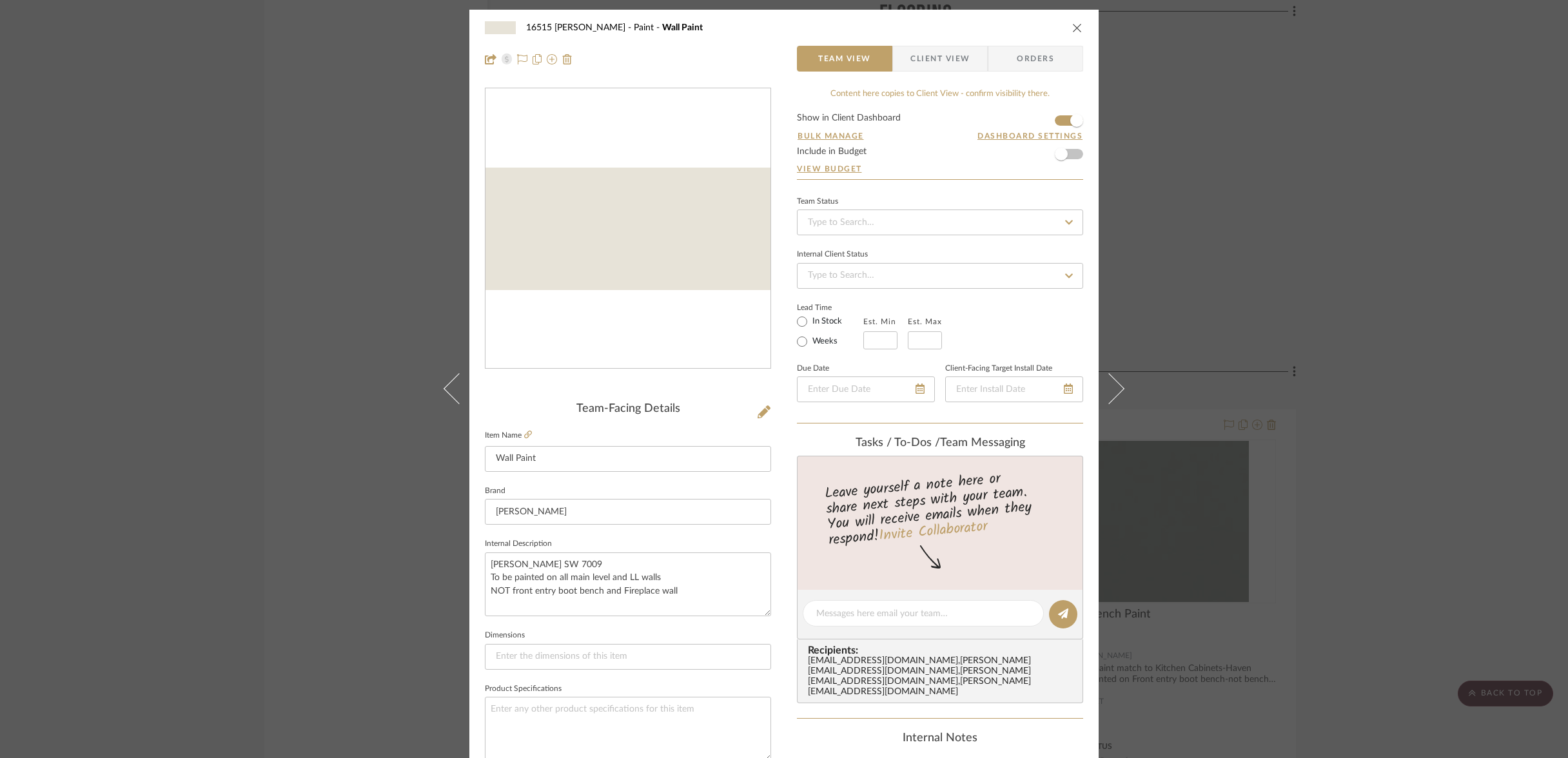
click at [1073, 27] on icon "close" at bounding box center [1077, 28] width 11 height 11
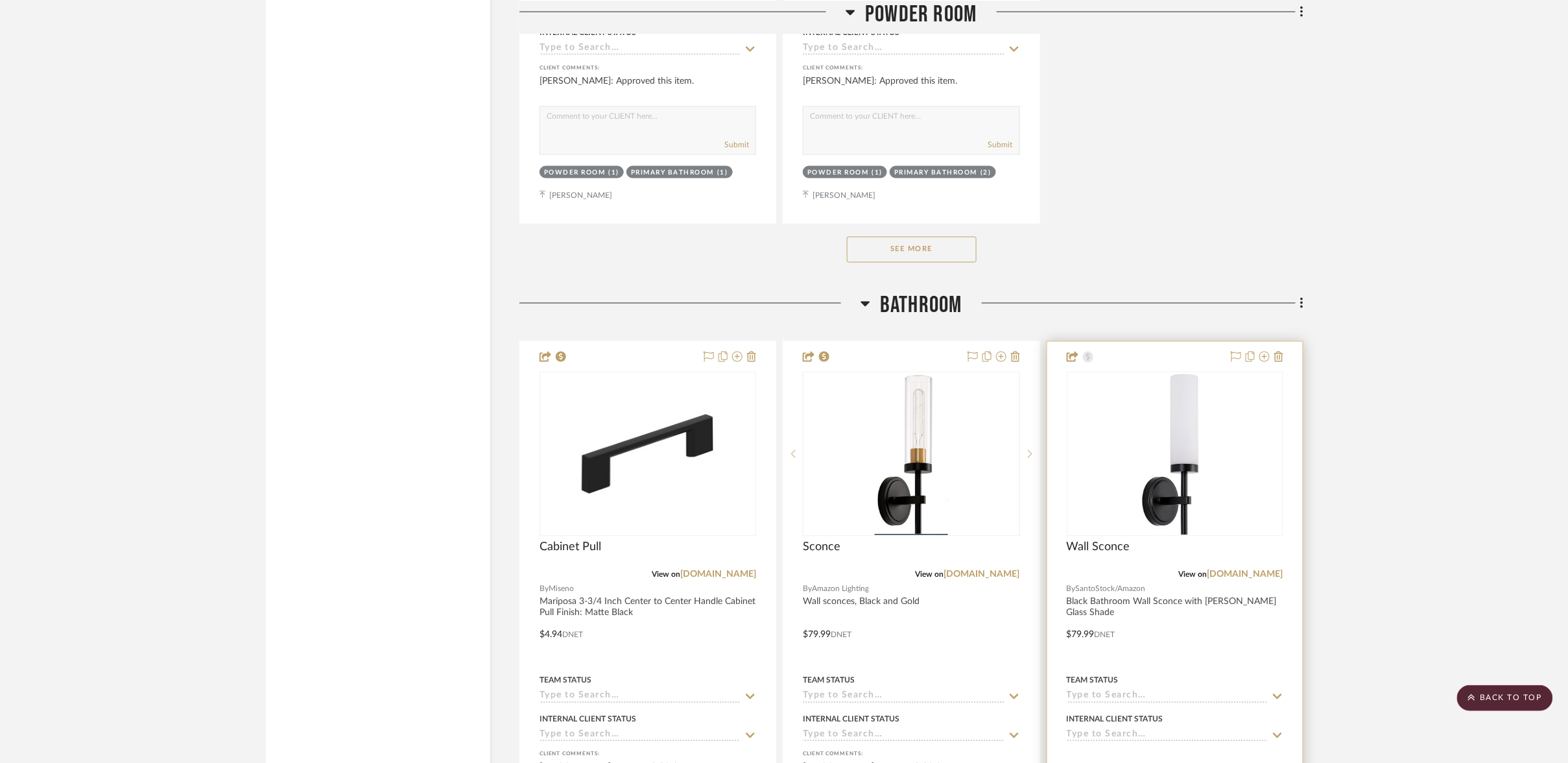
scroll to position [17427, 0]
